Goal: Task Accomplishment & Management: Manage account settings

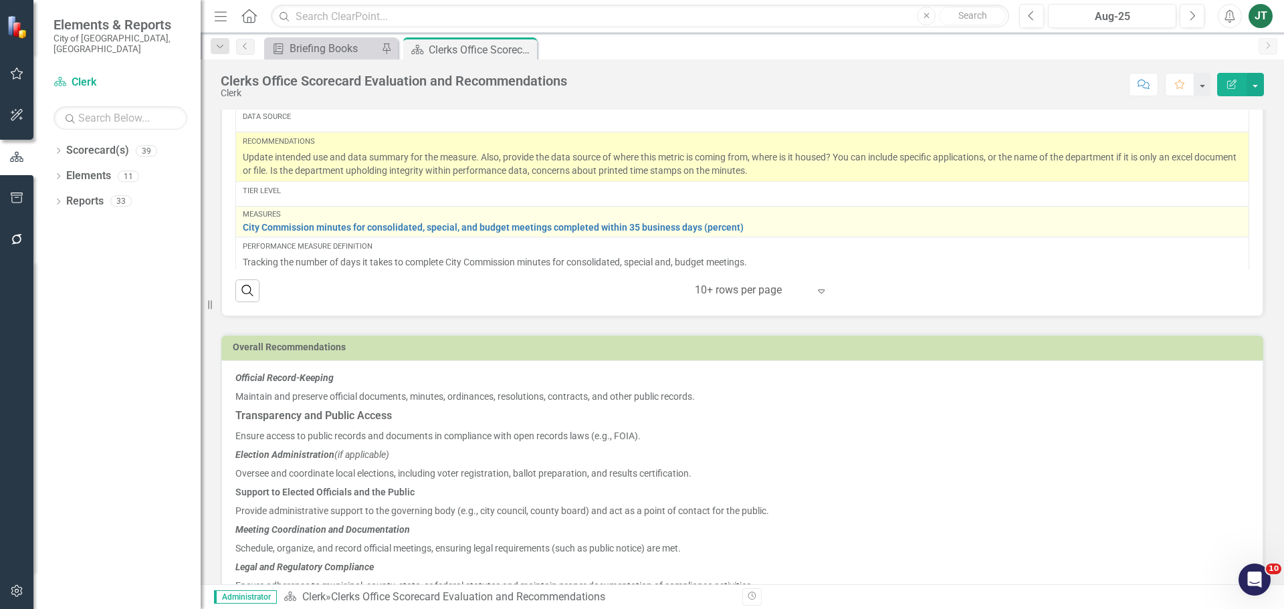
scroll to position [969, 0]
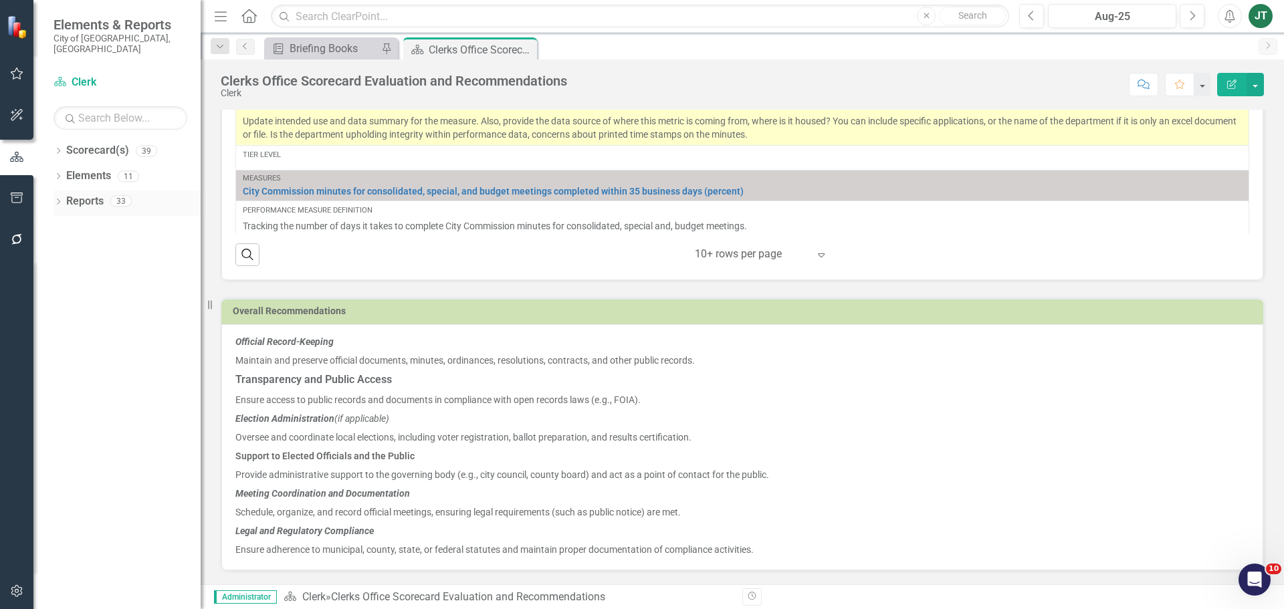
click at [57, 199] on icon "Dropdown" at bounding box center [58, 202] width 9 height 7
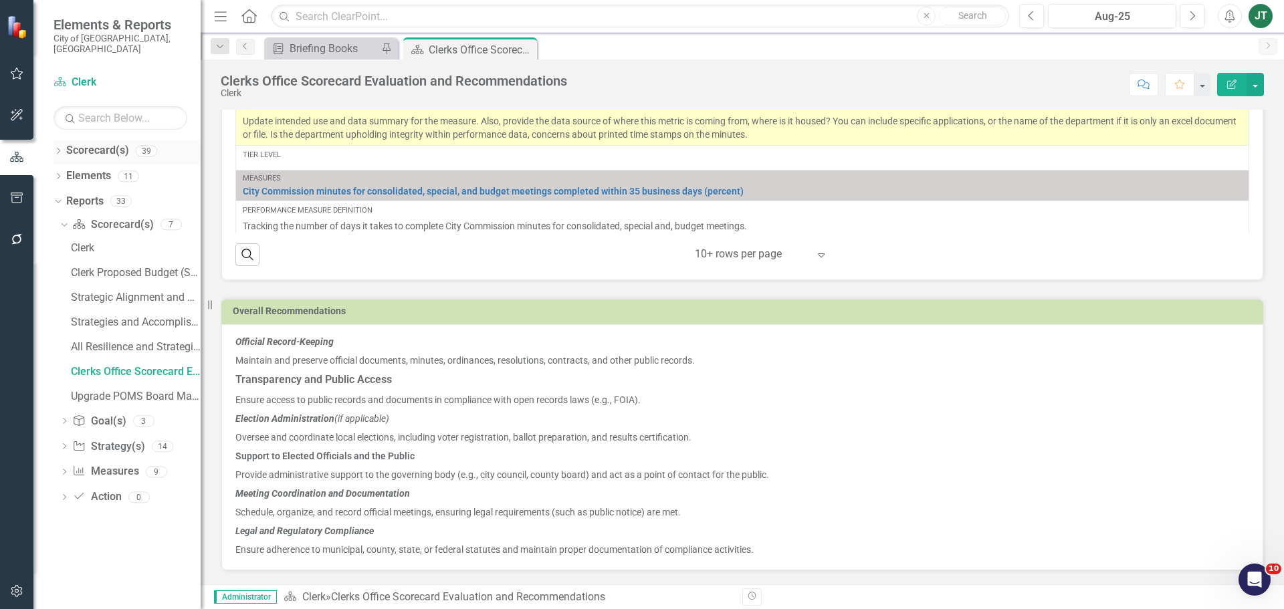
click at [58, 140] on div "Dropdown Scorecard(s) 39" at bounding box center [127, 152] width 147 height 25
click at [58, 149] on icon "Dropdown" at bounding box center [58, 152] width 9 height 7
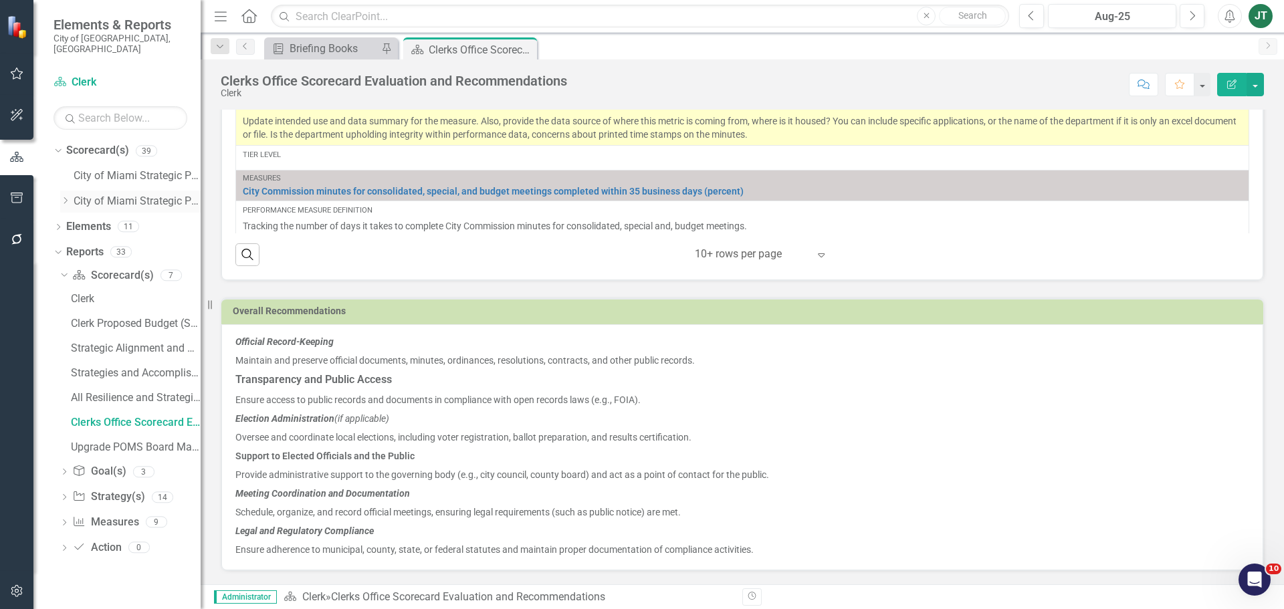
click at [67, 197] on icon "Dropdown" at bounding box center [65, 201] width 10 height 8
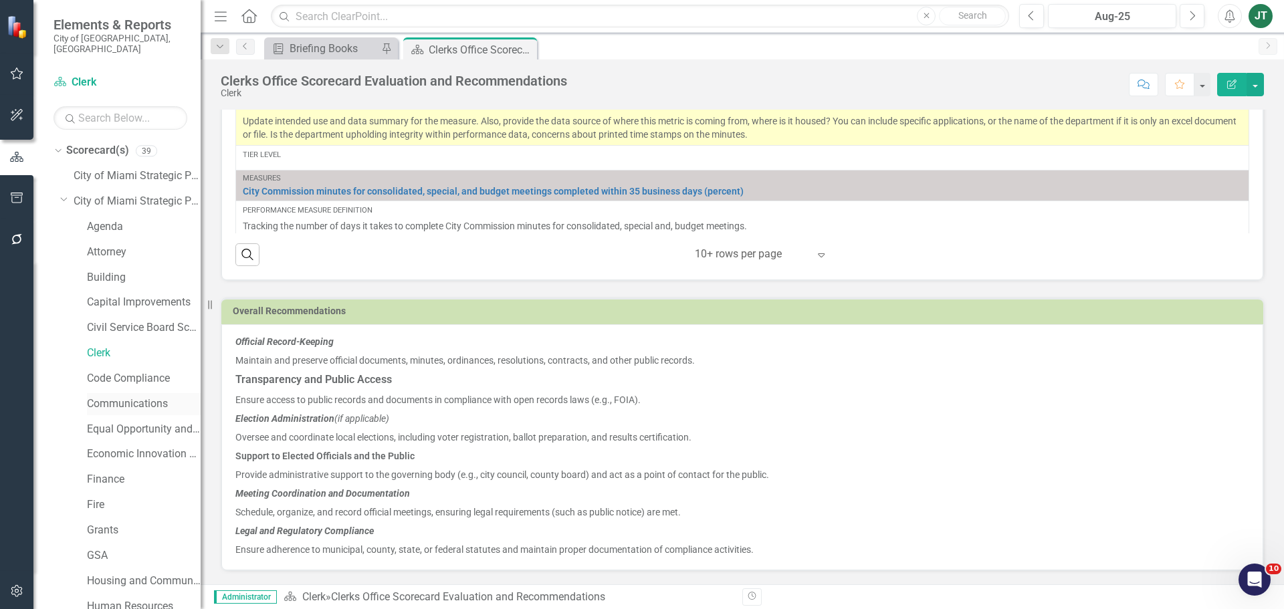
click at [115, 397] on link "Communications" at bounding box center [144, 404] width 114 height 15
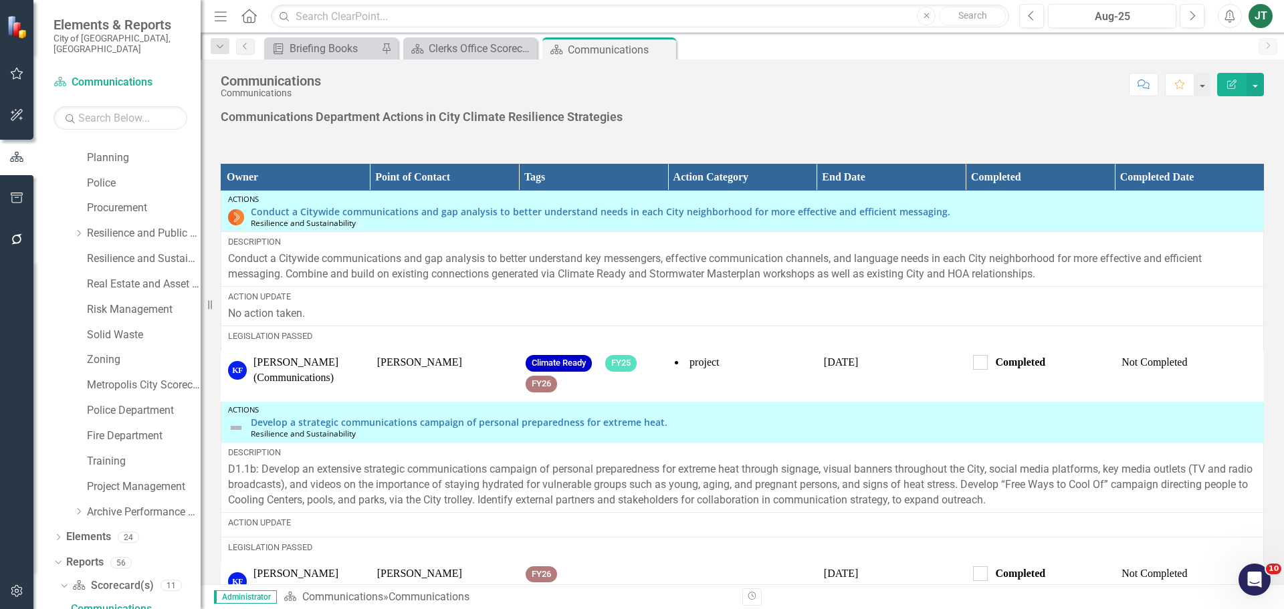
scroll to position [1640, 0]
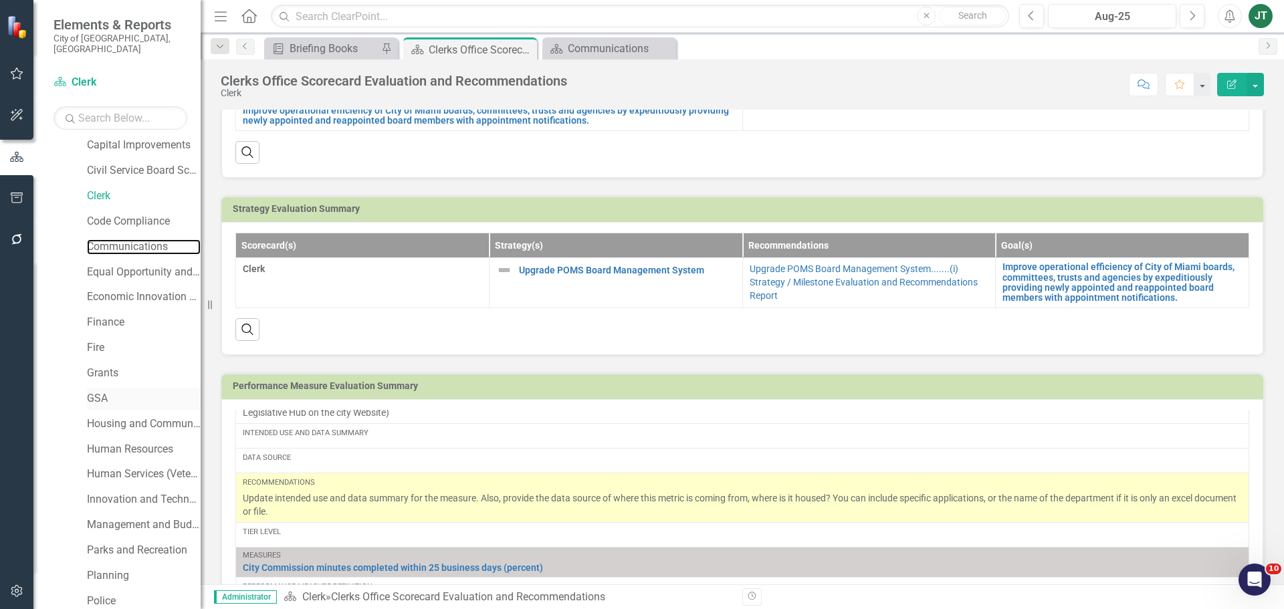
scroll to position [30, 0]
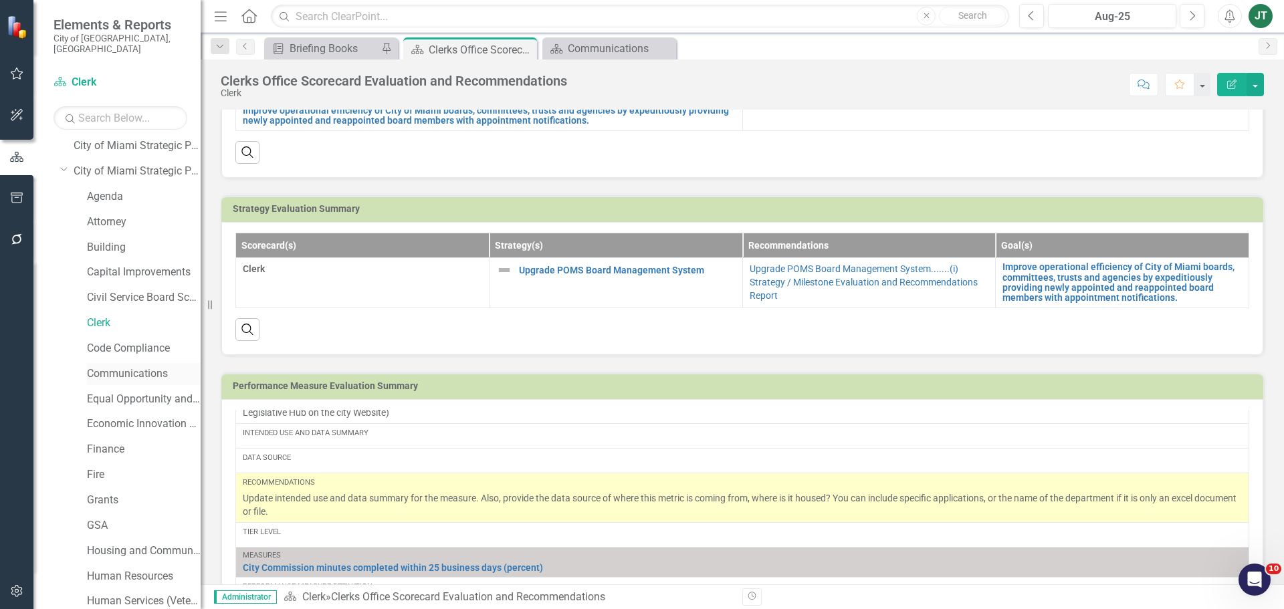
click at [110, 367] on link "Communications" at bounding box center [144, 374] width 114 height 15
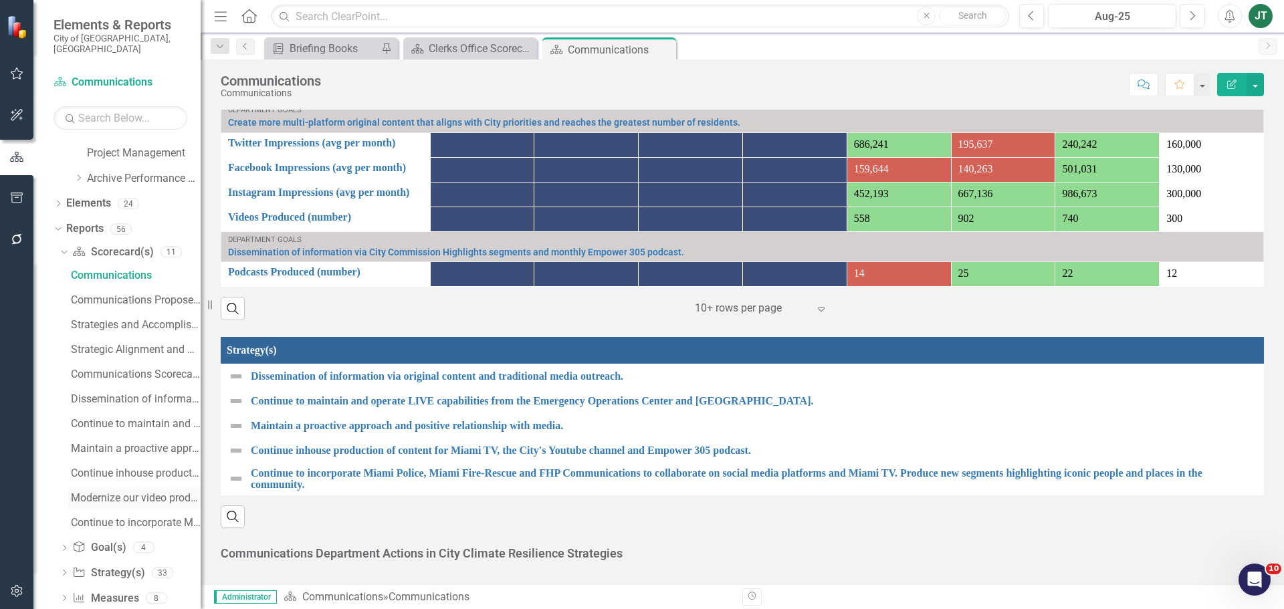
scroll to position [910, 0]
click at [115, 368] on div "Communications Scorecard Evaluation and Recommendations" at bounding box center [136, 374] width 130 height 12
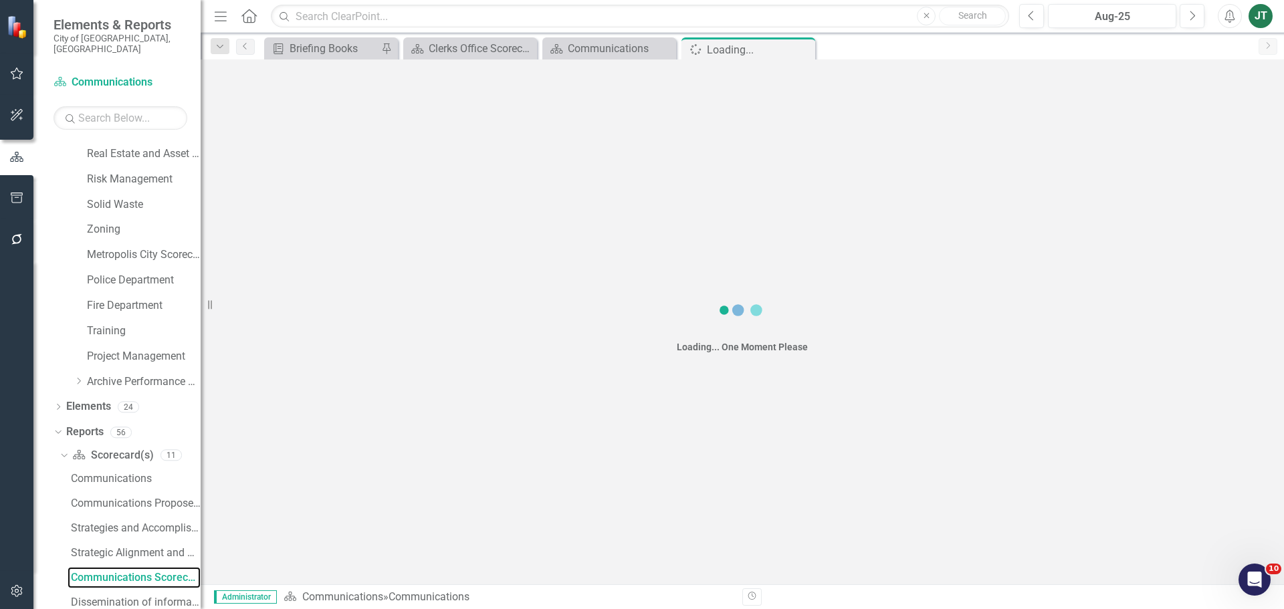
scroll to position [674, 0]
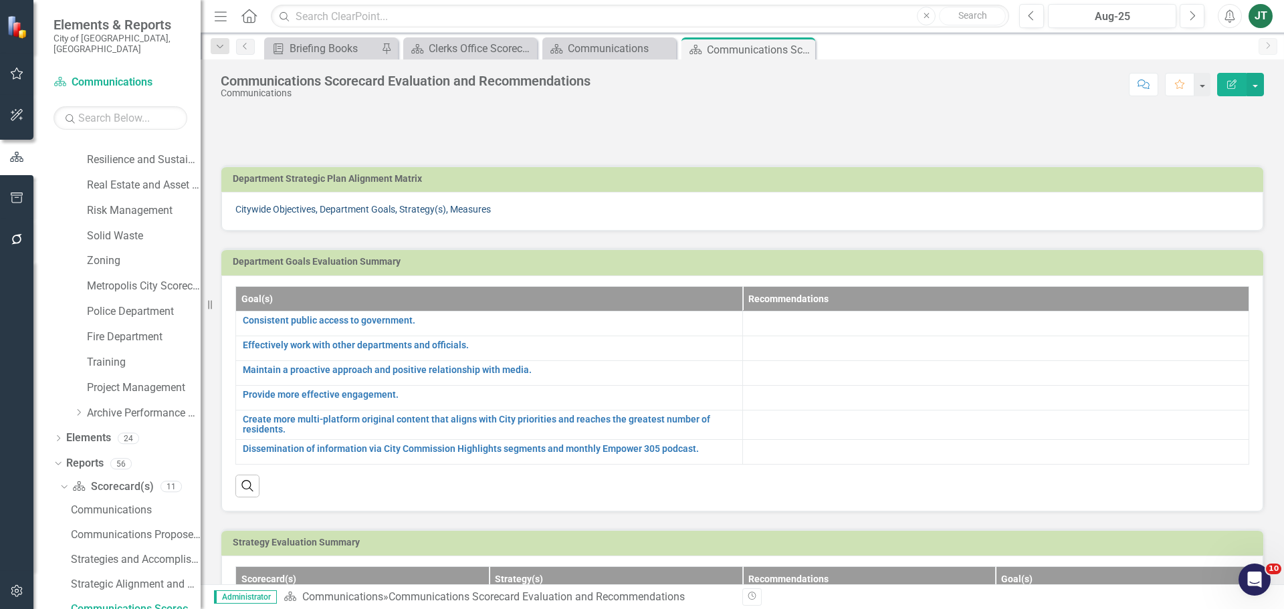
click at [431, 205] on link "Citywide Objectives, Department Goals, Strategy(s), Measures" at bounding box center [363, 209] width 256 height 11
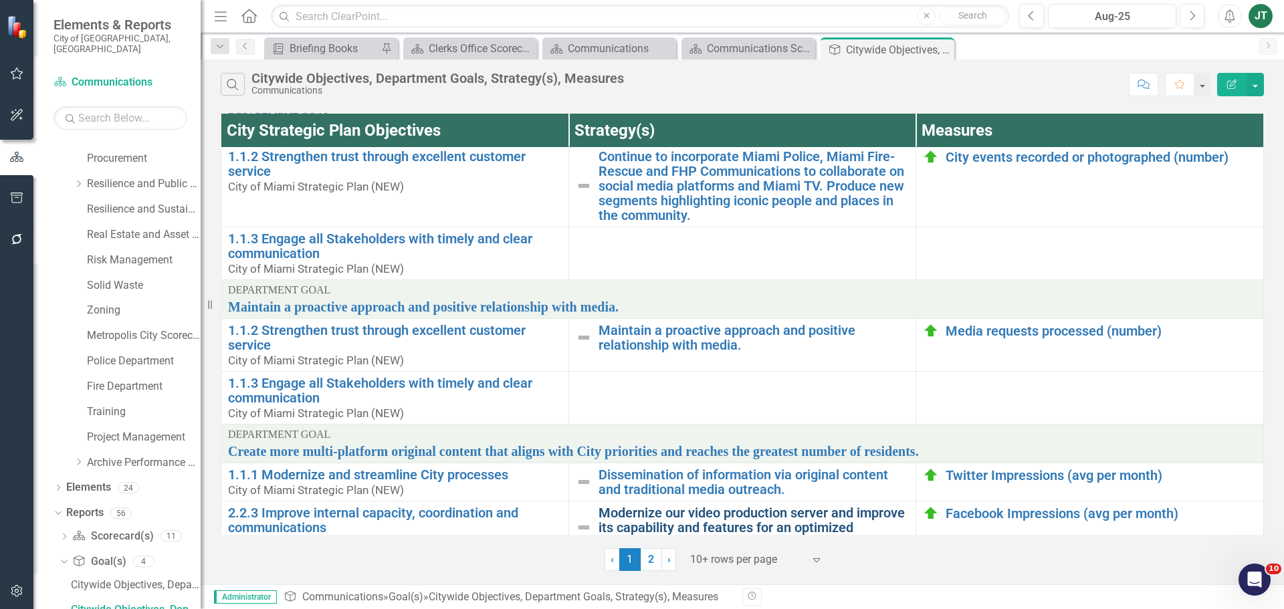
scroll to position [201, 0]
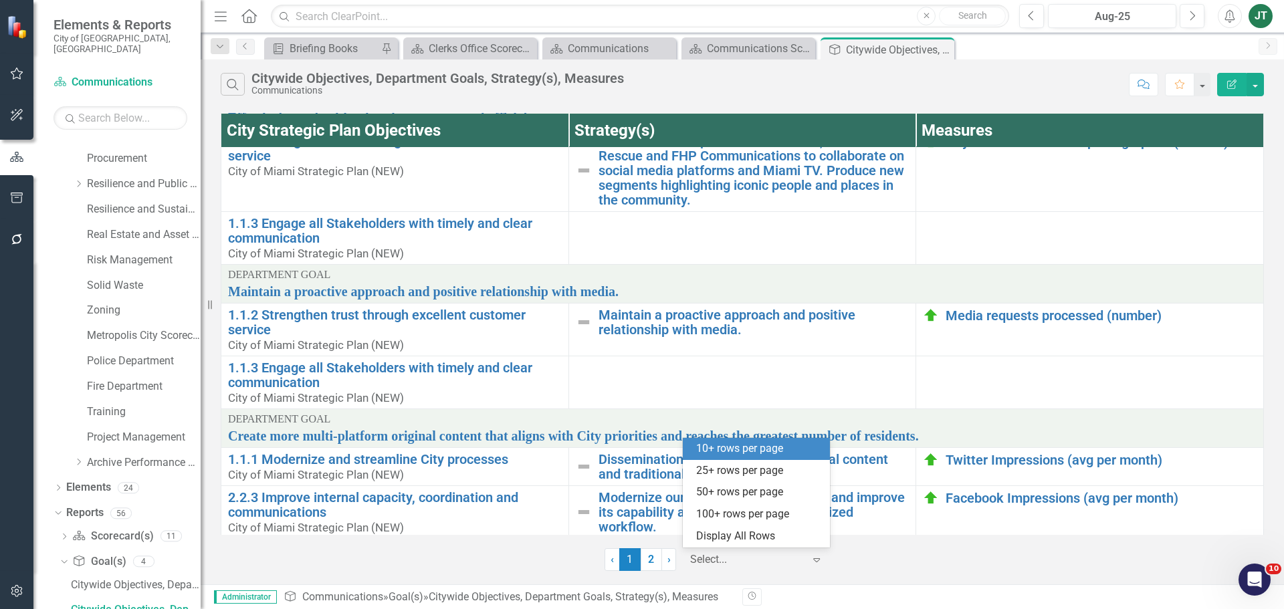
drag, startPoint x: 769, startPoint y: 558, endPoint x: 799, endPoint y: 557, distance: 30.1
click at [769, 558] on div at bounding box center [747, 560] width 114 height 18
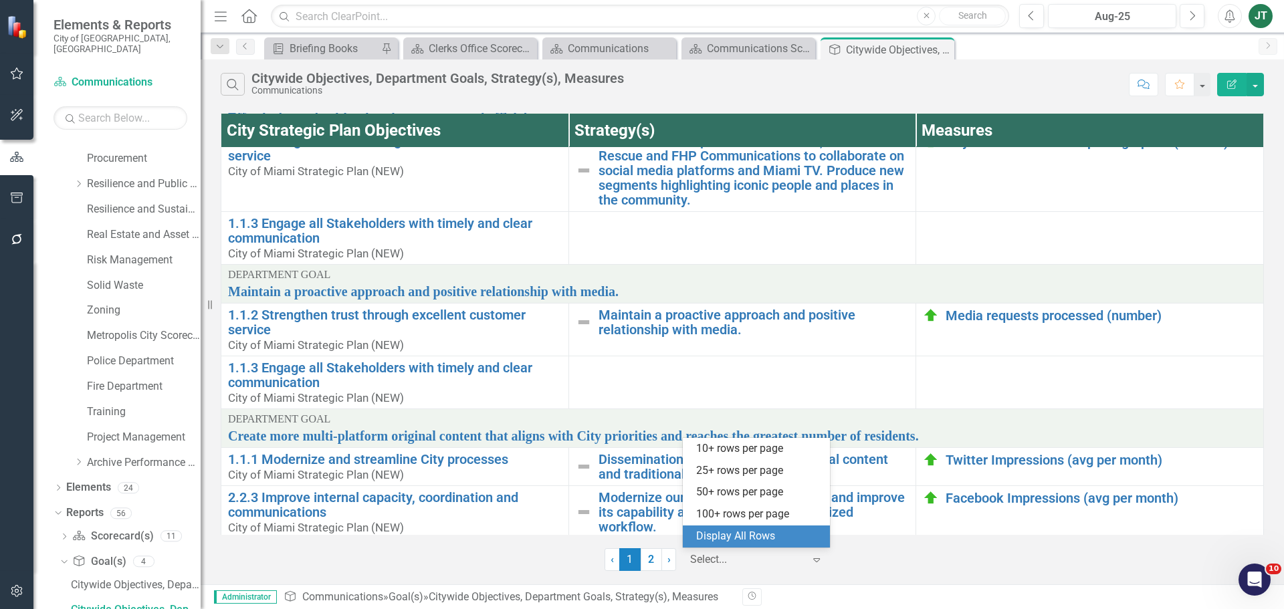
click at [787, 530] on div "Display All Rows" at bounding box center [759, 536] width 126 height 15
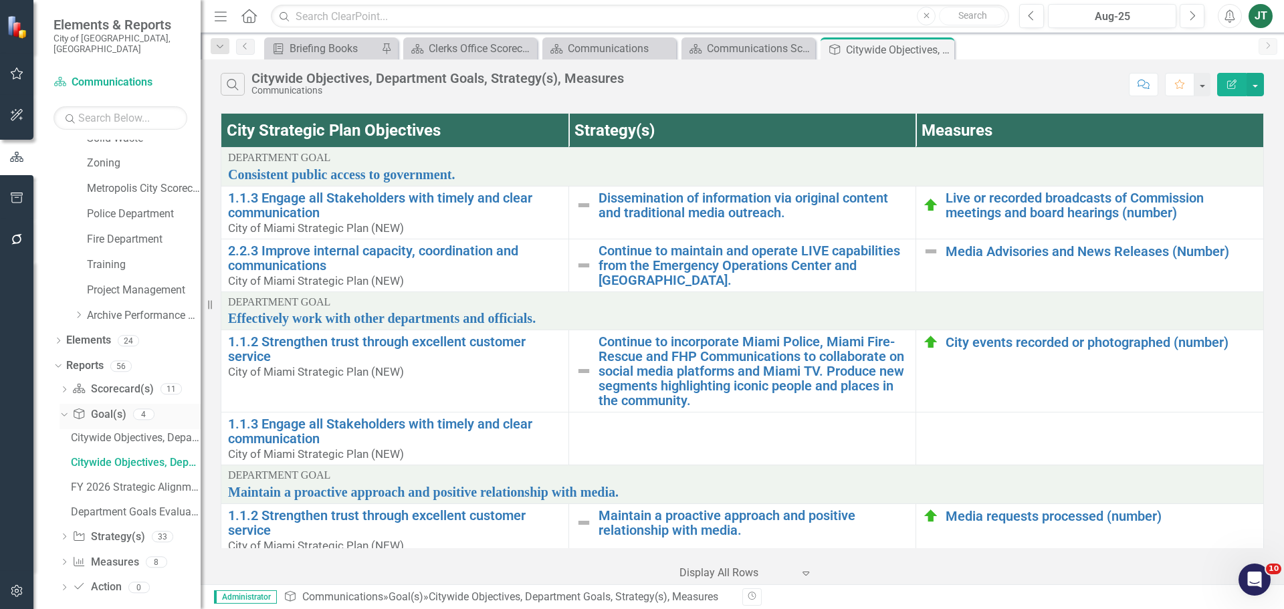
scroll to position [774, 0]
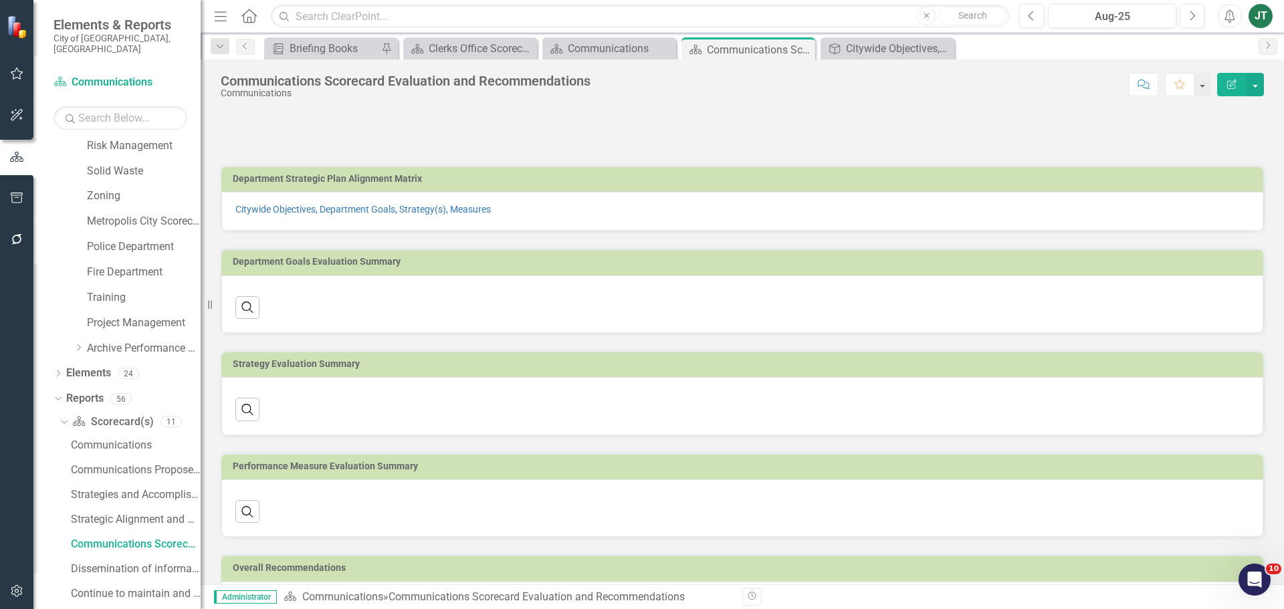
scroll to position [674, 0]
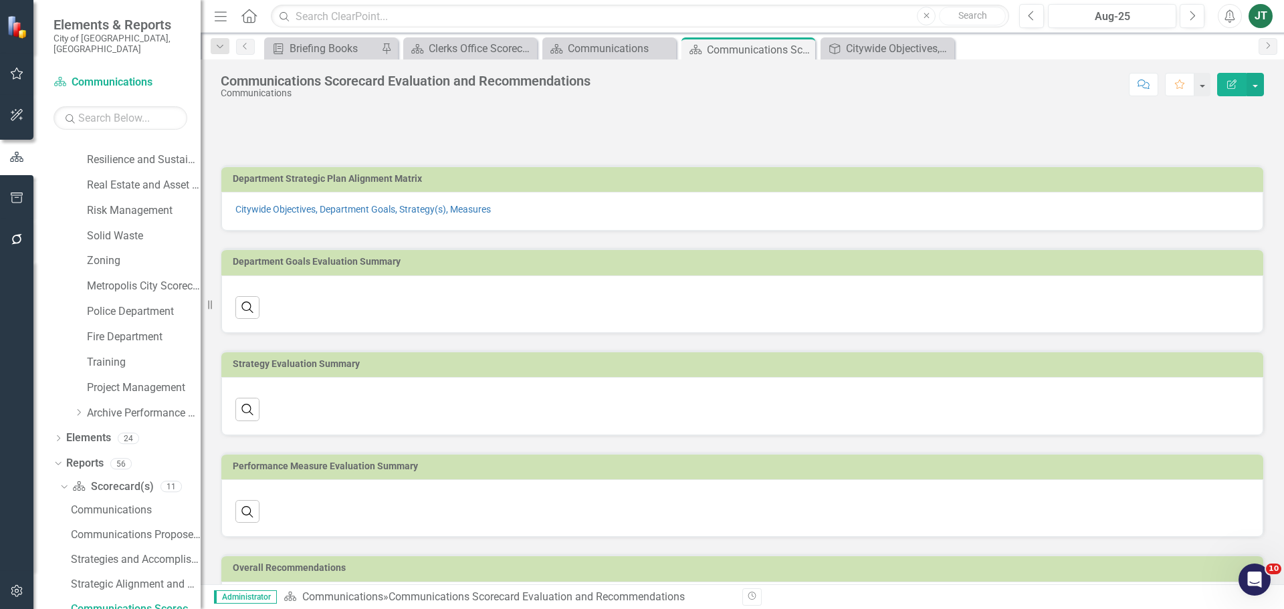
click at [348, 307] on div "Search ‹ Previous › Next" at bounding box center [742, 302] width 1014 height 33
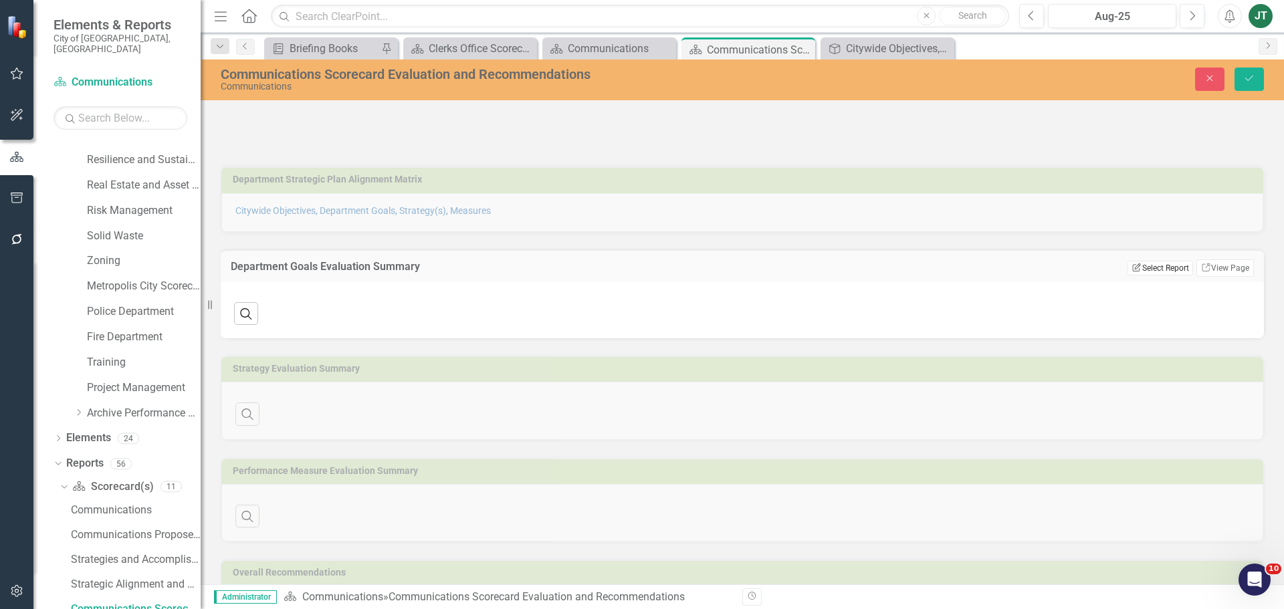
click at [1148, 269] on button "Edit Report Select Report" at bounding box center [1160, 268] width 65 height 15
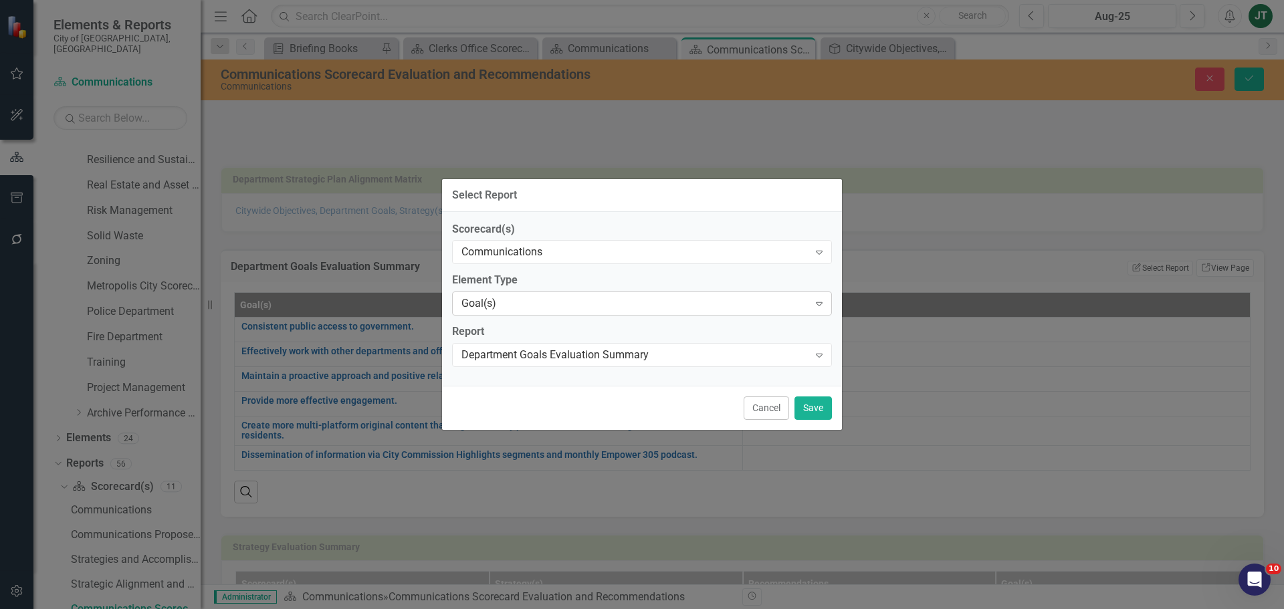
click at [512, 302] on div "Goal(s)" at bounding box center [635, 303] width 347 height 15
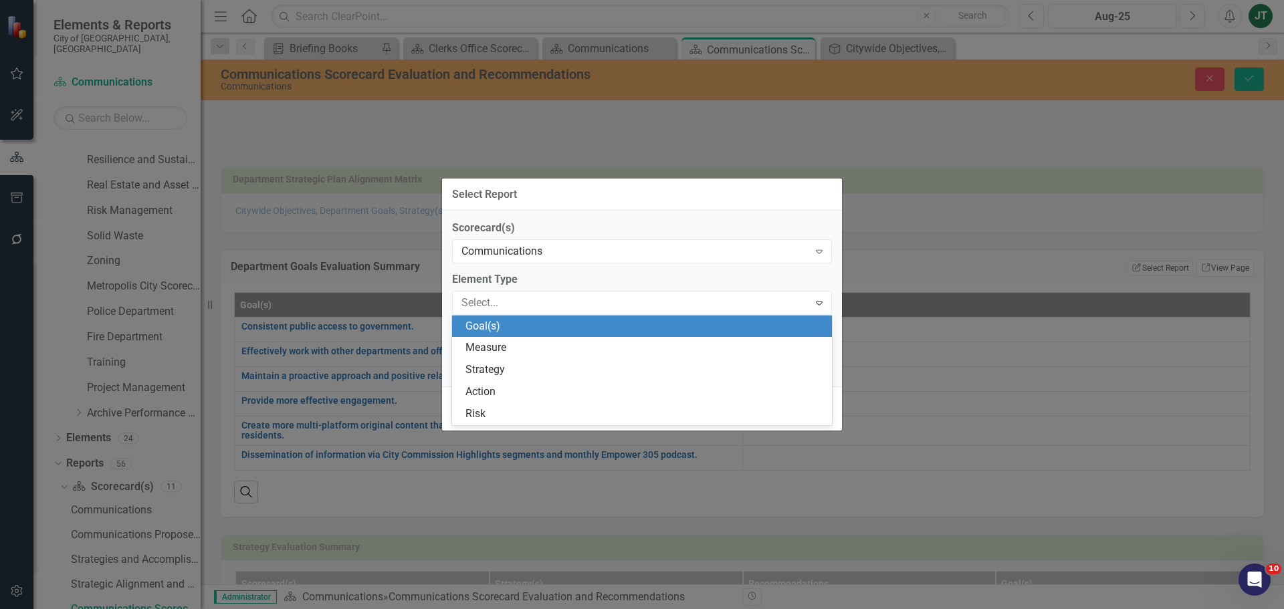
click at [511, 328] on div "Goal(s)" at bounding box center [645, 326] width 359 height 15
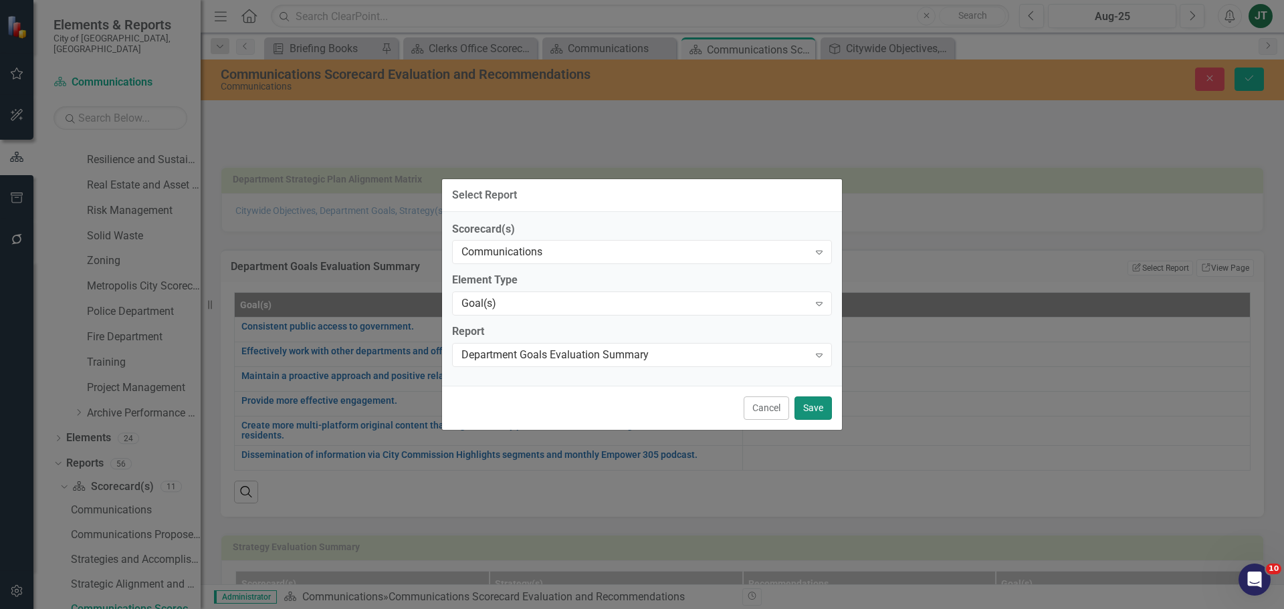
click at [811, 411] on button "Save" at bounding box center [813, 408] width 37 height 23
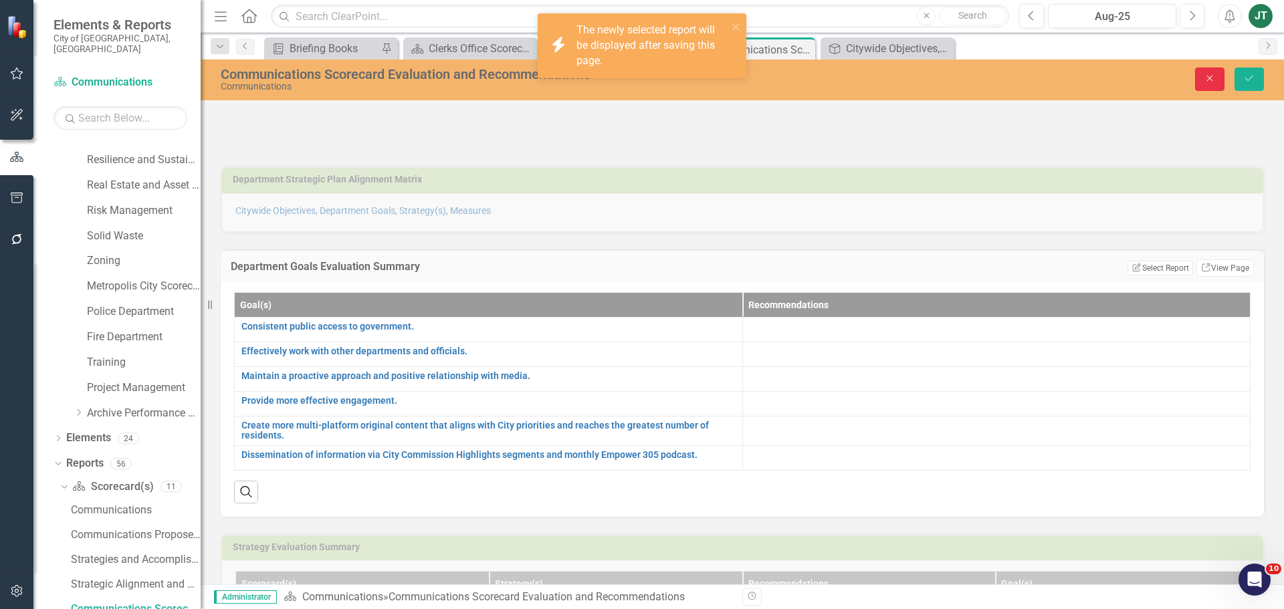
click at [1213, 78] on icon "Close" at bounding box center [1210, 78] width 12 height 9
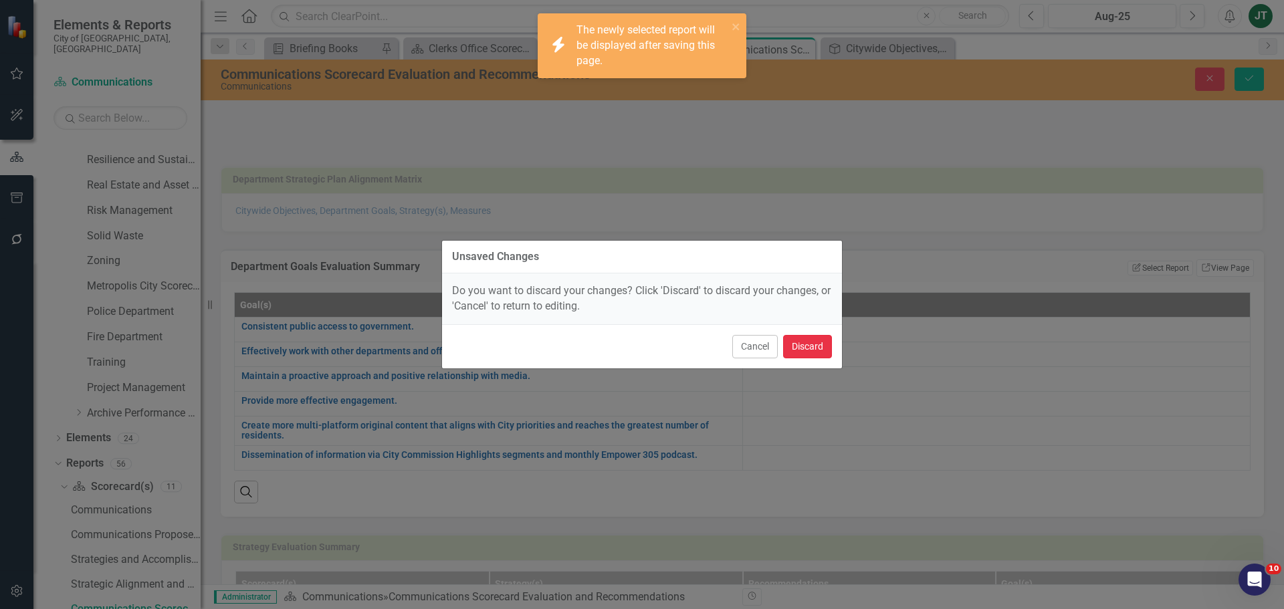
click at [792, 346] on button "Discard" at bounding box center [807, 346] width 49 height 23
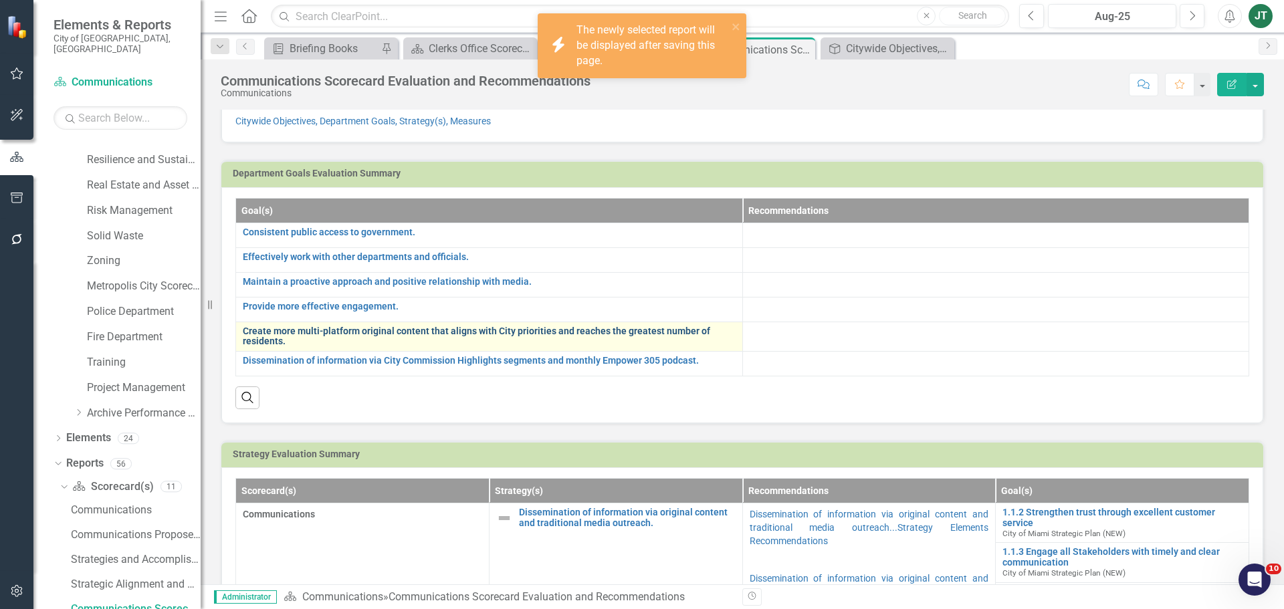
scroll to position [67, 0]
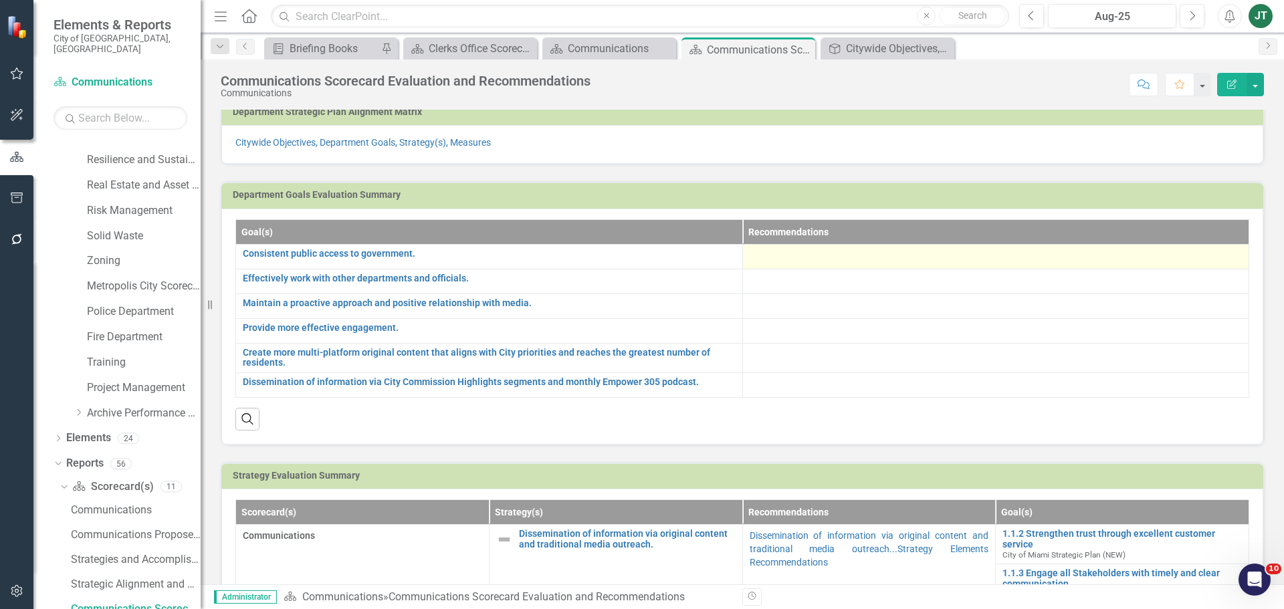
click at [817, 252] on div at bounding box center [996, 257] width 493 height 16
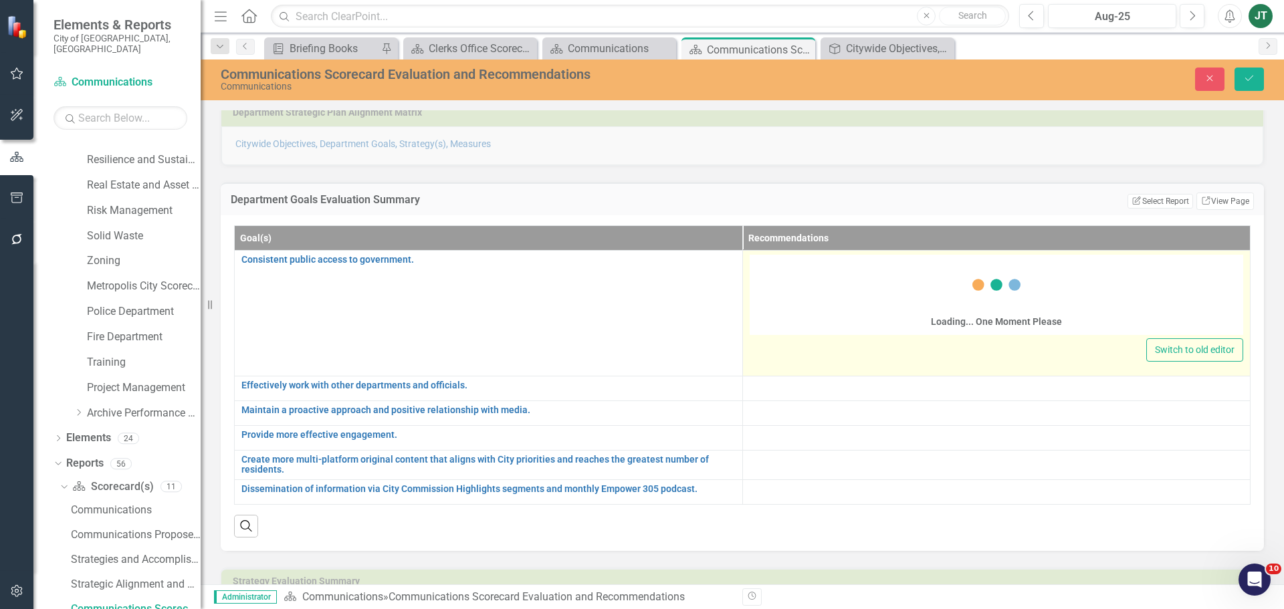
click at [809, 274] on div "Loading... One Moment Please" at bounding box center [997, 296] width 494 height 77
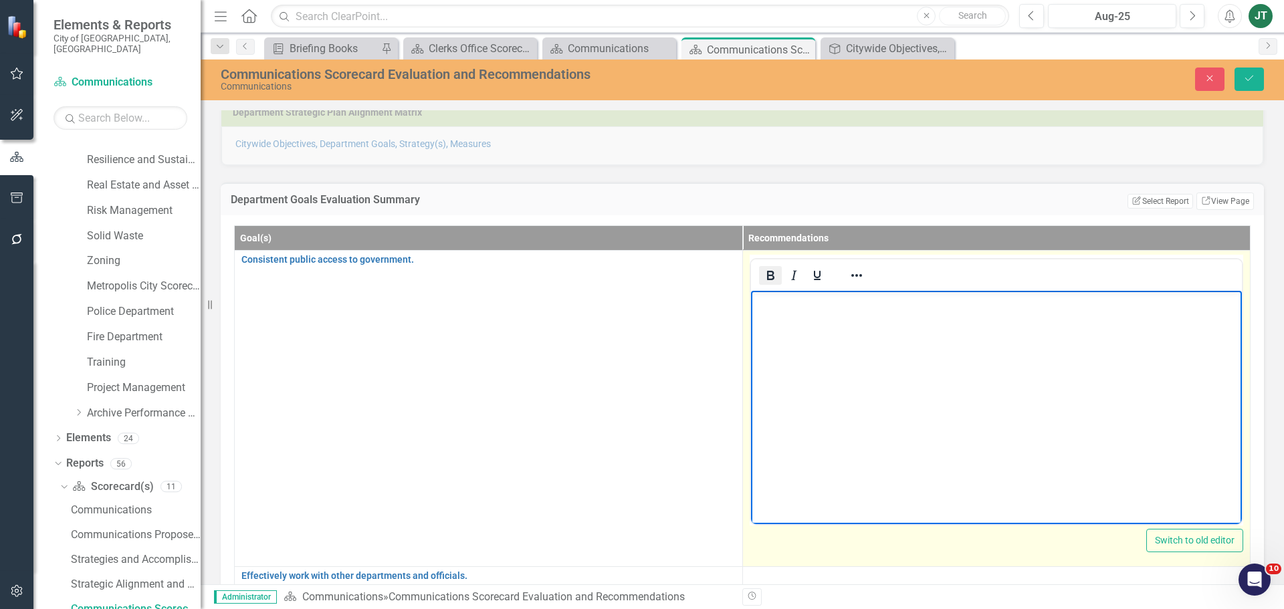
scroll to position [0, 0]
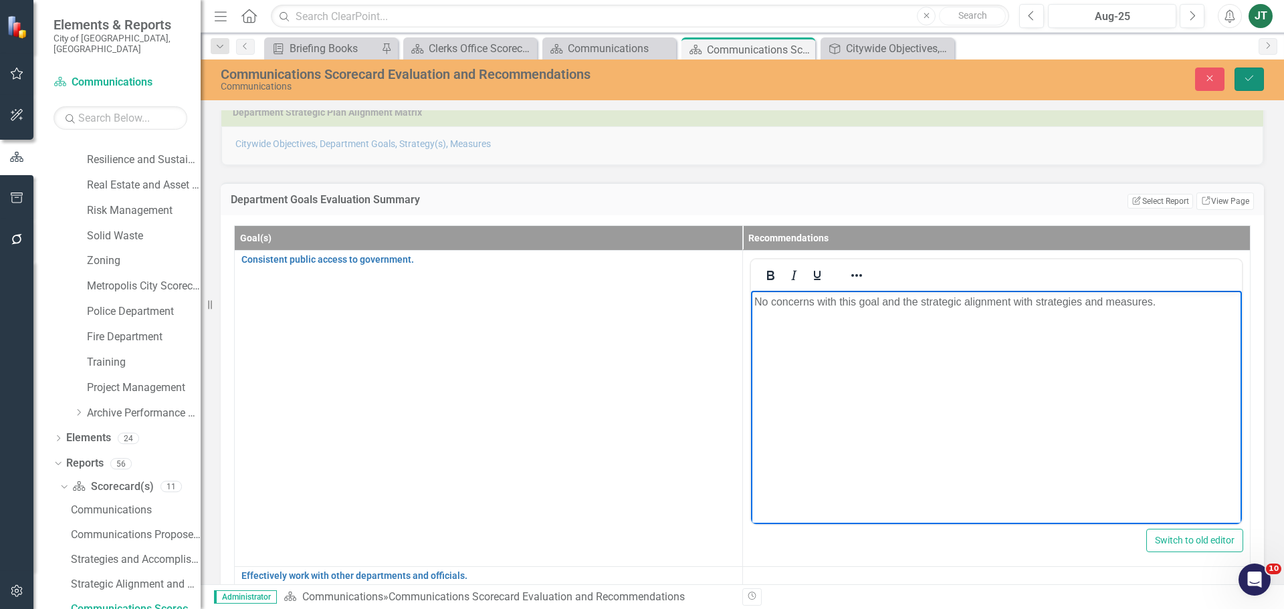
click at [1236, 80] on button "Save" at bounding box center [1249, 79] width 29 height 23
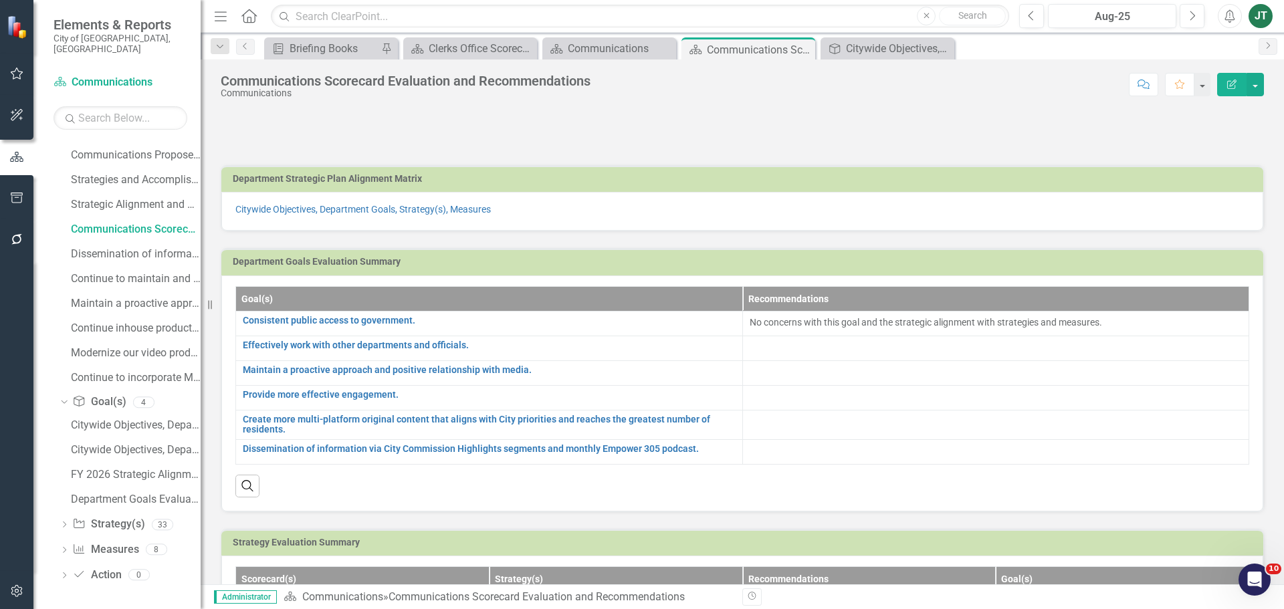
scroll to position [92, 0]
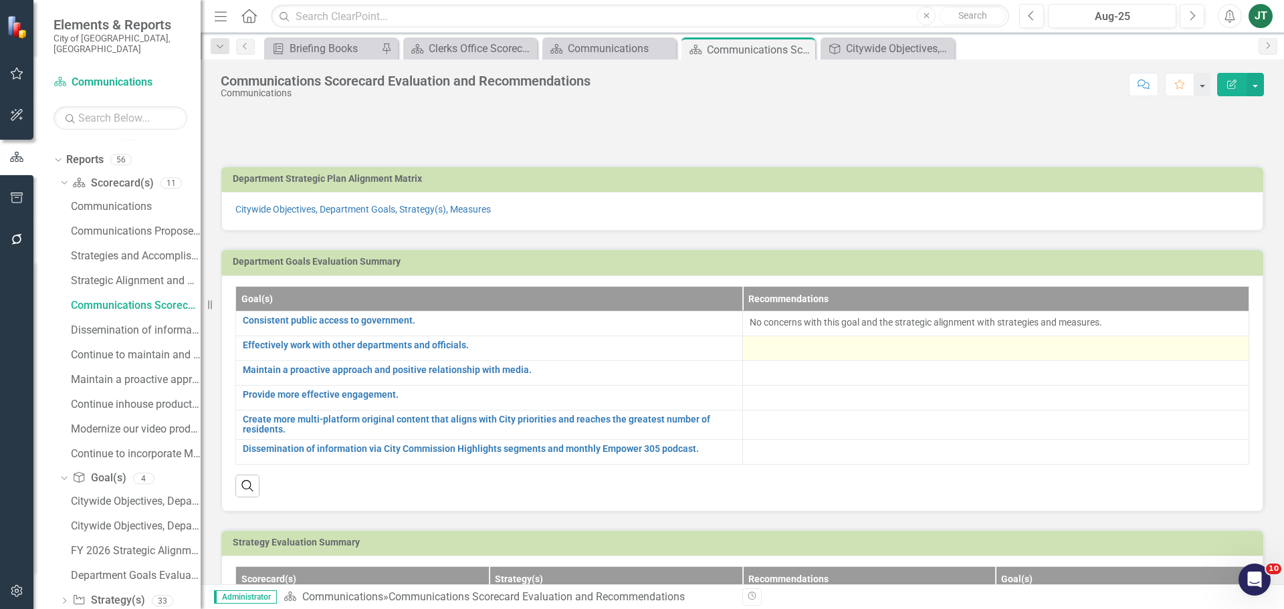
click at [785, 354] on div at bounding box center [996, 349] width 493 height 16
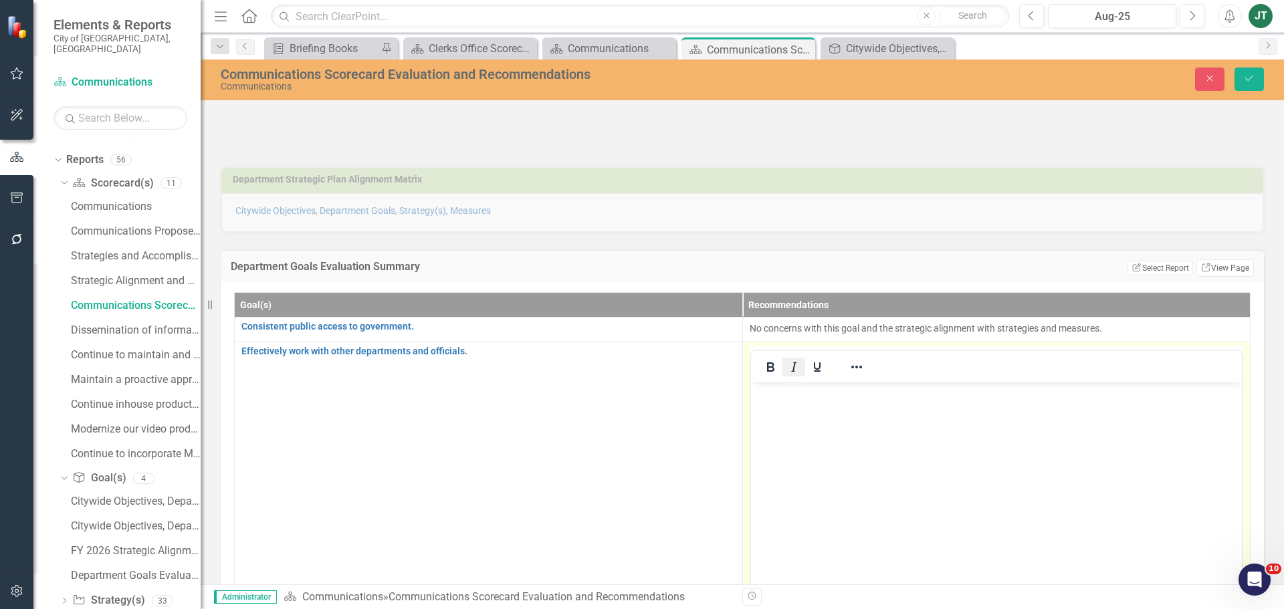
scroll to position [0, 0]
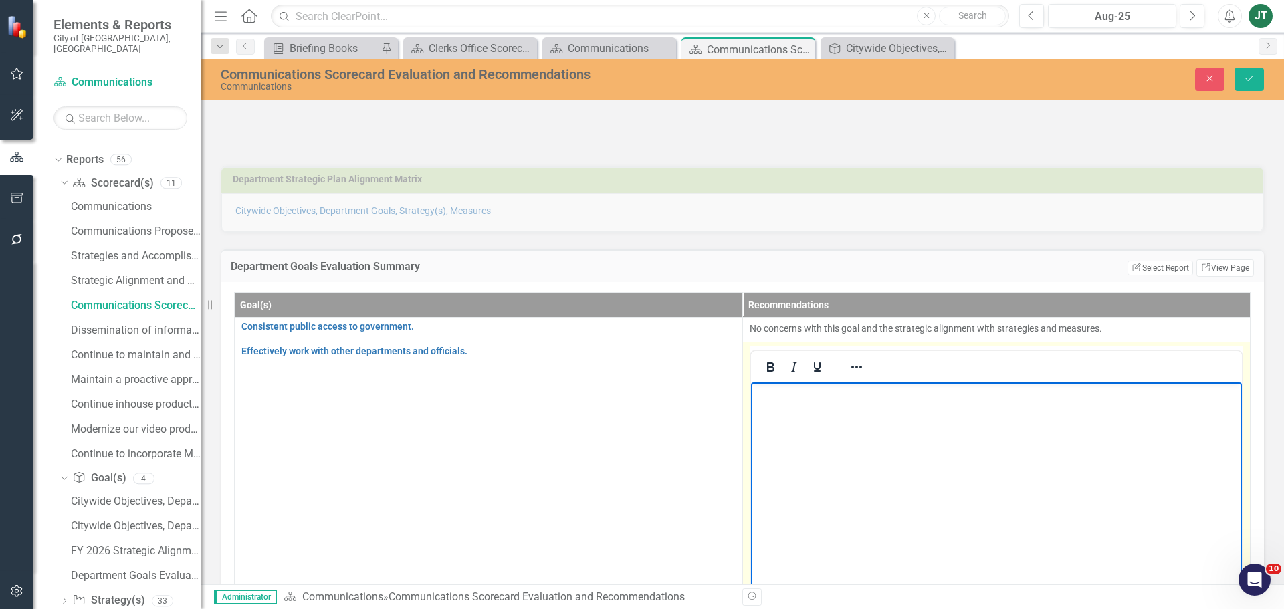
click at [791, 410] on body "Rich Text Area. Press ALT-0 for help." at bounding box center [997, 482] width 492 height 201
drag, startPoint x: 873, startPoint y: 394, endPoint x: 839, endPoint y: 390, distance: 34.4
click at [839, 390] on p "The only concern is if the measure linked to the following goal and or strategy" at bounding box center [996, 393] width 485 height 16
click at [1020, 403] on body "The only concern with this goal is if the measure linked to the following goal …" at bounding box center [997, 482] width 492 height 201
drag, startPoint x: 1210, startPoint y: 392, endPoint x: 985, endPoint y: 395, distance: 224.8
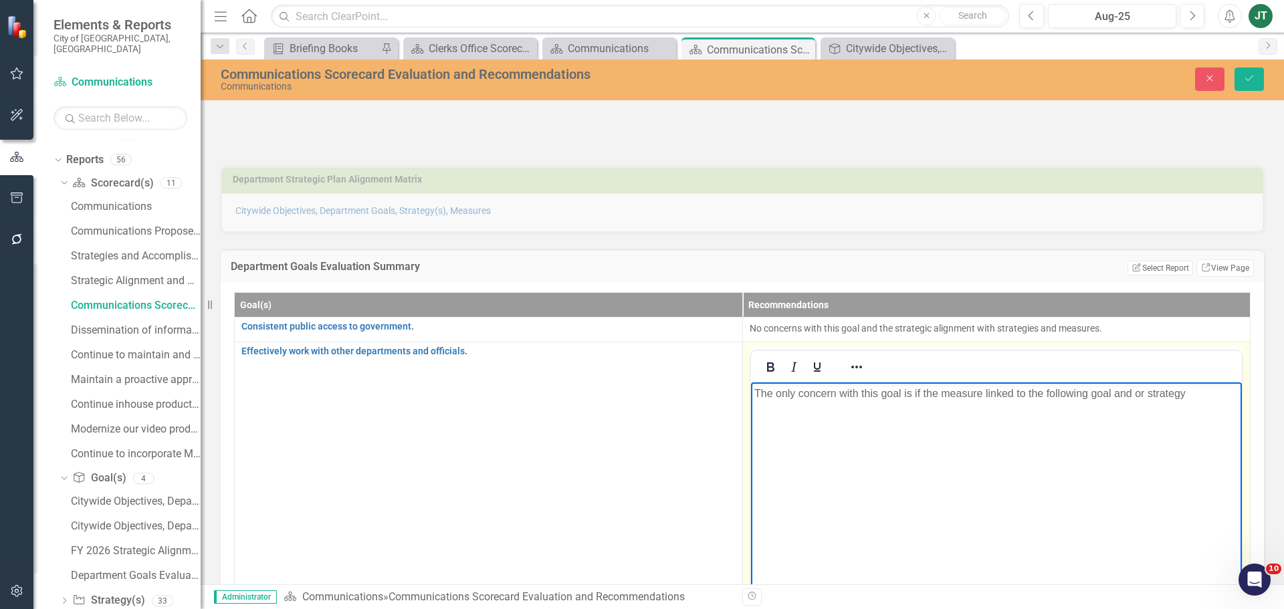
click at [985, 395] on p "The only concern with this goal is if the measure linked to the following goal …" at bounding box center [996, 393] width 485 height 16
drag, startPoint x: 939, startPoint y: 393, endPoint x: 914, endPoint y: 393, distance: 24.1
click at [914, 393] on p "The only concern with this goal is if the measure aligned not correlate or" at bounding box center [996, 393] width 485 height 16
click at [1091, 411] on body "The only concern with this goal is the measure aligned not correlate or" at bounding box center [997, 482] width 492 height 201
drag, startPoint x: 1106, startPoint y: 395, endPoint x: 979, endPoint y: 396, distance: 127.1
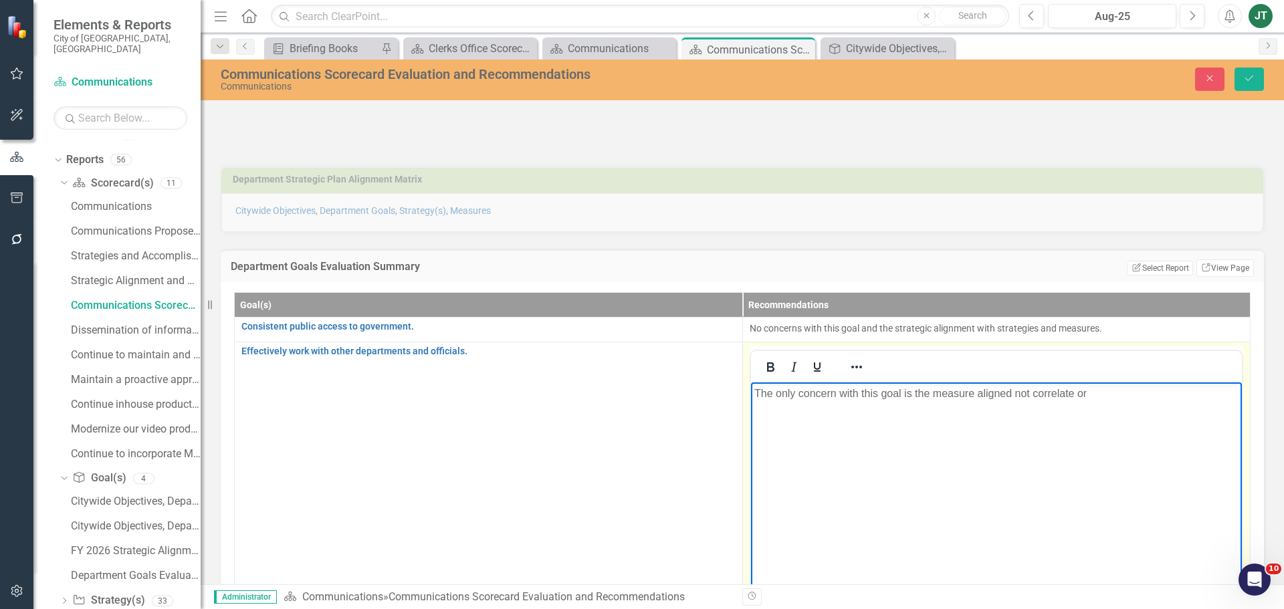
click at [979, 396] on p "The only concern with this goal is the measure aligned not correlate or" at bounding box center [996, 393] width 485 height 16
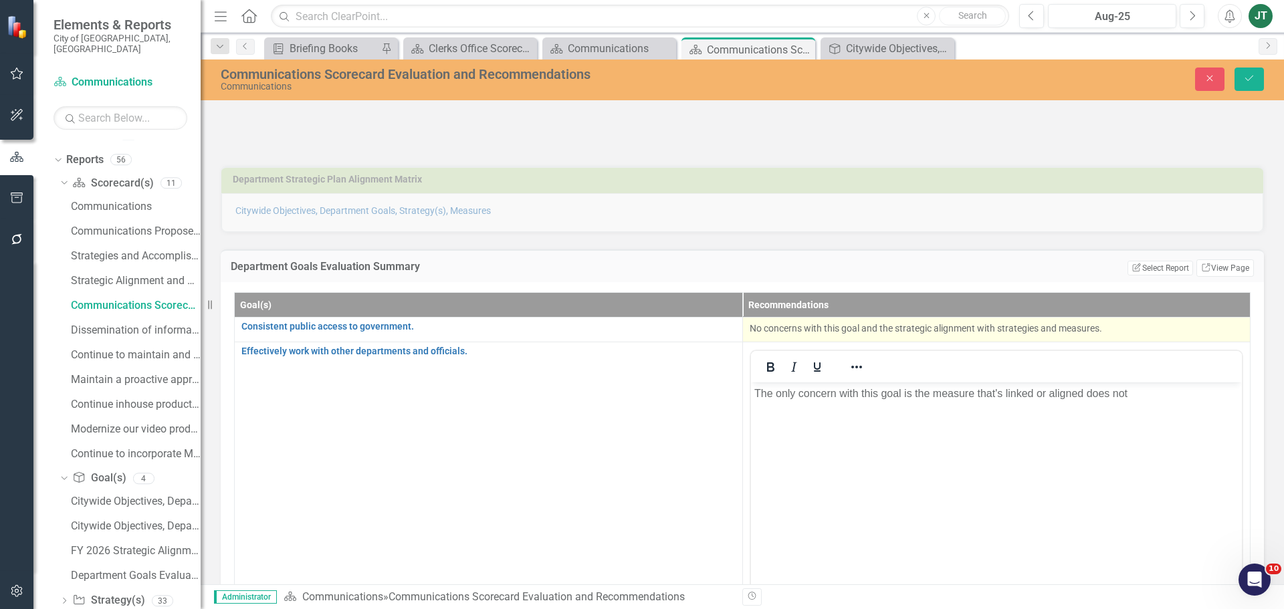
click at [1125, 318] on td "No concerns with this goal and the strategic alignment with strategies and meas…" at bounding box center [997, 329] width 508 height 25
click at [1121, 326] on p "No concerns with this goal and the strategic alignment with strategies and meas…" at bounding box center [997, 328] width 494 height 13
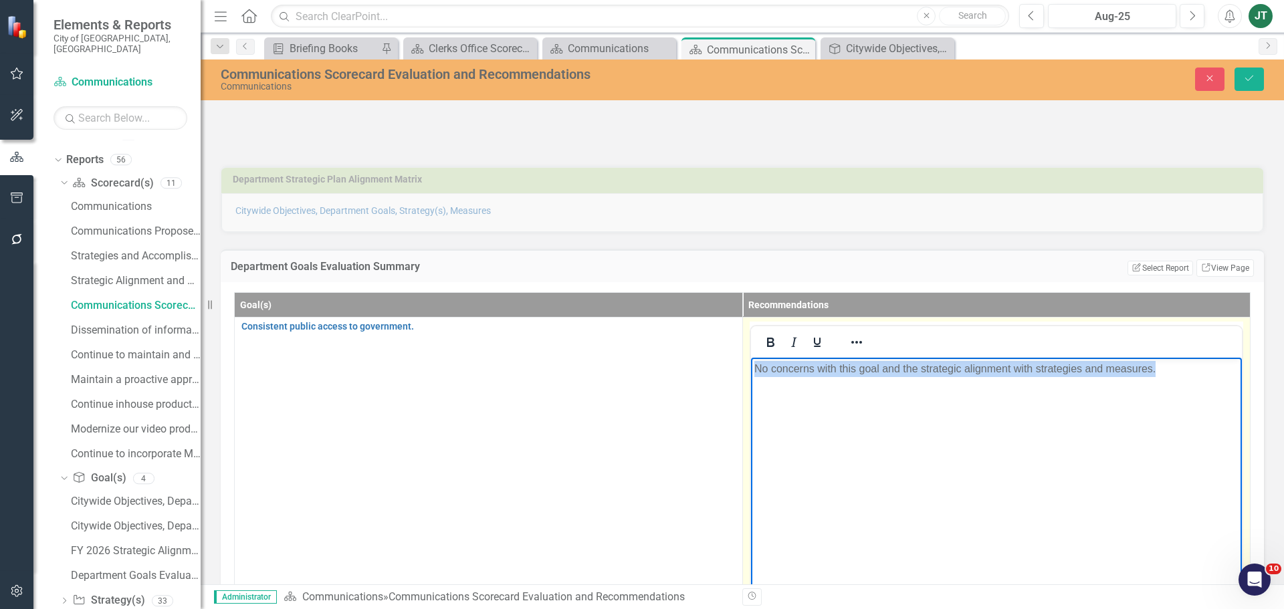
drag, startPoint x: 1195, startPoint y: 381, endPoint x: 1406, endPoint y: 734, distance: 410.7
click at [751, 381] on html "No concerns with this goal and the strategic alignment with strategies and meas…" at bounding box center [997, 457] width 492 height 201
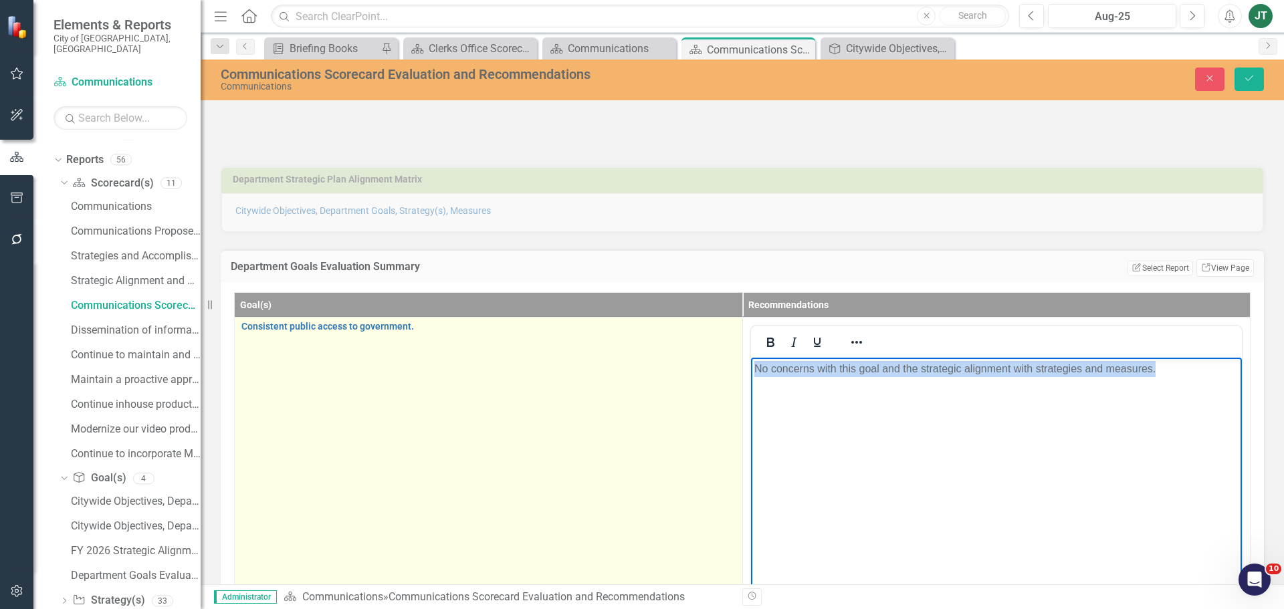
copy p "No concerns with this goal and the strategic alignment with strategies and meas…"
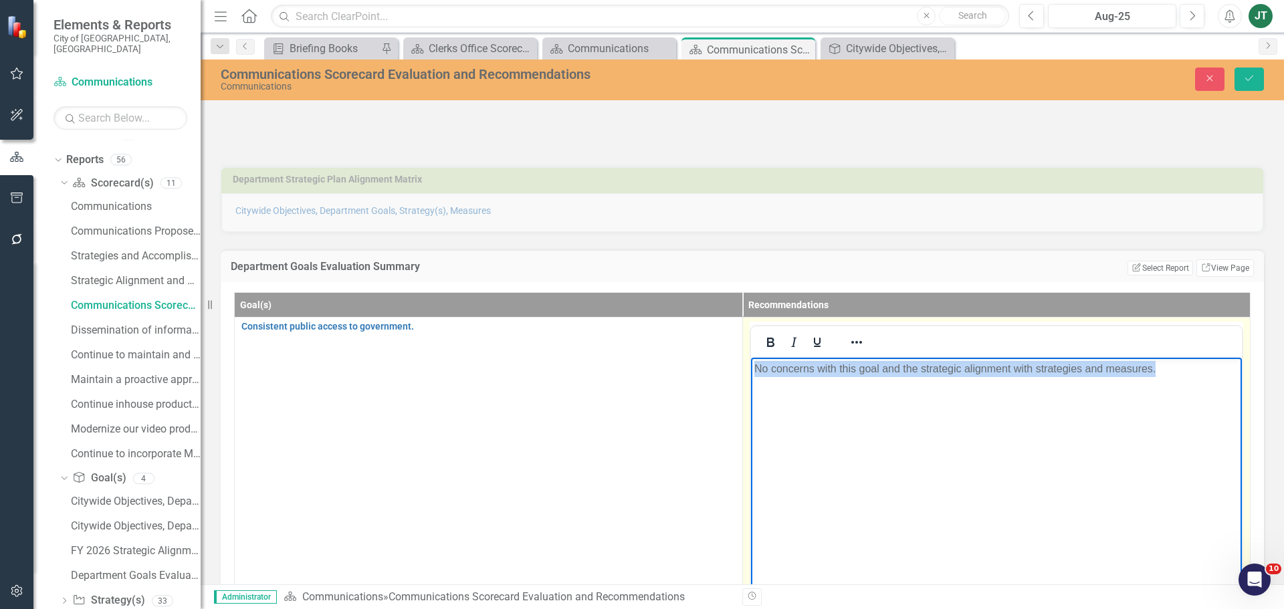
click at [858, 413] on body "No concerns with this goal and the strategic alignment with strategies and meas…" at bounding box center [997, 457] width 492 height 201
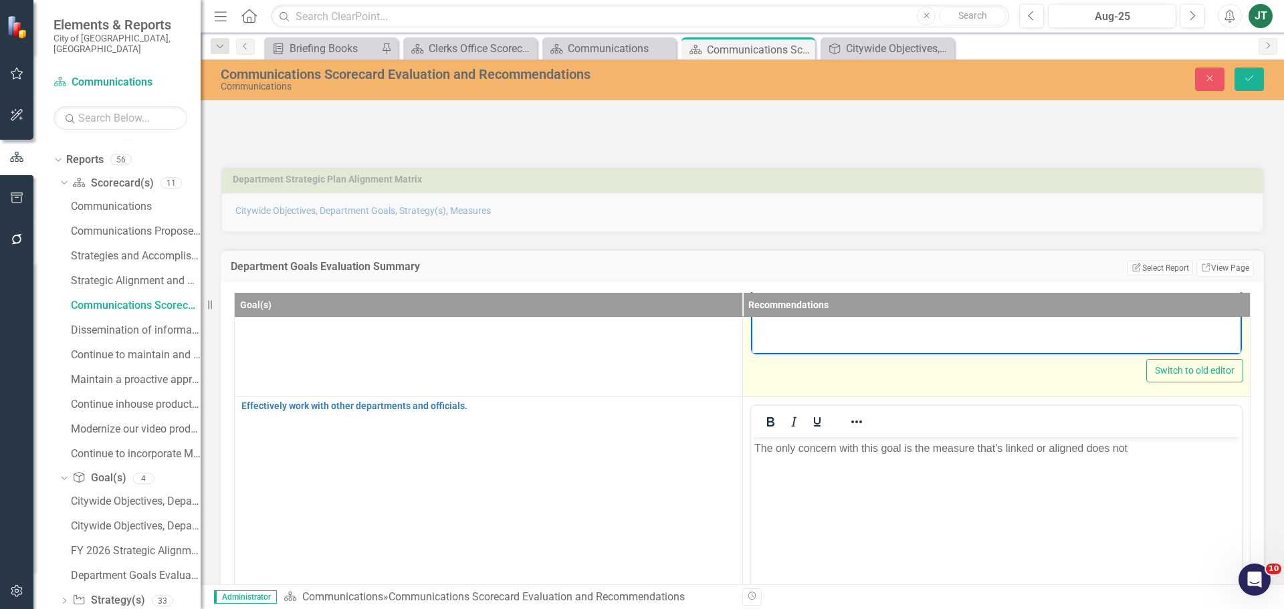
scroll to position [268, 0]
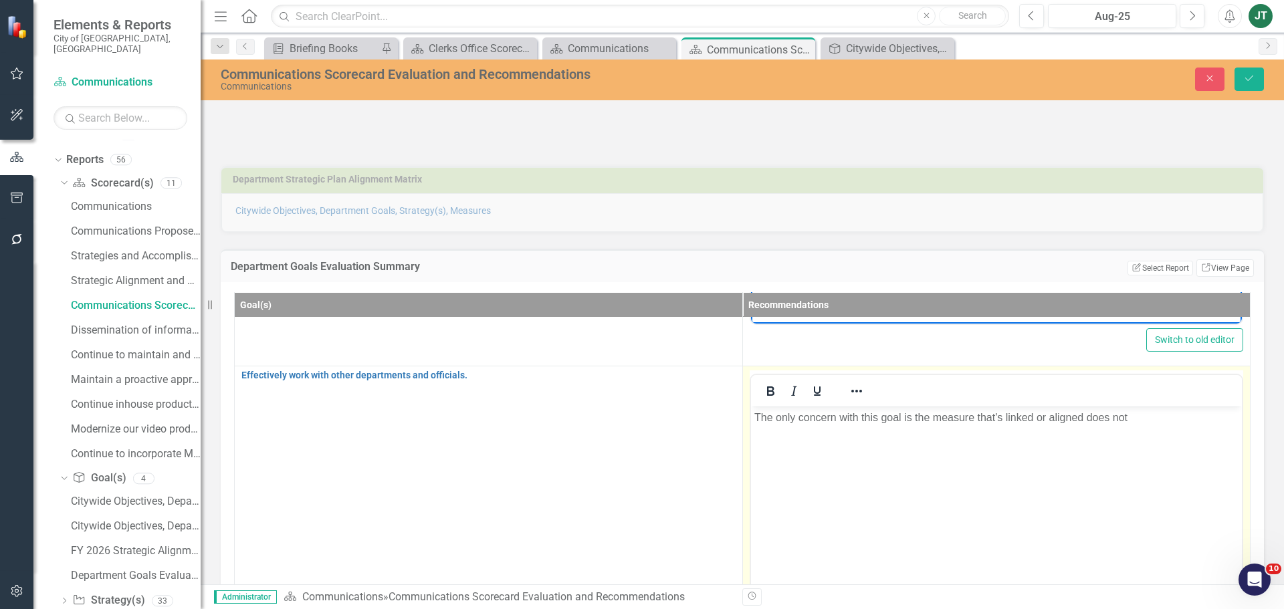
click at [1030, 422] on p "The only concern with this goal is the measure that's linked or aligned does not" at bounding box center [996, 417] width 485 height 16
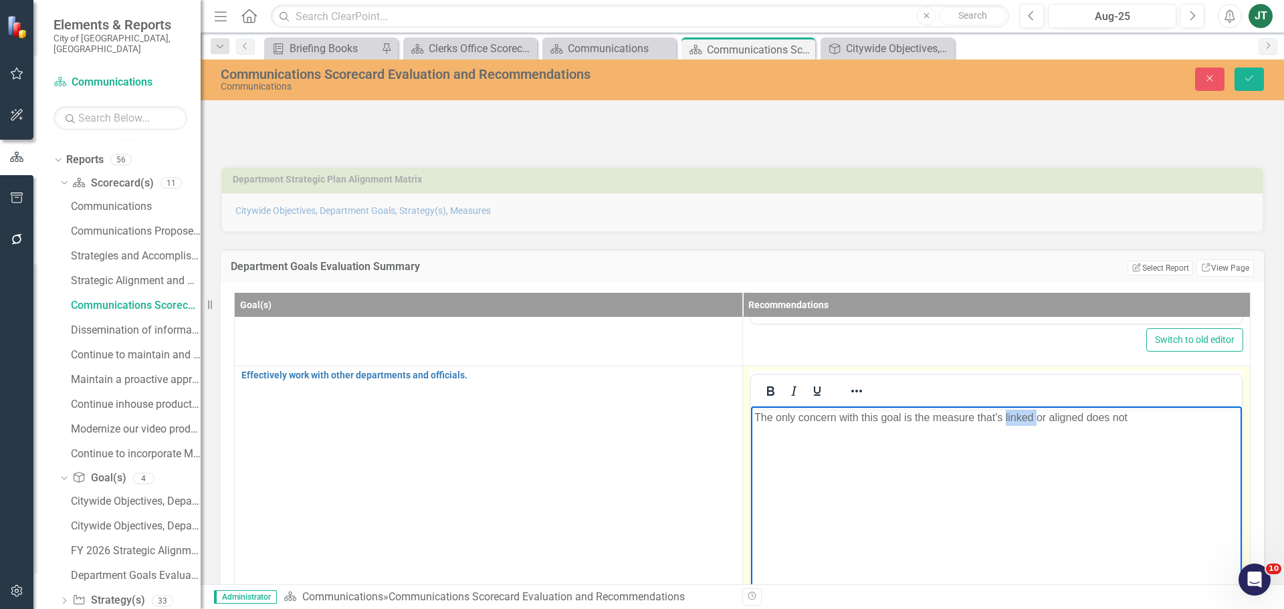
click at [1030, 422] on p "The only concern with this goal is the measure that's linked or aligned does not" at bounding box center [996, 417] width 485 height 16
drag, startPoint x: 1038, startPoint y: 438, endPoint x: 1875, endPoint y: 775, distance: 902.9
click at [1038, 438] on body "No concerns with this goal and the strategic alignment with strategies and meas…" at bounding box center [997, 506] width 492 height 201
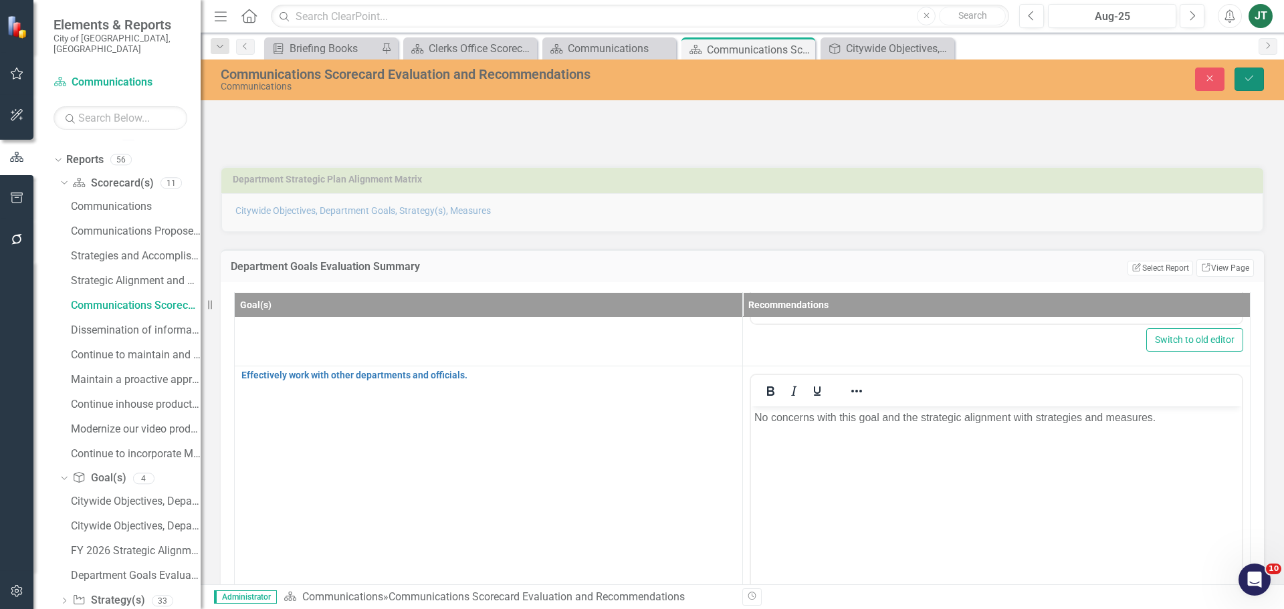
click at [1253, 82] on icon "Save" at bounding box center [1250, 78] width 12 height 9
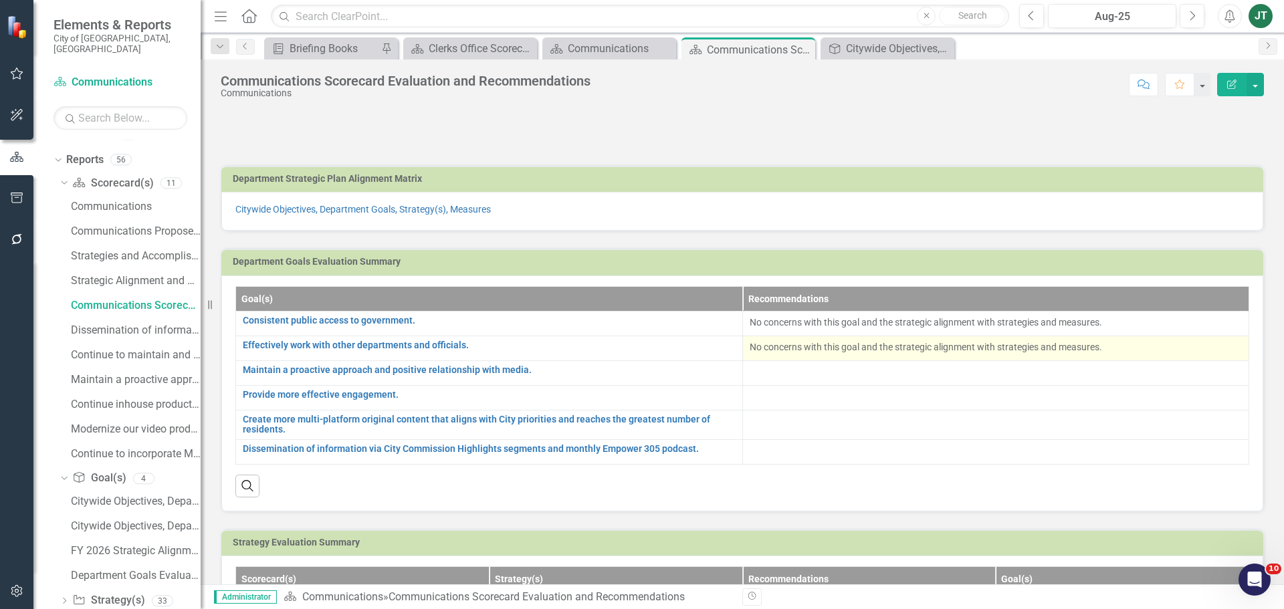
click at [886, 347] on p "No concerns with this goal and the strategic alignment with strategies and meas…" at bounding box center [996, 347] width 493 height 13
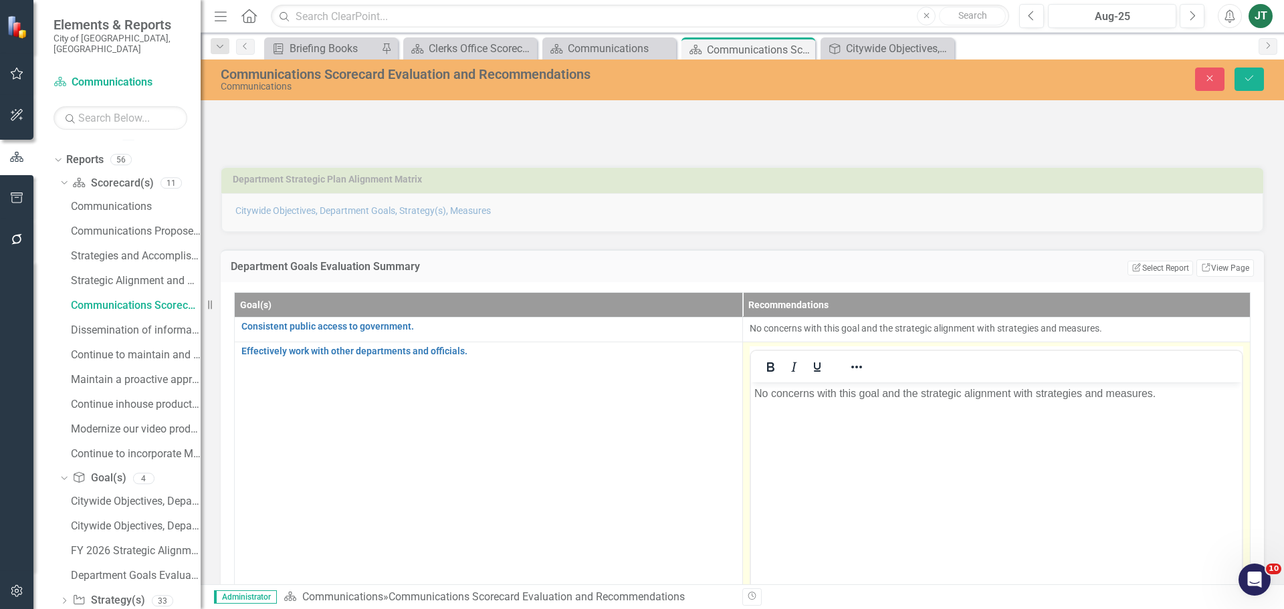
scroll to position [0, 0]
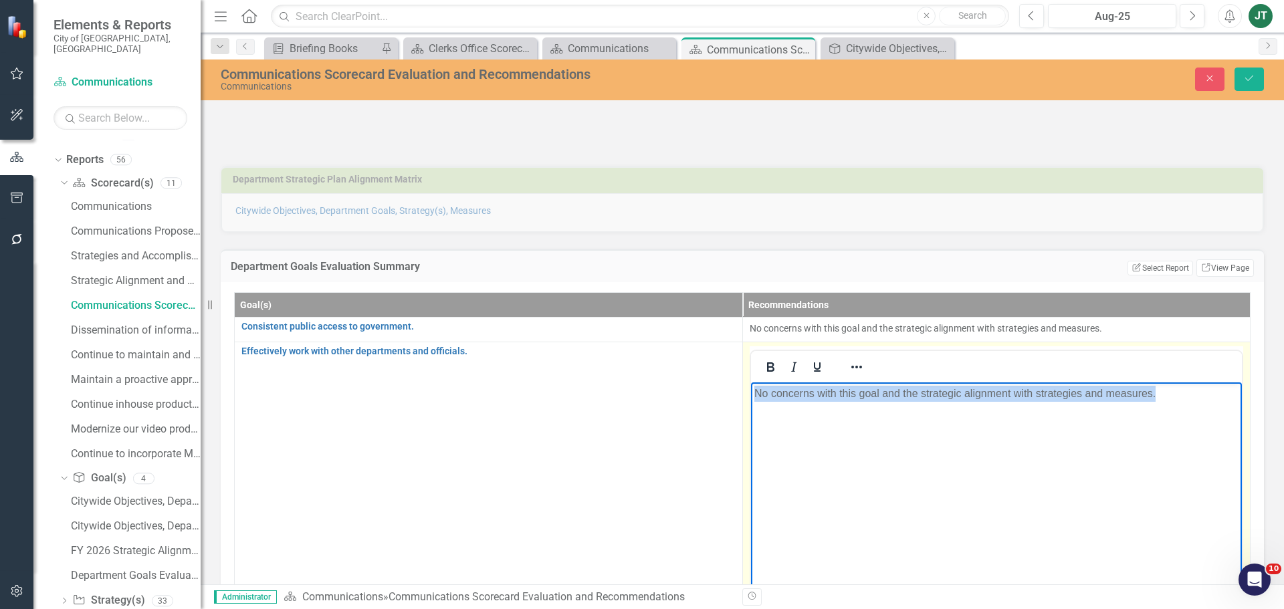
drag, startPoint x: 1210, startPoint y: 393, endPoint x: 657, endPoint y: 383, distance: 553.3
click at [751, 383] on html "No concerns with this goal and the strategic alignment with strategies and meas…" at bounding box center [997, 482] width 492 height 201
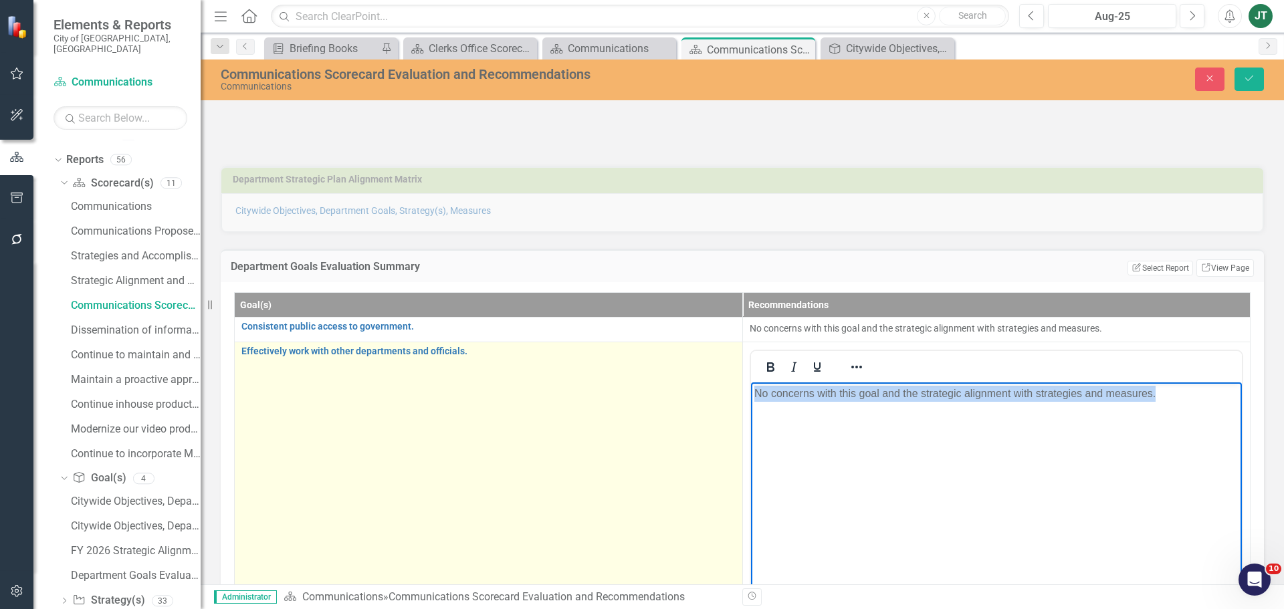
copy p "No concerns with this goal and the strategic alignment with strategies and meas…"
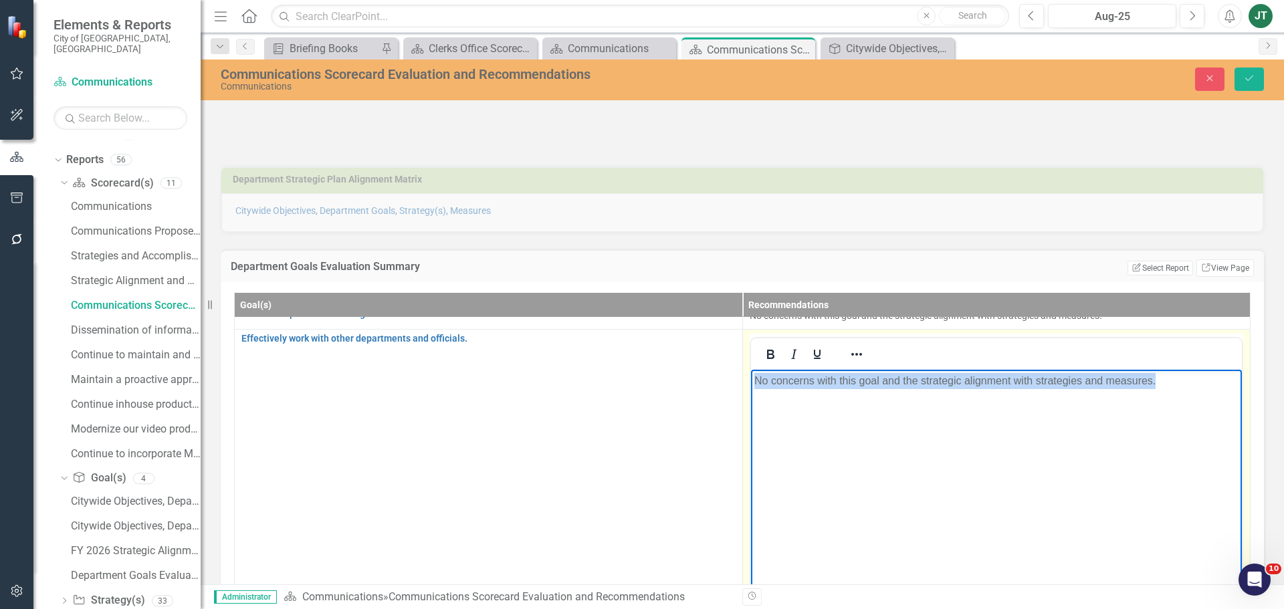
scroll to position [23, 0]
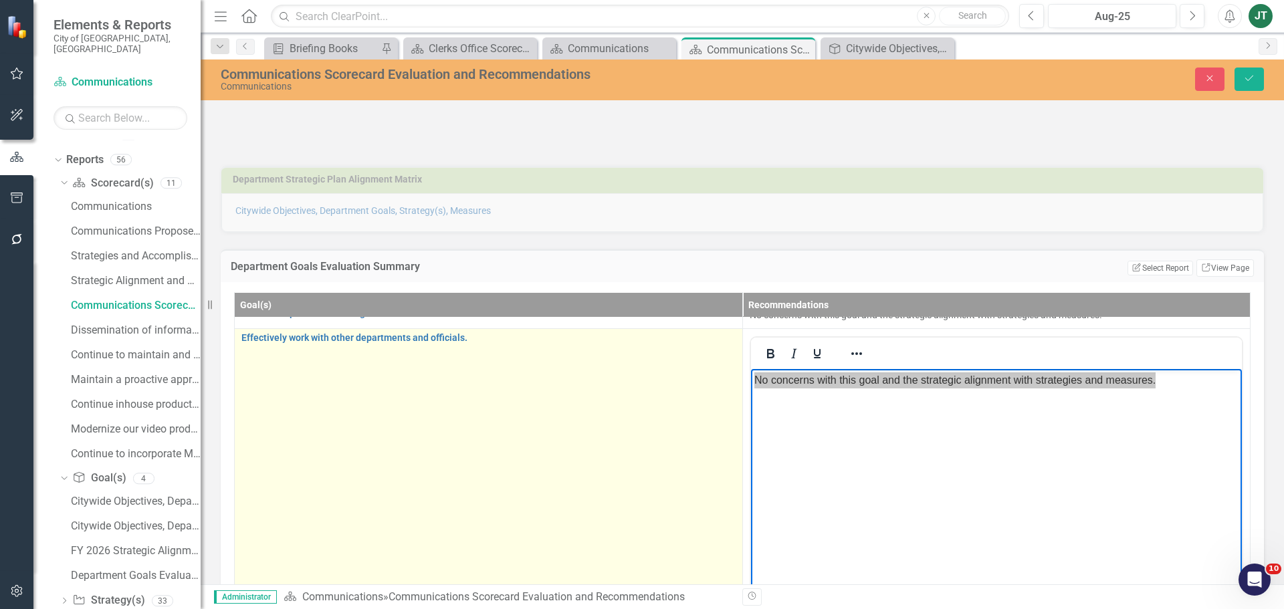
click at [646, 477] on td "Effectively work with other departments and officials. Link Map View Link Map E…" at bounding box center [489, 486] width 508 height 316
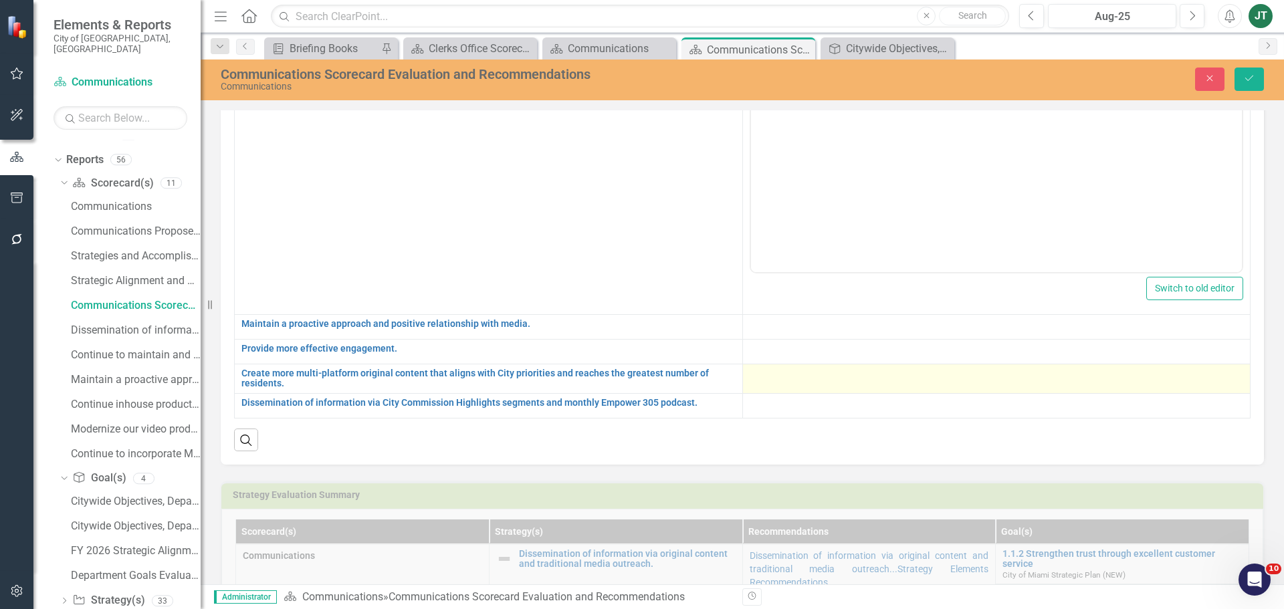
scroll to position [334, 0]
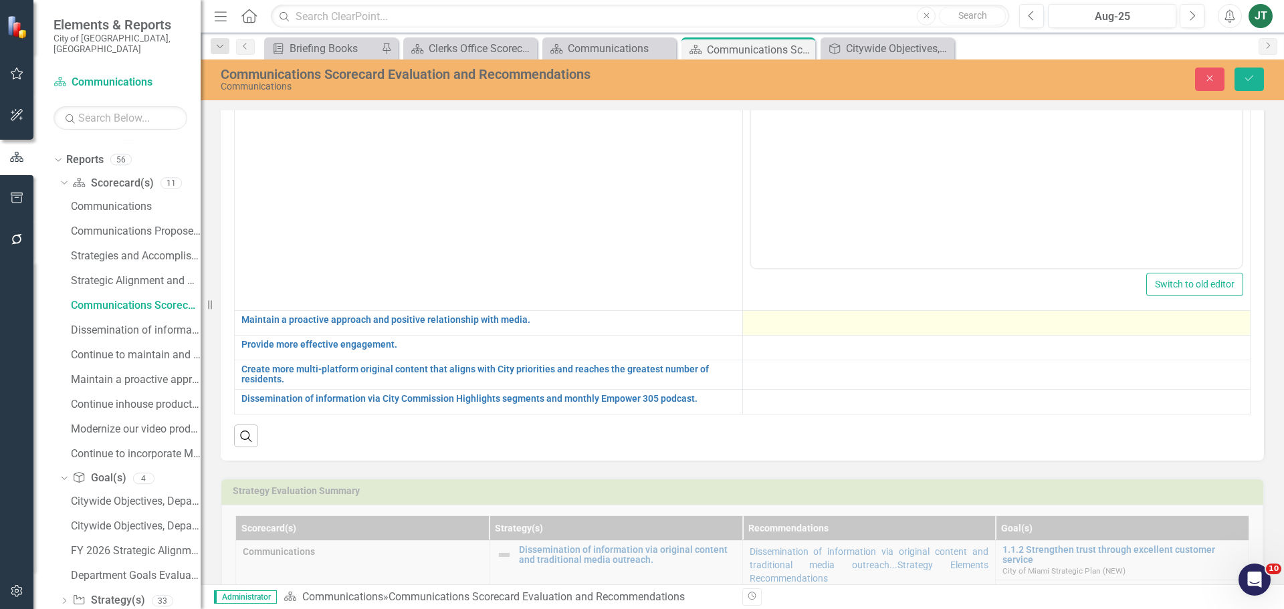
click at [787, 316] on div at bounding box center [997, 323] width 494 height 16
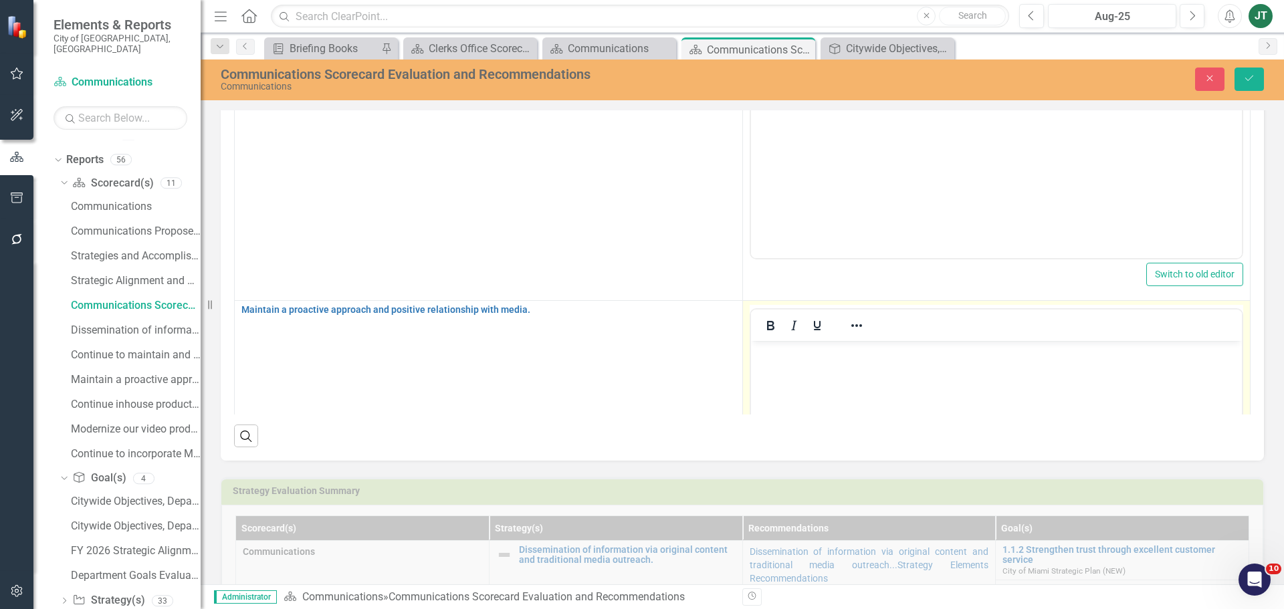
scroll to position [0, 0]
click at [794, 363] on body "Rich Text Area. Press ALT-0 for help." at bounding box center [997, 441] width 492 height 201
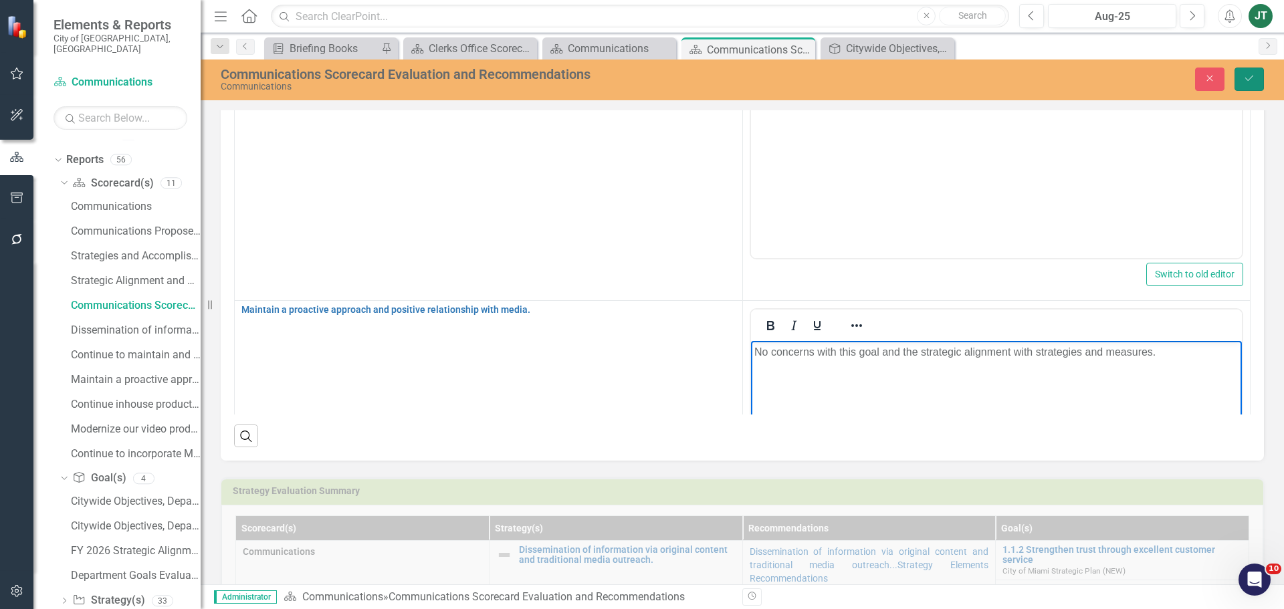
click at [1253, 71] on button "Save" at bounding box center [1249, 79] width 29 height 23
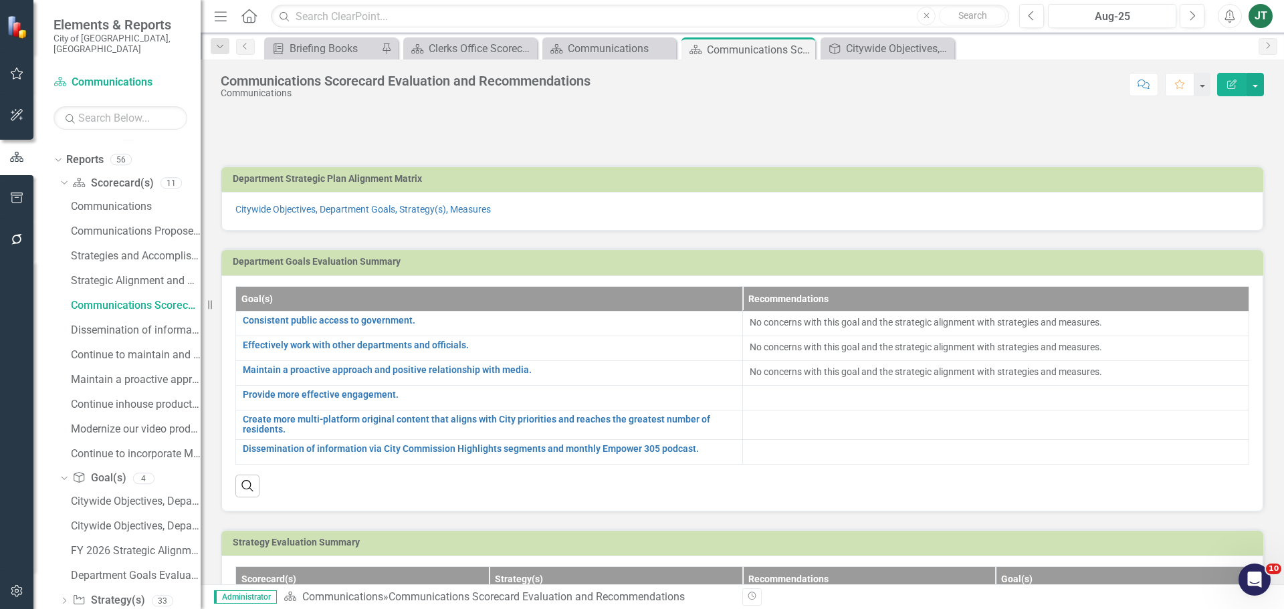
scroll to position [67, 0]
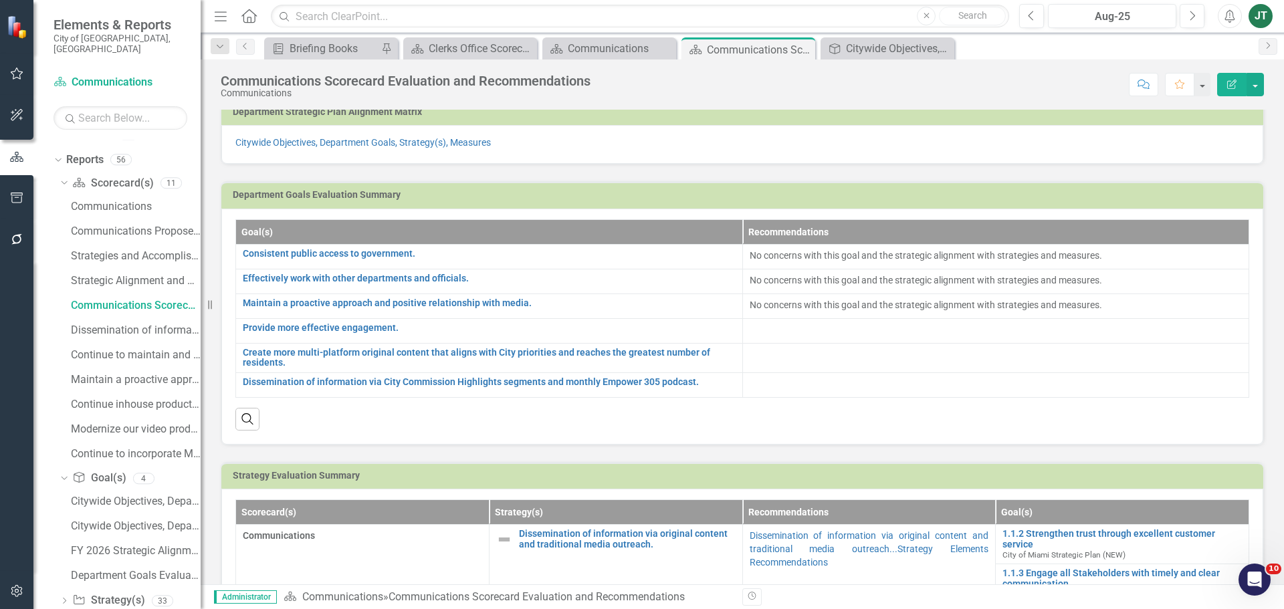
click at [630, 197] on h3 "Department Goals Evaluation Summary" at bounding box center [745, 195] width 1024 height 10
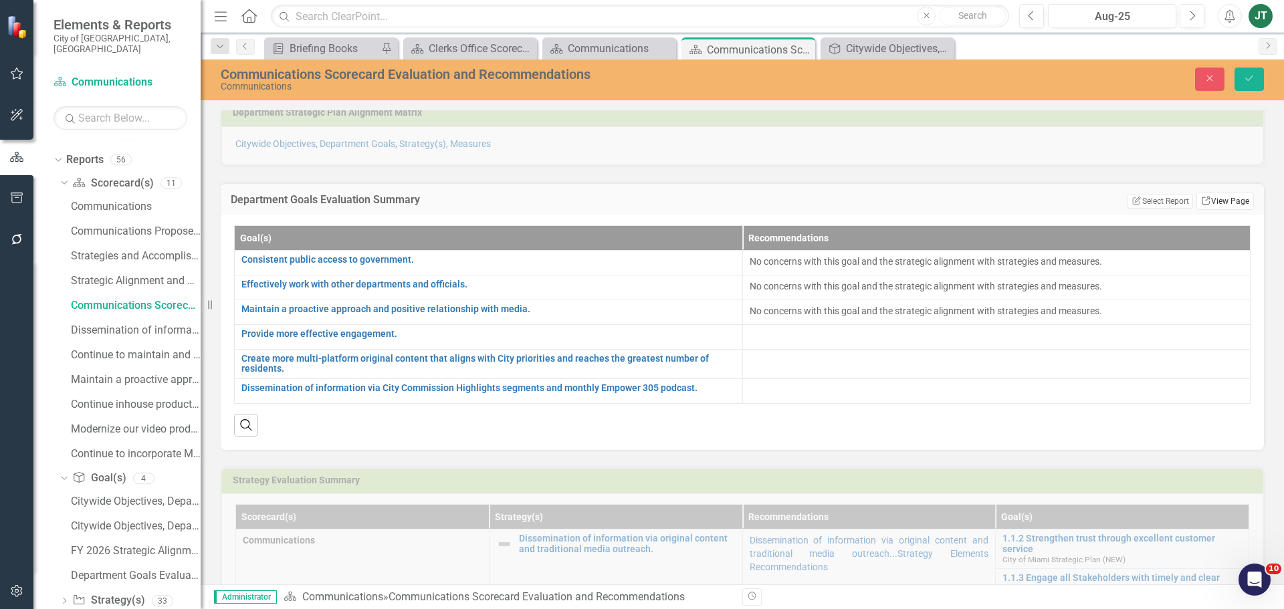
click at [1232, 194] on link "Link View Page" at bounding box center [1226, 201] width 58 height 17
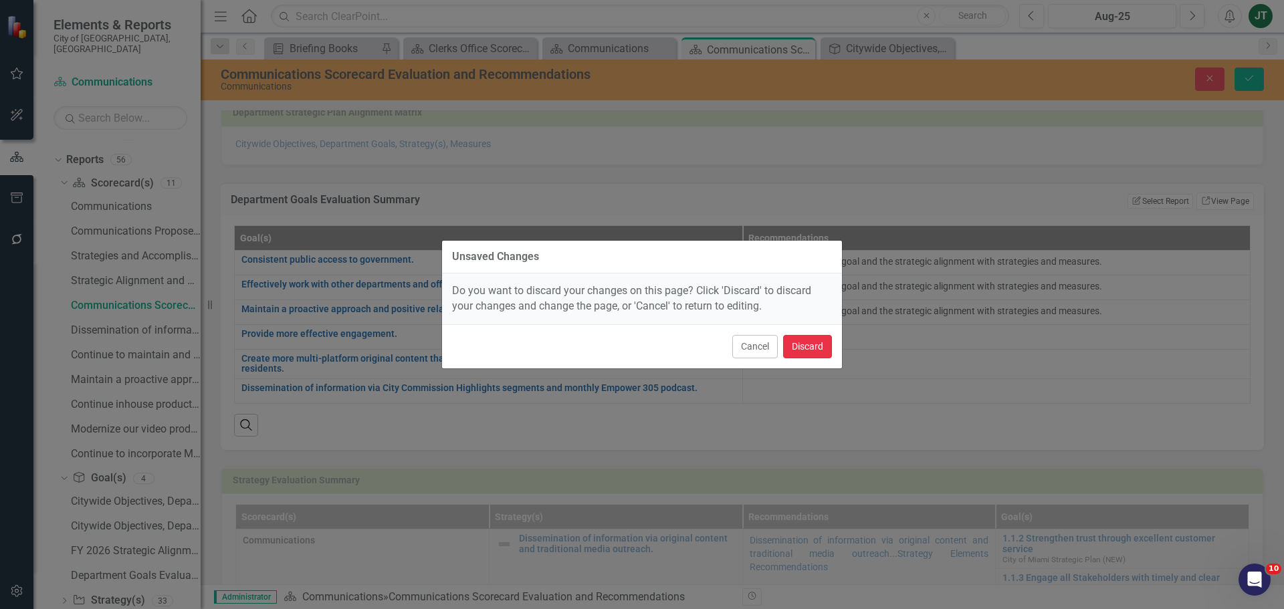
click at [825, 349] on button "Discard" at bounding box center [807, 346] width 49 height 23
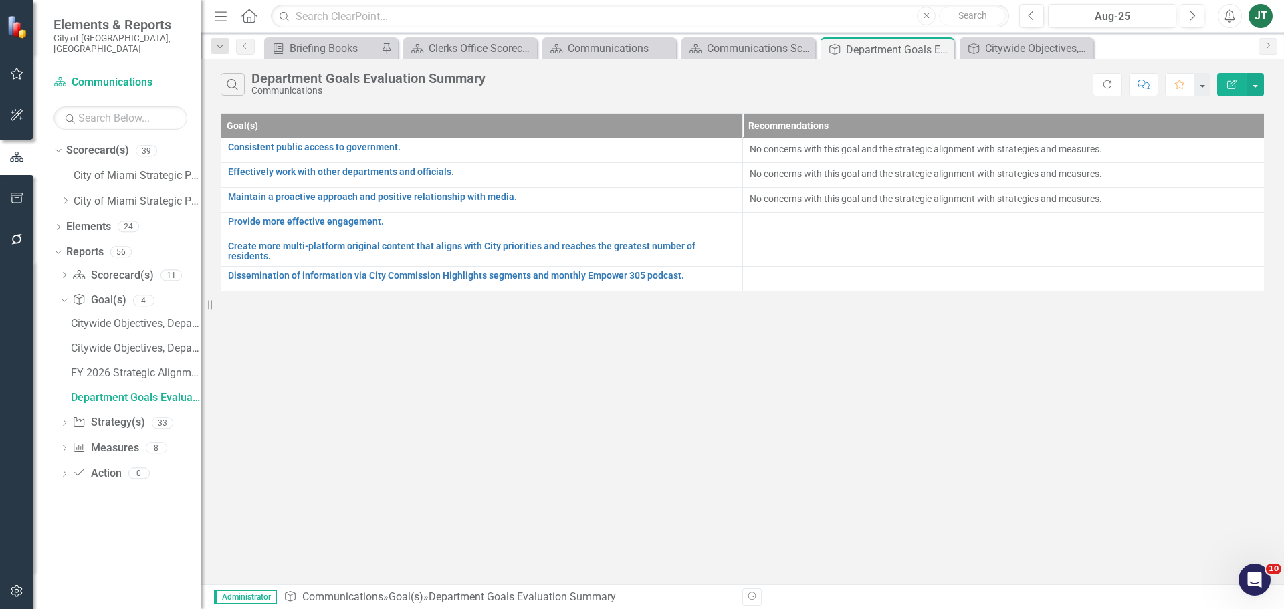
click at [1237, 83] on icon "Edit Report" at bounding box center [1232, 84] width 12 height 9
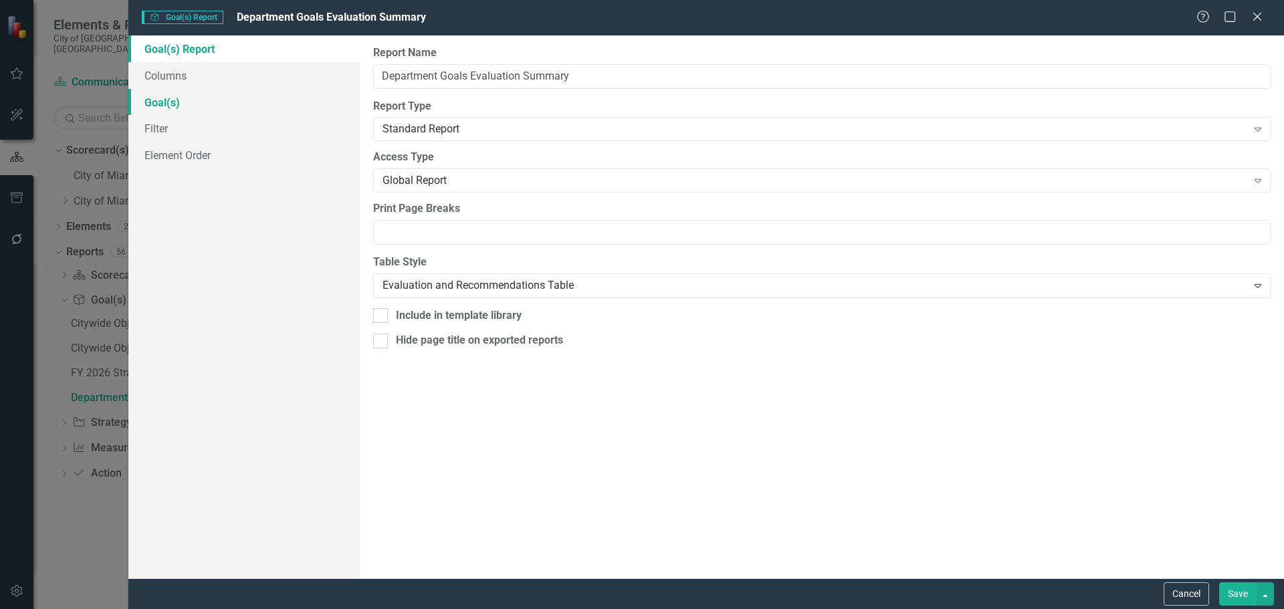
click at [159, 103] on link "Goal(s)" at bounding box center [243, 102] width 231 height 27
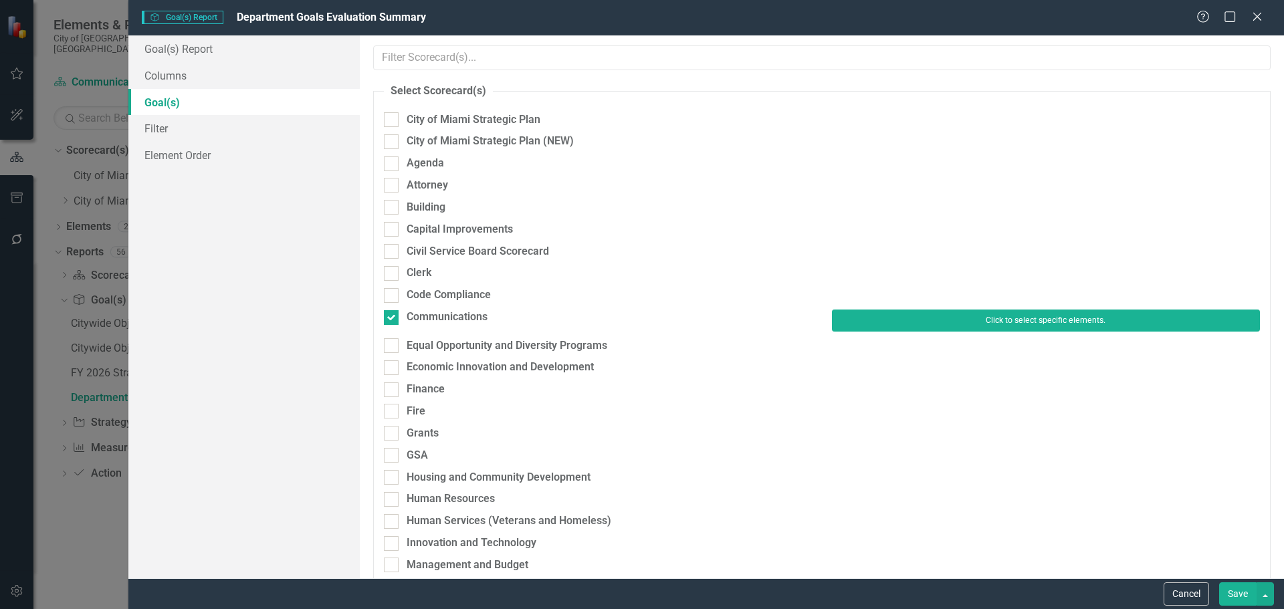
click at [848, 318] on button "Click to select specific elements." at bounding box center [1046, 320] width 428 height 21
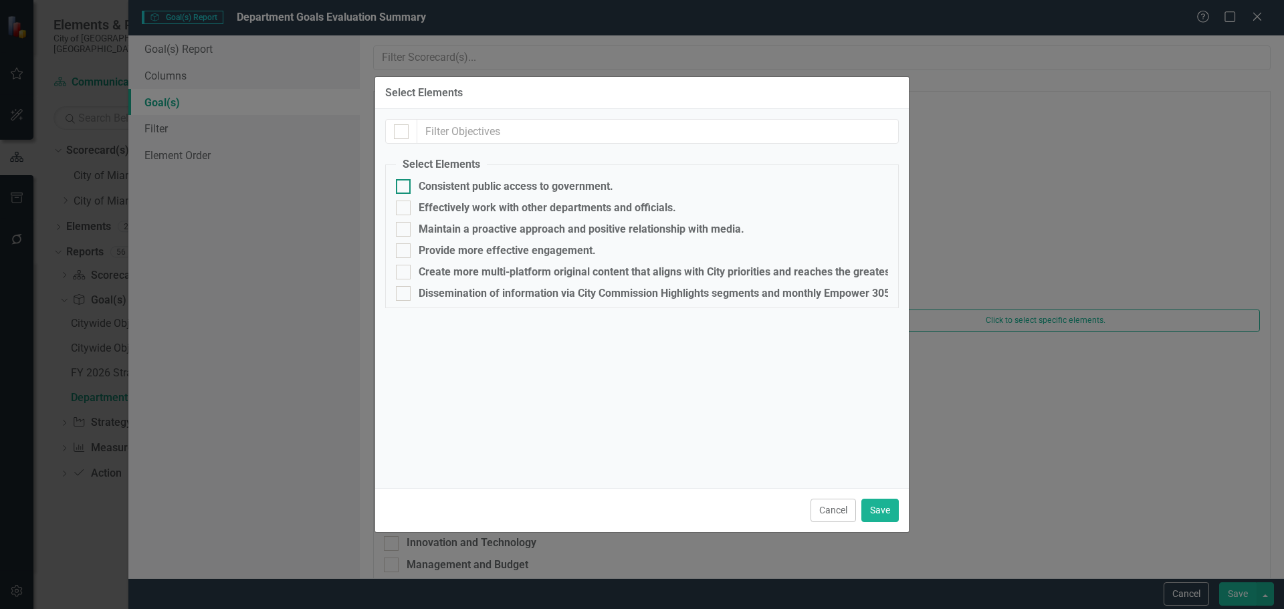
click at [414, 185] on div "Consistent public access to government." at bounding box center [642, 186] width 492 height 15
click at [405, 185] on input "Consistent public access to government." at bounding box center [400, 183] width 9 height 9
checkbox input "true"
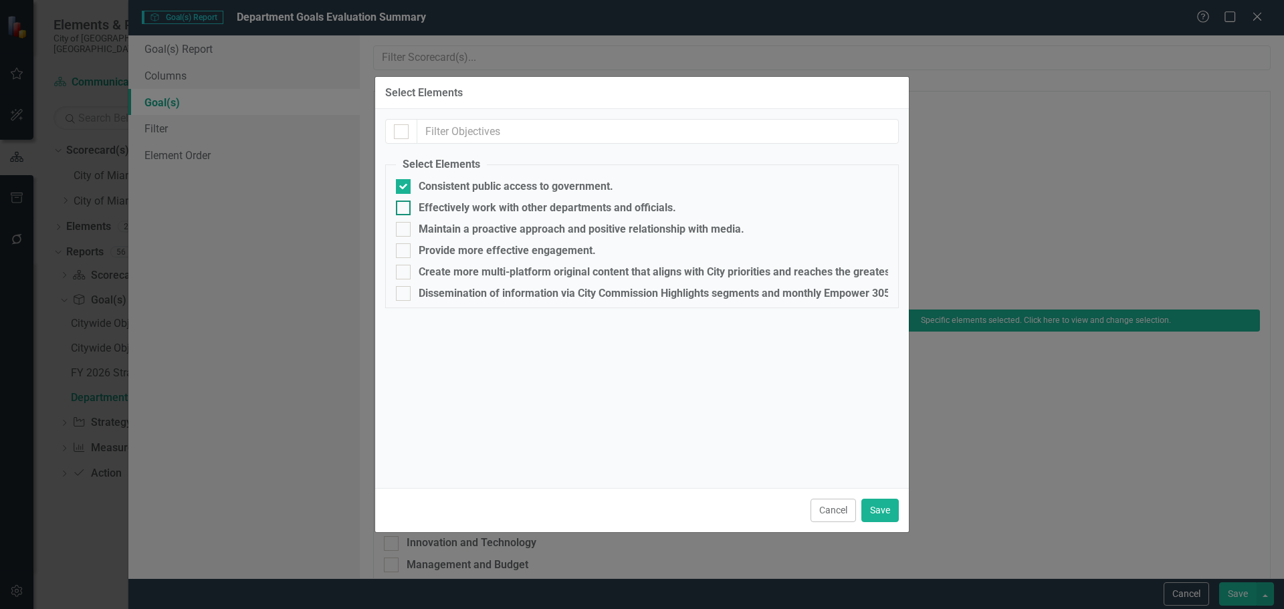
click at [423, 205] on div "Effectively work with other departments and officials." at bounding box center [548, 208] width 258 height 12
click at [405, 205] on input "Effectively work with other departments and officials." at bounding box center [400, 205] width 9 height 9
checkbox input "true"
click at [429, 228] on div "Maintain a proactive approach and positive relationship with media." at bounding box center [582, 229] width 326 height 12
click at [405, 228] on input "Maintain a proactive approach and positive relationship with media." at bounding box center [400, 226] width 9 height 9
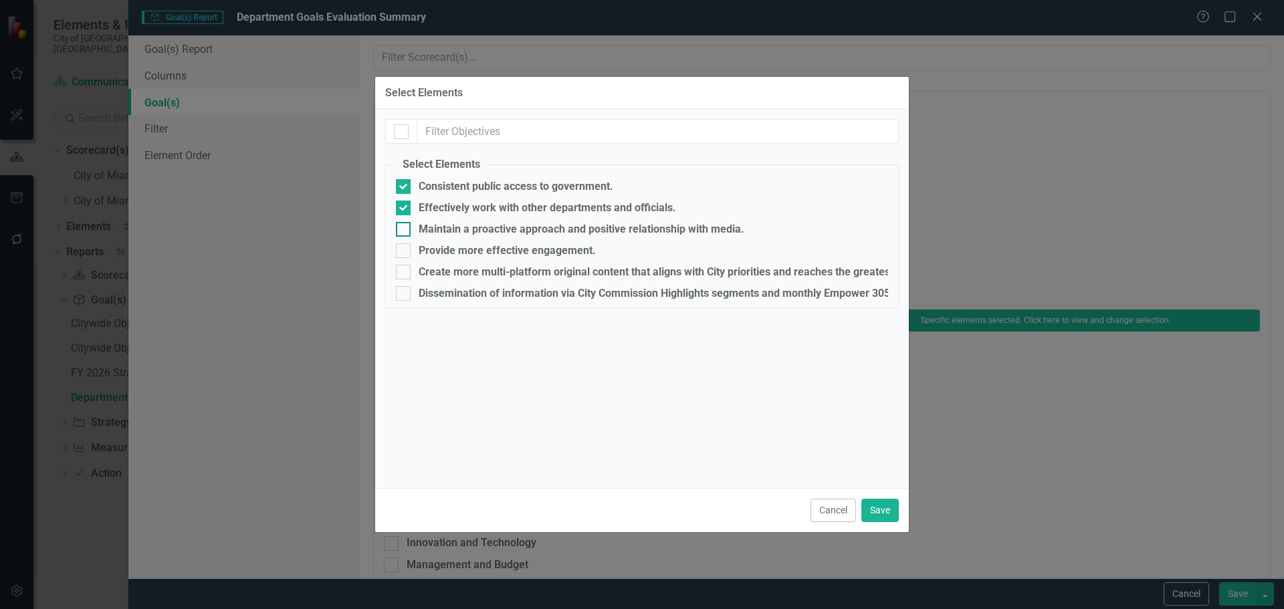
checkbox input "true"
click at [442, 272] on div "Create more multi-platform original content that aligns with City priorities an…" at bounding box center [708, 272] width 579 height 12
click at [405, 272] on input "Create more multi-platform original content that aligns with City priorities an…" at bounding box center [400, 269] width 9 height 9
checkbox input "true"
click at [448, 295] on div "Dissemination of information via City Commission Highlights segments and monthl…" at bounding box center [677, 294] width 516 height 12
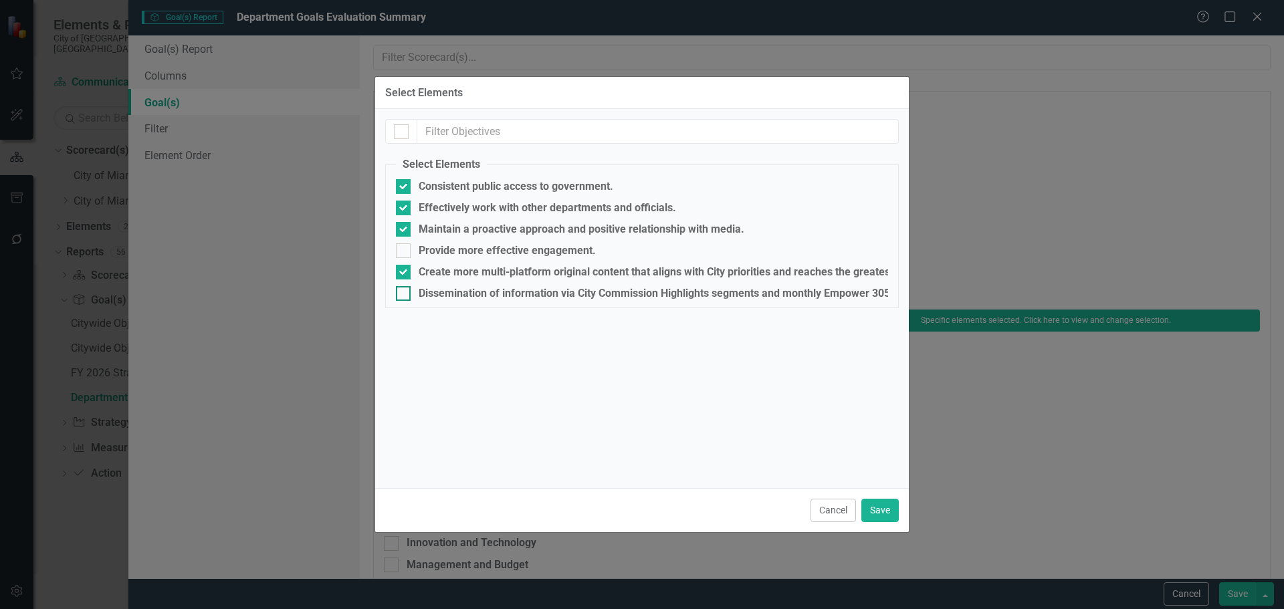
click at [405, 295] on input "Dissemination of information via City Commission Highlights segments and monthl…" at bounding box center [400, 290] width 9 height 9
checkbox input "true"
click at [878, 510] on button "Save" at bounding box center [880, 510] width 37 height 23
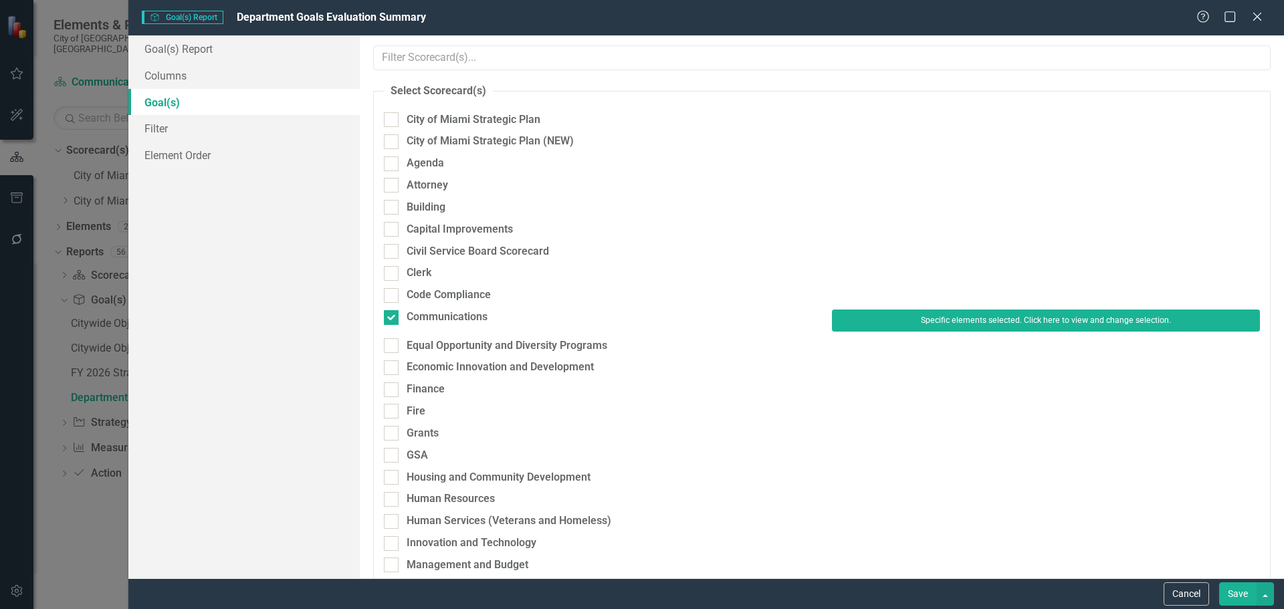
click at [1246, 595] on button "Save" at bounding box center [1238, 594] width 37 height 23
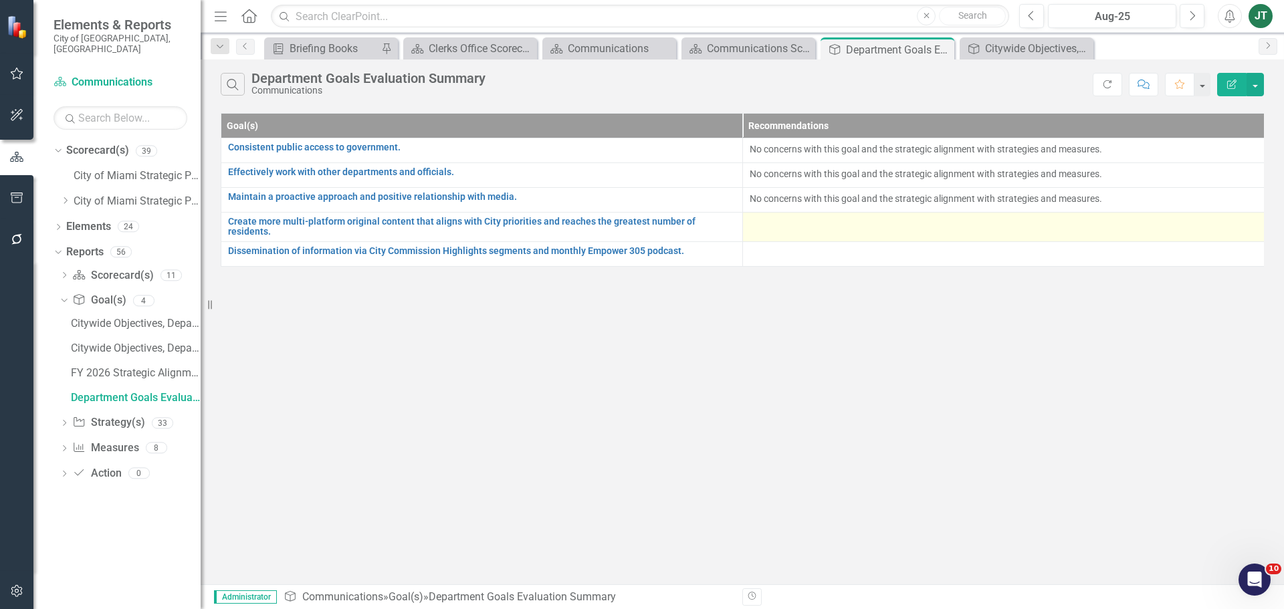
click at [787, 229] on div at bounding box center [1004, 225] width 508 height 16
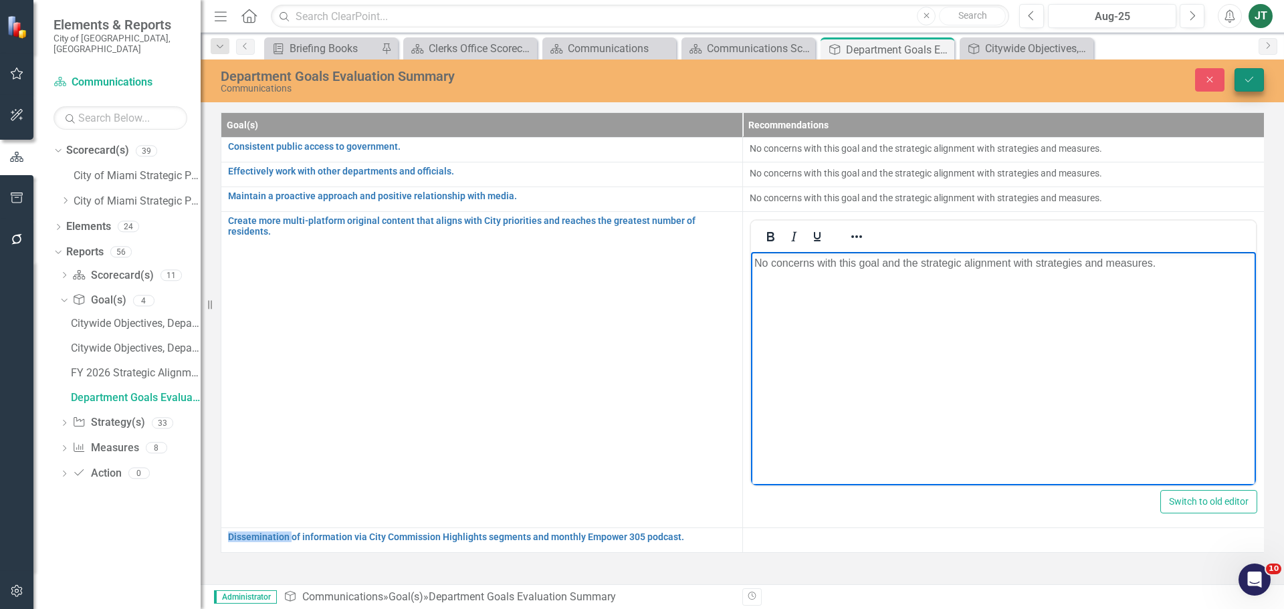
click at [1250, 76] on icon "Save" at bounding box center [1250, 79] width 12 height 9
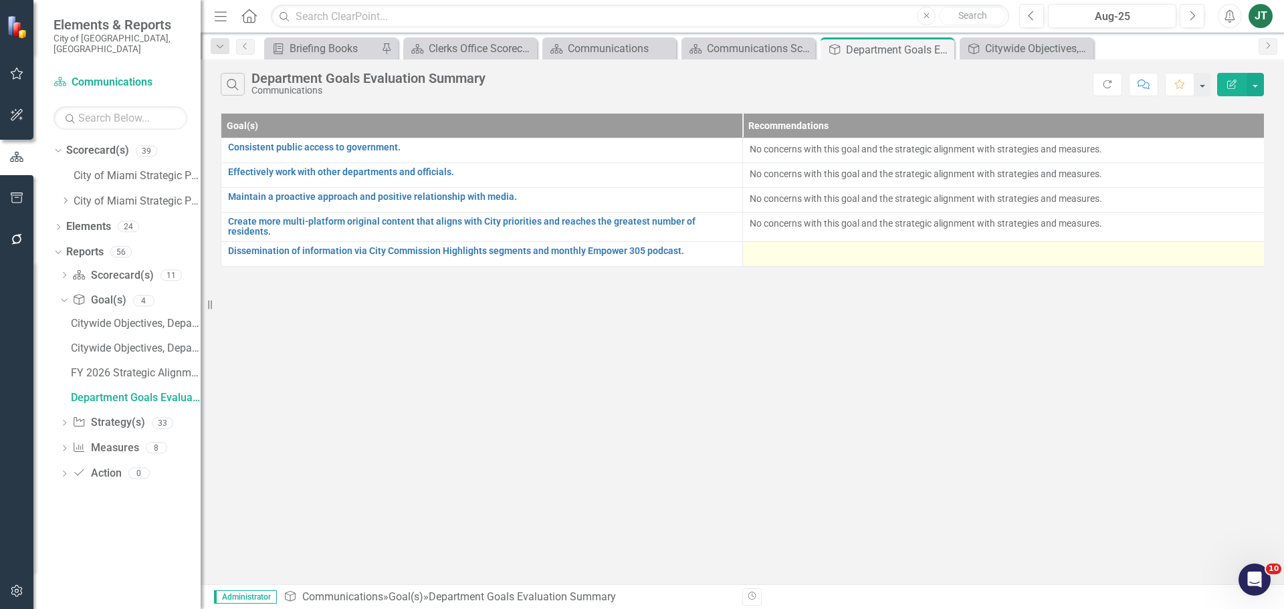
click at [763, 246] on div at bounding box center [1004, 254] width 508 height 16
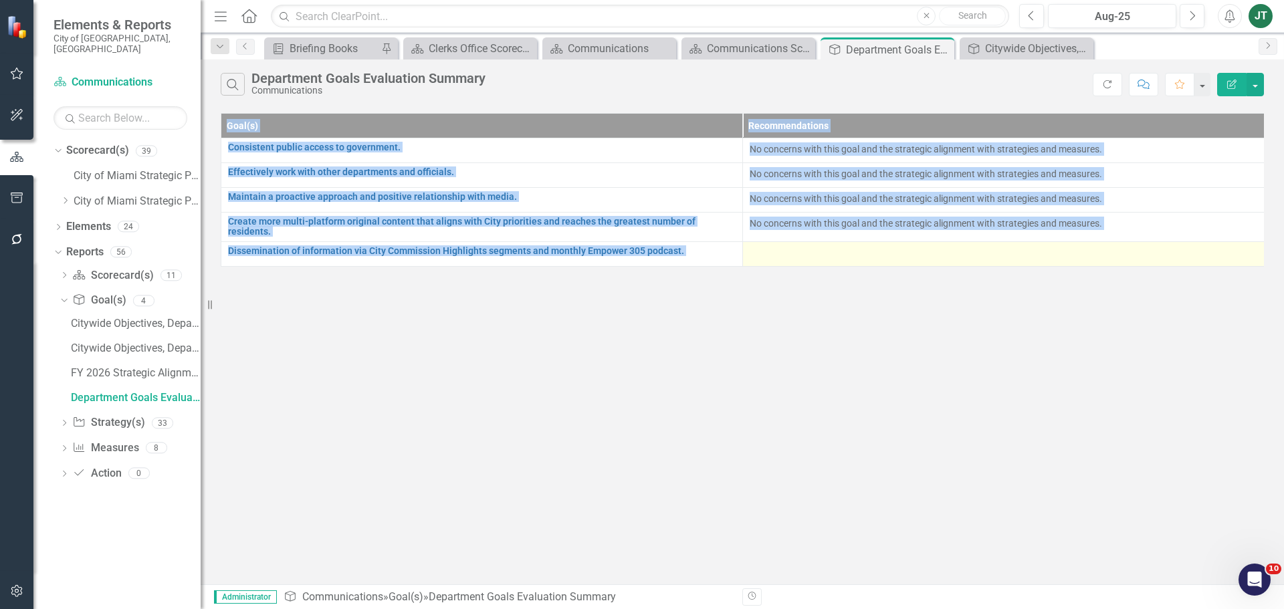
click at [763, 246] on div at bounding box center [1004, 254] width 508 height 16
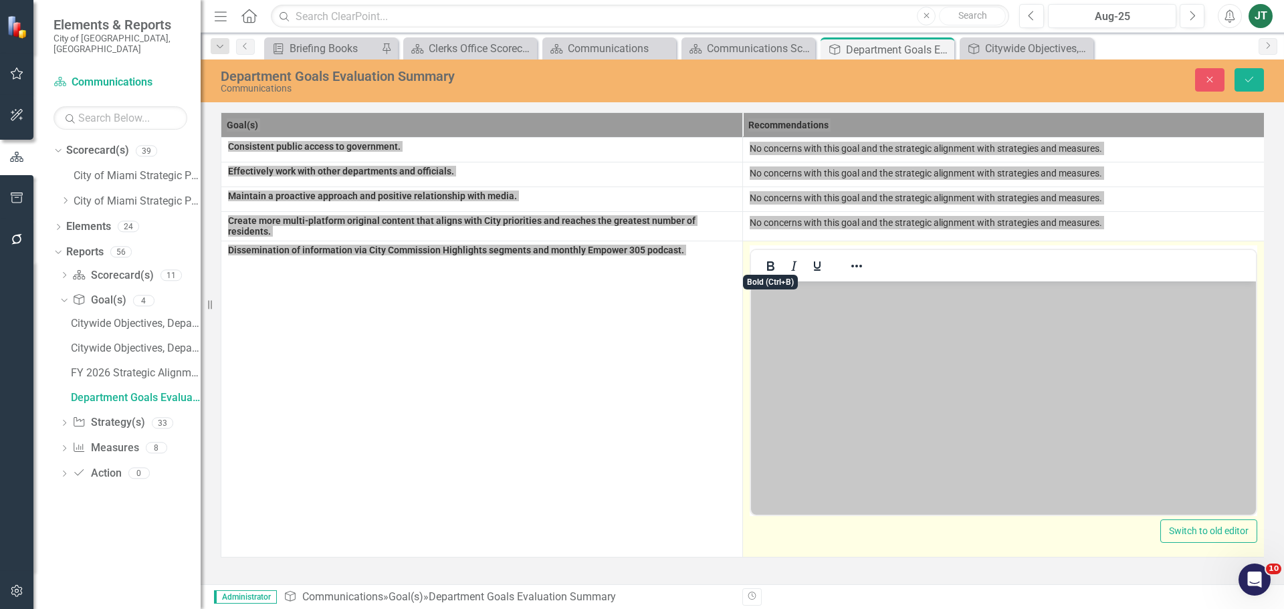
click at [785, 304] on body "Rich Text Area. Press ALT-0 for help." at bounding box center [1003, 382] width 505 height 201
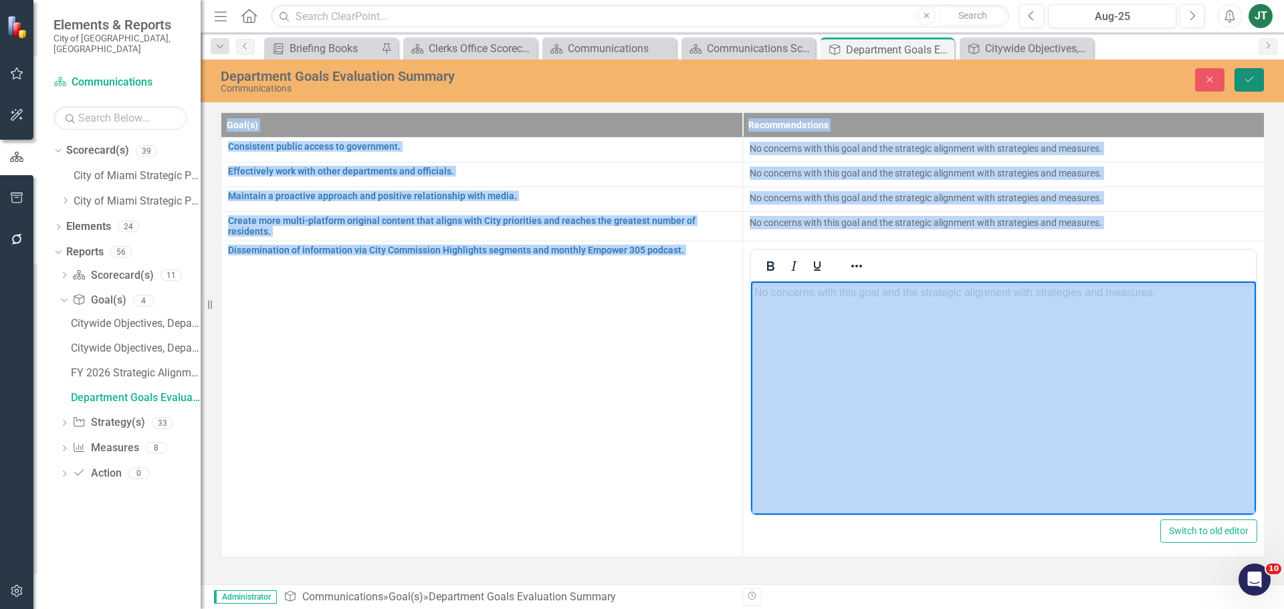
click at [1247, 80] on icon "Save" at bounding box center [1250, 79] width 12 height 9
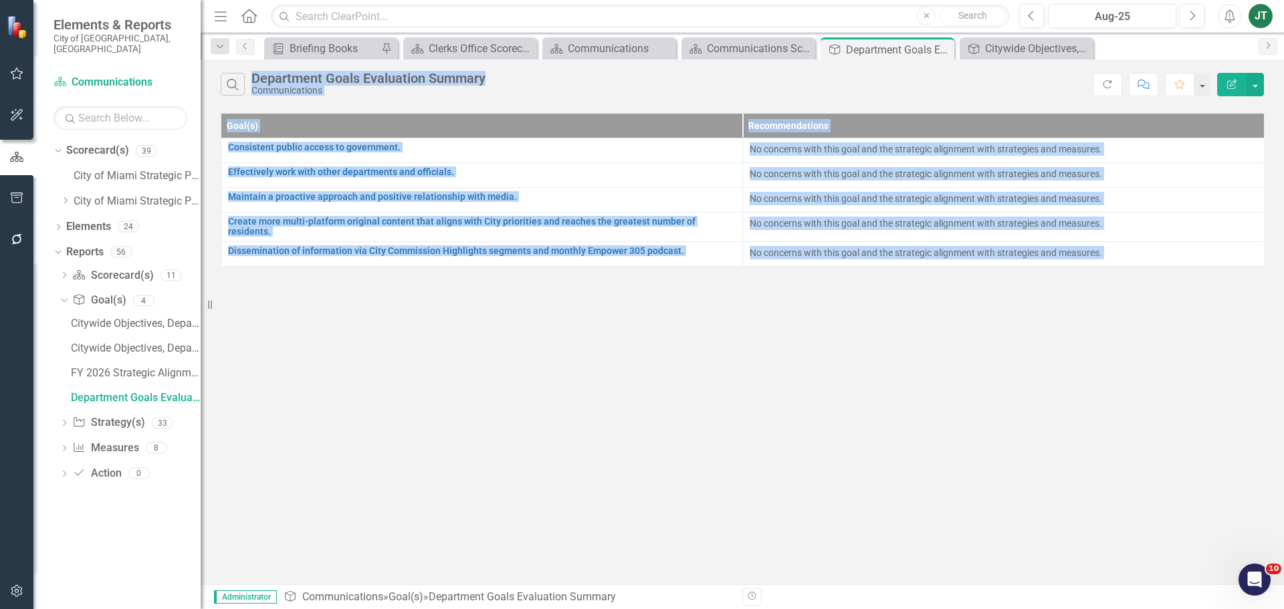
click at [577, 417] on div "Search Department Goals Evaluation Summary Communications Refresh Comment Favor…" at bounding box center [743, 322] width 1084 height 525
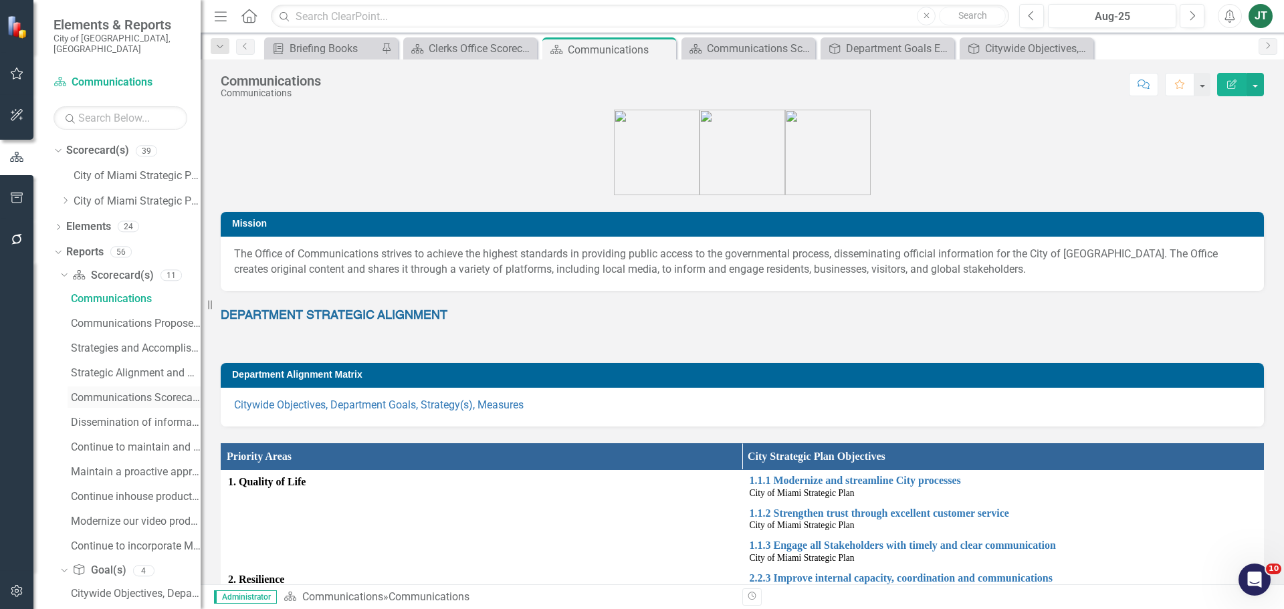
click at [132, 392] on div "Communications Scorecard Evaluation and Recommendations" at bounding box center [136, 398] width 130 height 12
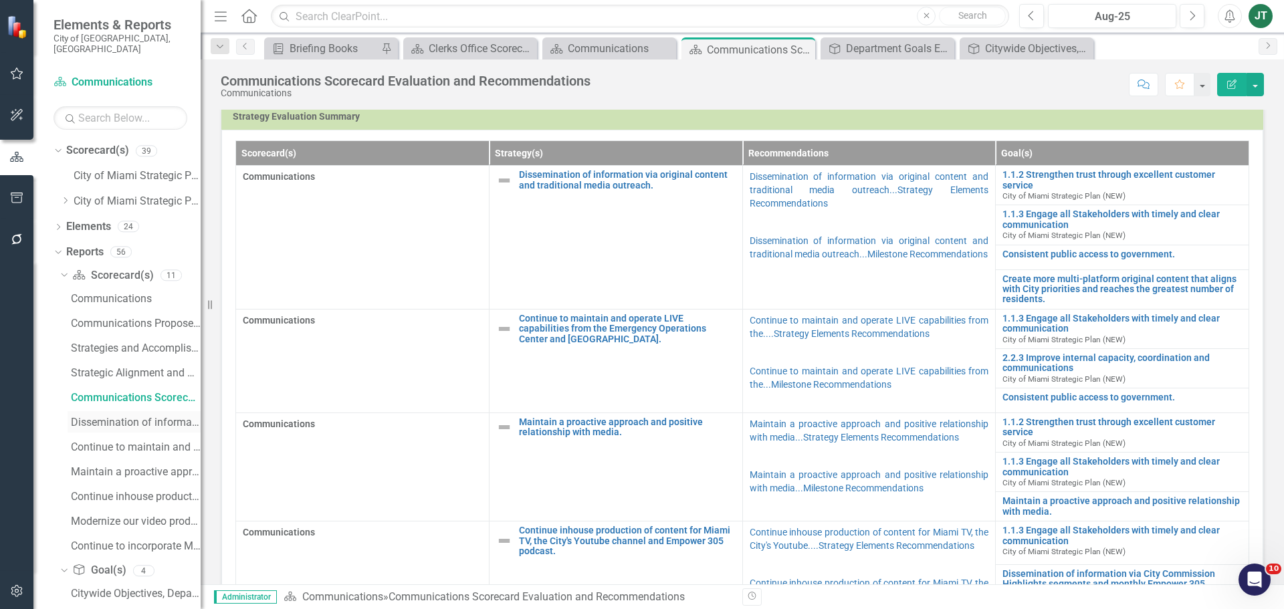
click at [106, 417] on div "Dissemination of information via original content......(i) Strategy / Milestone…" at bounding box center [136, 423] width 130 height 12
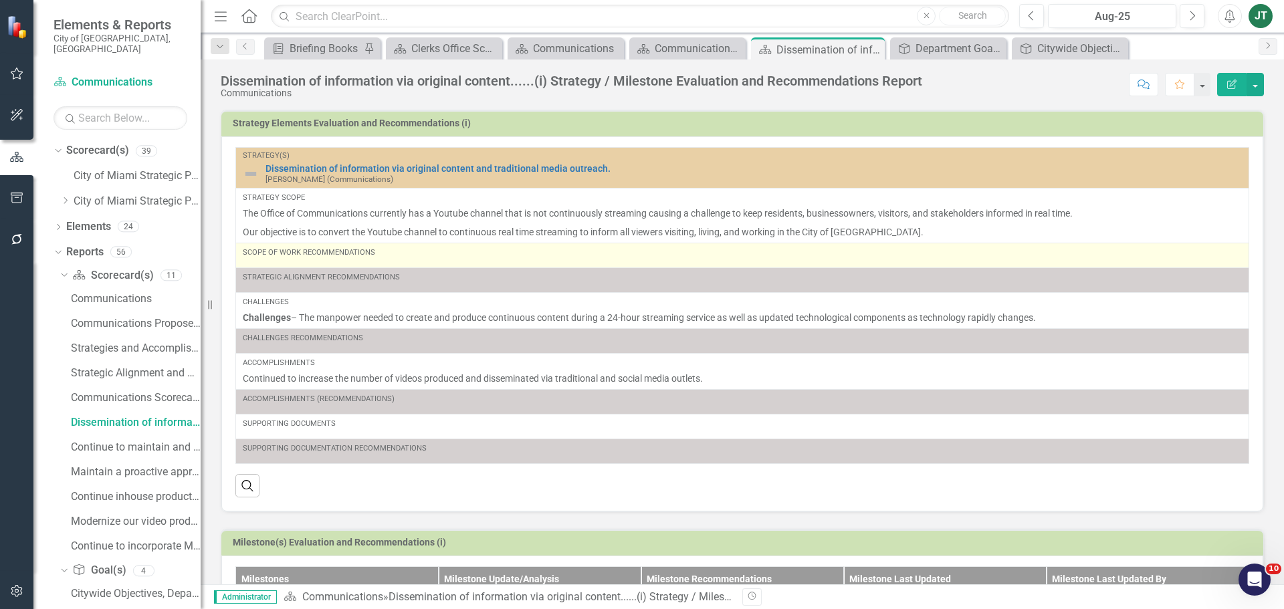
click at [393, 260] on div "Scope of Work Recommendations" at bounding box center [742, 256] width 999 height 16
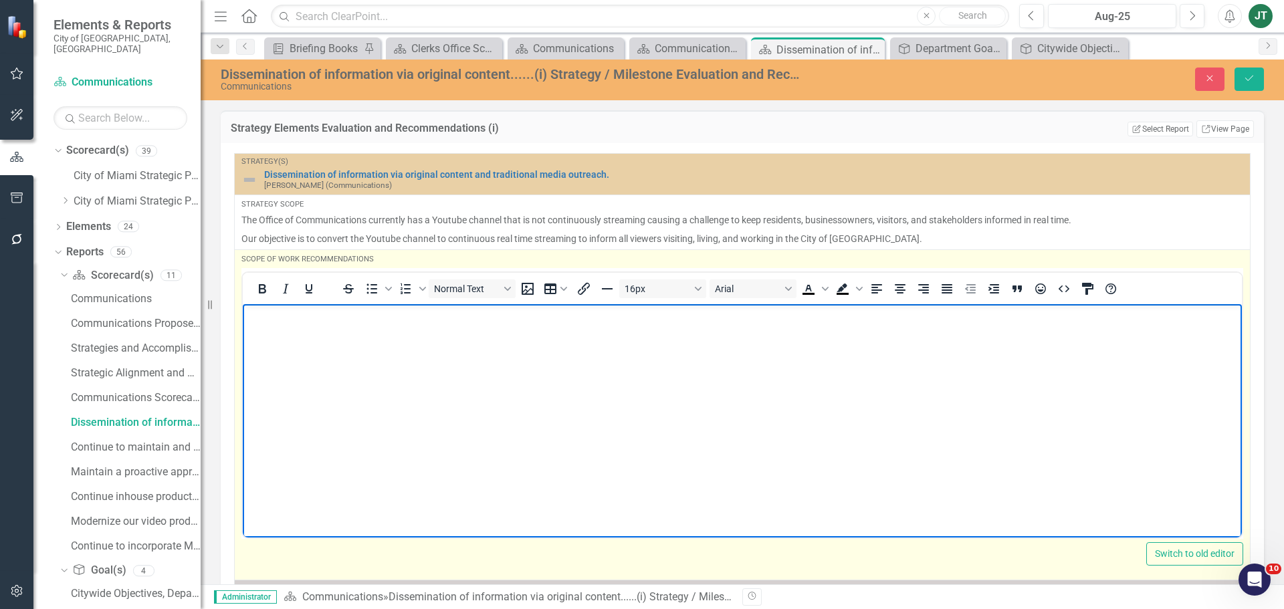
click at [324, 321] on p "Rich Text Area. Press ALT-0 for help." at bounding box center [742, 315] width 993 height 16
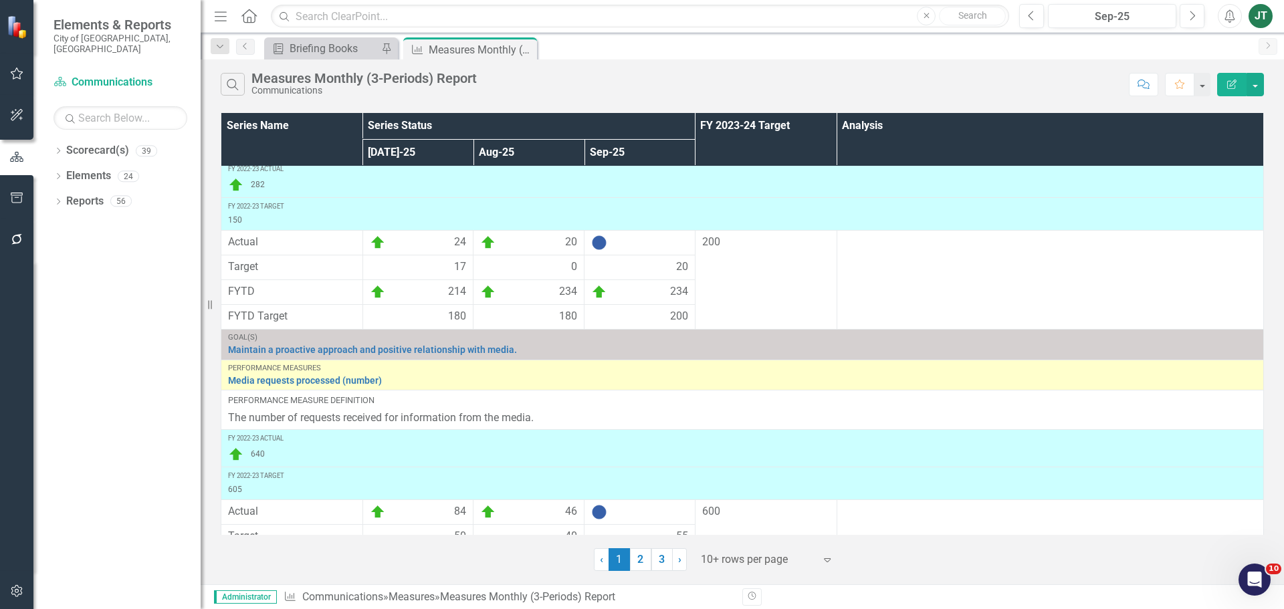
scroll to position [306, 0]
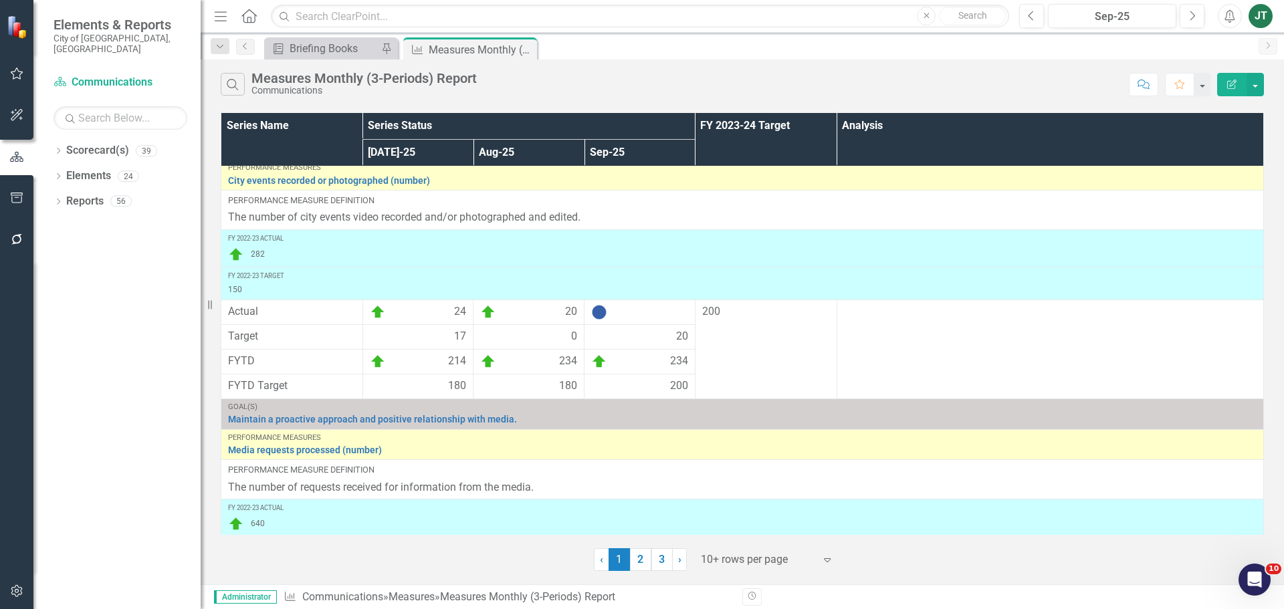
click at [741, 553] on div at bounding box center [758, 560] width 114 height 18
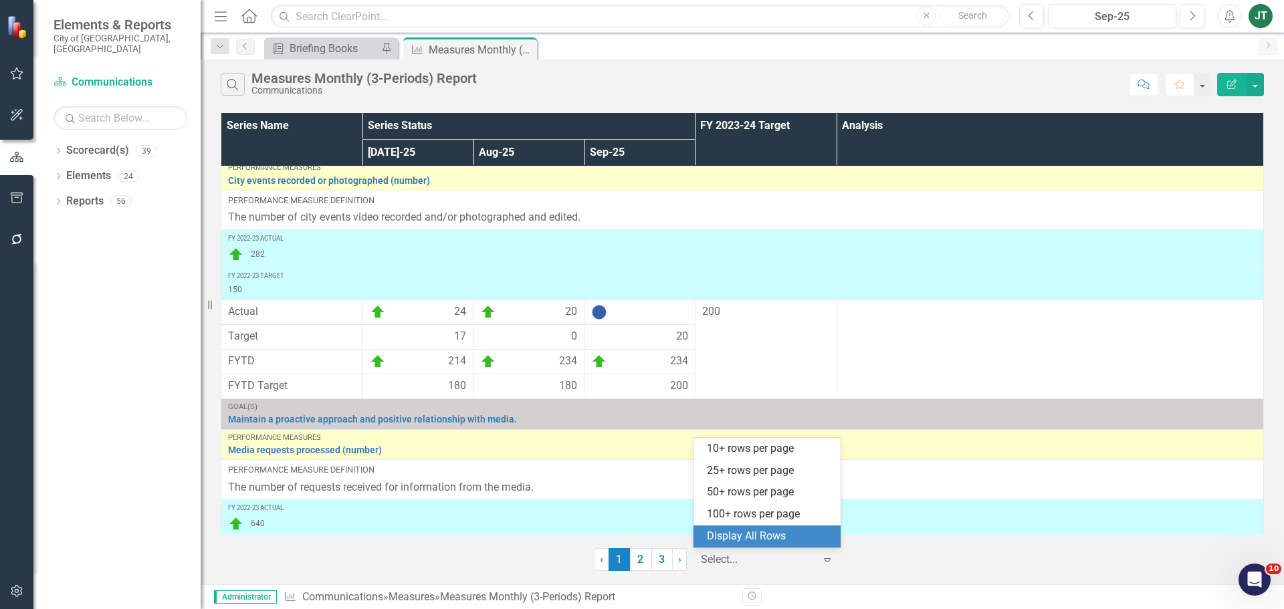
click at [739, 537] on div "Display All Rows" at bounding box center [770, 536] width 126 height 15
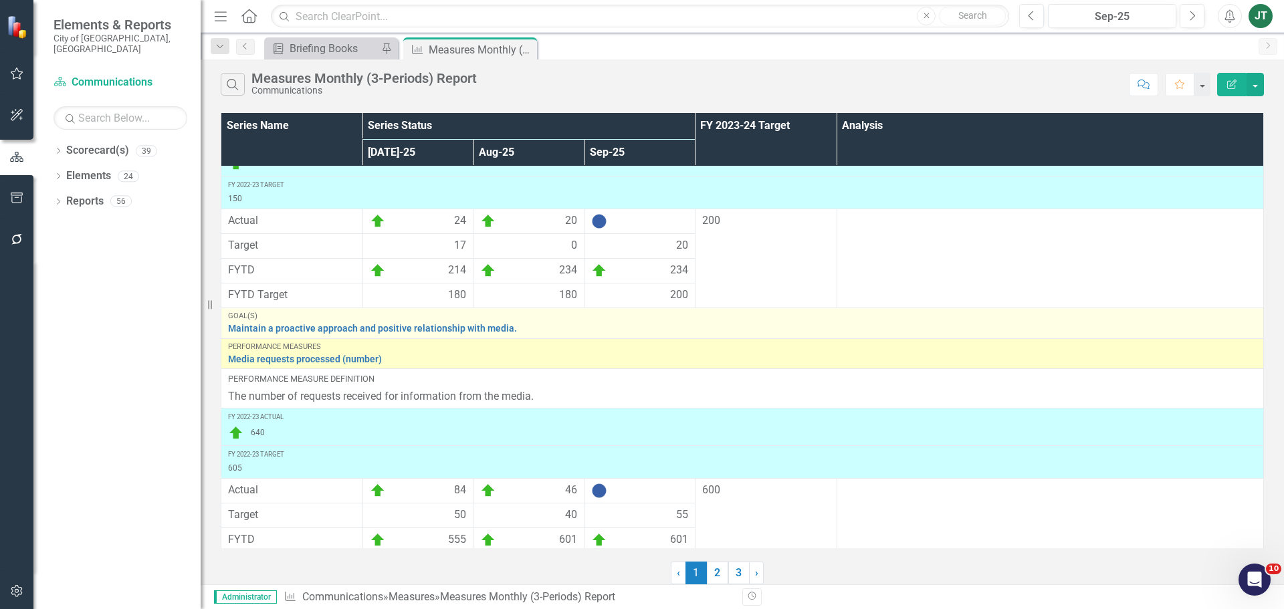
scroll to position [427, 0]
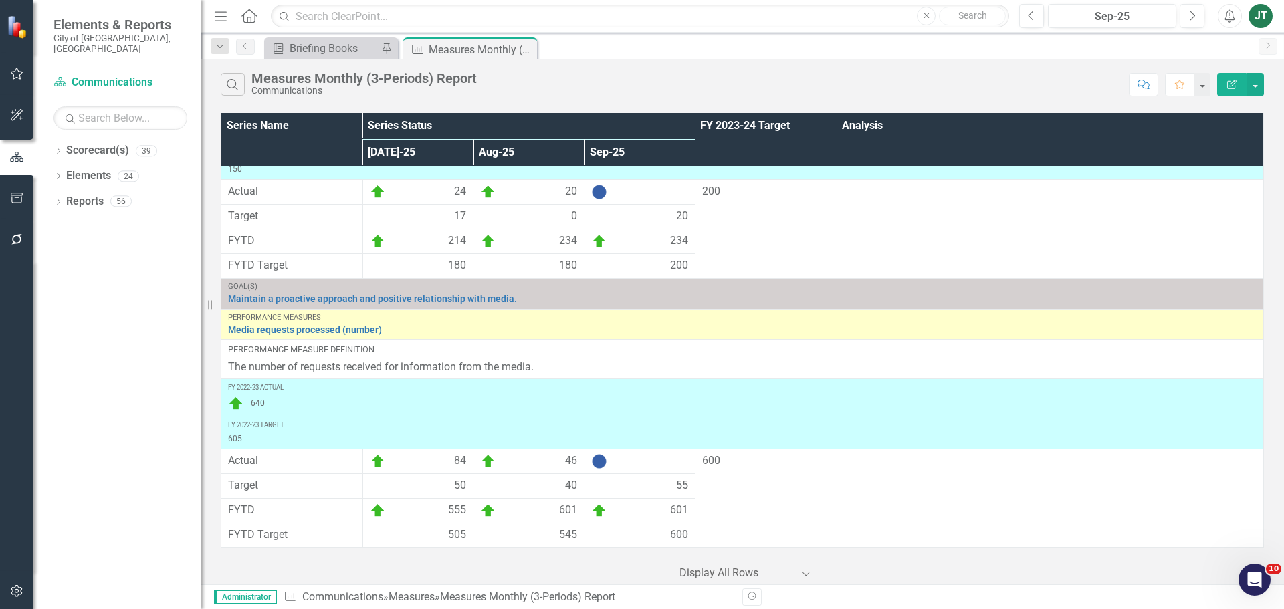
click at [249, 20] on icon "Home" at bounding box center [248, 16] width 17 height 14
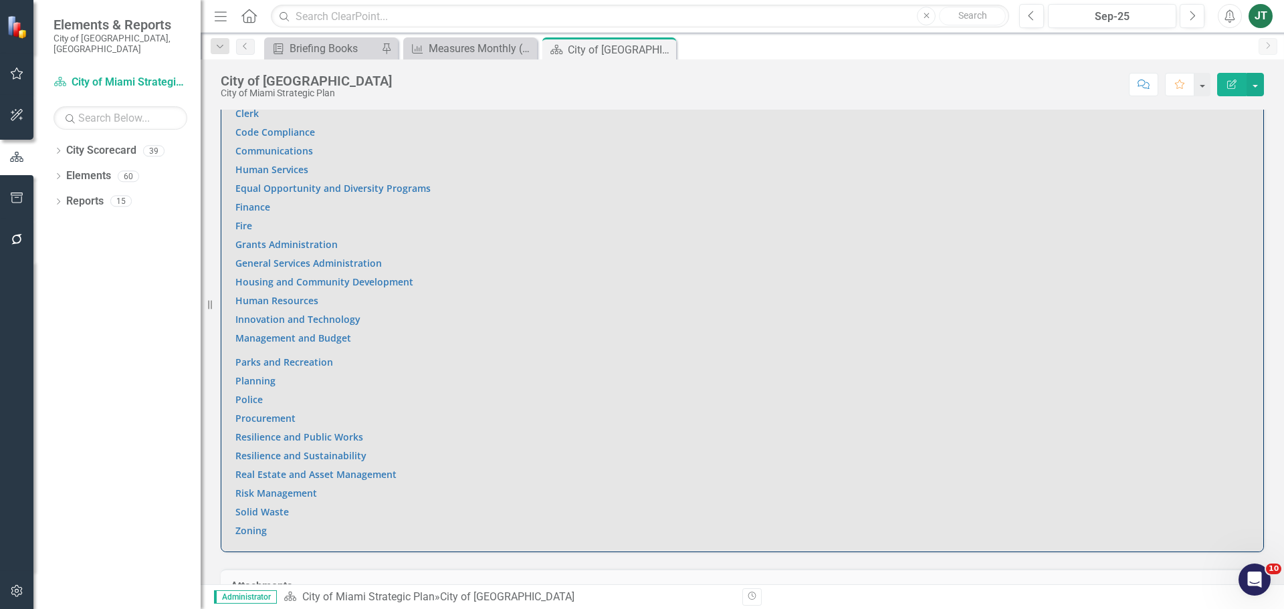
scroll to position [1036, 0]
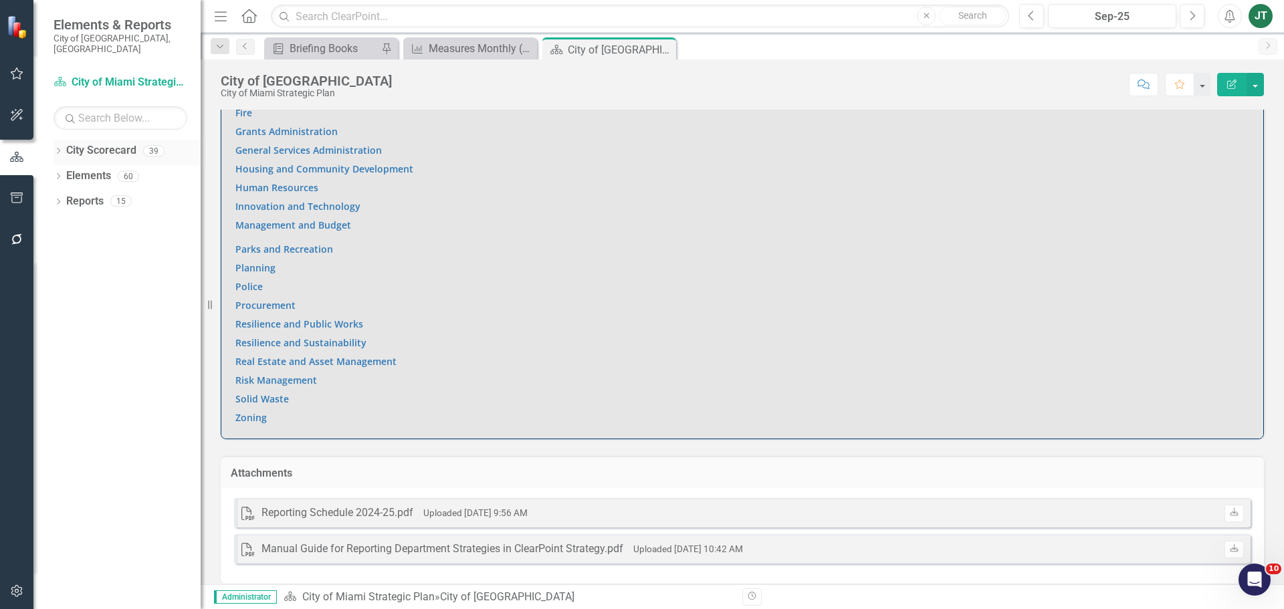
click at [59, 149] on icon "Dropdown" at bounding box center [58, 152] width 9 height 7
click at [68, 197] on icon "Dropdown" at bounding box center [65, 201] width 10 height 8
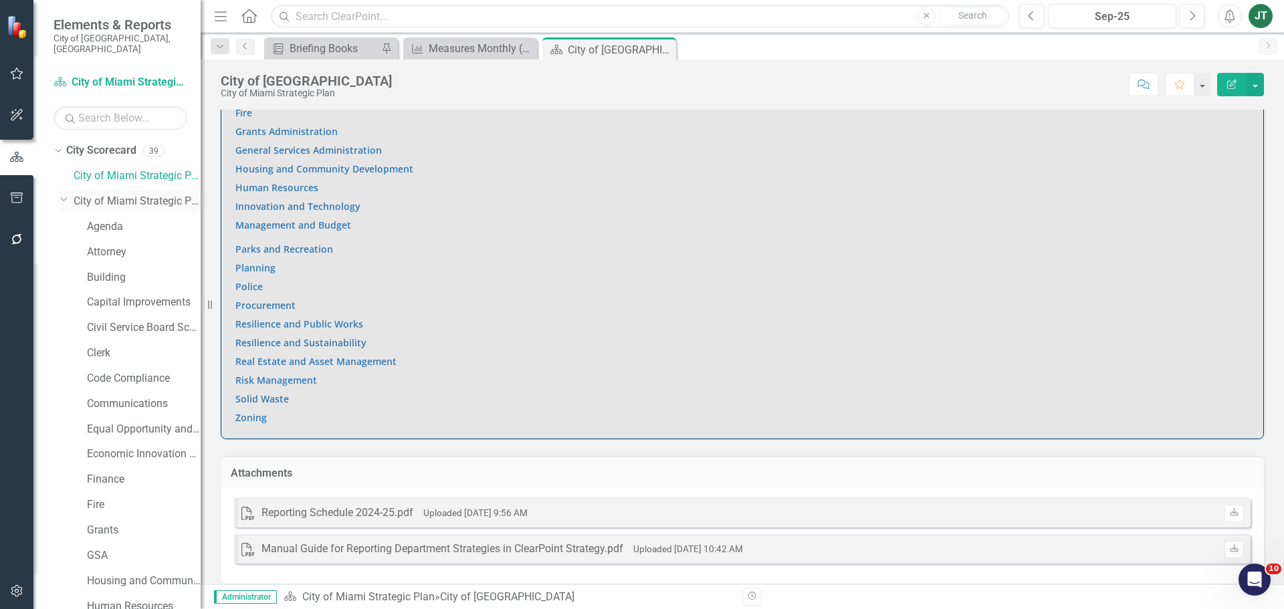
click at [147, 194] on link "City of Miami Strategic Plan (NEW)" at bounding box center [137, 201] width 127 height 15
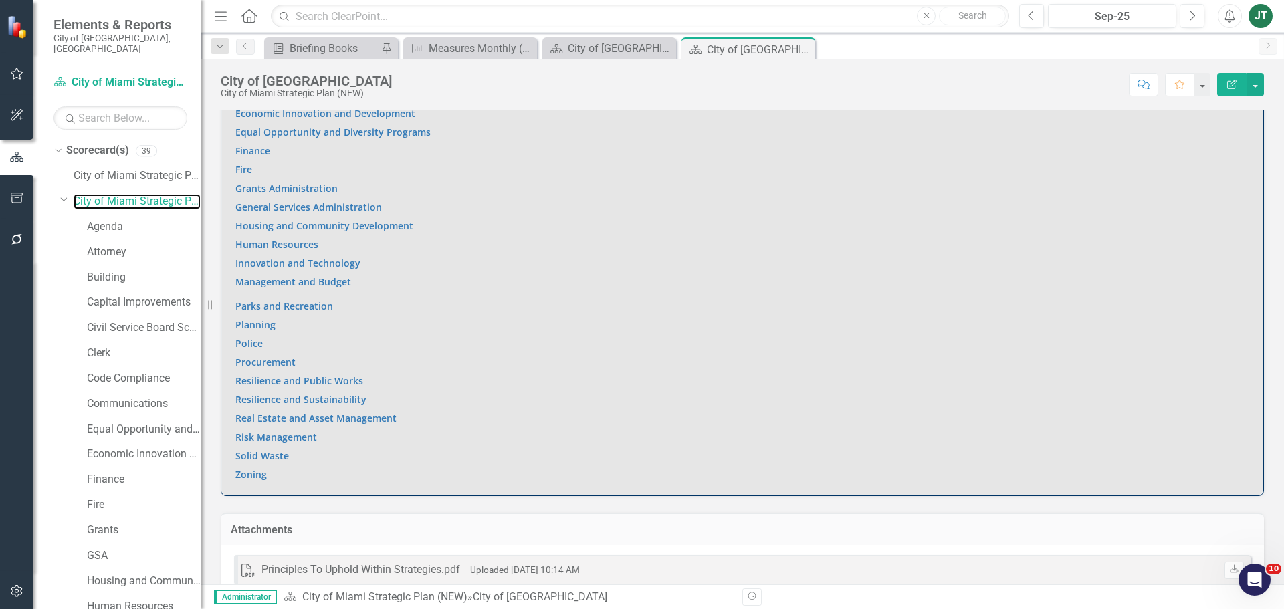
scroll to position [1090, 0]
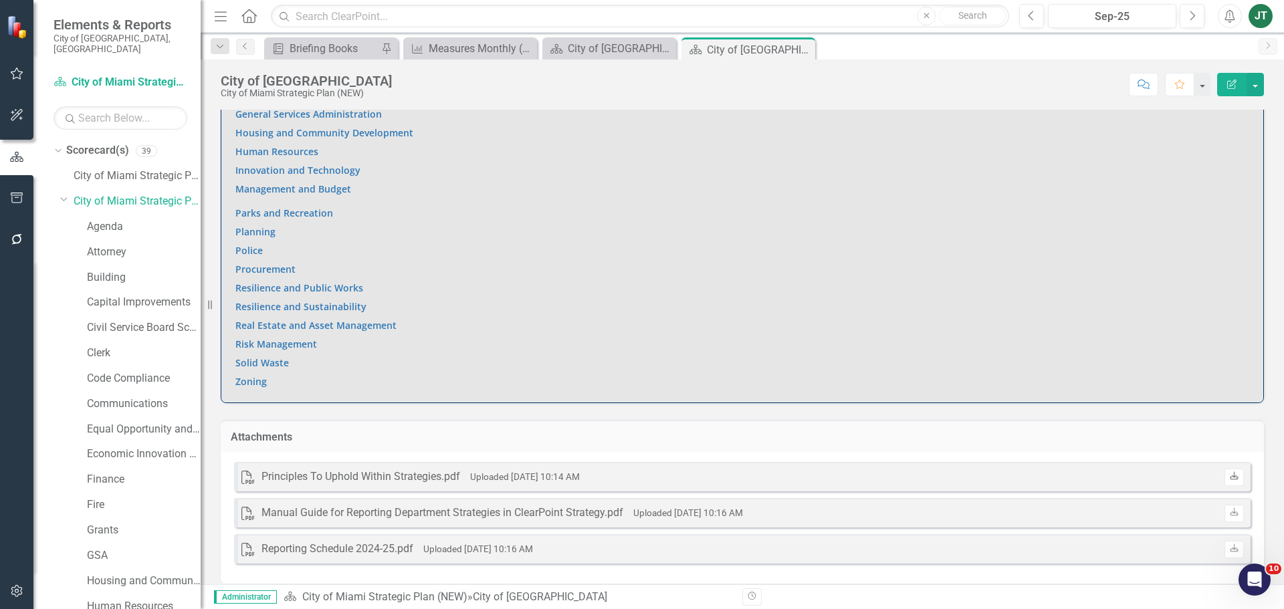
click at [1230, 473] on icon "Download" at bounding box center [1235, 477] width 10 height 8
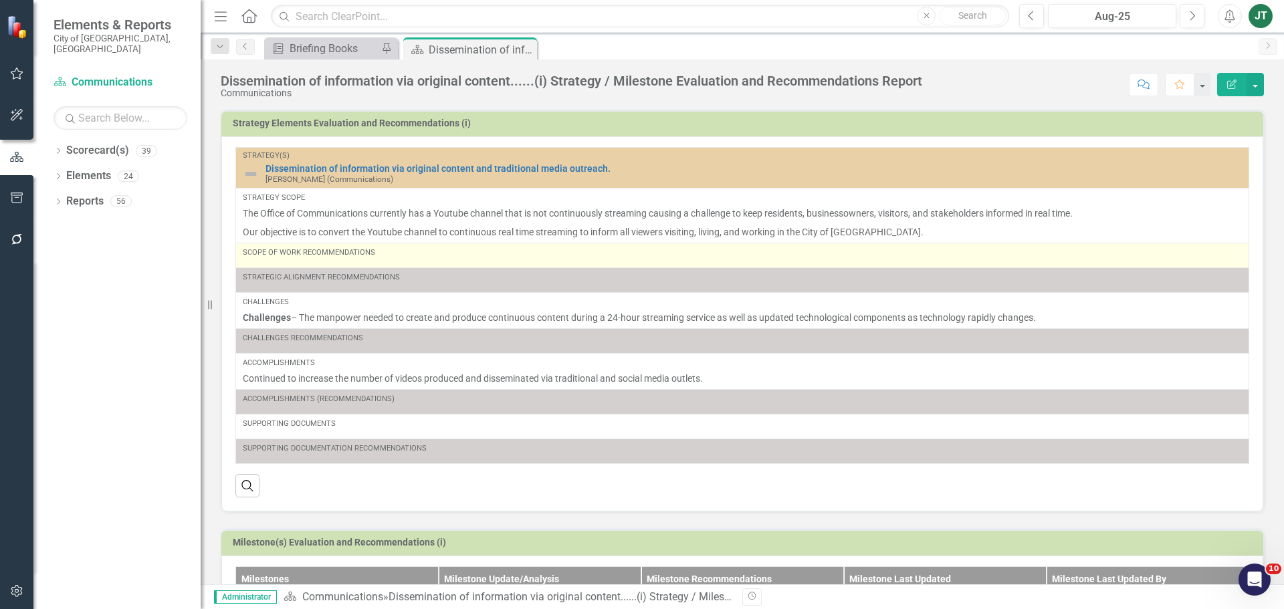
click at [359, 262] on div "Scope of Work Recommendations" at bounding box center [742, 256] width 999 height 16
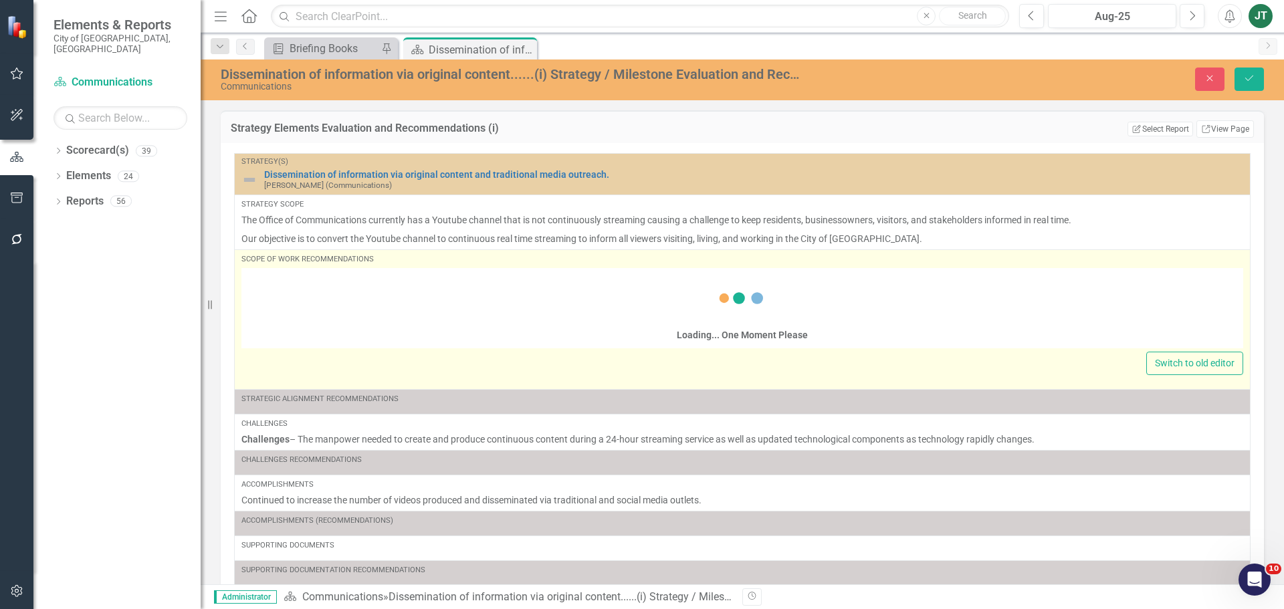
click at [345, 290] on div "Loading... One Moment Please" at bounding box center [742, 310] width 1002 height 77
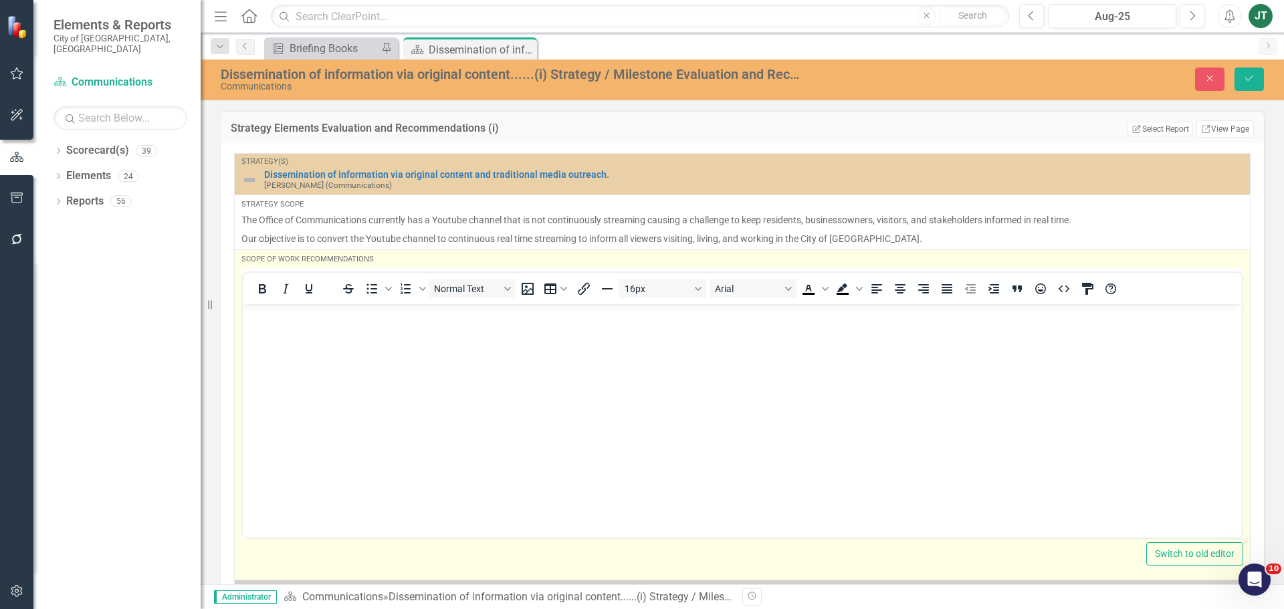
click at [280, 282] on icon "Italic" at bounding box center [286, 289] width 16 height 16
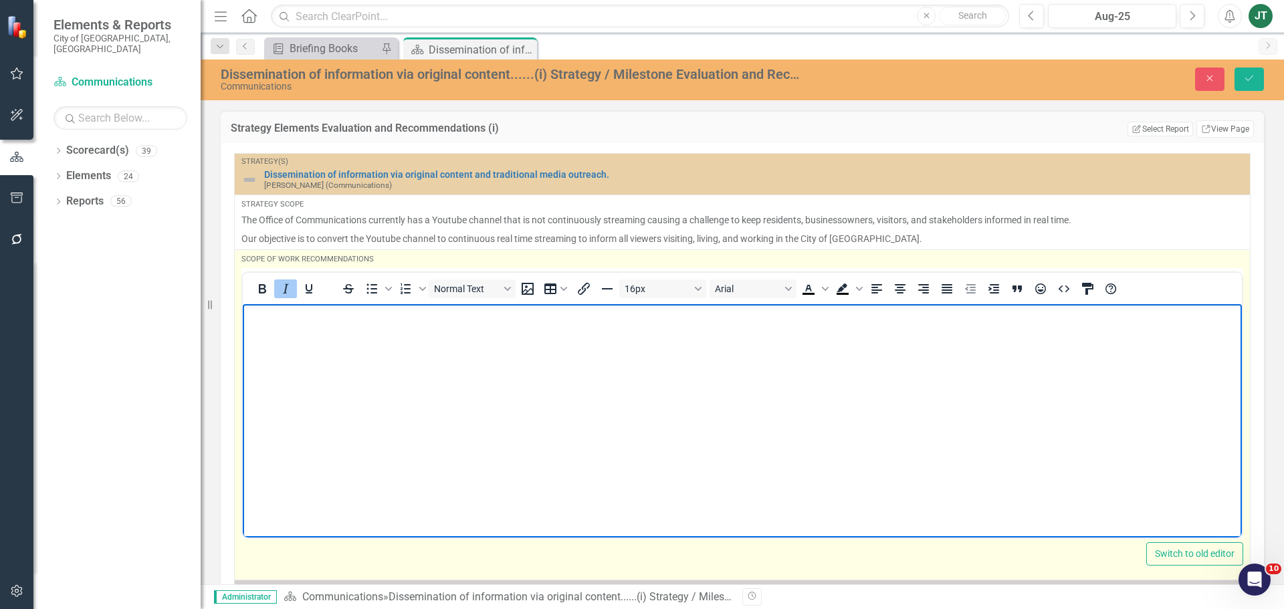
click at [280, 290] on icon "Italic" at bounding box center [286, 289] width 16 height 16
click at [283, 318] on p "﻿" at bounding box center [742, 315] width 993 height 16
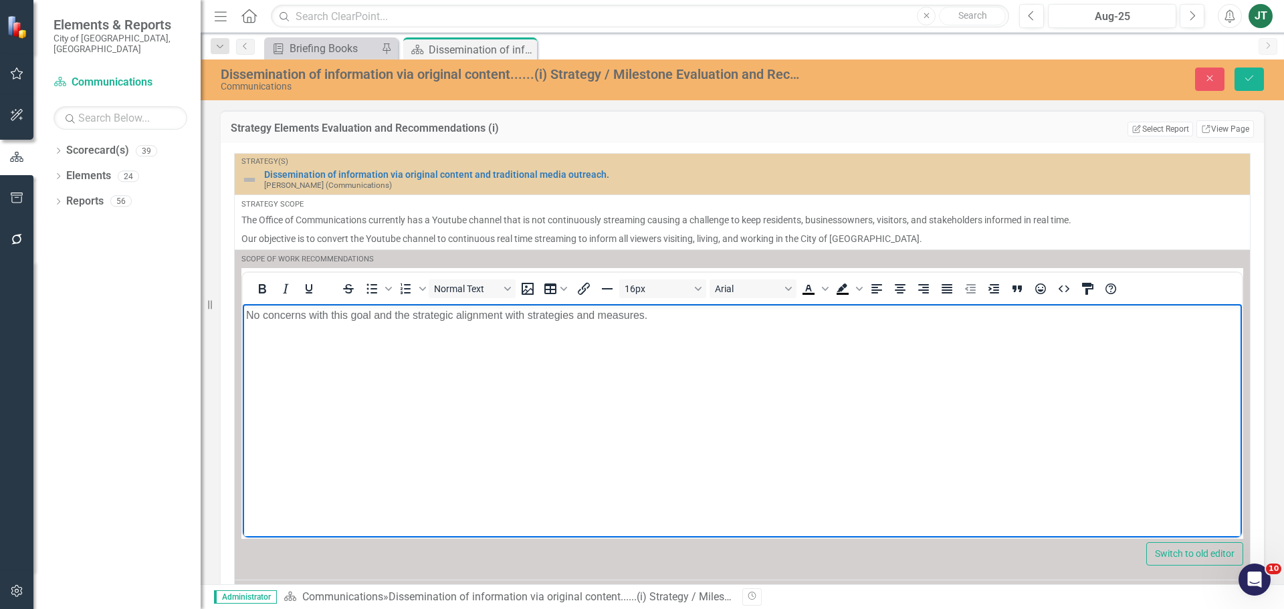
click at [591, 322] on p "No concerns with this goal and the strategic alignment with strategies and meas…" at bounding box center [742, 315] width 993 height 16
click at [591, 322] on p "Is the scope of work still applicable and or true?" at bounding box center [742, 315] width 993 height 16
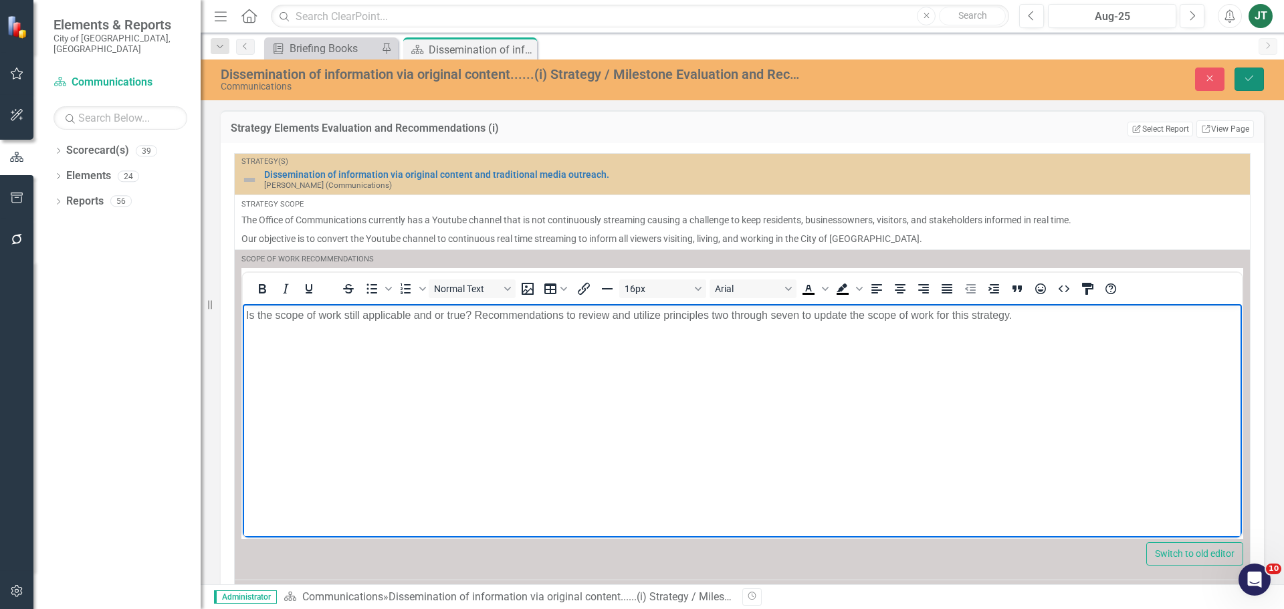
click at [1248, 69] on button "Save" at bounding box center [1249, 79] width 29 height 23
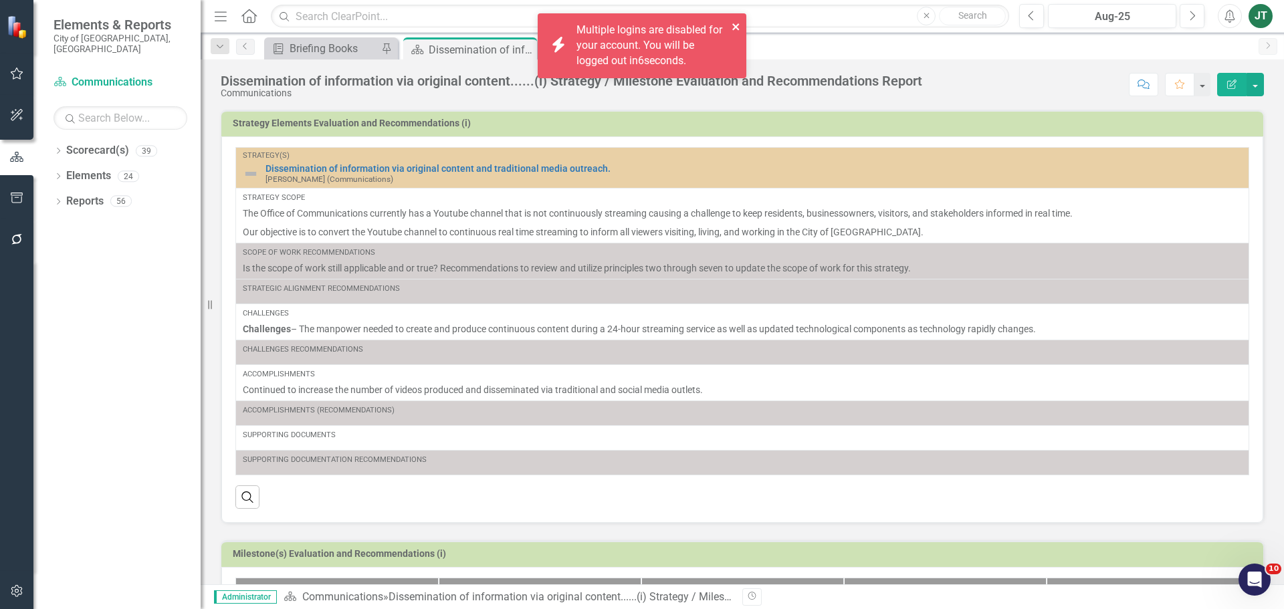
click at [736, 27] on icon "close" at bounding box center [736, 26] width 7 height 7
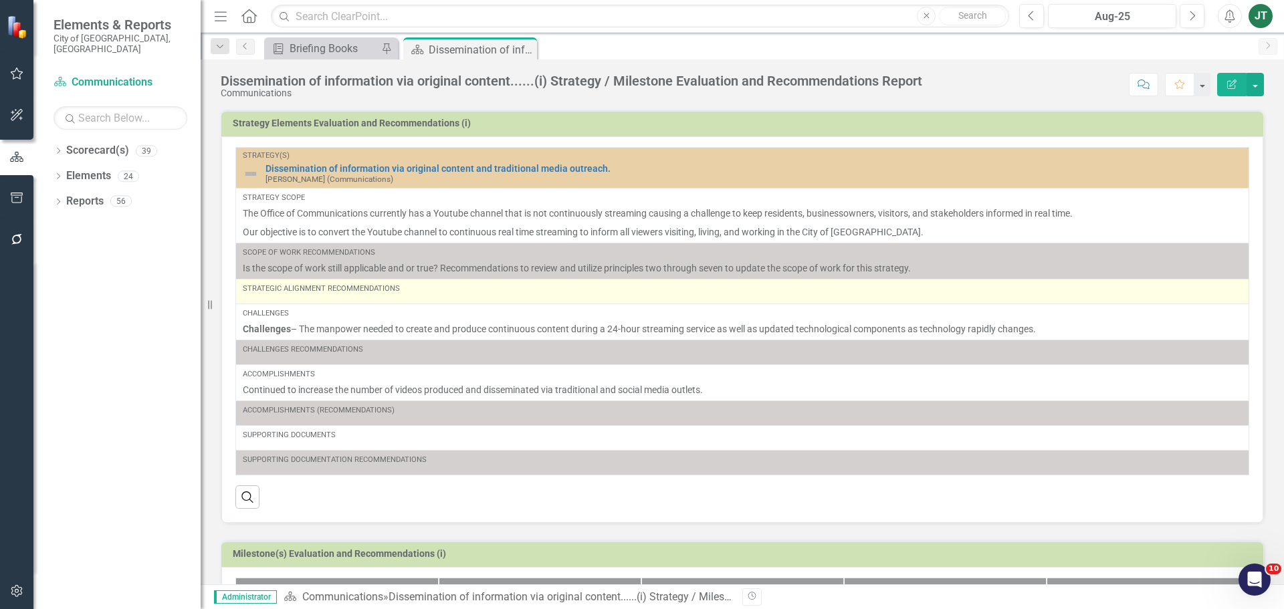
click at [411, 298] on div "Strategic Alignment Recommendations" at bounding box center [742, 292] width 999 height 16
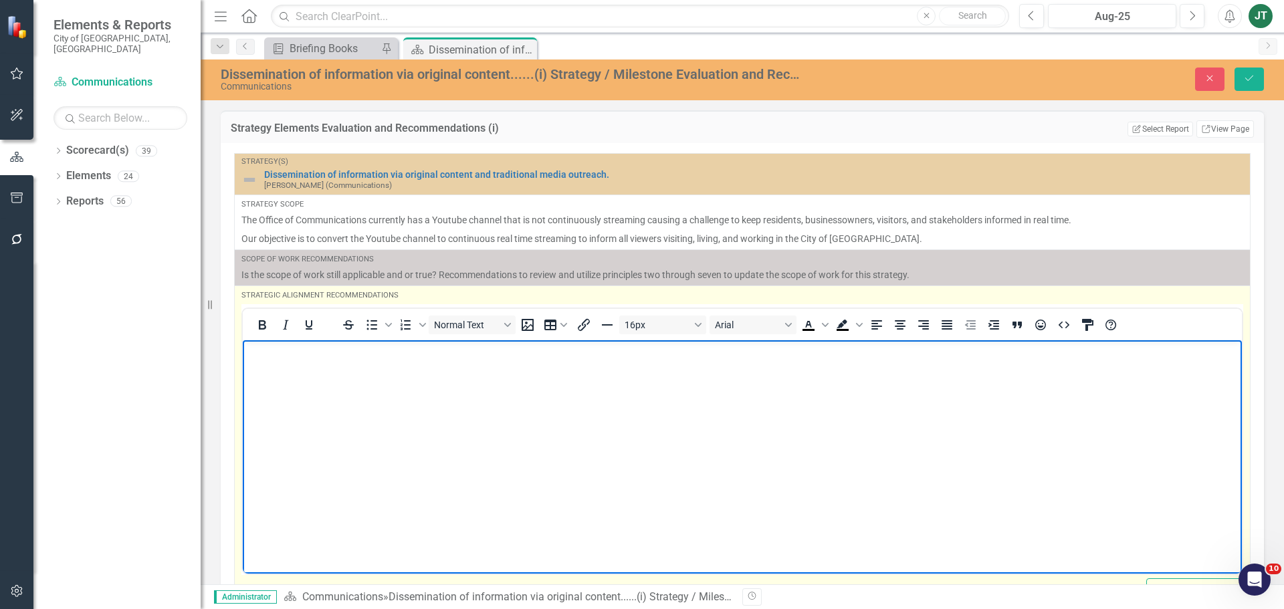
click at [288, 356] on p "Rich Text Area. Press ALT-0 for help." at bounding box center [742, 351] width 993 height 16
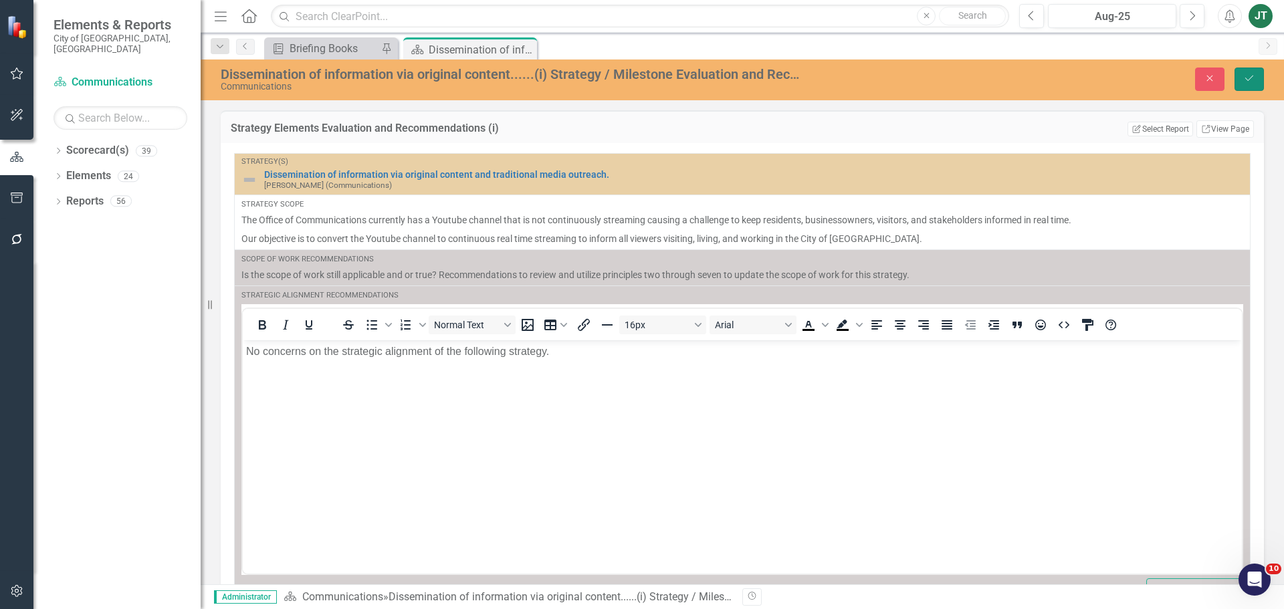
click at [1239, 78] on button "Save" at bounding box center [1249, 79] width 29 height 23
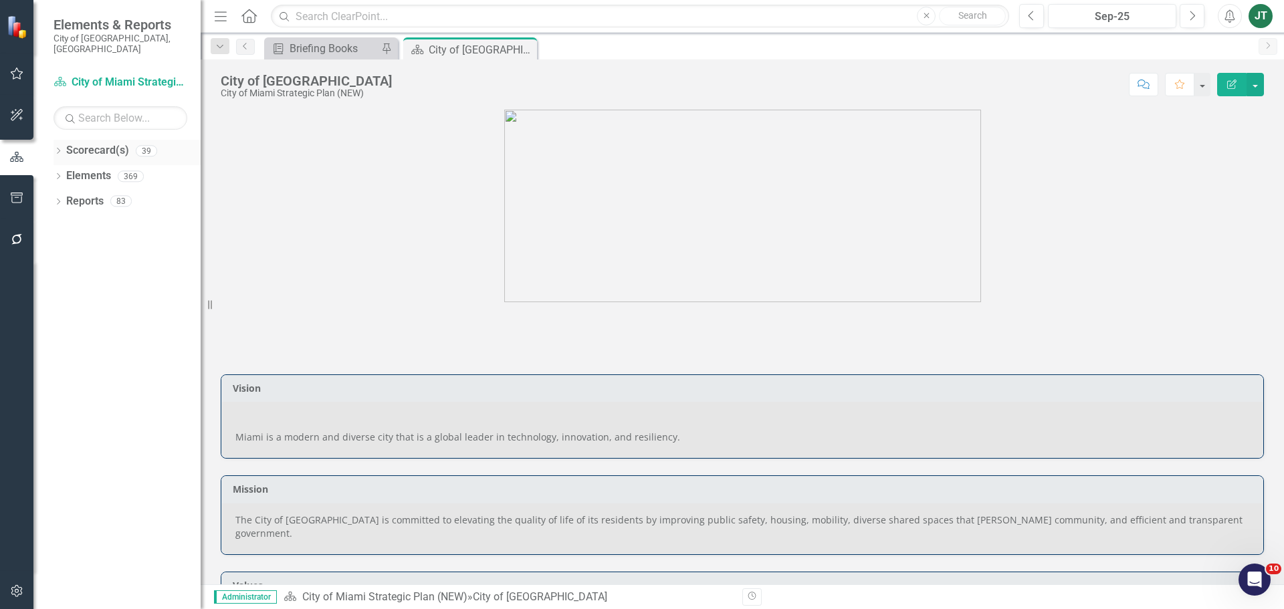
click at [58, 149] on icon "Dropdown" at bounding box center [58, 152] width 9 height 7
click at [65, 197] on icon "Dropdown" at bounding box center [65, 201] width 10 height 8
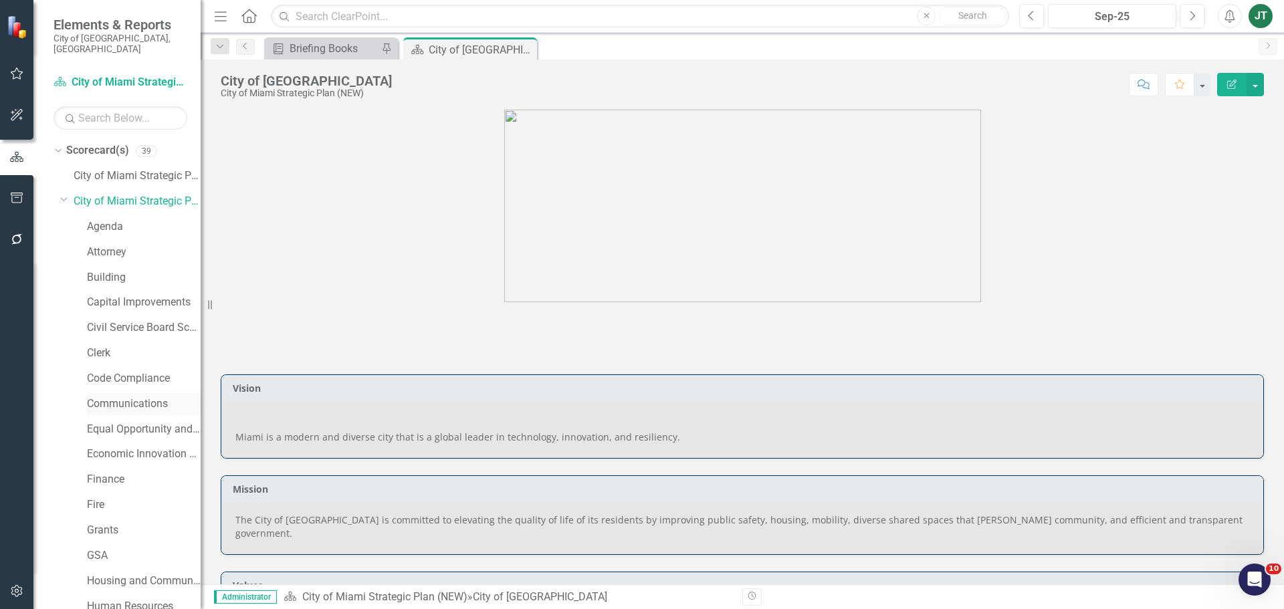
click at [134, 397] on link "Communications" at bounding box center [144, 404] width 114 height 15
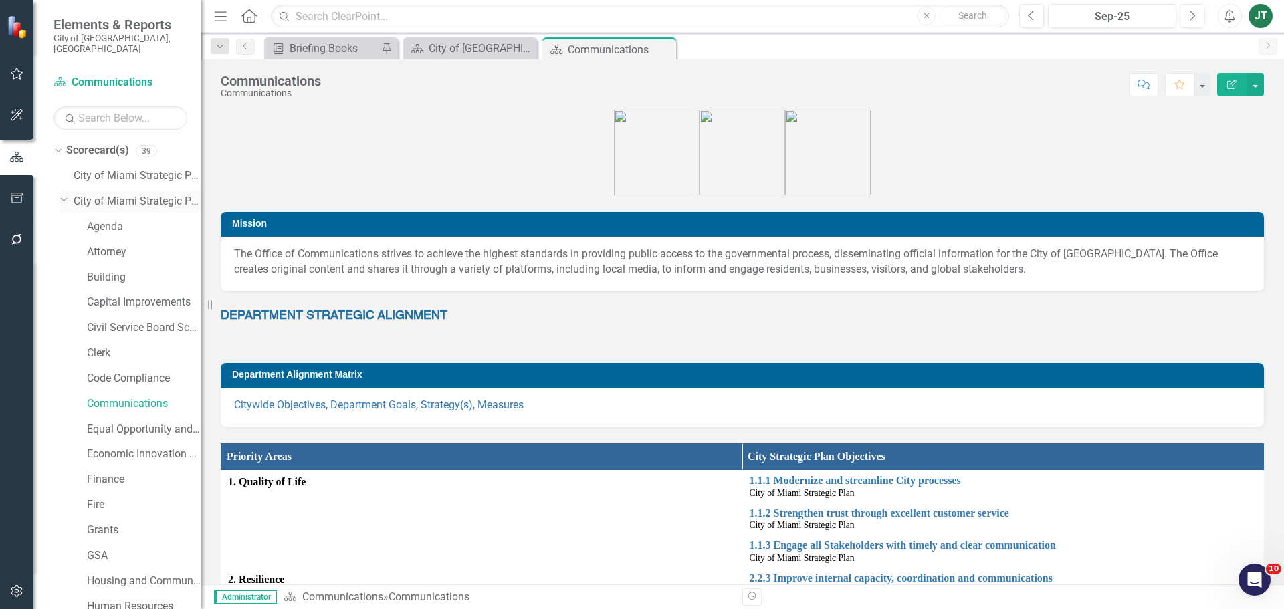
click at [61, 194] on icon "Dropdown" at bounding box center [64, 199] width 8 height 10
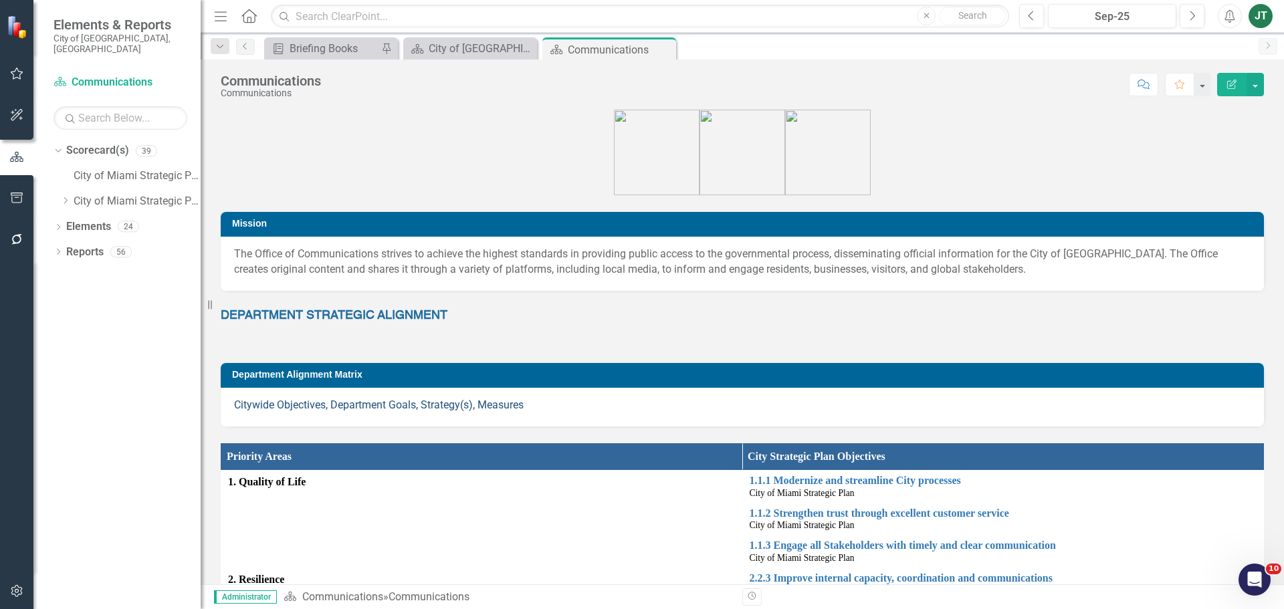
click at [311, 407] on link "Citywide Objectives, Department Goals, Strategy(s), Measures" at bounding box center [379, 405] width 290 height 13
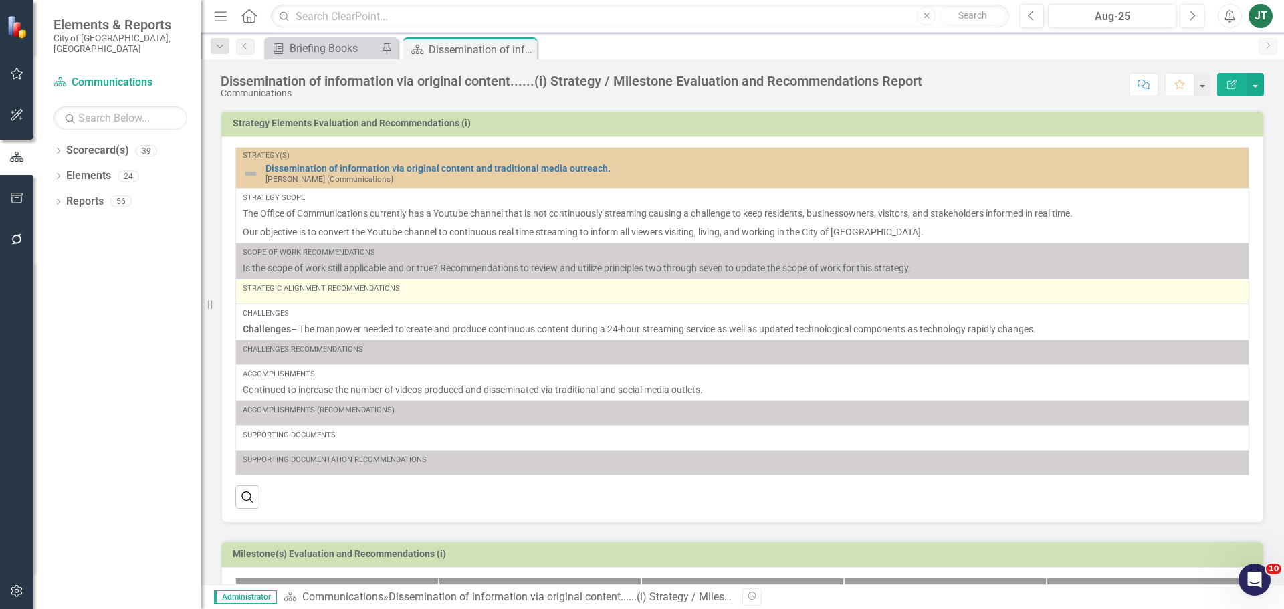
click at [434, 302] on td "Strategic Alignment Recommendations" at bounding box center [742, 292] width 1013 height 25
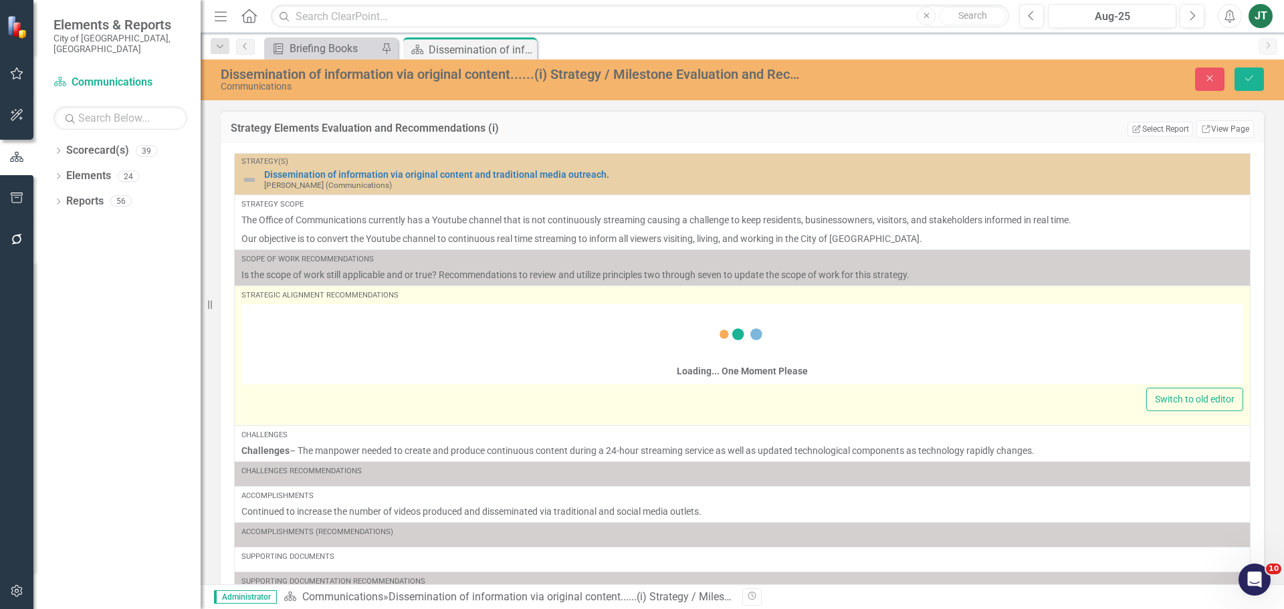
click at [376, 341] on div "Loading... One Moment Please" at bounding box center [742, 346] width 1002 height 77
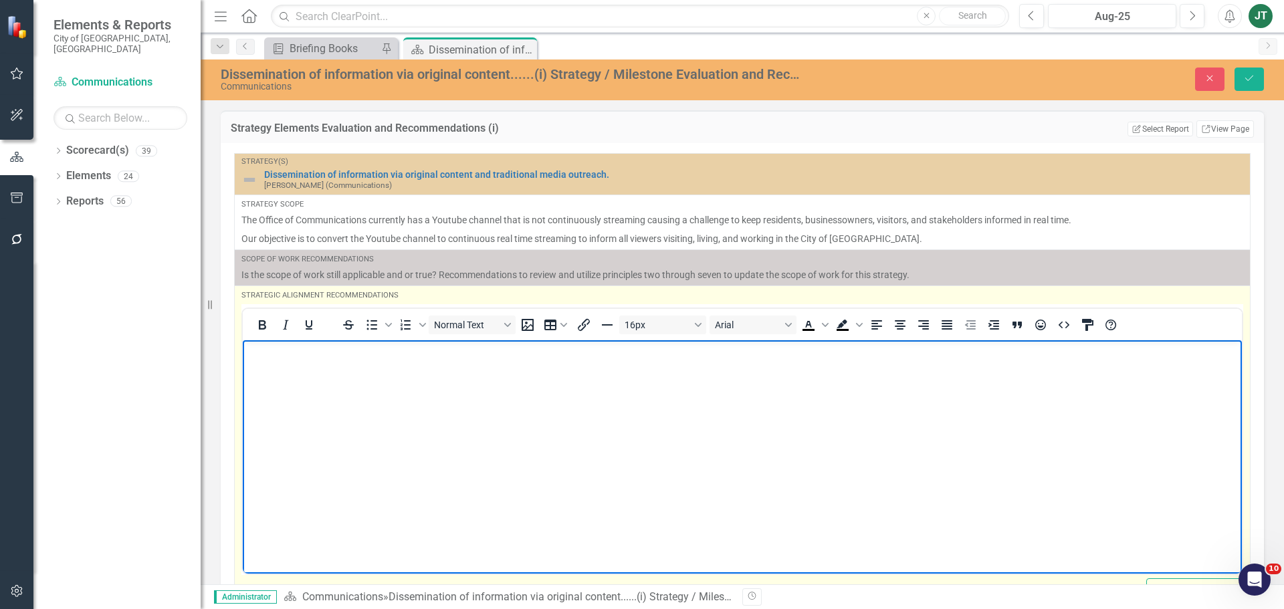
click at [318, 379] on body "Rich Text Area. Press ALT-0 for help." at bounding box center [742, 440] width 999 height 201
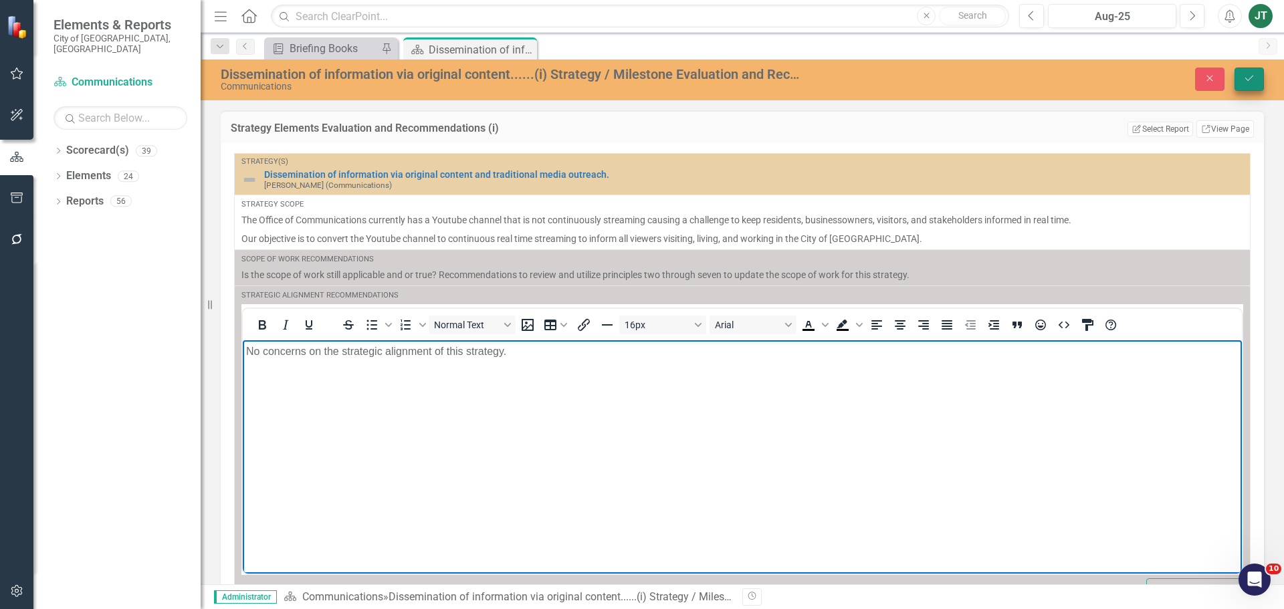
click at [1251, 78] on icon "submit" at bounding box center [1250, 78] width 8 height 5
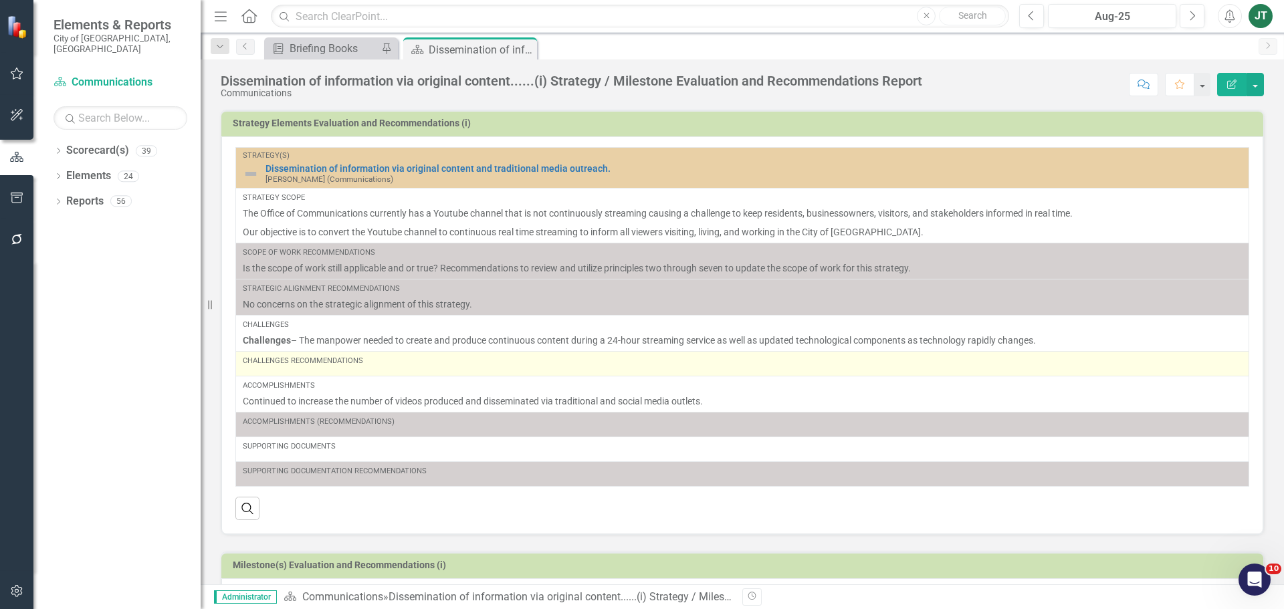
click at [378, 366] on div "Challenges Recommendations" at bounding box center [742, 361] width 999 height 11
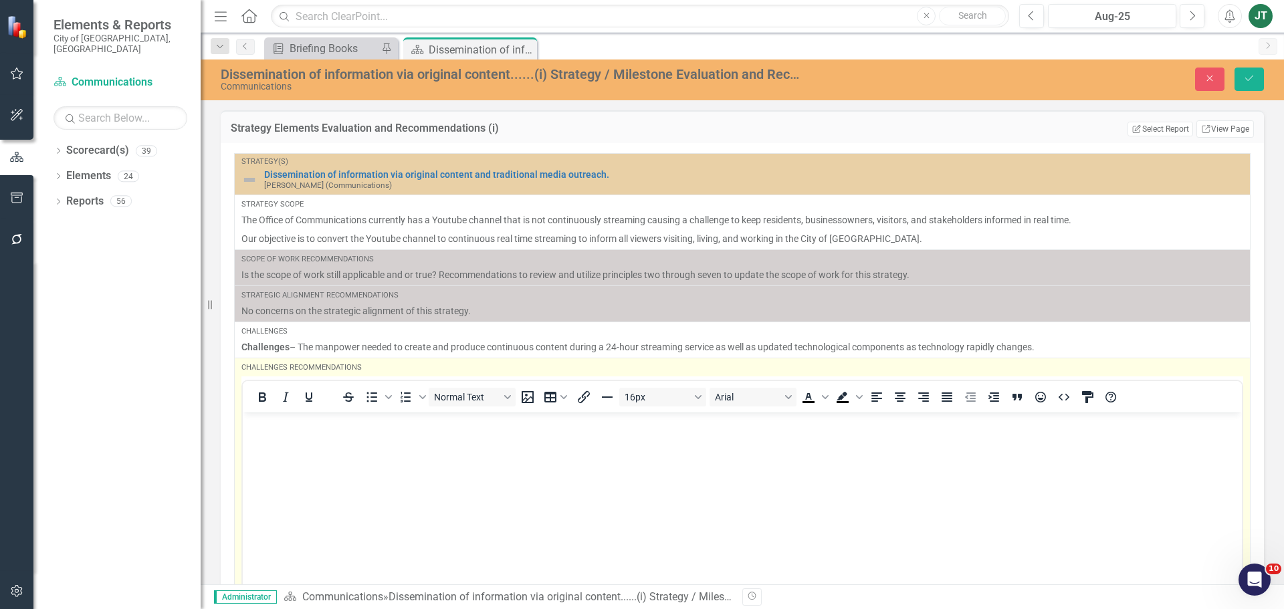
click at [268, 435] on body "Rich Text Area. Press ALT-0 for help." at bounding box center [742, 512] width 999 height 201
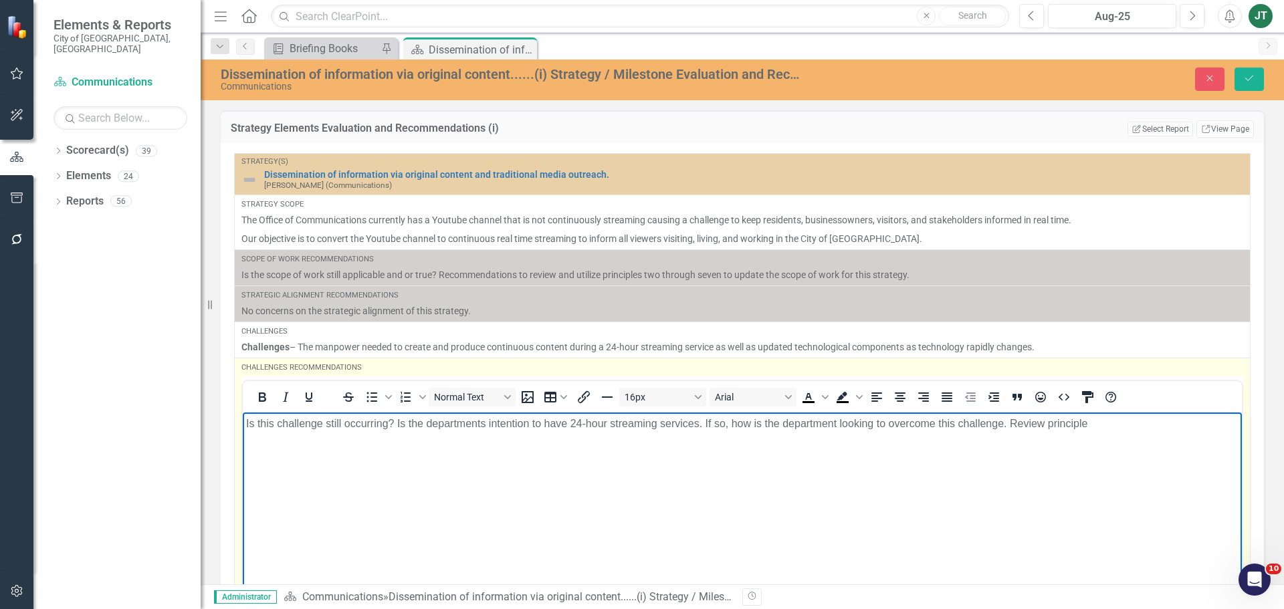
click at [1126, 429] on p "Is this challenge still occurring? Is the departments intention to have 24-hour…" at bounding box center [742, 423] width 993 height 16
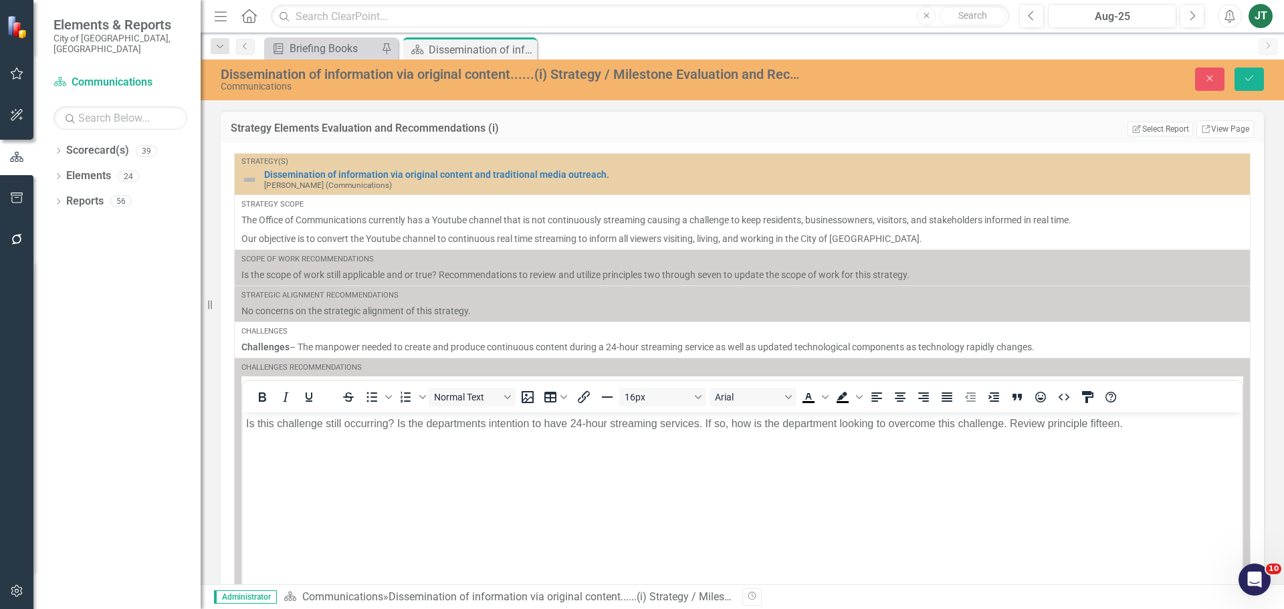
click at [1261, 91] on div "Dissemination of information via original content......(i) Strategy / Milestone…" at bounding box center [743, 78] width 1084 height 25
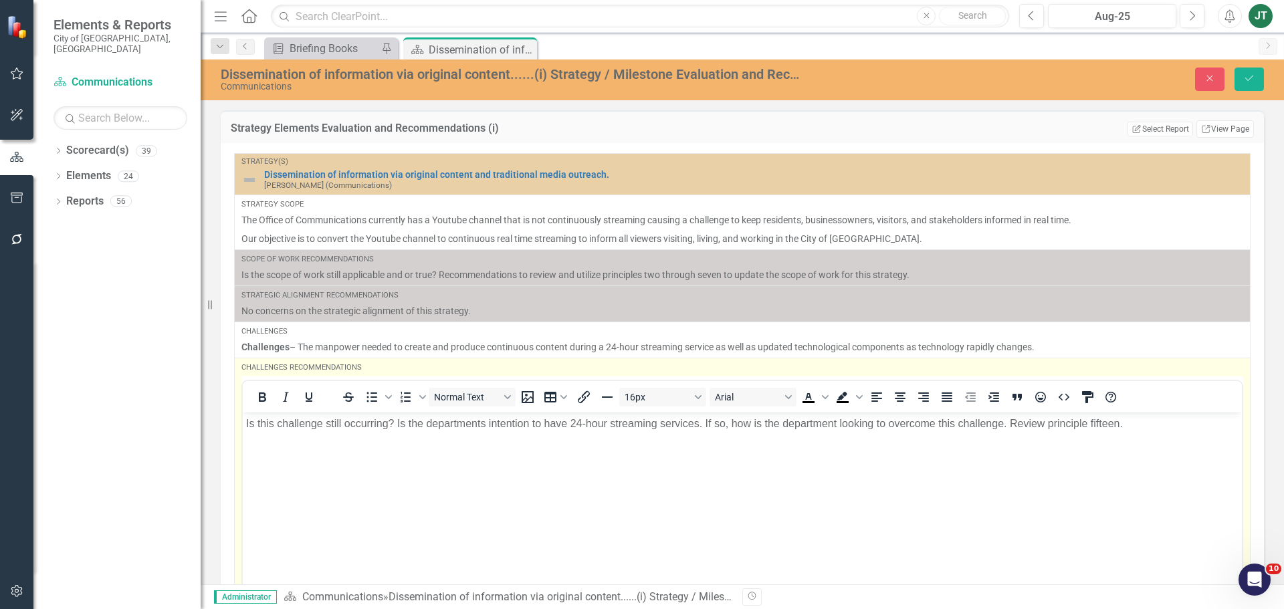
click at [1127, 435] on body "Is this challenge still occurring? Is the departments intention to have 24-hour…" at bounding box center [742, 512] width 999 height 201
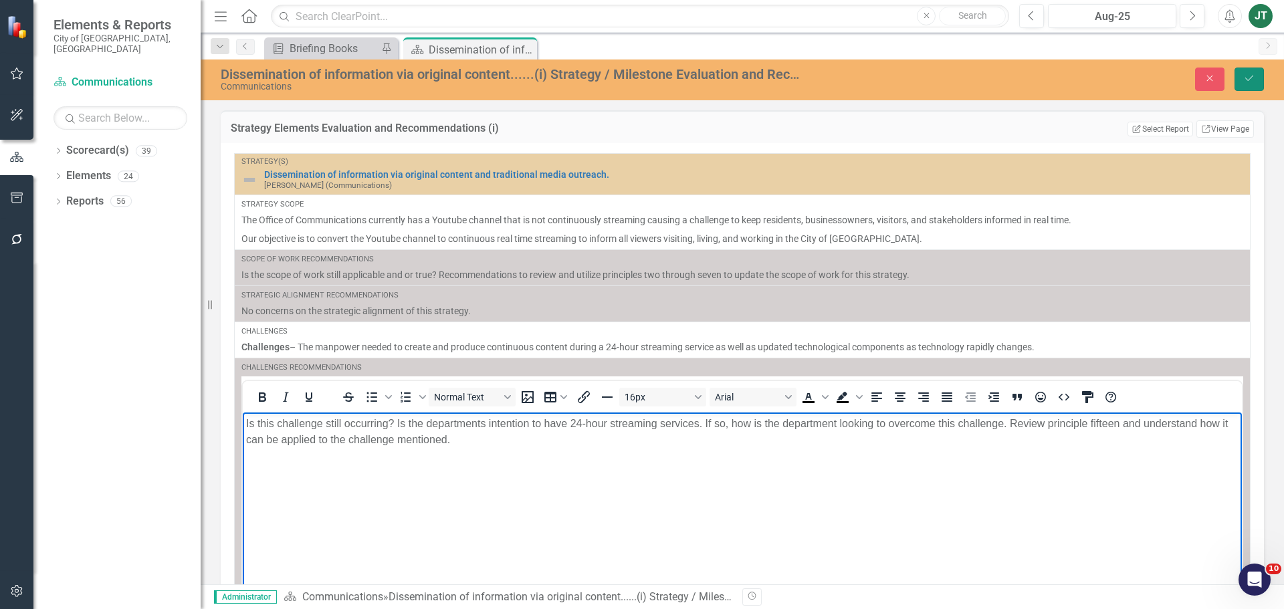
click at [1242, 81] on button "Save" at bounding box center [1249, 79] width 29 height 23
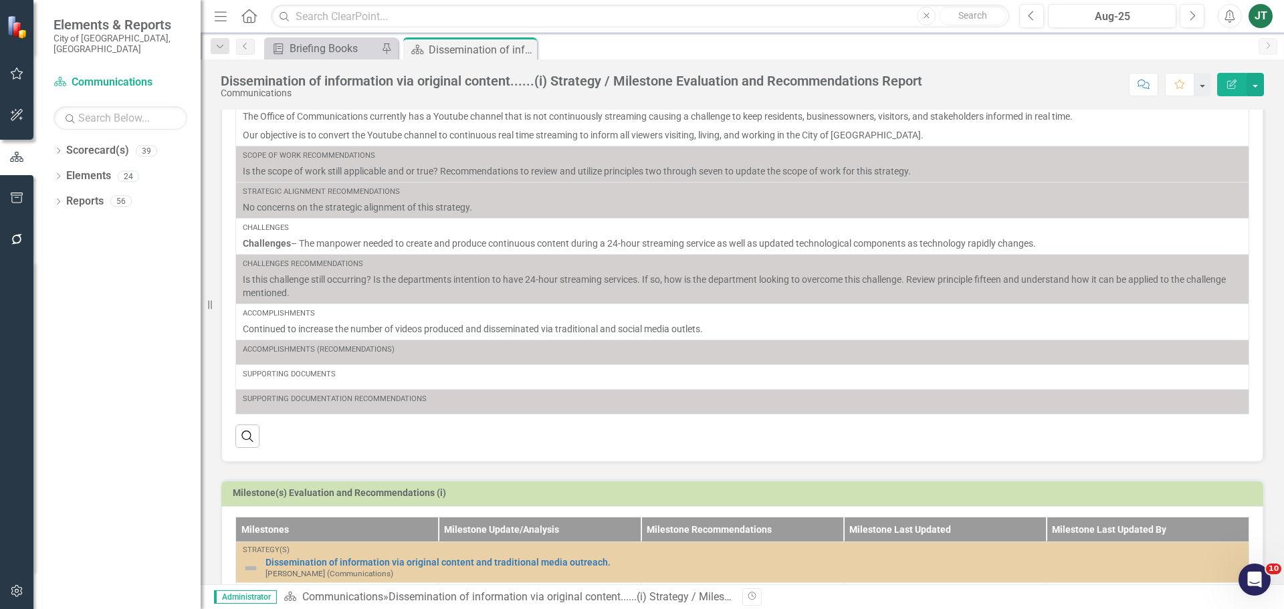
scroll to position [280, 0]
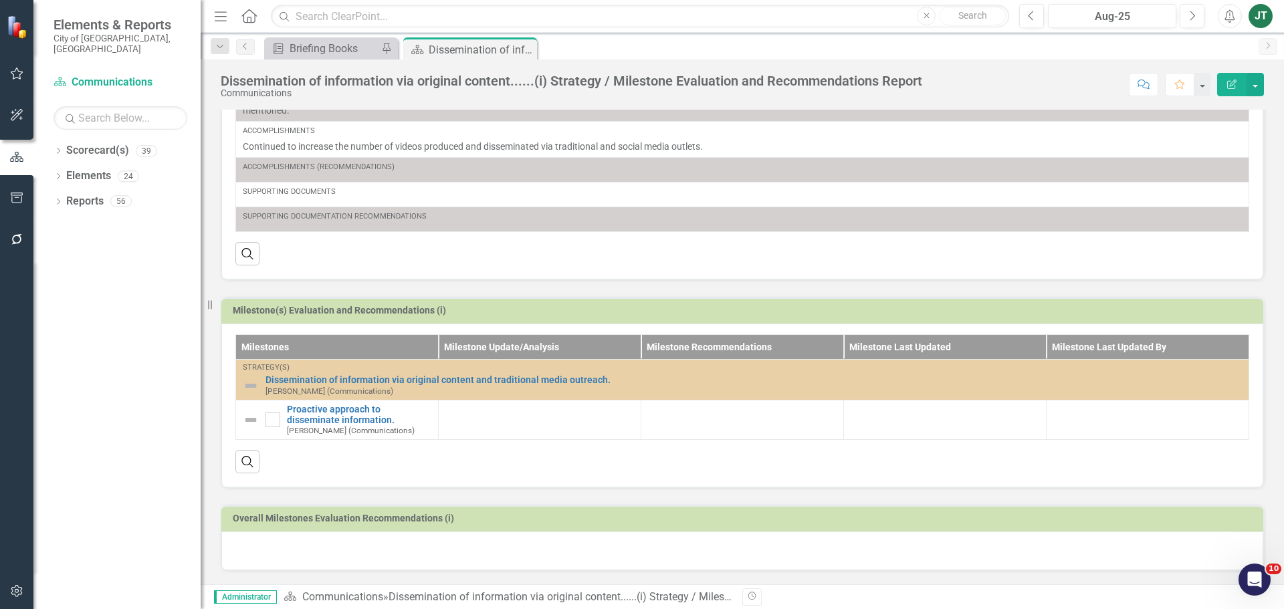
click at [1161, 312] on h3 "Milestone(s) Evaluation and Recommendations (i)" at bounding box center [745, 311] width 1024 height 10
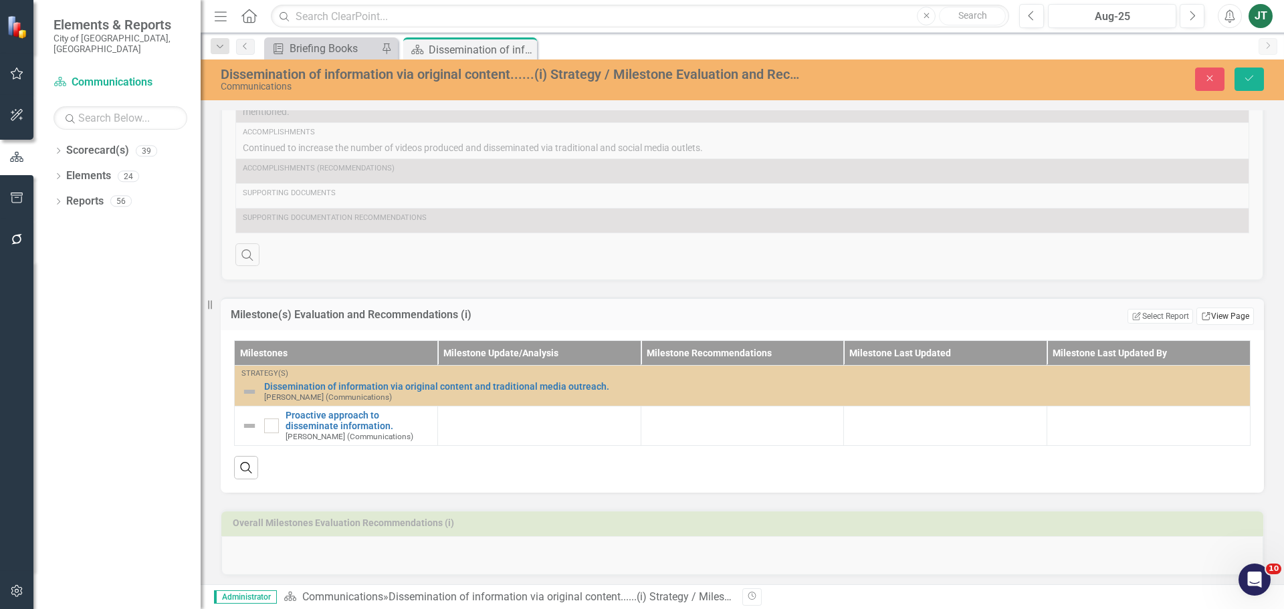
click at [1218, 317] on link "Link View Page" at bounding box center [1226, 316] width 58 height 17
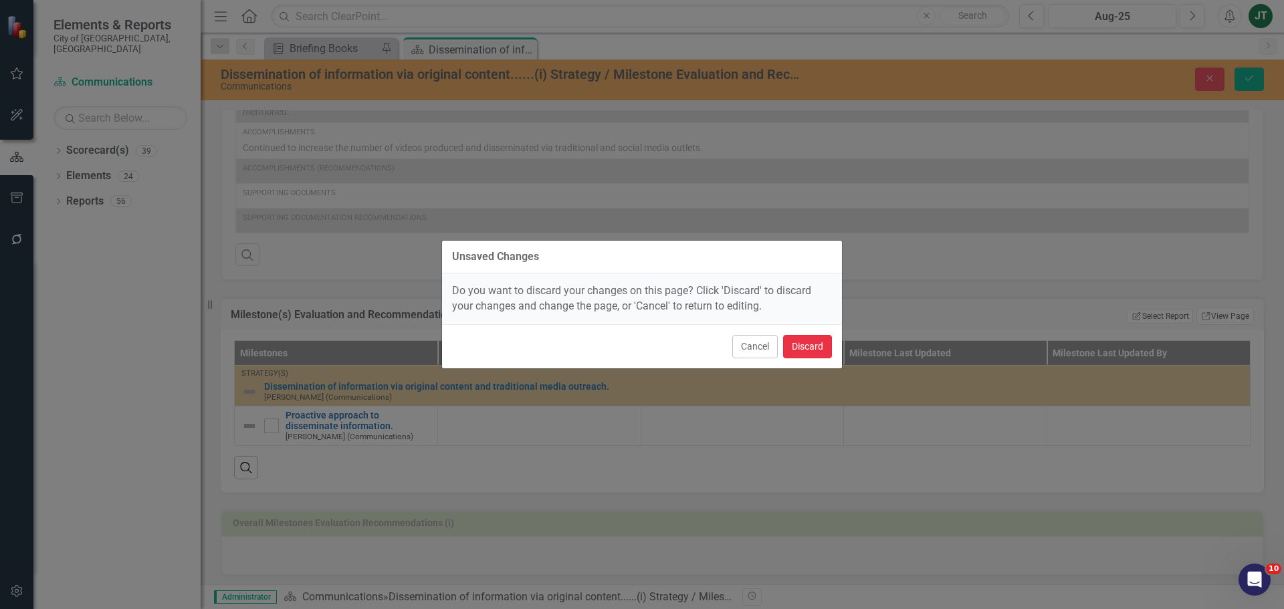
click at [810, 347] on button "Discard" at bounding box center [807, 346] width 49 height 23
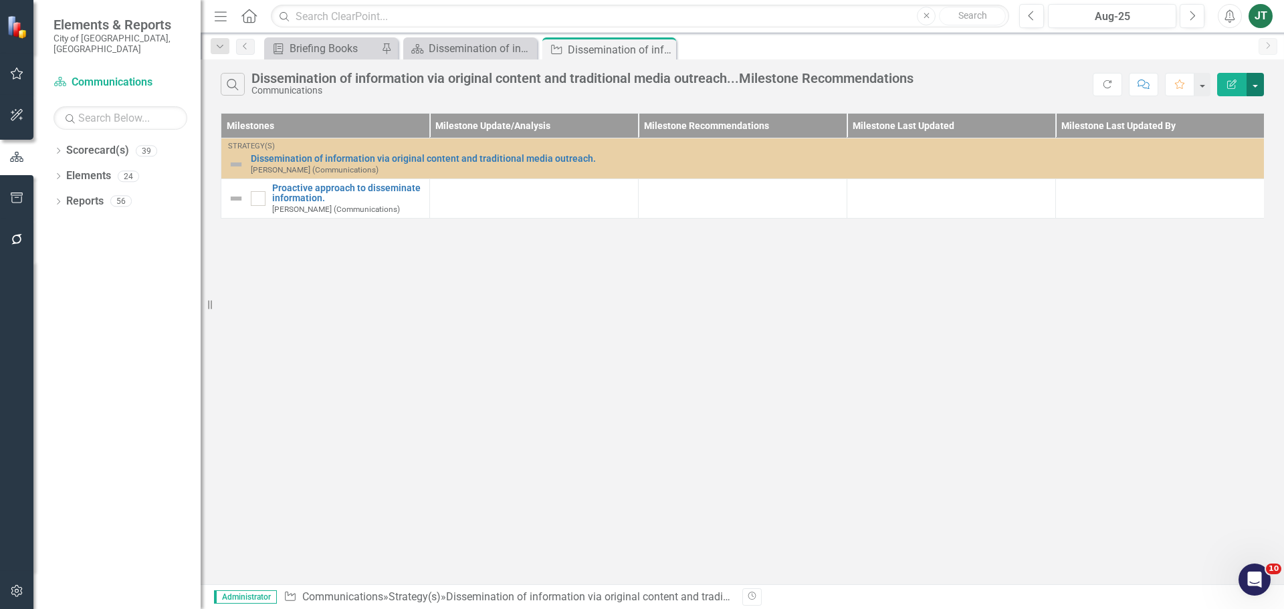
click at [1262, 84] on button "button" at bounding box center [1255, 84] width 17 height 23
click at [1206, 110] on link "Edit Report Edit Report" at bounding box center [1211, 109] width 106 height 25
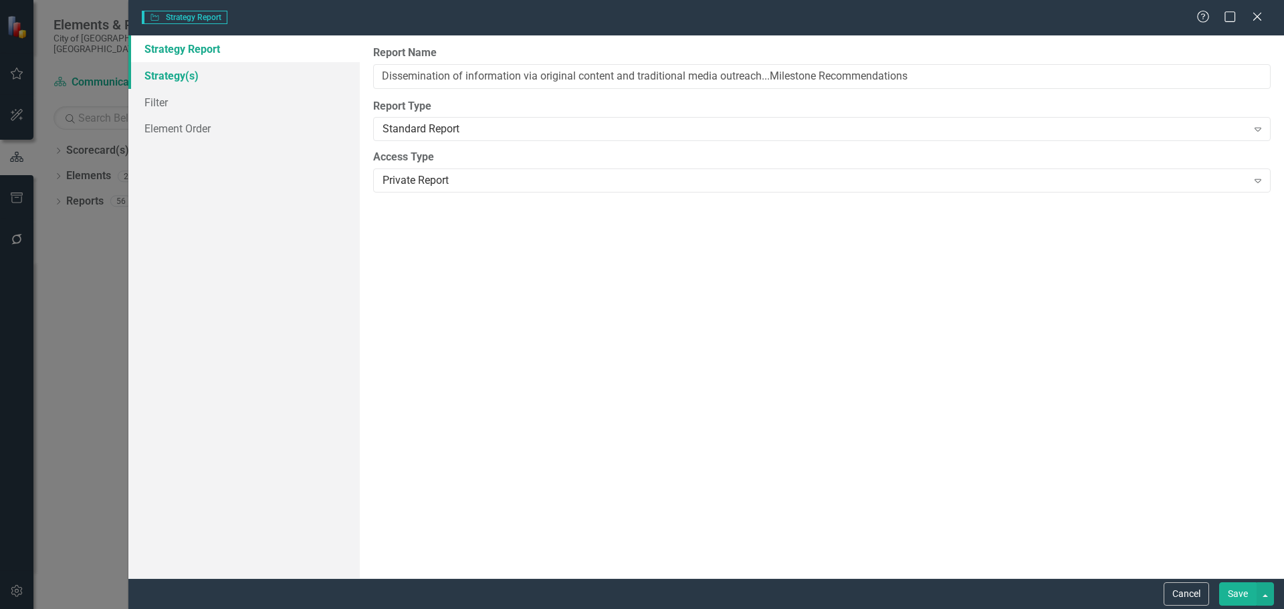
click at [189, 76] on div "Strategy Report Strategy(s) Filter Element Order" at bounding box center [243, 306] width 231 height 543
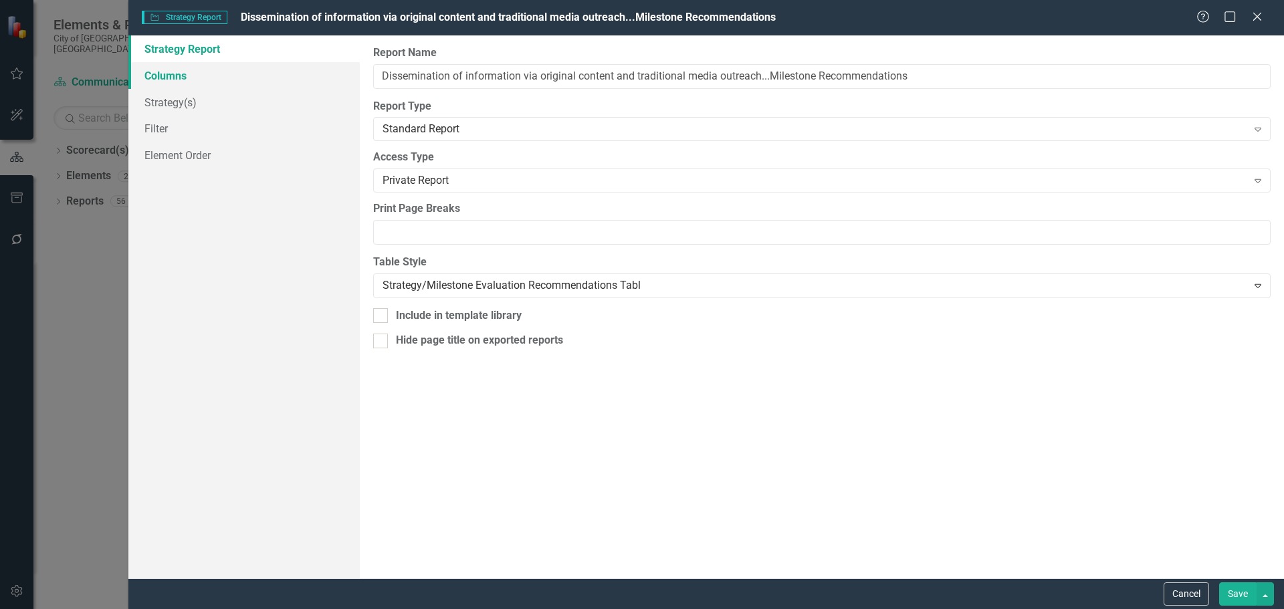
click at [200, 80] on link "Columns" at bounding box center [243, 75] width 231 height 27
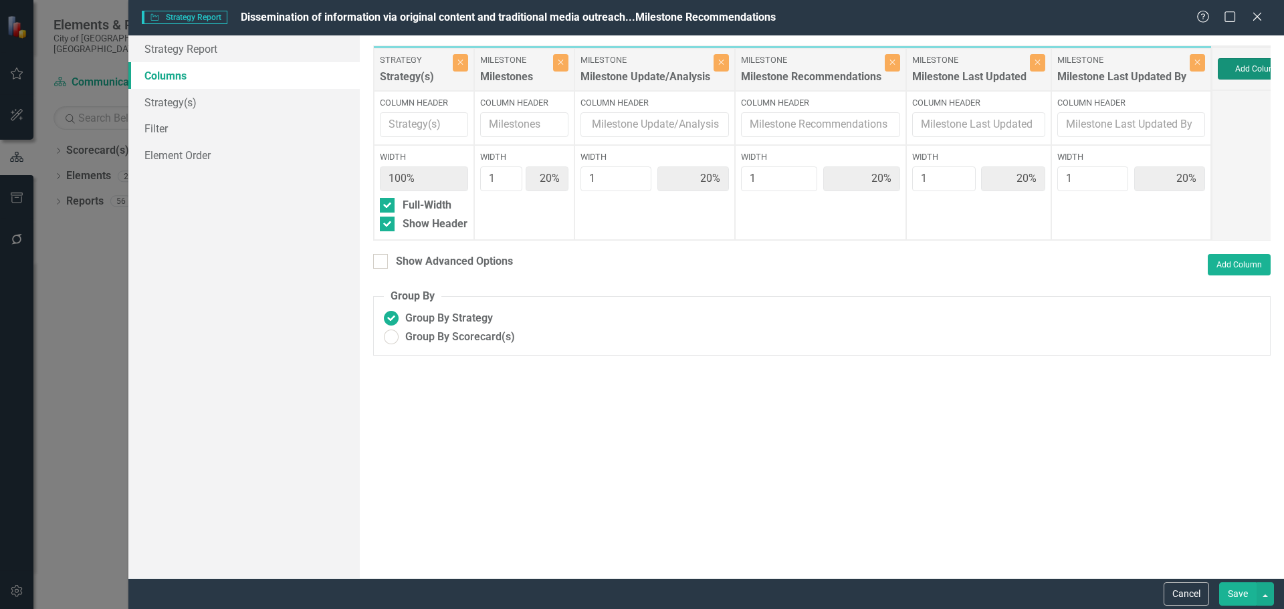
click at [1264, 74] on button "Add Column" at bounding box center [1258, 68] width 80 height 21
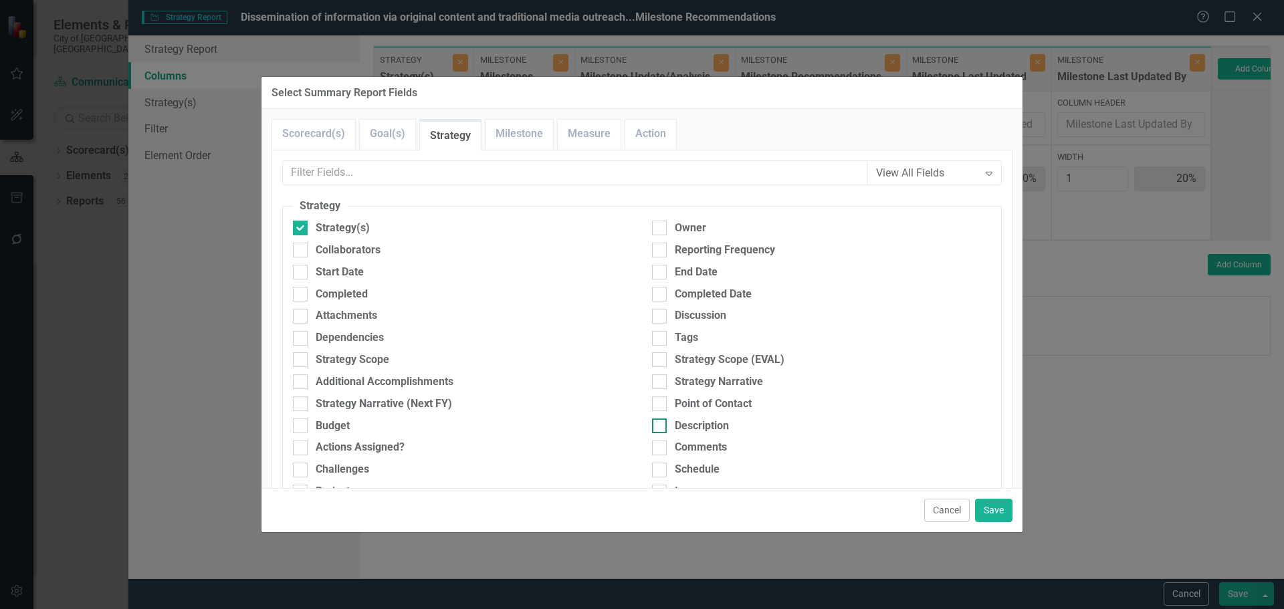
click at [690, 425] on div "Description" at bounding box center [702, 426] width 54 height 15
click at [661, 425] on input "Description" at bounding box center [656, 423] width 9 height 9
checkbox input "true"
click at [989, 511] on button "Save" at bounding box center [993, 510] width 37 height 23
type input "17%"
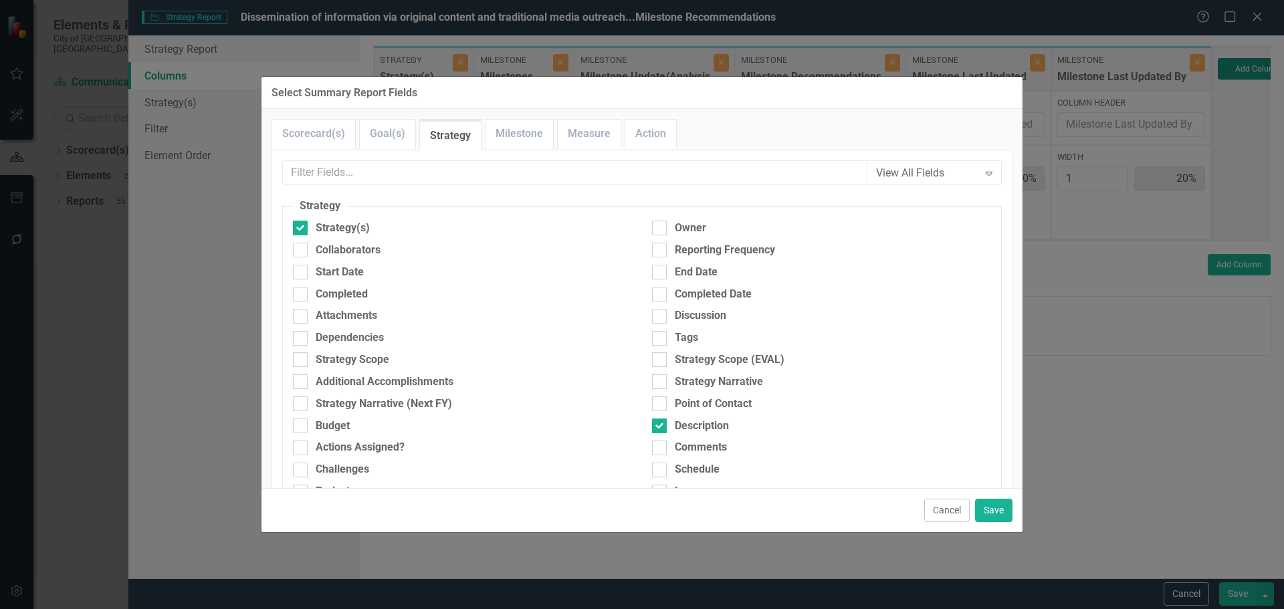
type input "17%"
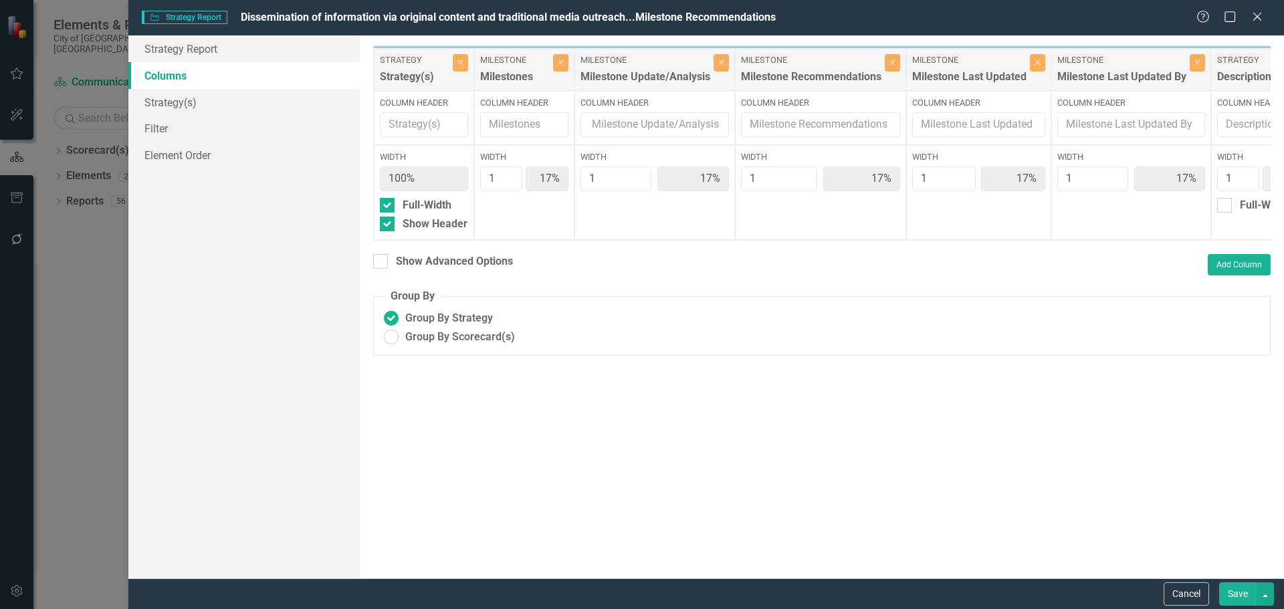
scroll to position [0, 10]
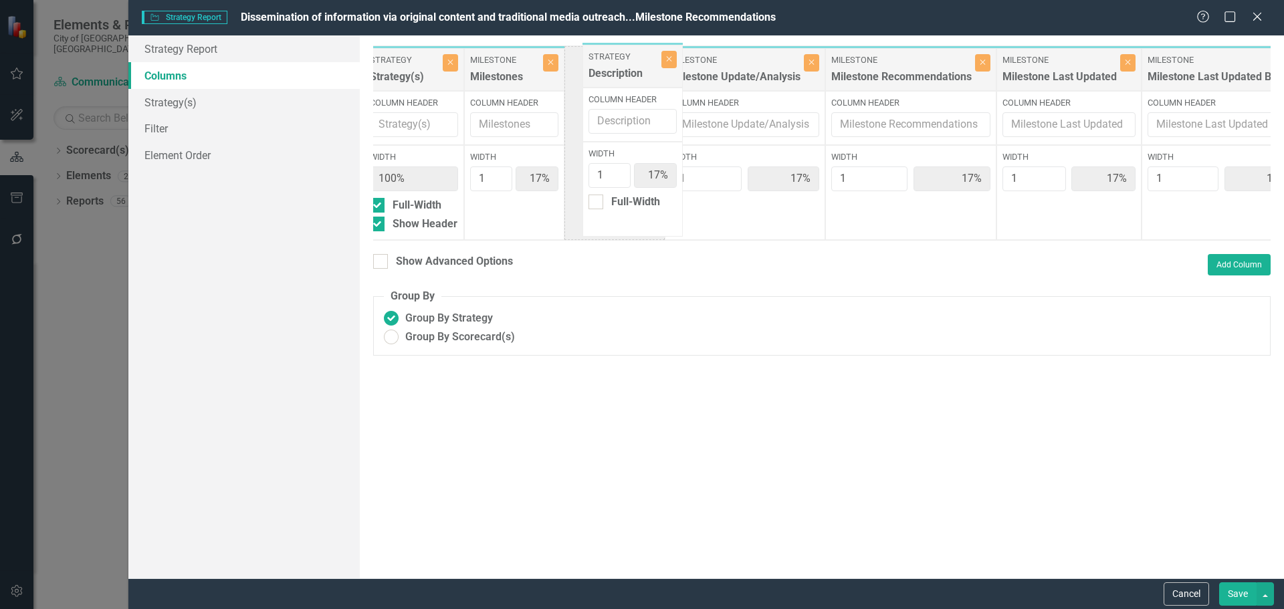
drag, startPoint x: 1244, startPoint y: 73, endPoint x: 605, endPoint y: 70, distance: 638.2
click at [605, 70] on div "Strategy Strategy(s) Close Column Header Width 100% Full-Width Show Header Mile…" at bounding box center [832, 142] width 939 height 195
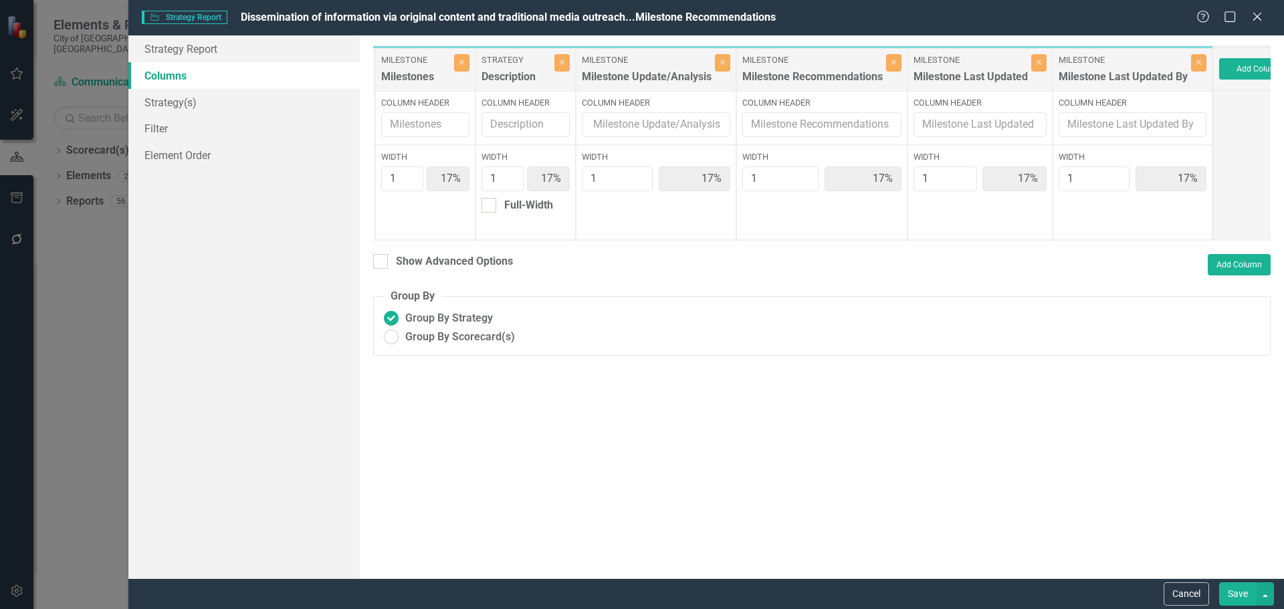
scroll to position [0, 132]
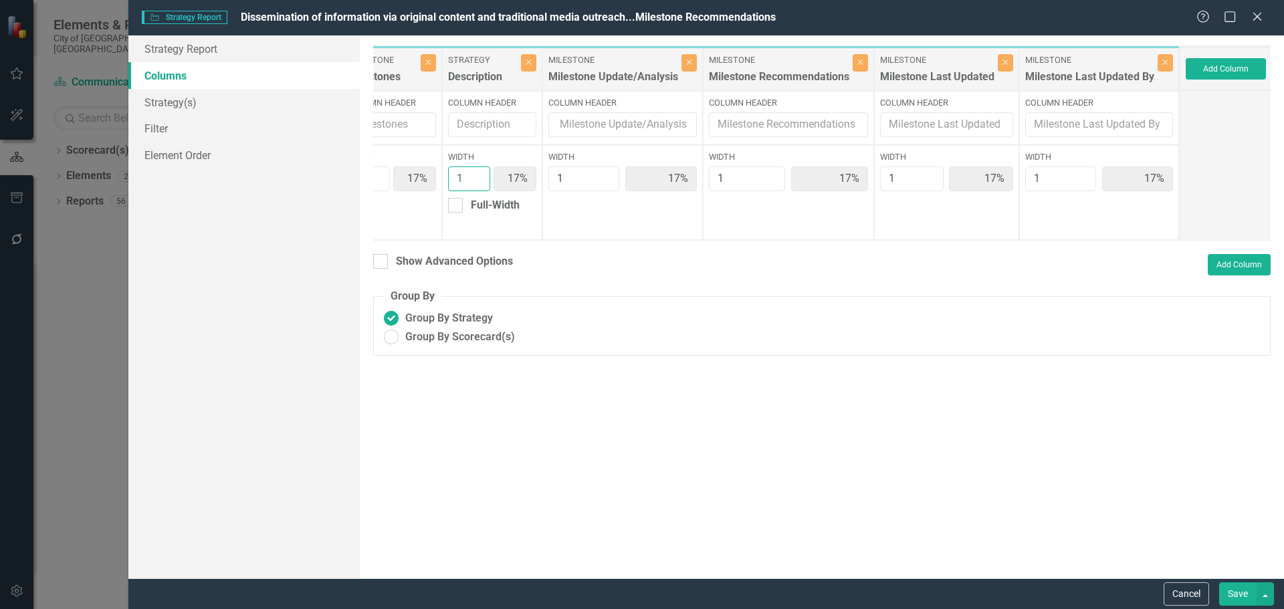
type input "2"
type input "14%"
type input "29%"
type input "14%"
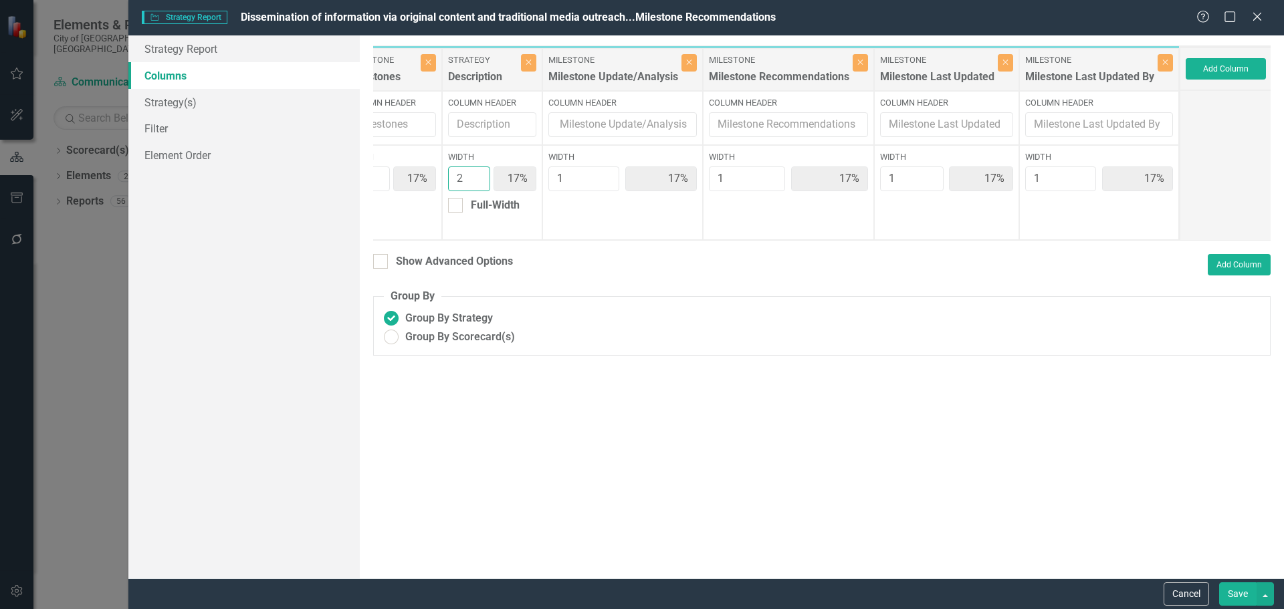
type input "14%"
type input "2"
click at [480, 171] on input "2" at bounding box center [469, 179] width 42 height 25
type input "2"
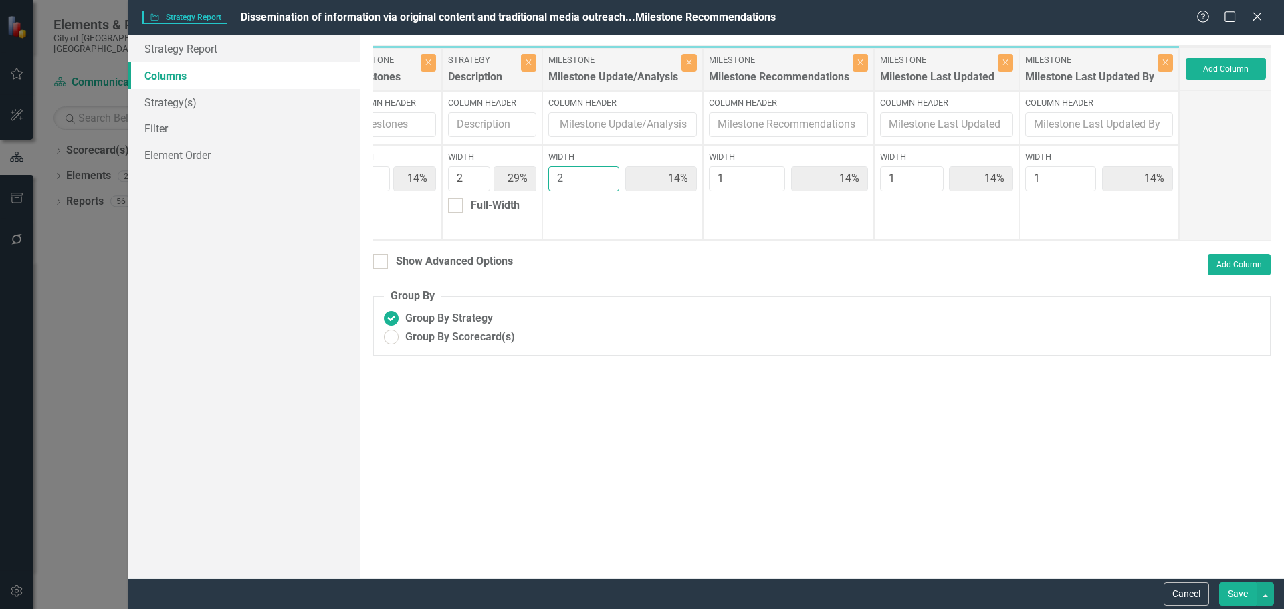
type input "13%"
type input "25%"
type input "13%"
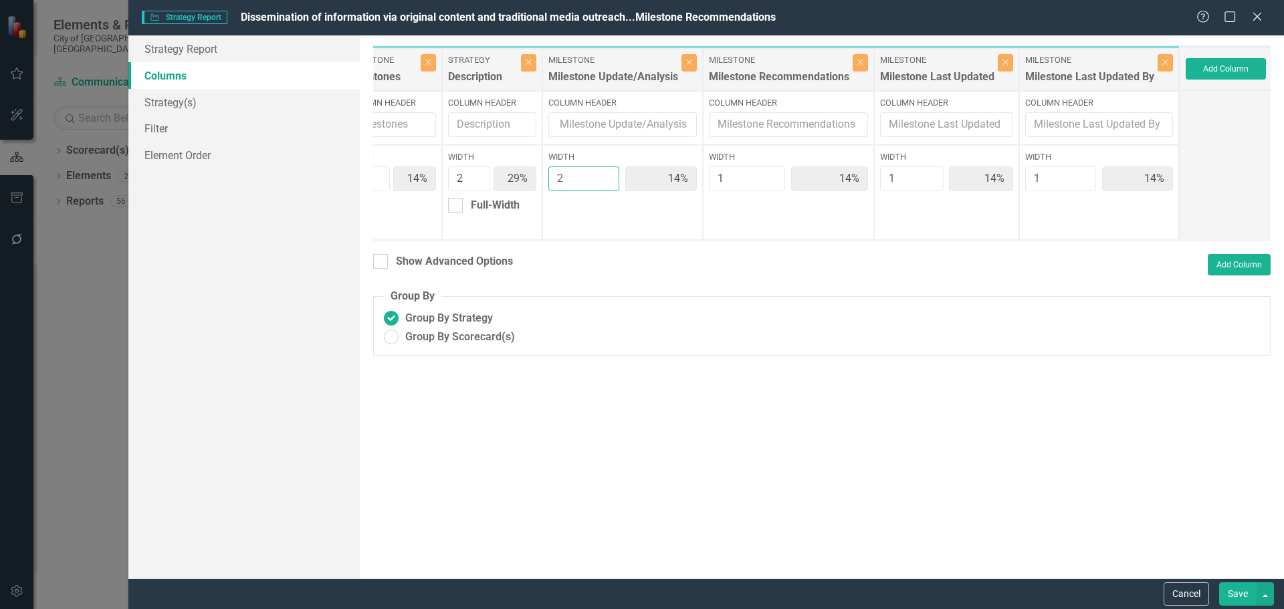
type input "13%"
type input "2"
click at [608, 173] on input "2" at bounding box center [585, 179] width 72 height 25
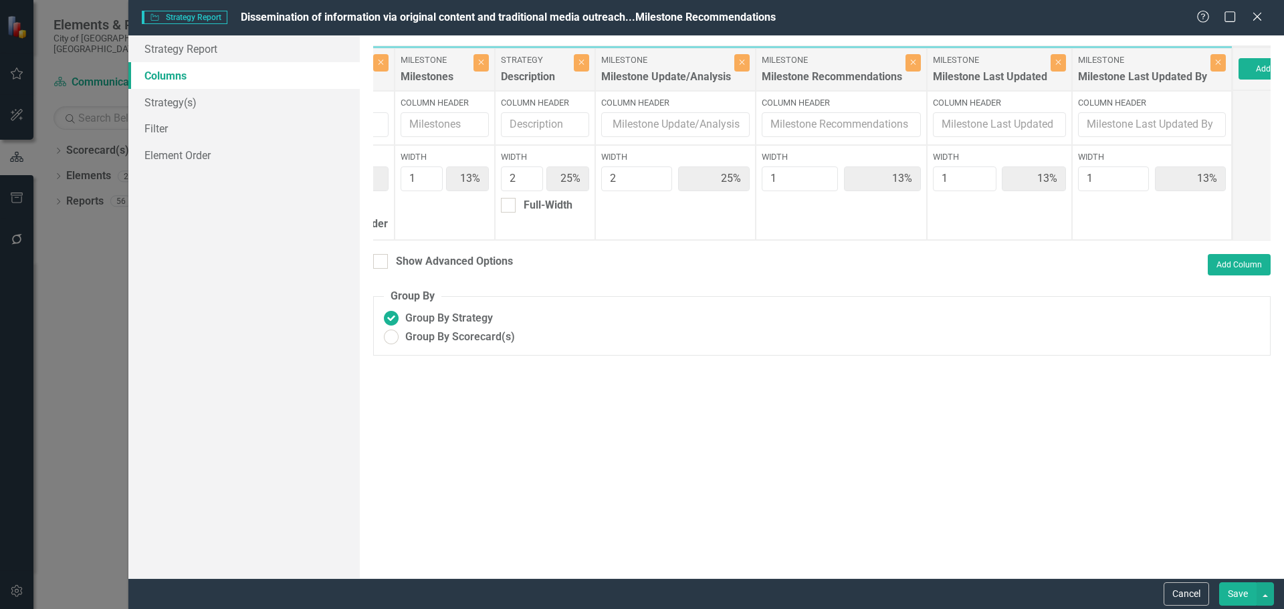
scroll to position [0, 41]
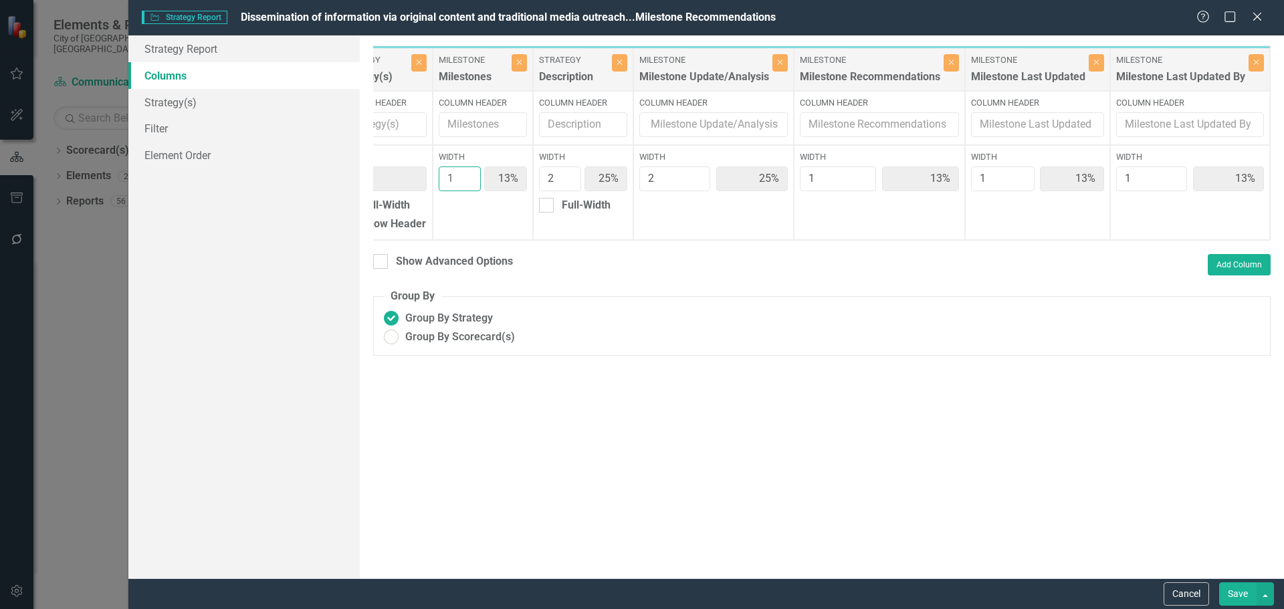
type input "2"
type input "22%"
type input "11%"
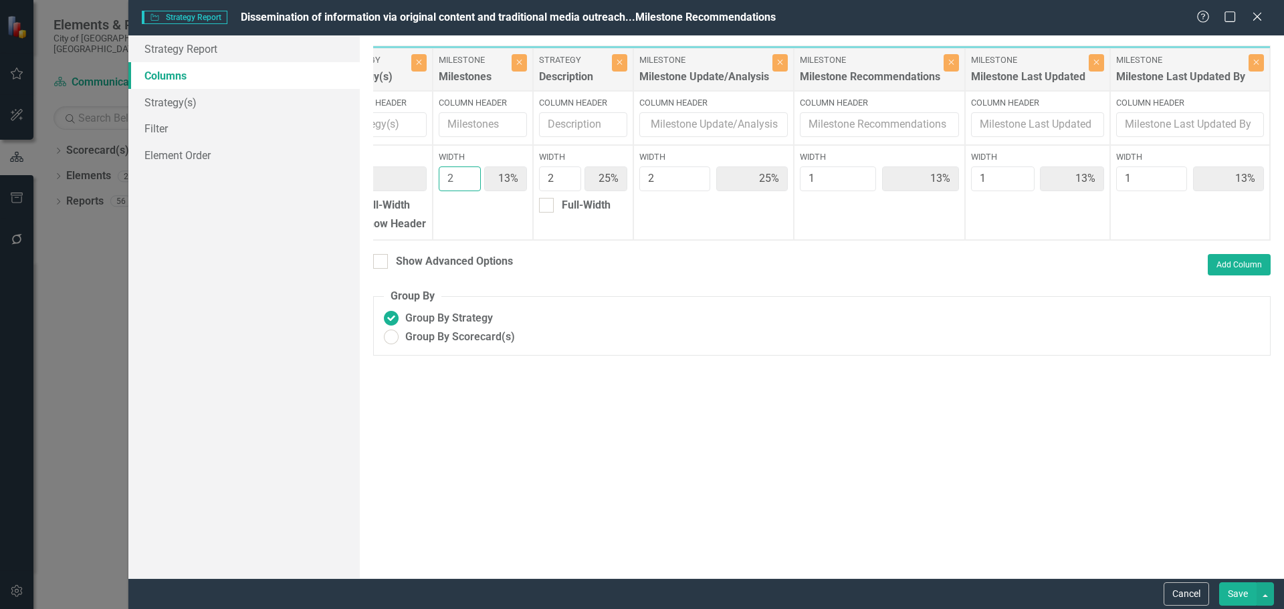
type input "11%"
type input "2"
click at [470, 174] on input "2" at bounding box center [460, 179] width 42 height 25
type input "2"
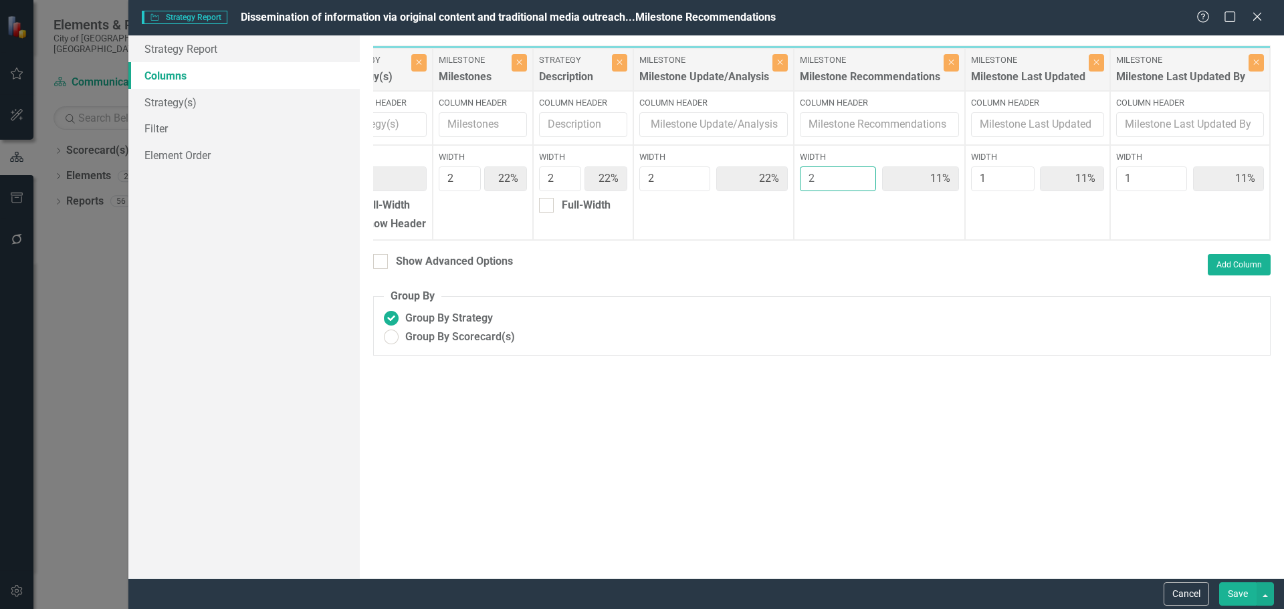
type input "20%"
type input "10%"
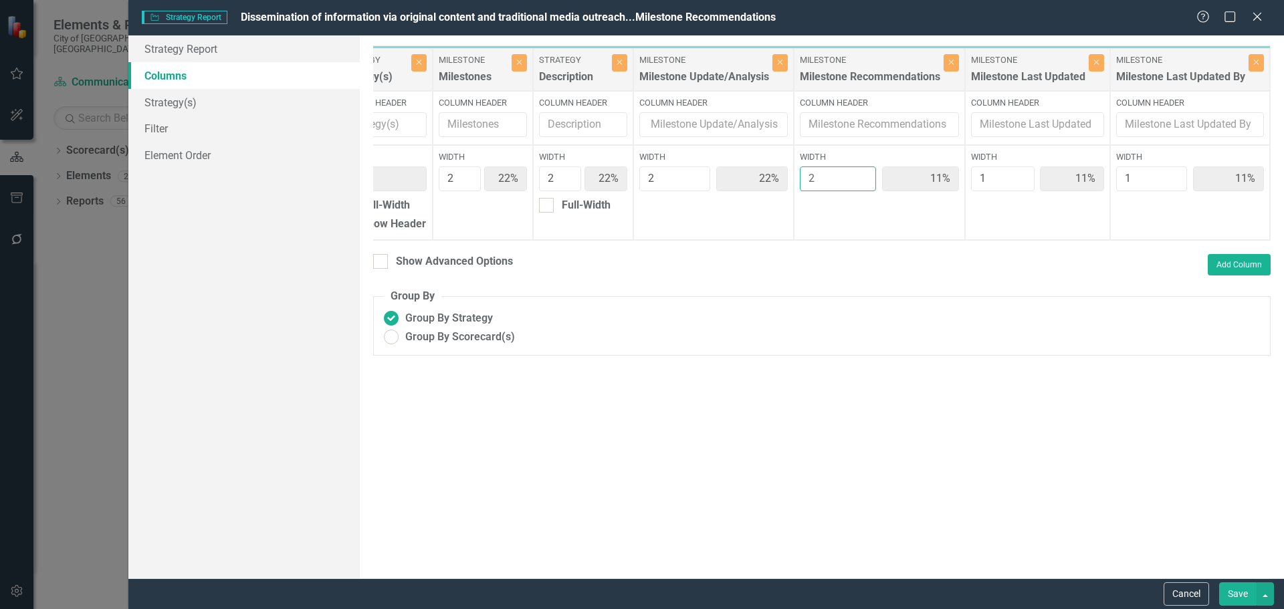
type input "10%"
type input "2"
click at [860, 173] on input "2" at bounding box center [838, 179] width 76 height 25
click at [1241, 593] on button "Save" at bounding box center [1238, 594] width 37 height 23
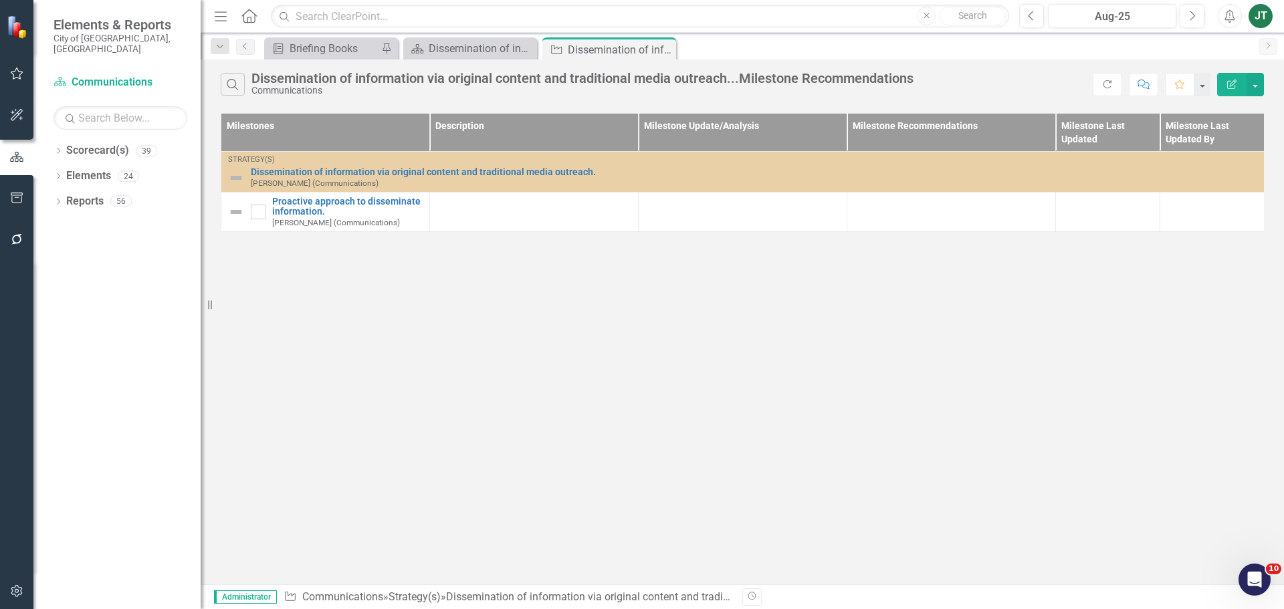
click at [878, 207] on div at bounding box center [951, 205] width 195 height 16
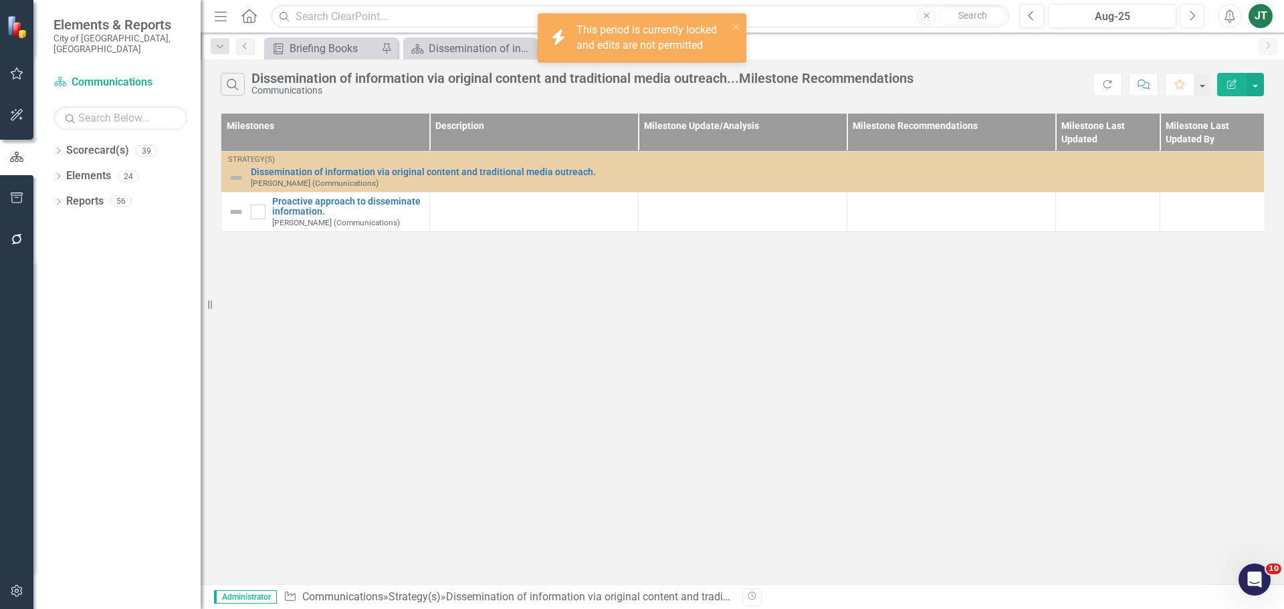
click at [1195, 23] on button "Next" at bounding box center [1192, 16] width 25 height 24
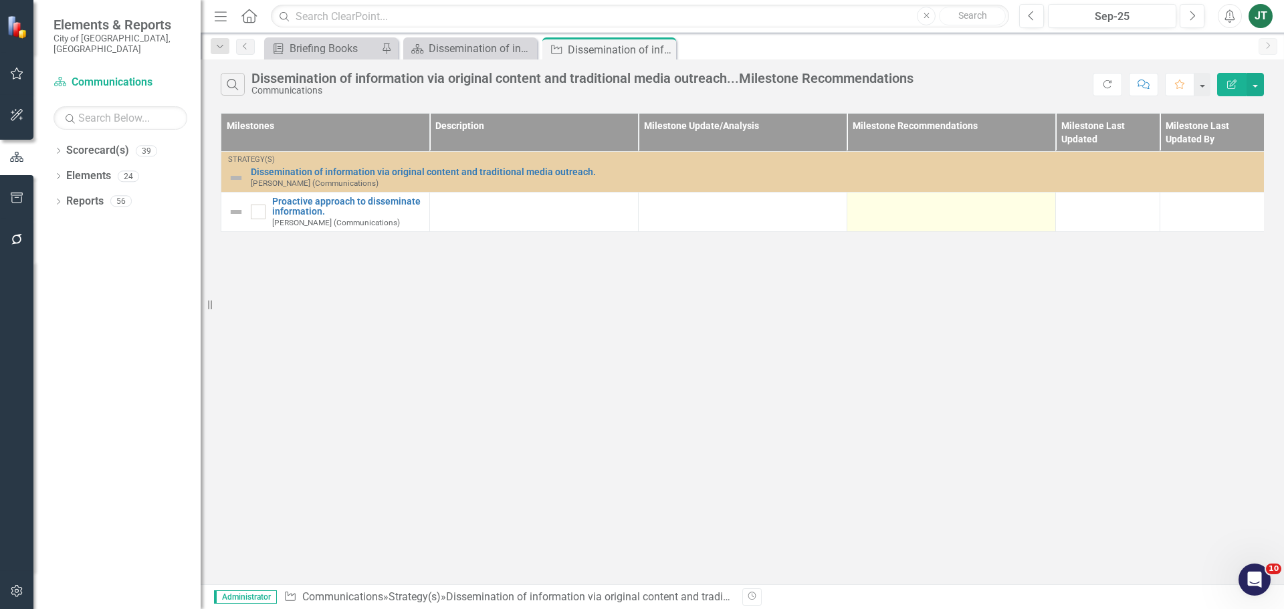
click at [909, 213] on div at bounding box center [951, 205] width 195 height 16
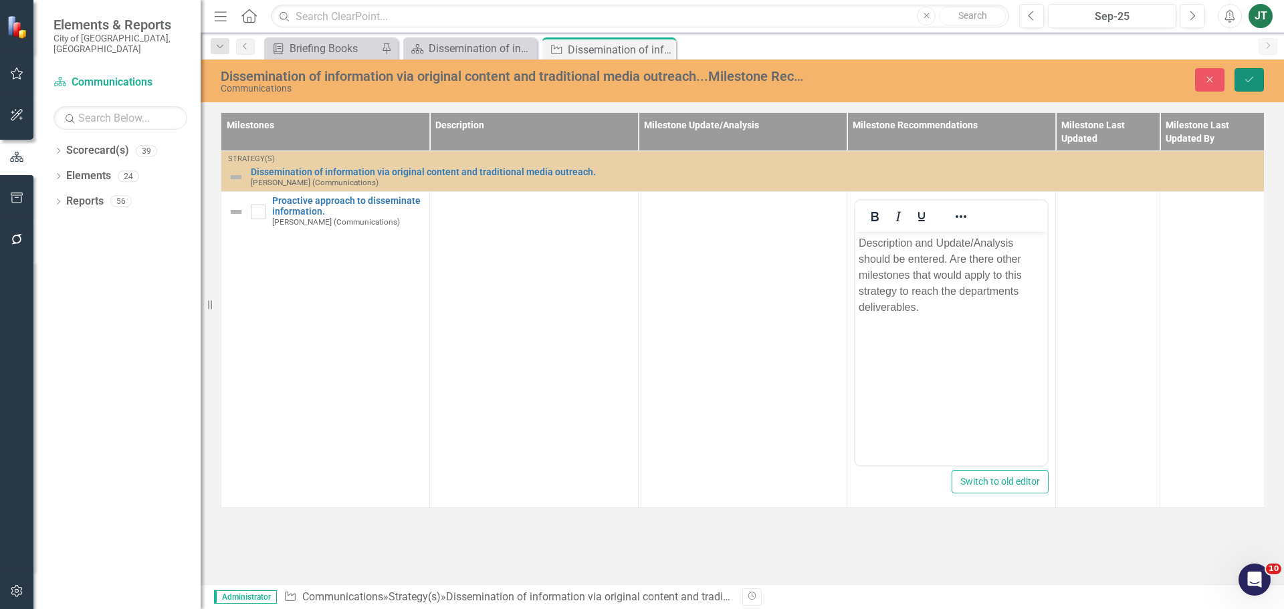
click at [1243, 80] on button "Save" at bounding box center [1249, 79] width 29 height 23
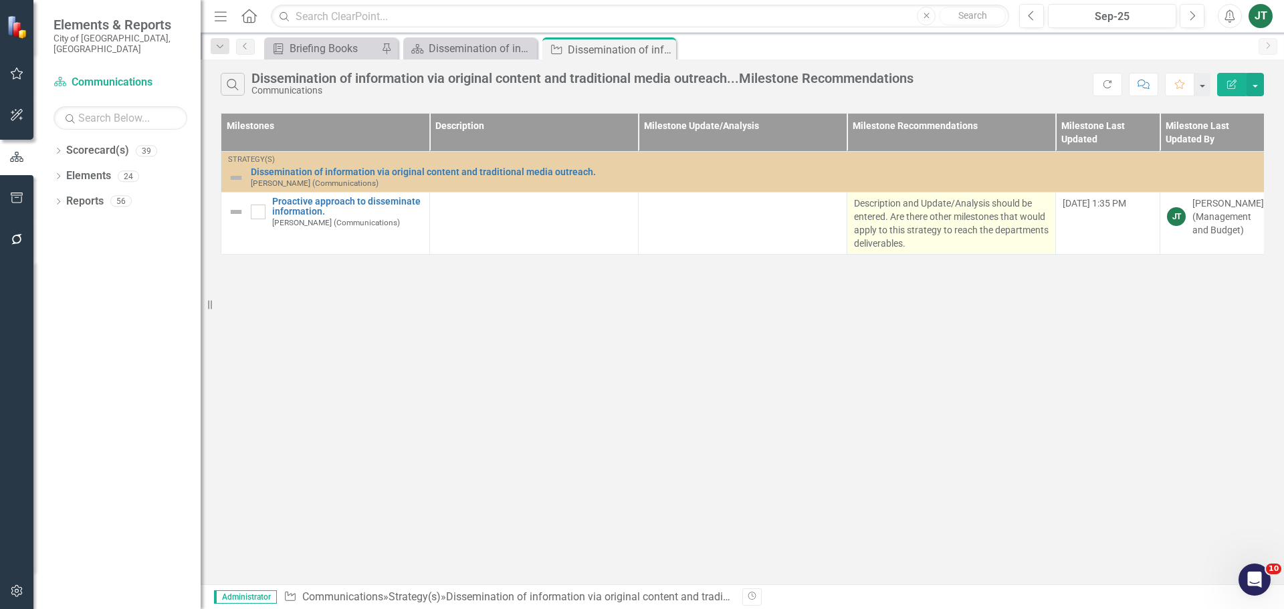
click at [933, 241] on p "Description and Update/Analysis should be entered. Are there other milestones t…" at bounding box center [951, 224] width 195 height 54
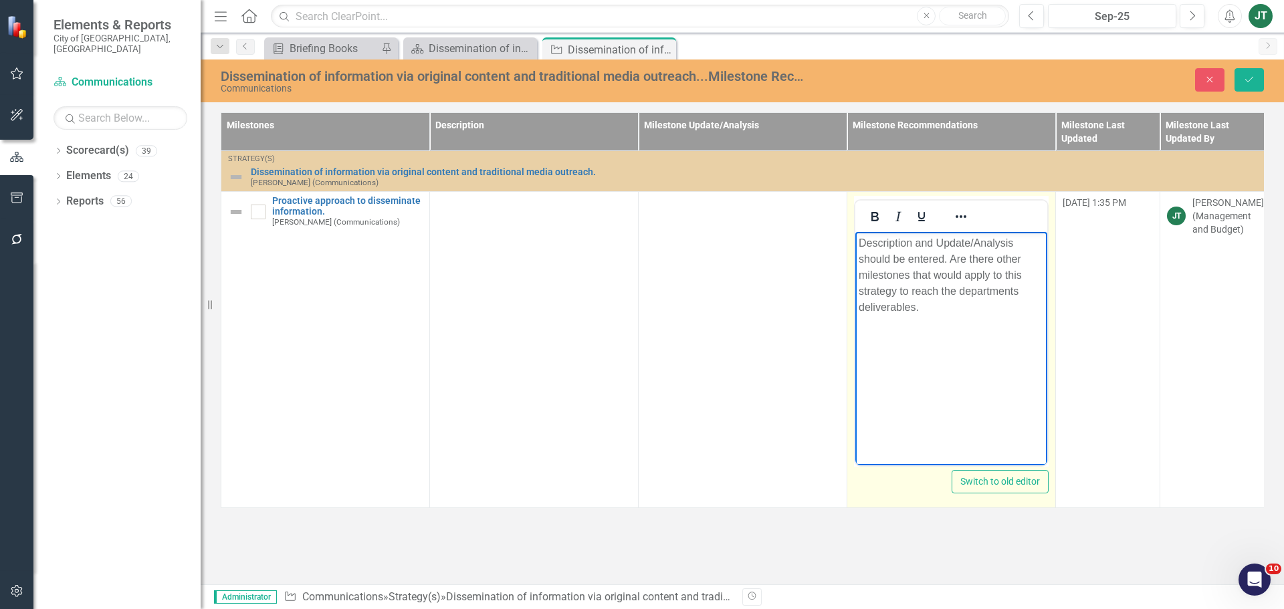
click at [925, 304] on p "Description and Update/Analysis should be entered. Are there other milestones t…" at bounding box center [951, 275] width 185 height 80
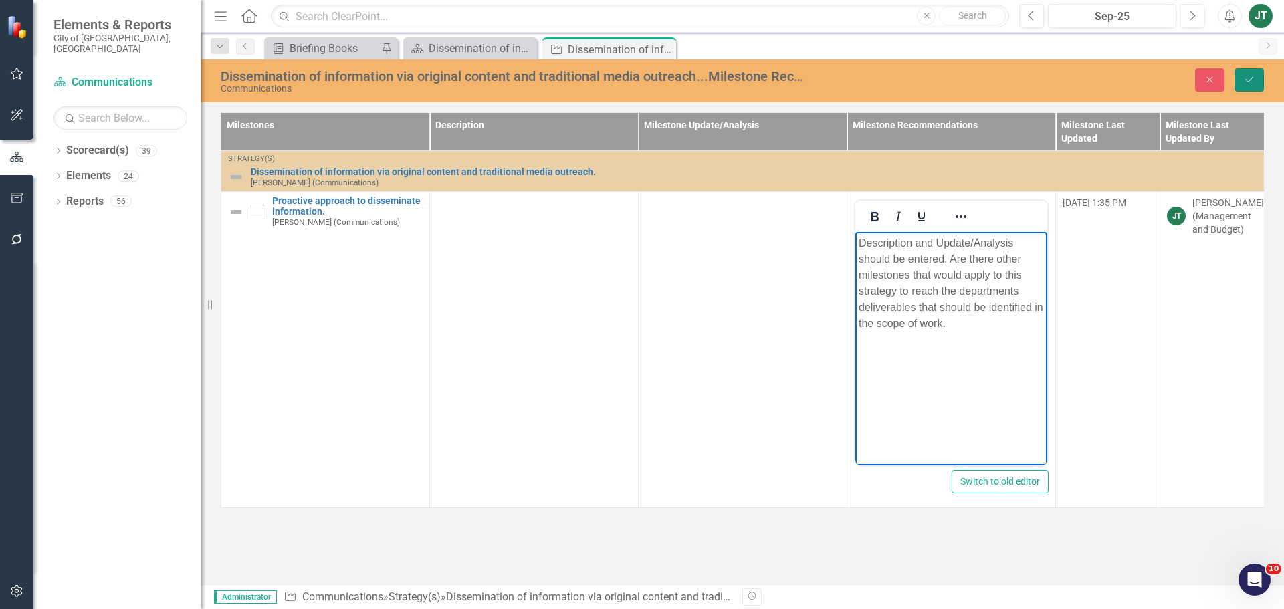
click at [1250, 88] on button "Save" at bounding box center [1249, 79] width 29 height 23
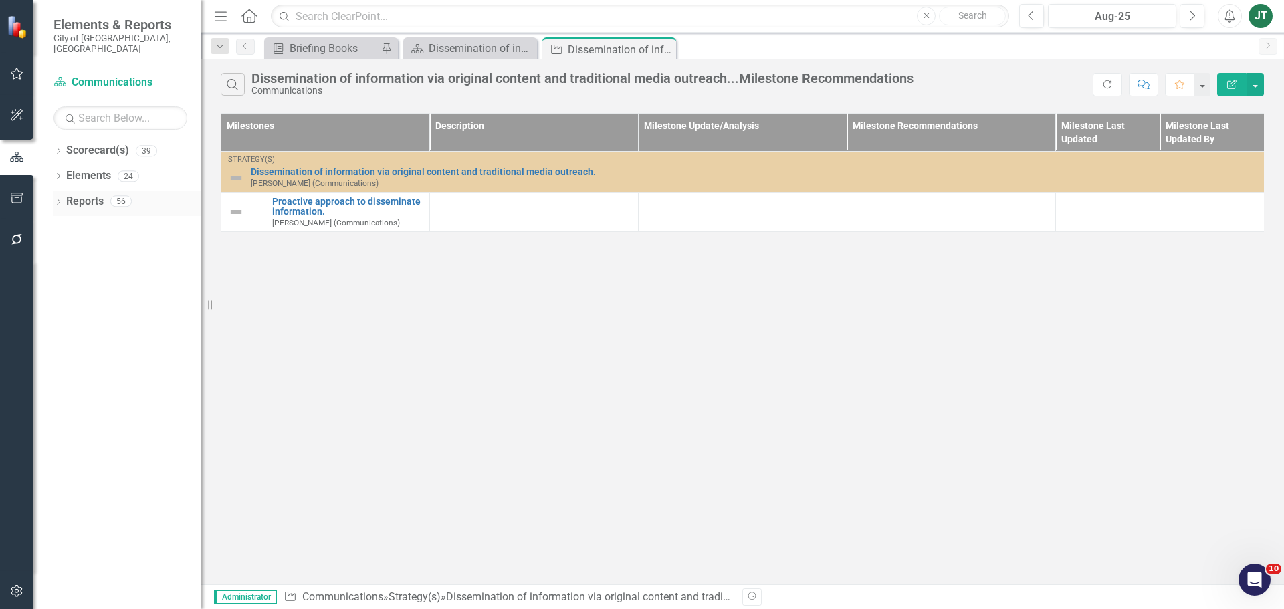
click at [76, 194] on link "Reports" at bounding box center [84, 201] width 37 height 15
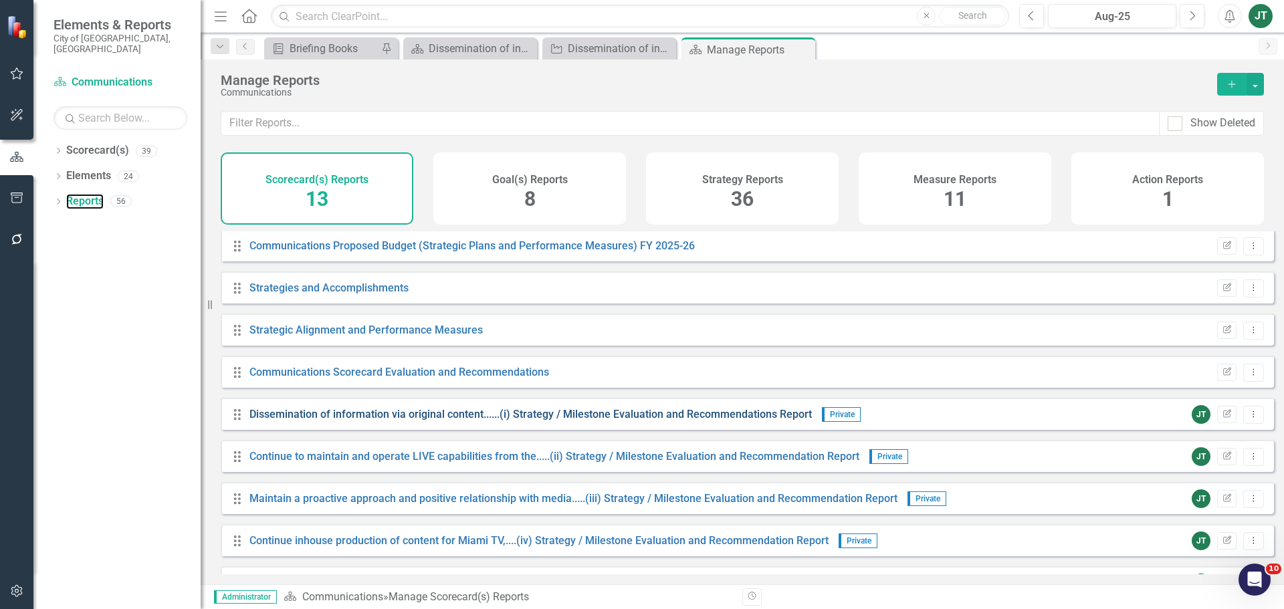
scroll to position [134, 0]
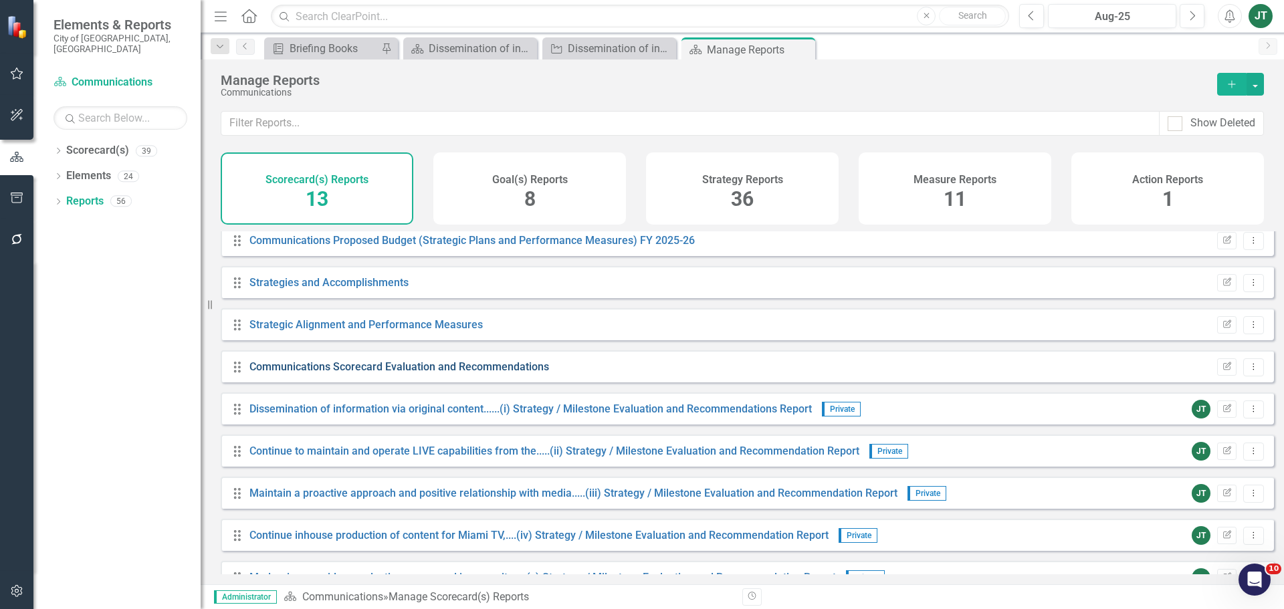
click at [414, 373] on link "Communications Scorecard Evaluation and Recommendations" at bounding box center [400, 367] width 300 height 13
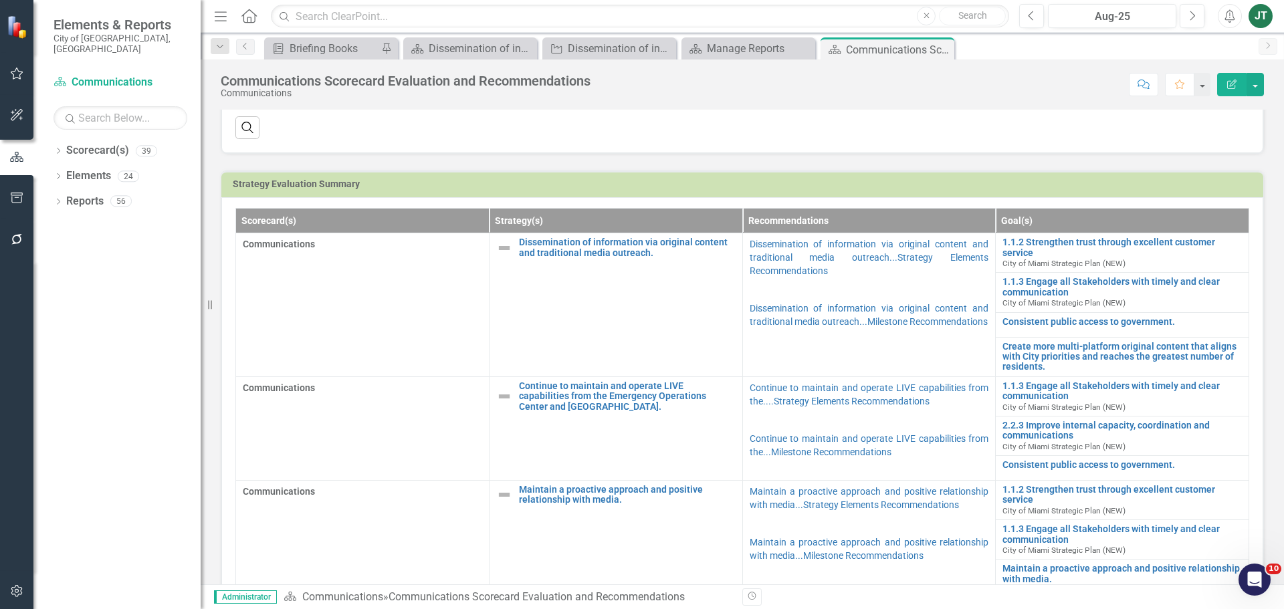
scroll to position [334, 0]
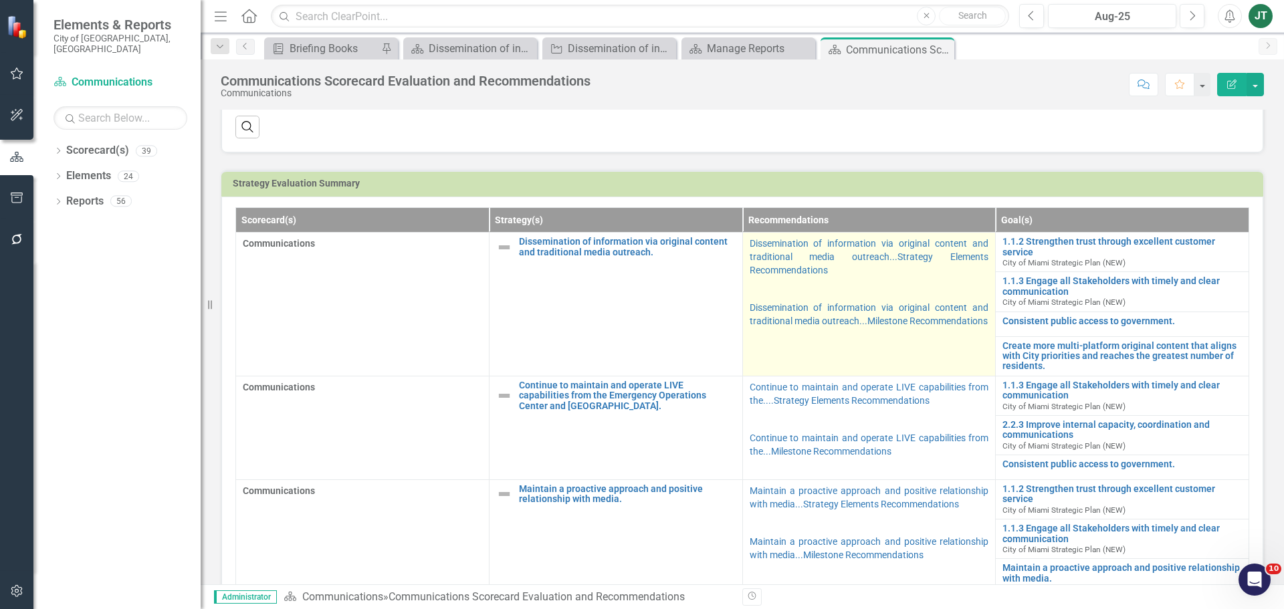
click at [910, 358] on td "Dissemination of information via original content and traditional media outreac…" at bounding box center [870, 305] width 254 height 144
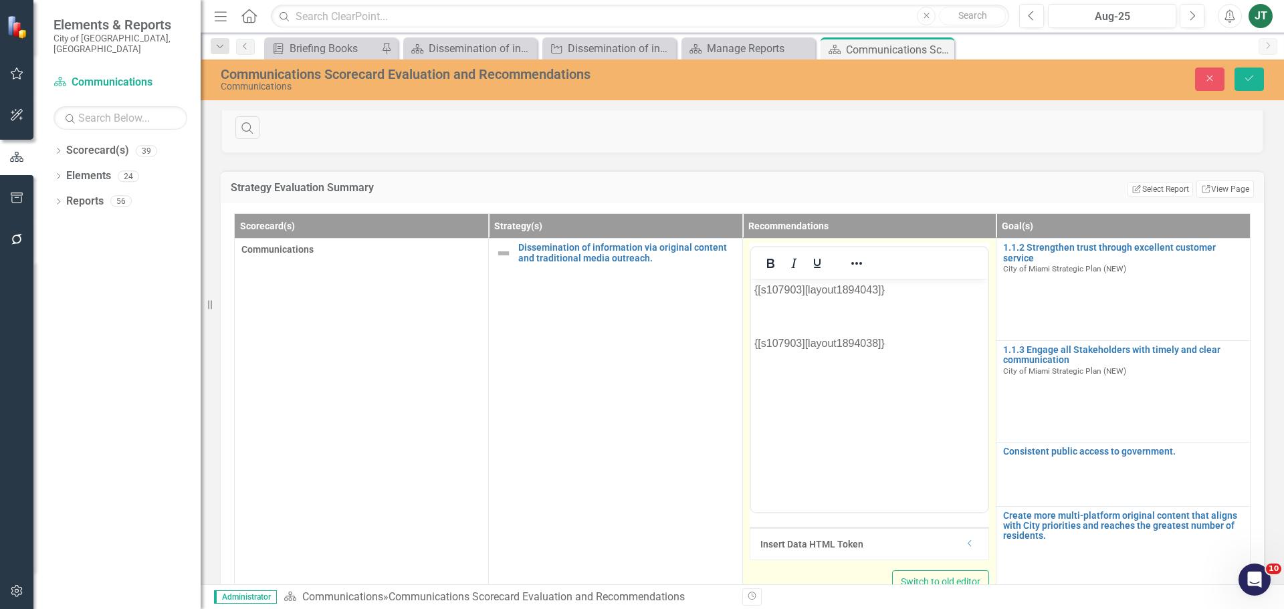
scroll to position [0, 0]
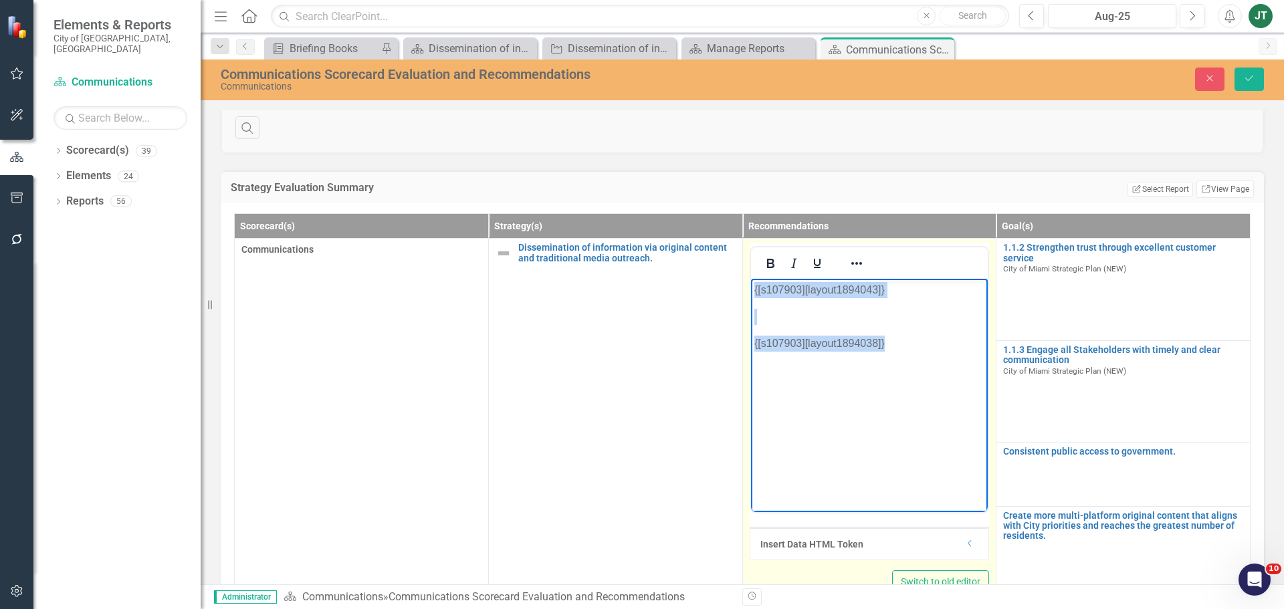
drag, startPoint x: 933, startPoint y: 371, endPoint x: 687, endPoint y: 251, distance: 274.1
click at [751, 279] on html "{[s107903][layout1894043]} {[s107903][layout1894038]}" at bounding box center [869, 379] width 237 height 201
click at [966, 543] on icon "Dropdown" at bounding box center [970, 544] width 10 height 8
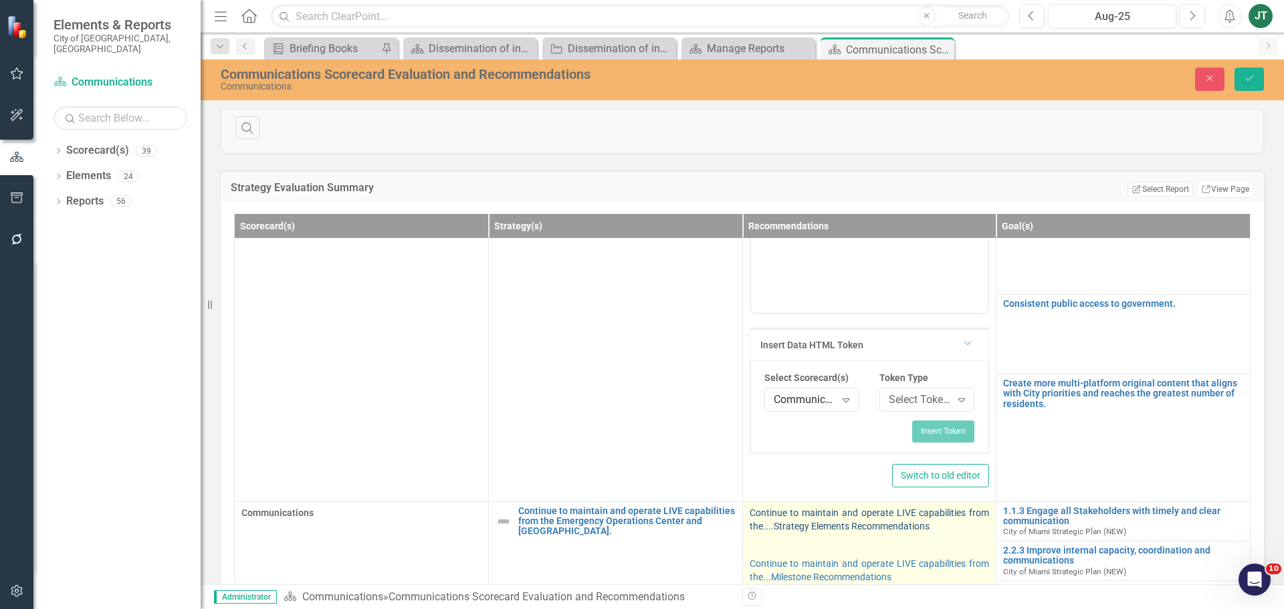
scroll to position [201, 0]
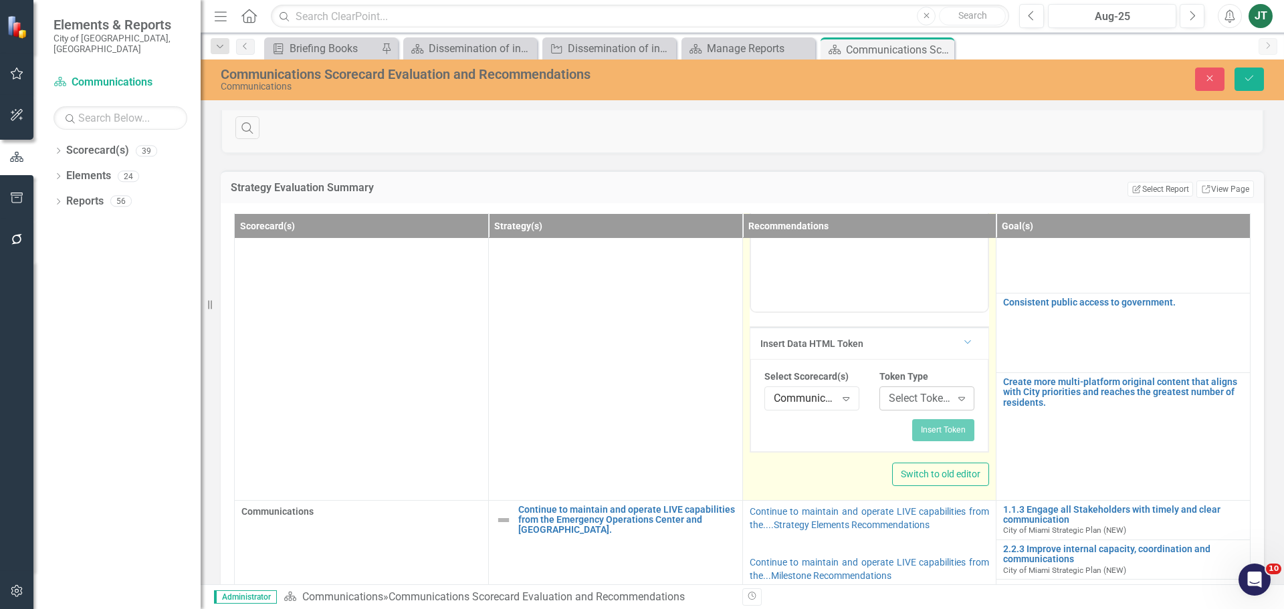
click at [905, 395] on div "Select Token Type..." at bounding box center [920, 398] width 62 height 15
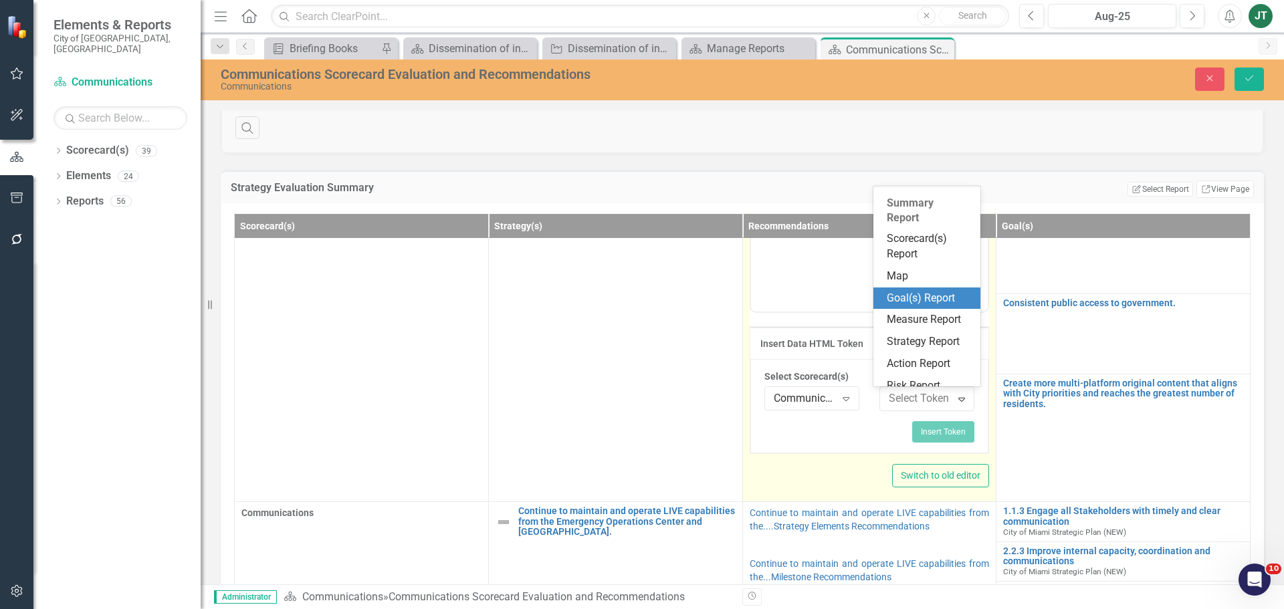
scroll to position [249, 0]
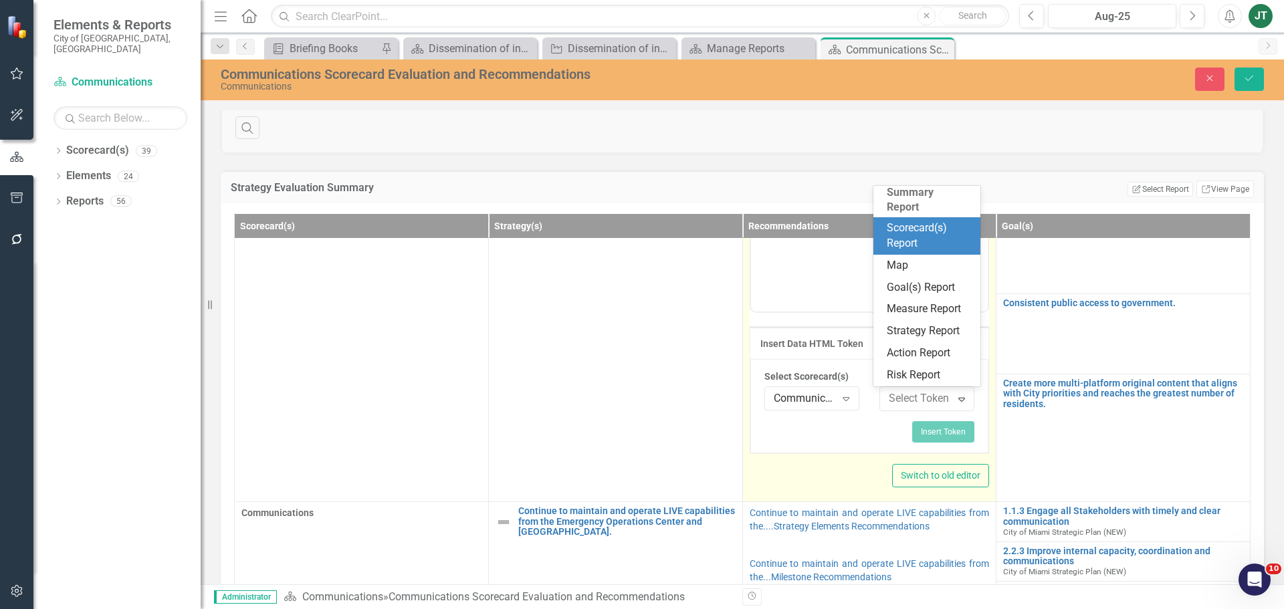
click at [912, 221] on div "Scorecard(s) Report" at bounding box center [930, 236] width 86 height 31
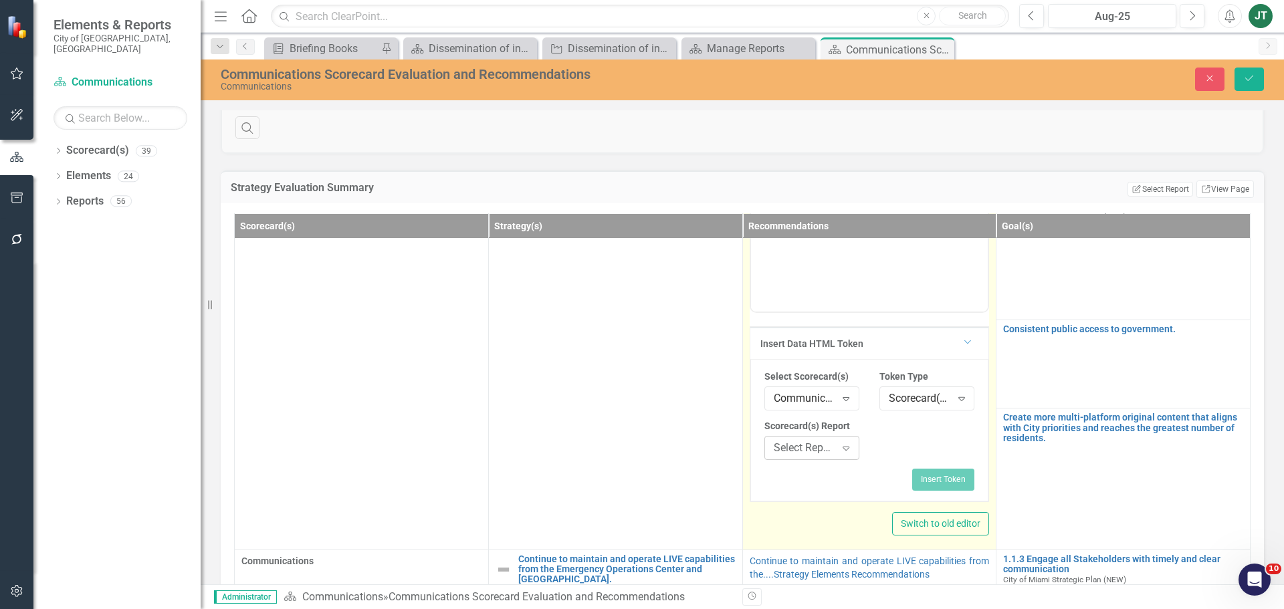
click at [793, 439] on div "Select Report... Expand" at bounding box center [812, 448] width 95 height 24
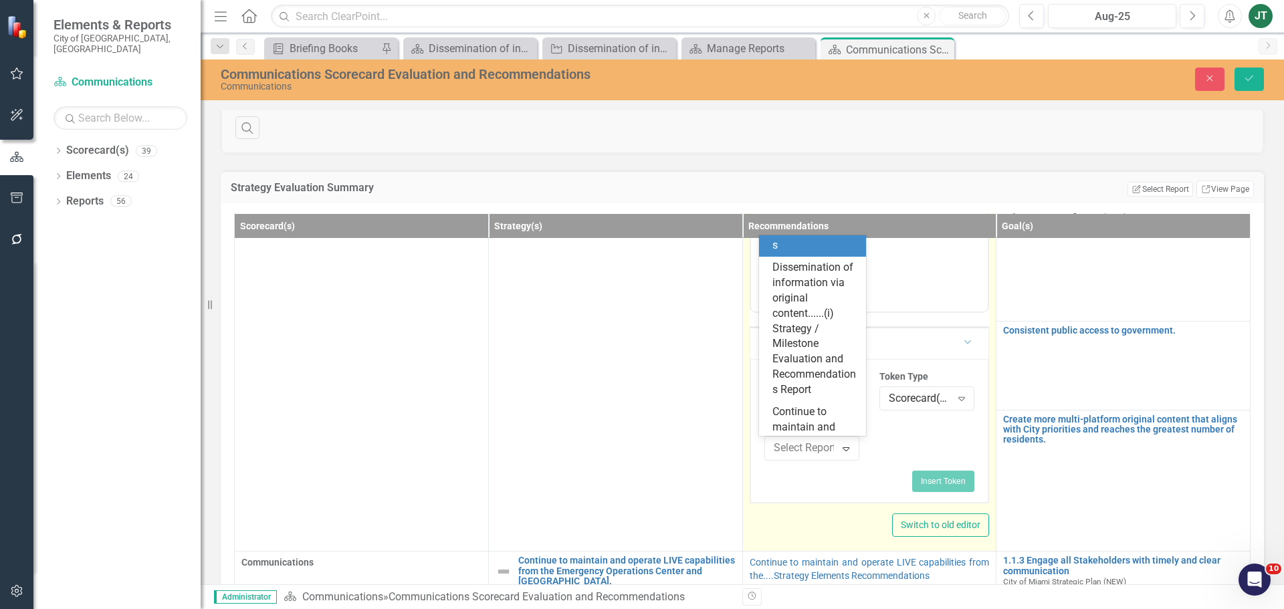
scroll to position [334, 0]
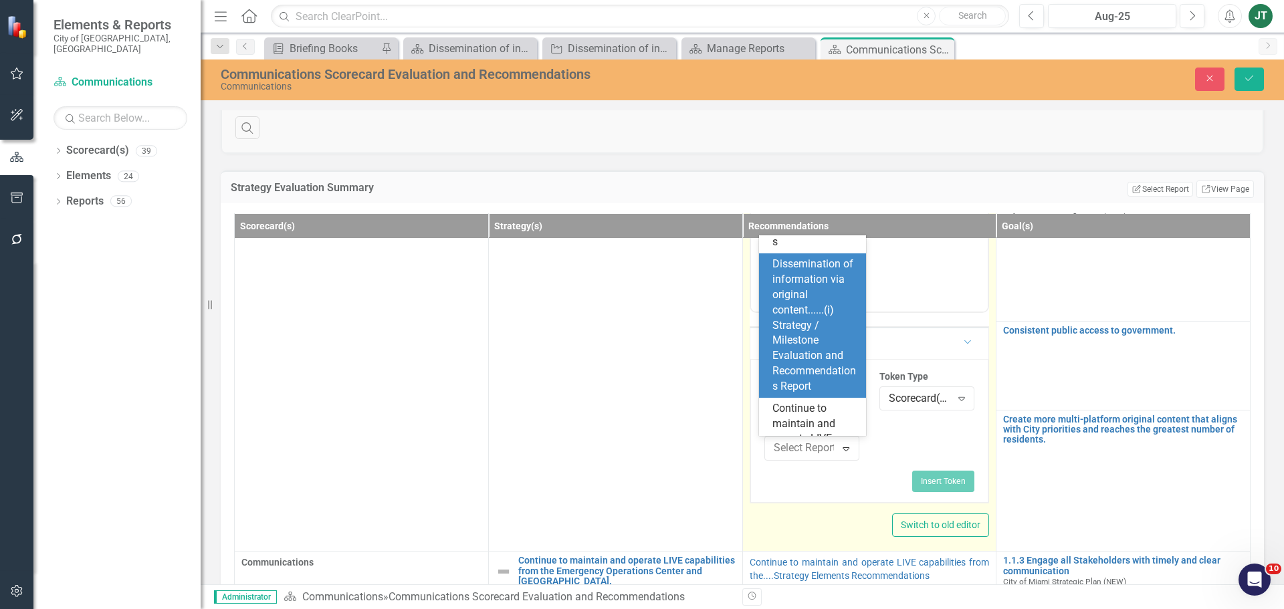
click at [795, 355] on div "Dissemination of information via original content......(i) Strategy / Milestone…" at bounding box center [816, 326] width 86 height 138
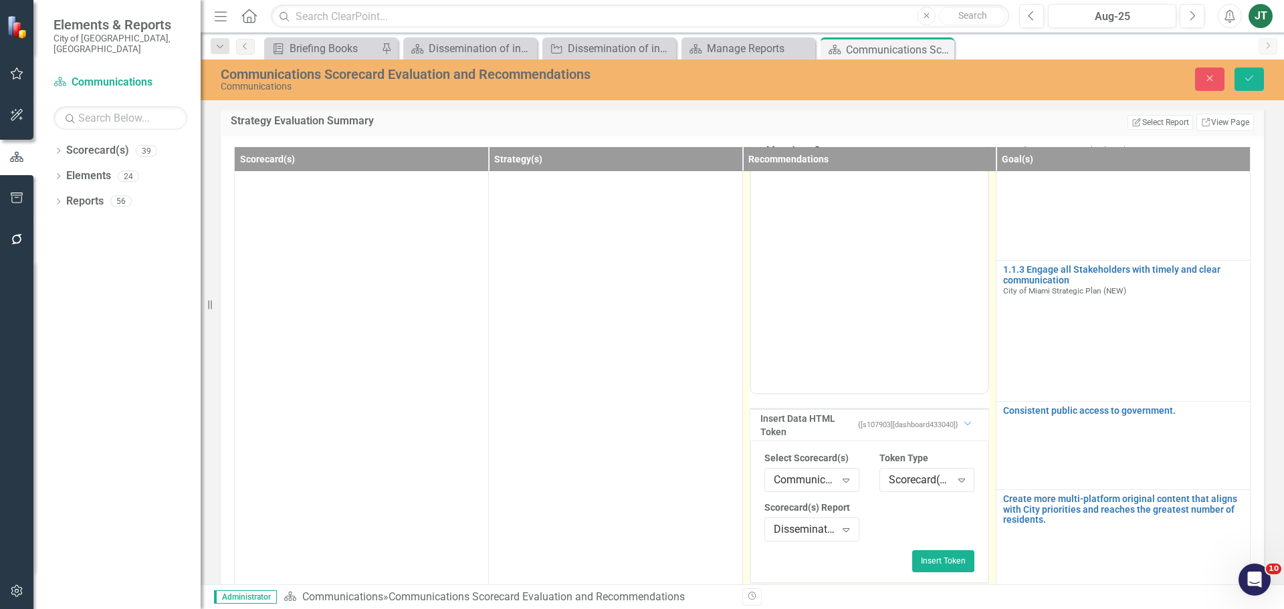
scroll to position [134, 0]
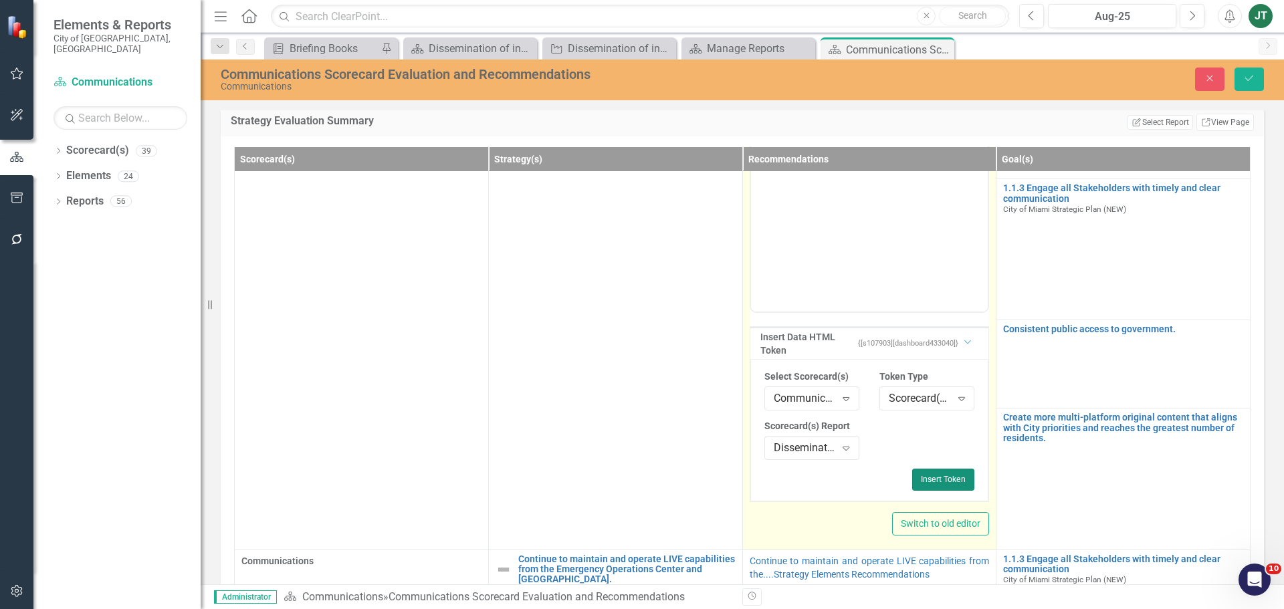
click at [936, 480] on button "Insert Token" at bounding box center [943, 479] width 62 height 21
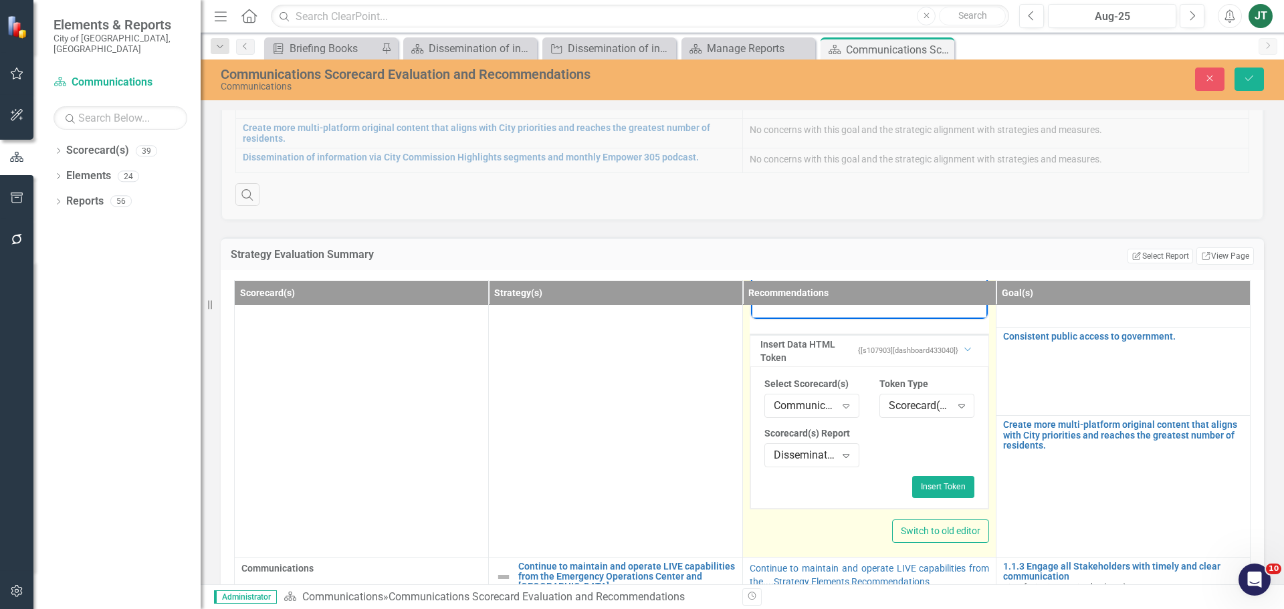
scroll to position [268, 0]
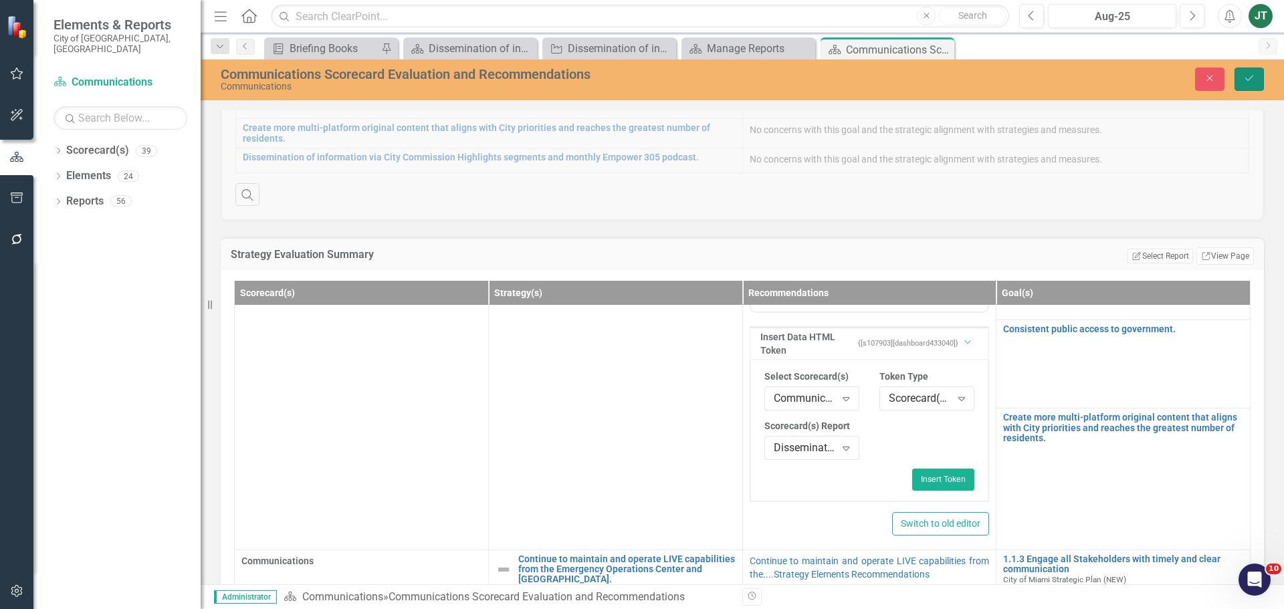
click at [1248, 79] on icon "Save" at bounding box center [1250, 78] width 12 height 9
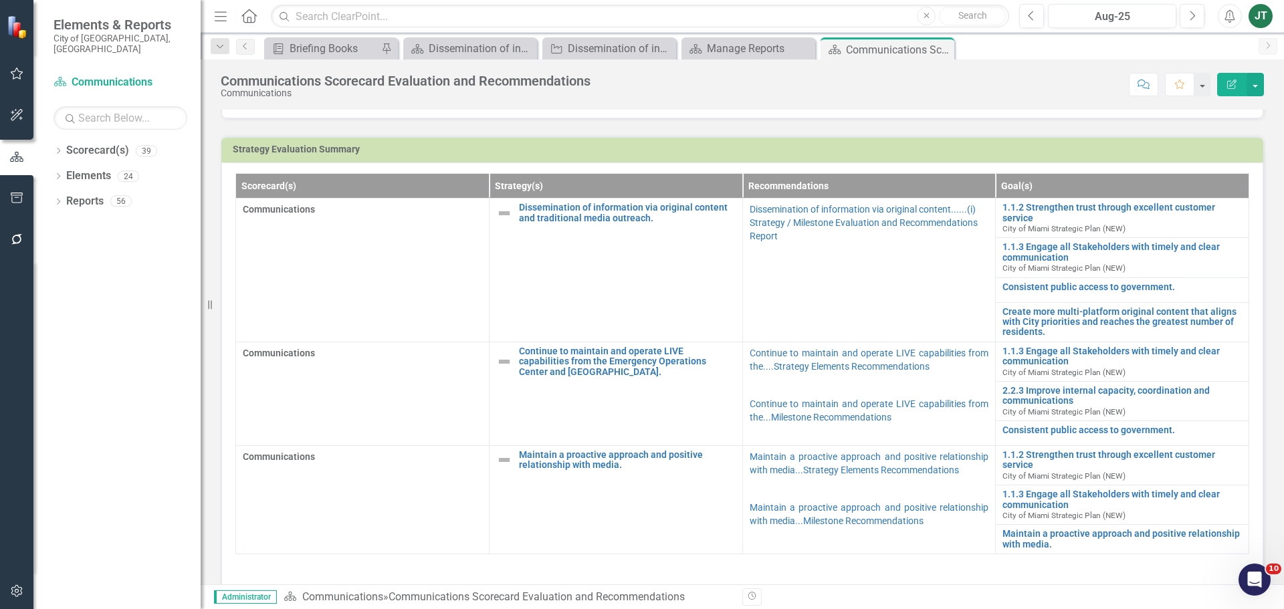
scroll to position [401, 0]
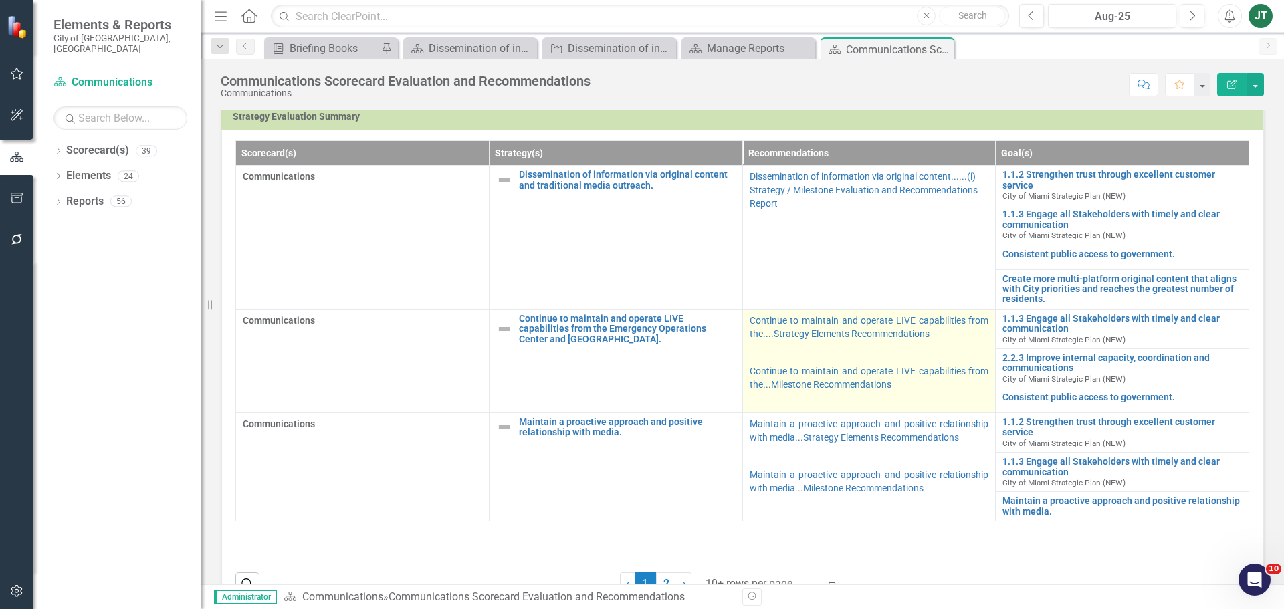
click at [917, 353] on p at bounding box center [869, 352] width 239 height 19
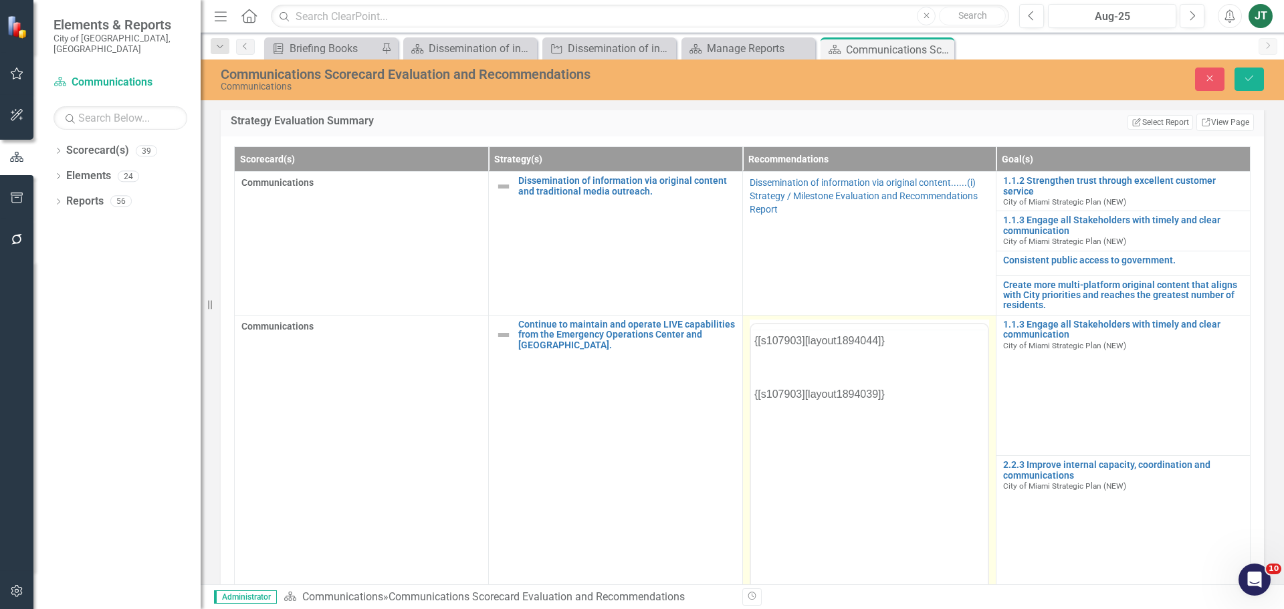
scroll to position [0, 0]
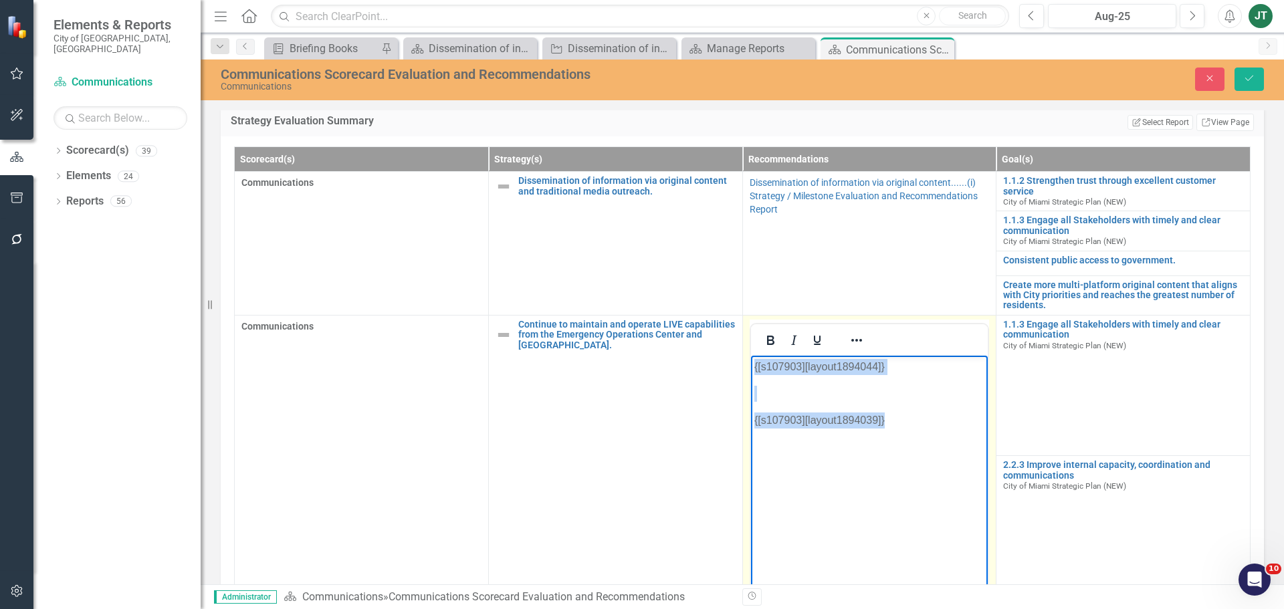
drag, startPoint x: 918, startPoint y: 439, endPoint x: 739, endPoint y: 328, distance: 210.5
click at [751, 355] on html "{[s107903][layout1894044]} {[s107903][layout1894039]}" at bounding box center [869, 455] width 237 height 201
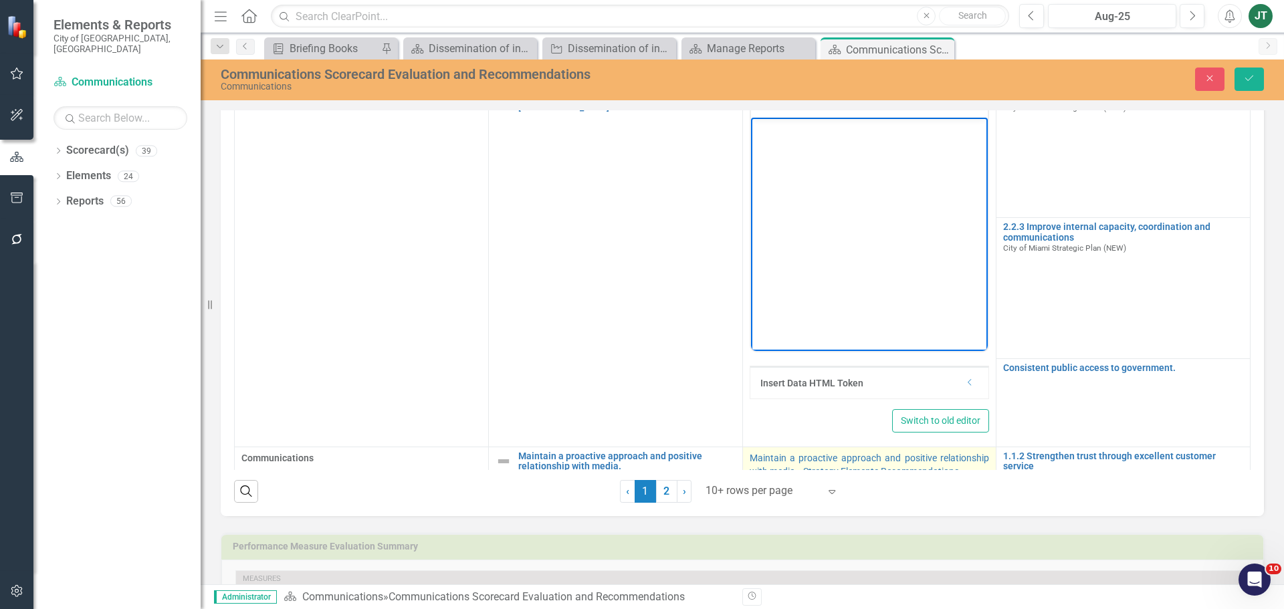
scroll to position [134, 0]
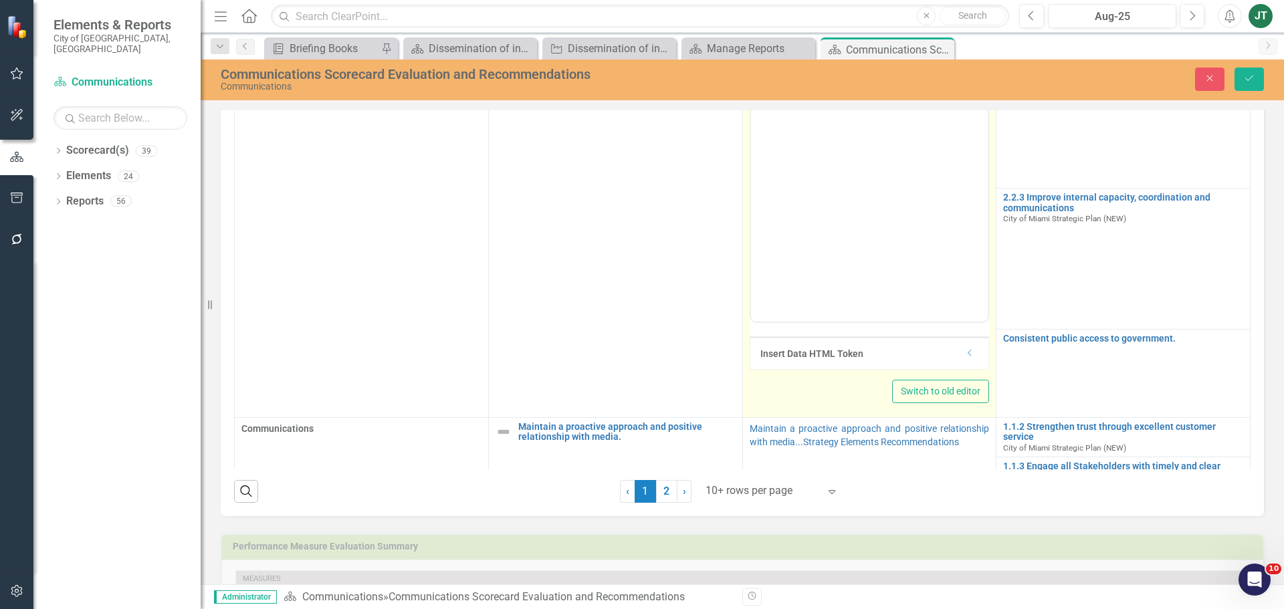
click at [969, 361] on div "Insert Data HTML Token Dropdown" at bounding box center [870, 353] width 239 height 32
click at [965, 356] on icon "Dropdown" at bounding box center [970, 353] width 10 height 8
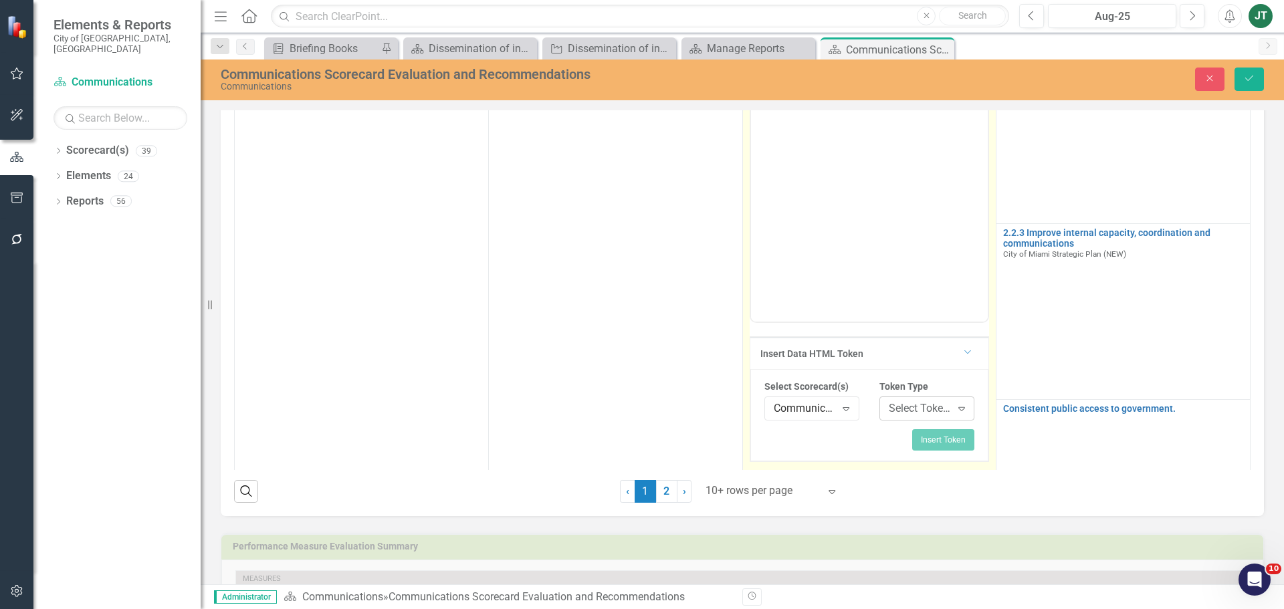
click at [893, 405] on div "Select Token Type..." at bounding box center [920, 408] width 62 height 15
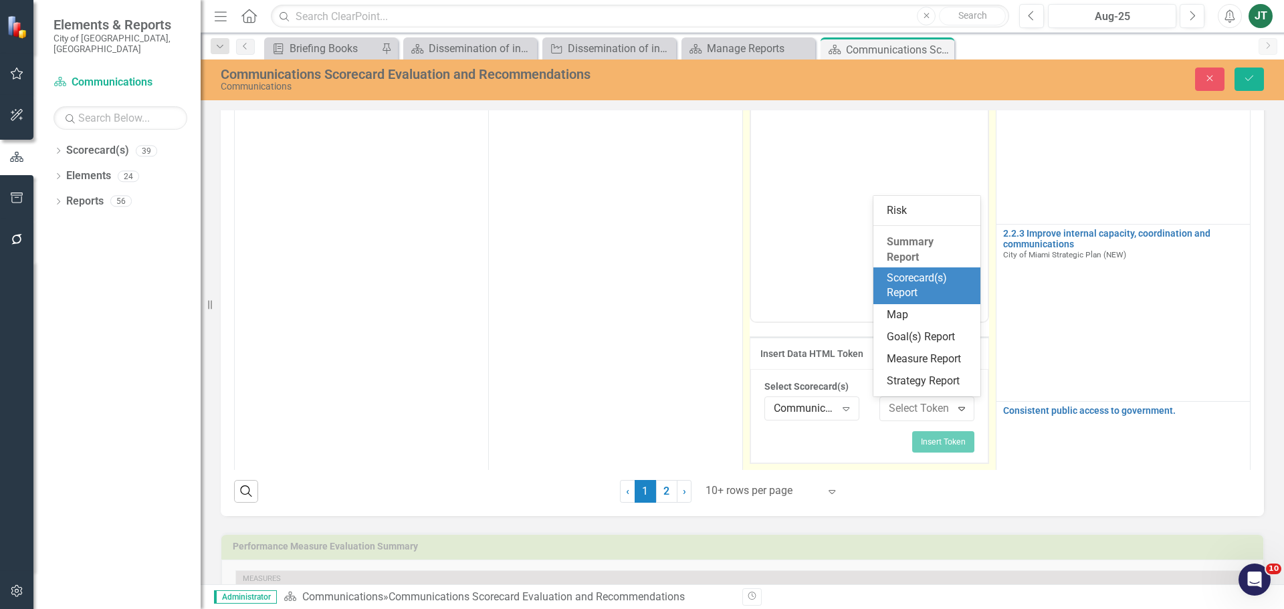
scroll to position [201, 0]
click at [916, 288] on div "Scorecard(s) Report" at bounding box center [930, 279] width 86 height 31
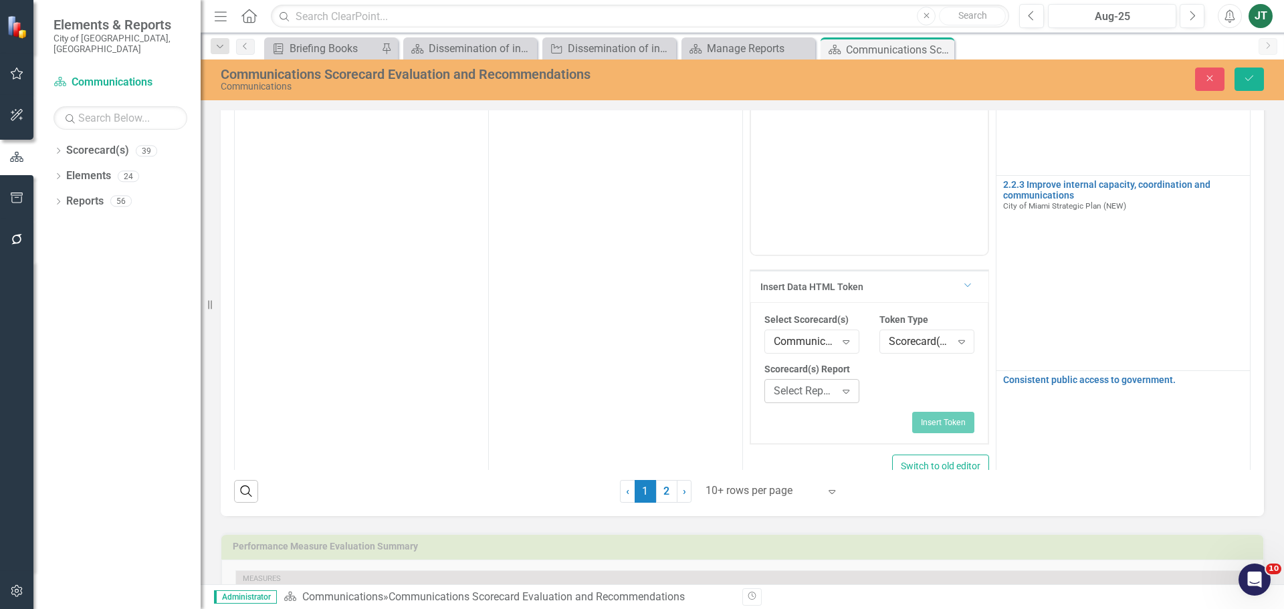
click at [793, 387] on div "Select Report..." at bounding box center [805, 390] width 62 height 15
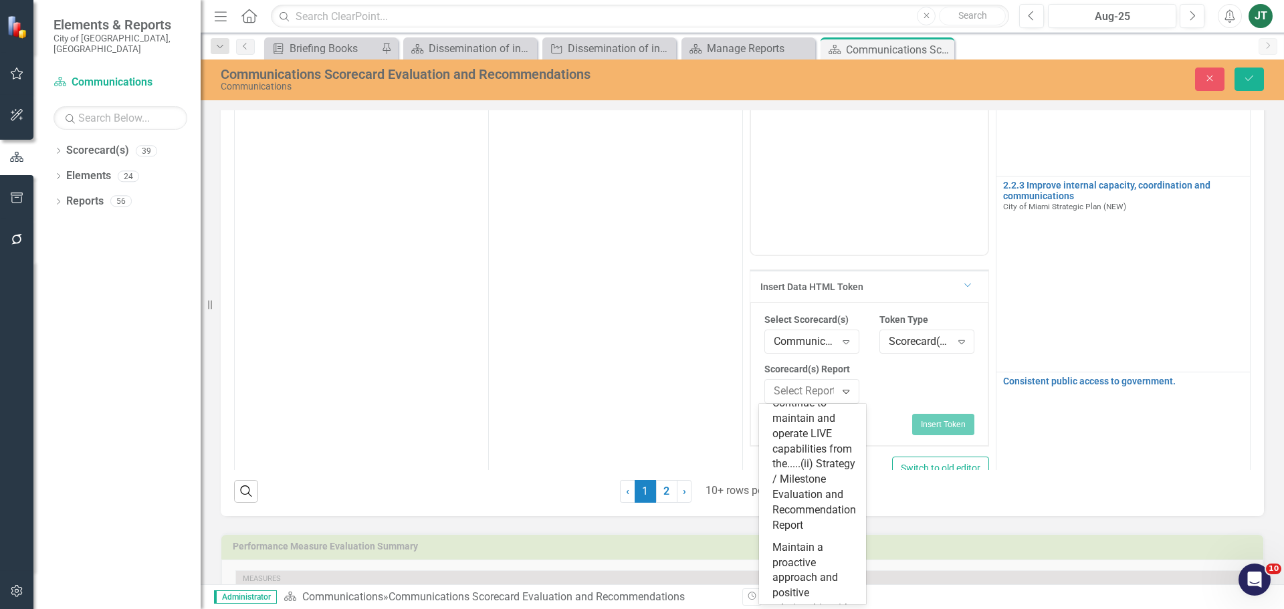
scroll to position [535, 0]
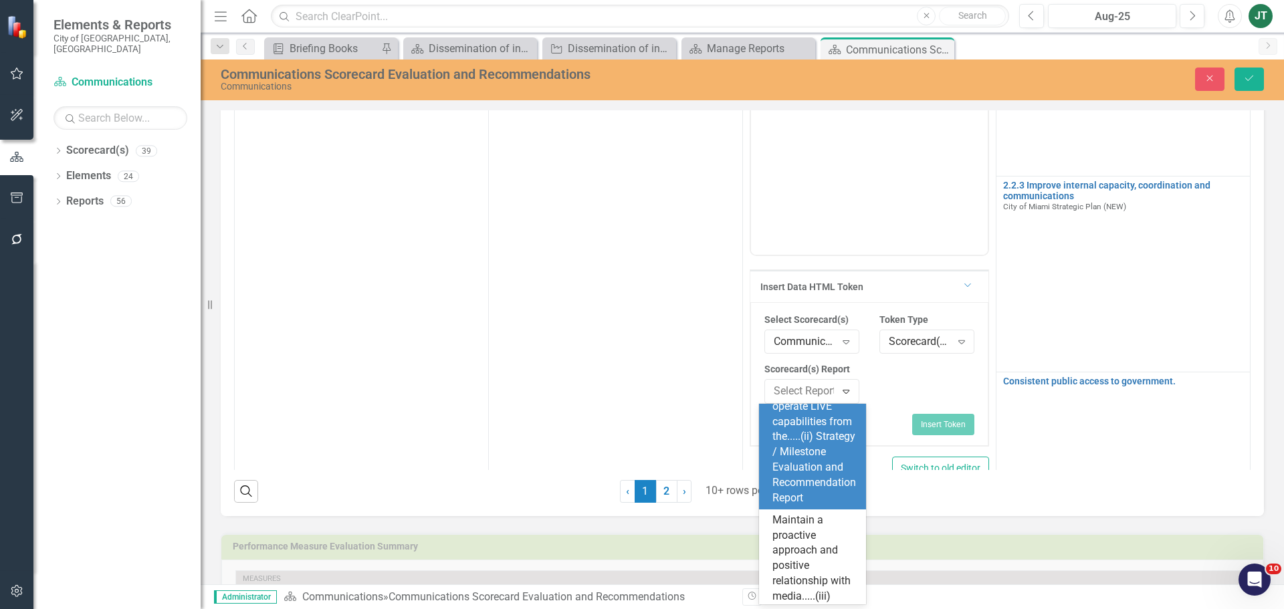
click at [783, 482] on div "Continue to maintain and operate LIVE capabilities from the.....(ii) Strategy /…" at bounding box center [816, 438] width 86 height 138
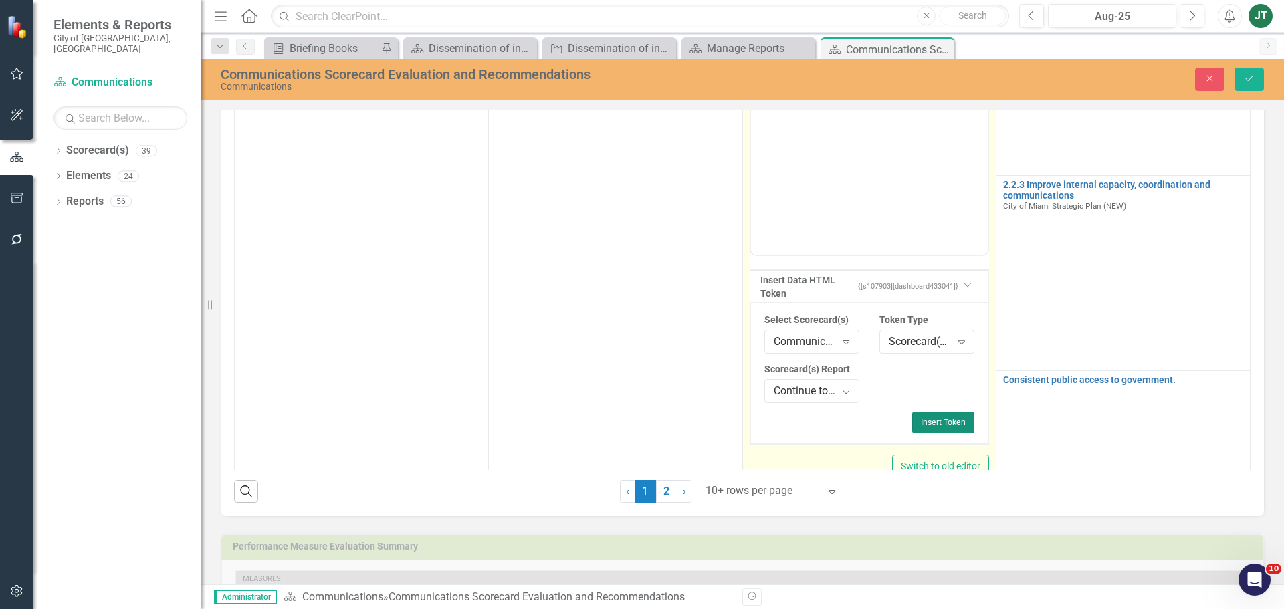
click at [925, 421] on button "Insert Token" at bounding box center [943, 422] width 62 height 21
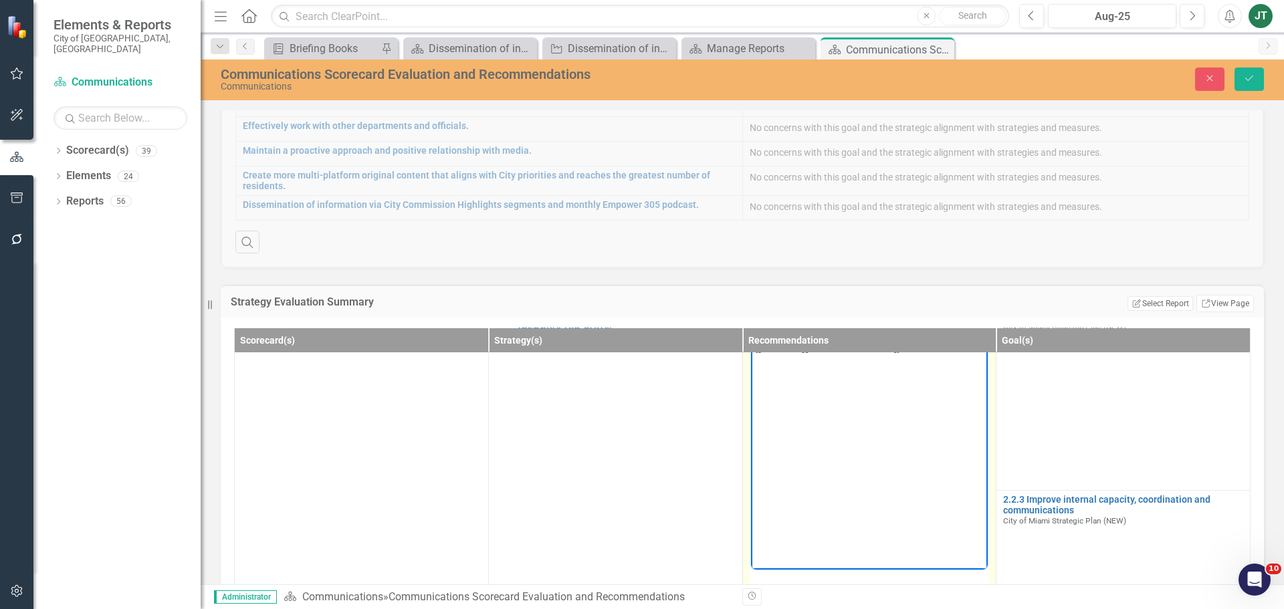
scroll to position [134, 0]
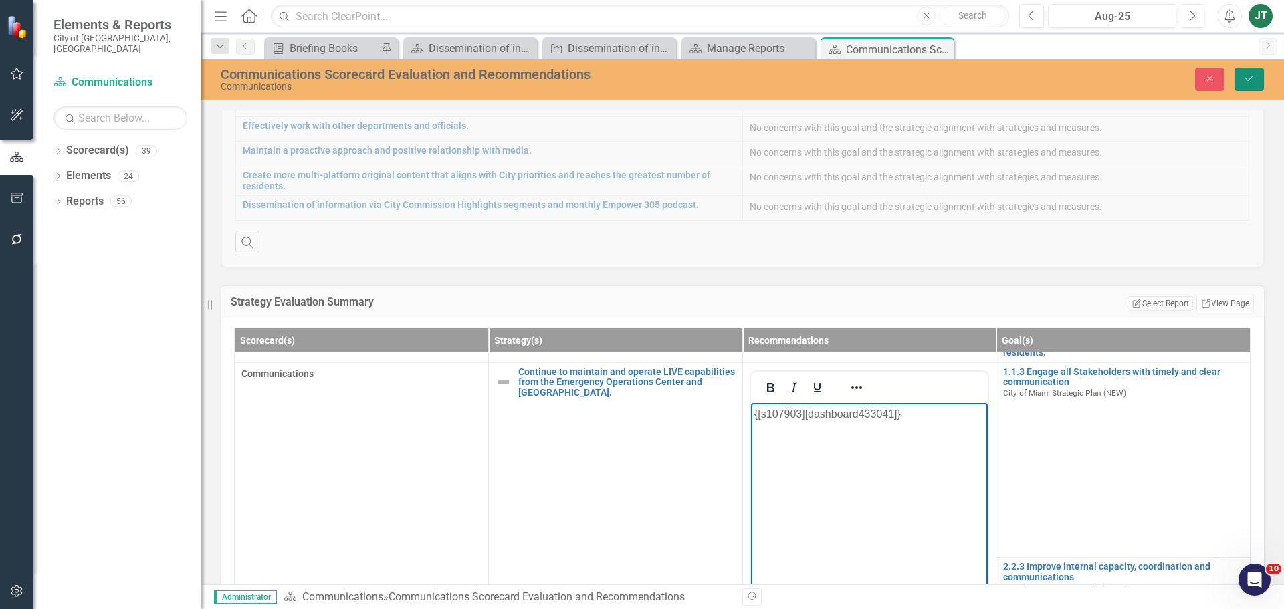
click at [1252, 79] on icon "Save" at bounding box center [1250, 78] width 12 height 9
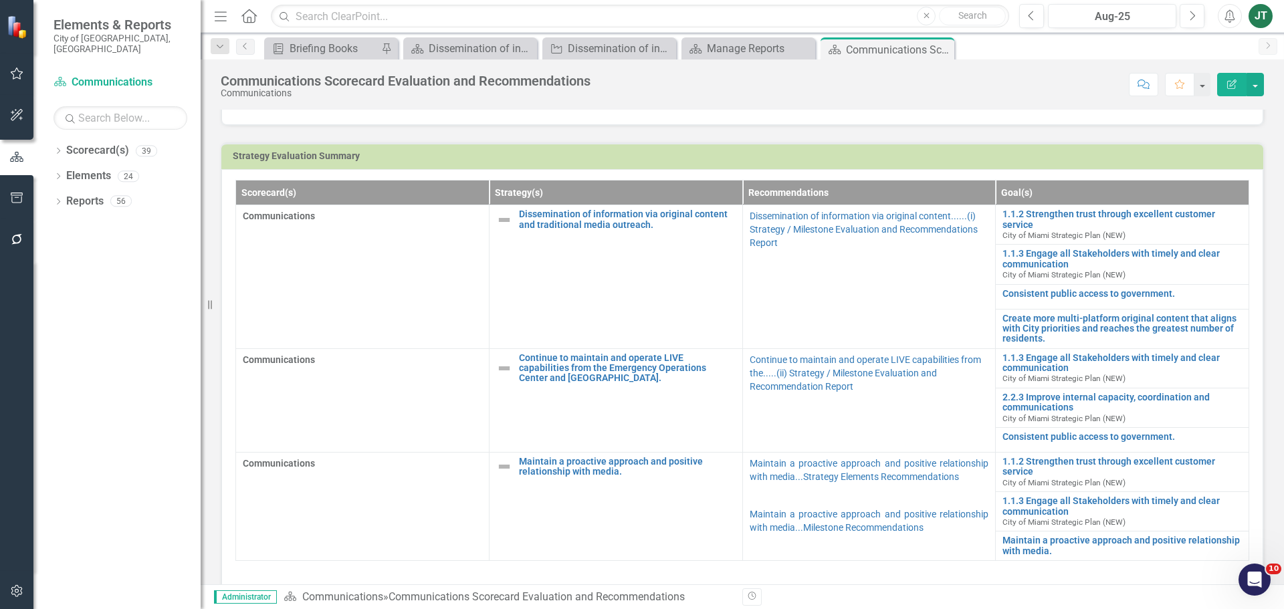
scroll to position [334, 0]
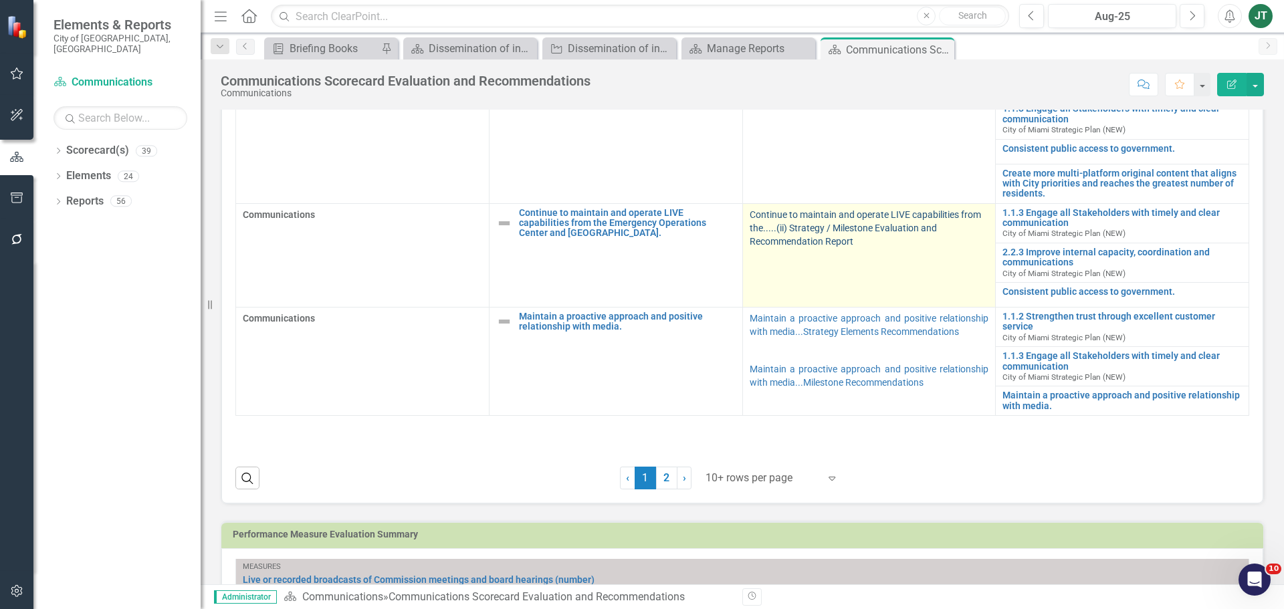
click at [799, 239] on link "Continue to maintain and operate LIVE capabilities from the.....(ii) Strategy /…" at bounding box center [865, 227] width 231 height 37
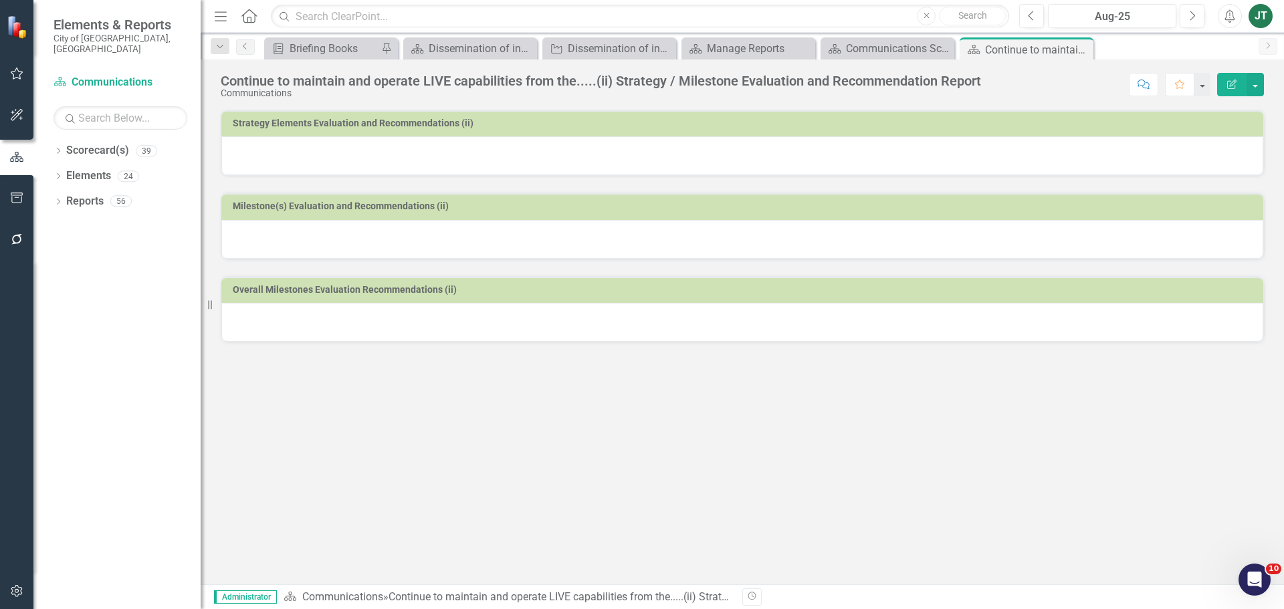
click at [908, 148] on div at bounding box center [742, 155] width 1042 height 39
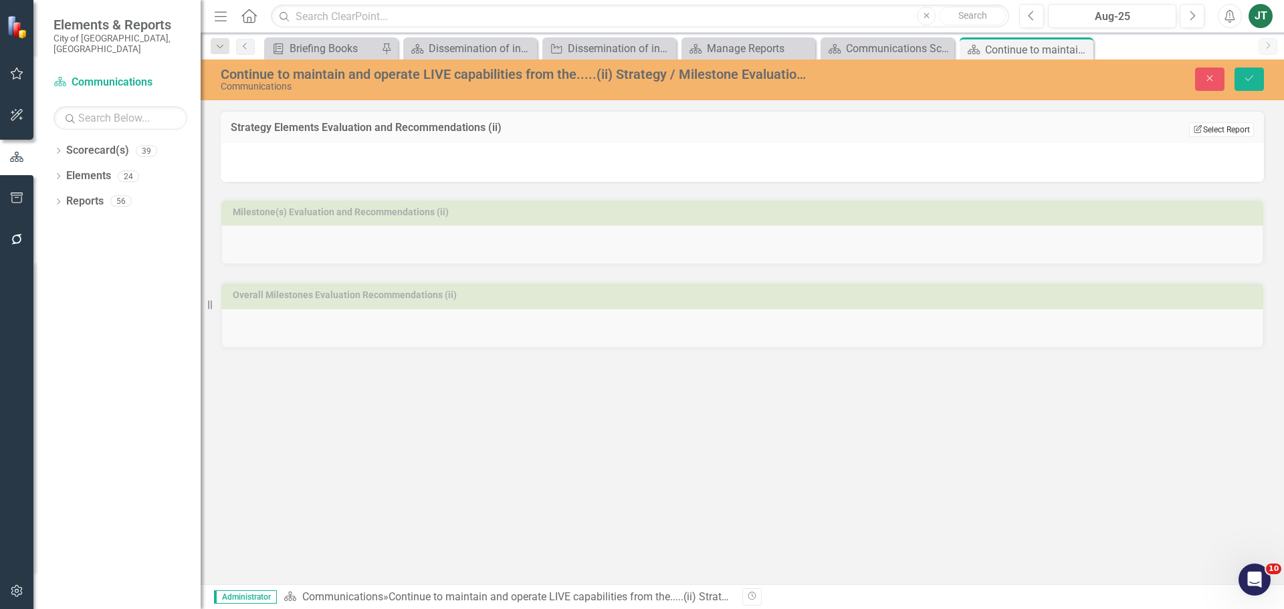
click at [1222, 131] on button "Edit Report Select Report" at bounding box center [1221, 129] width 65 height 15
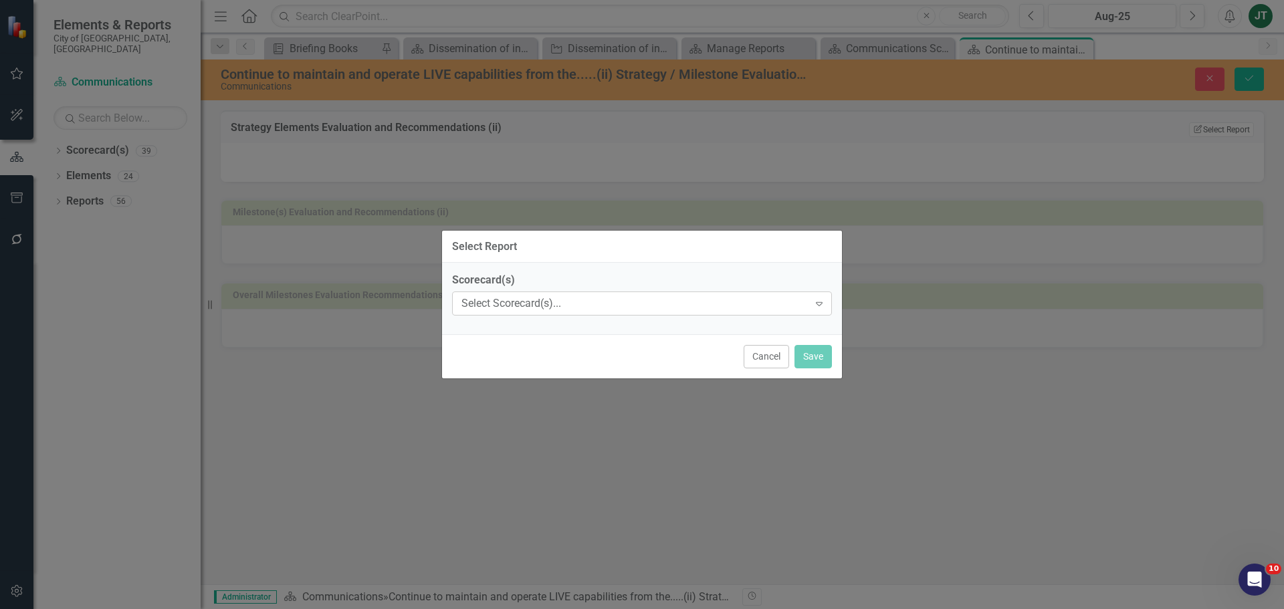
click at [629, 298] on div "Select Scorecard(s)..." at bounding box center [635, 303] width 347 height 15
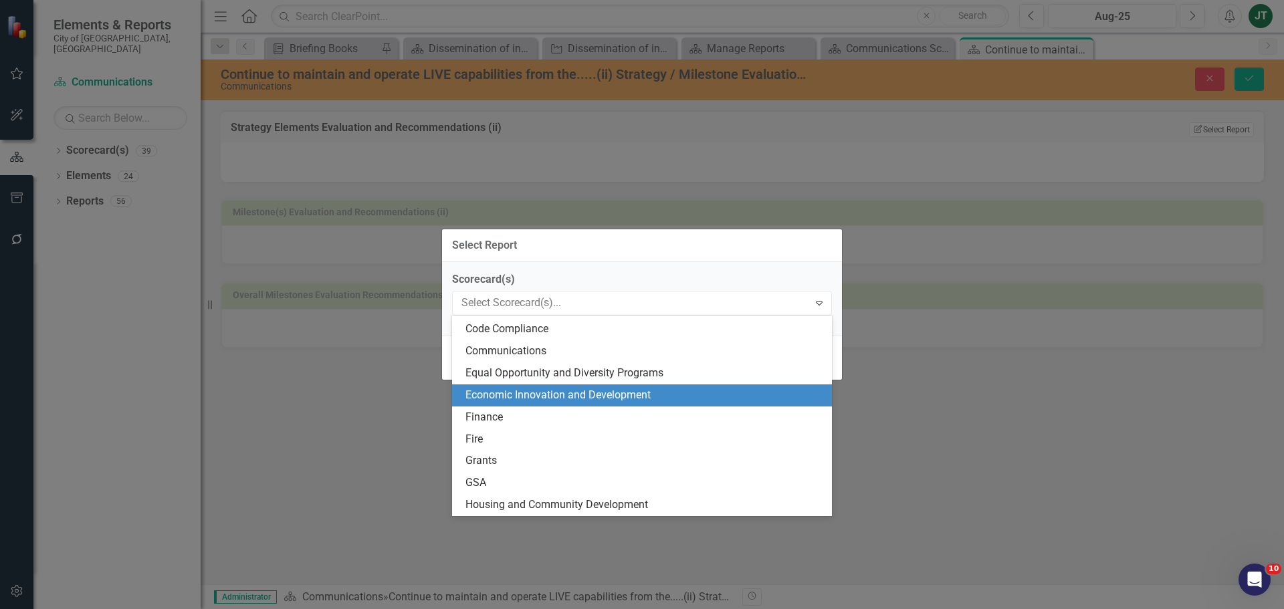
scroll to position [201, 0]
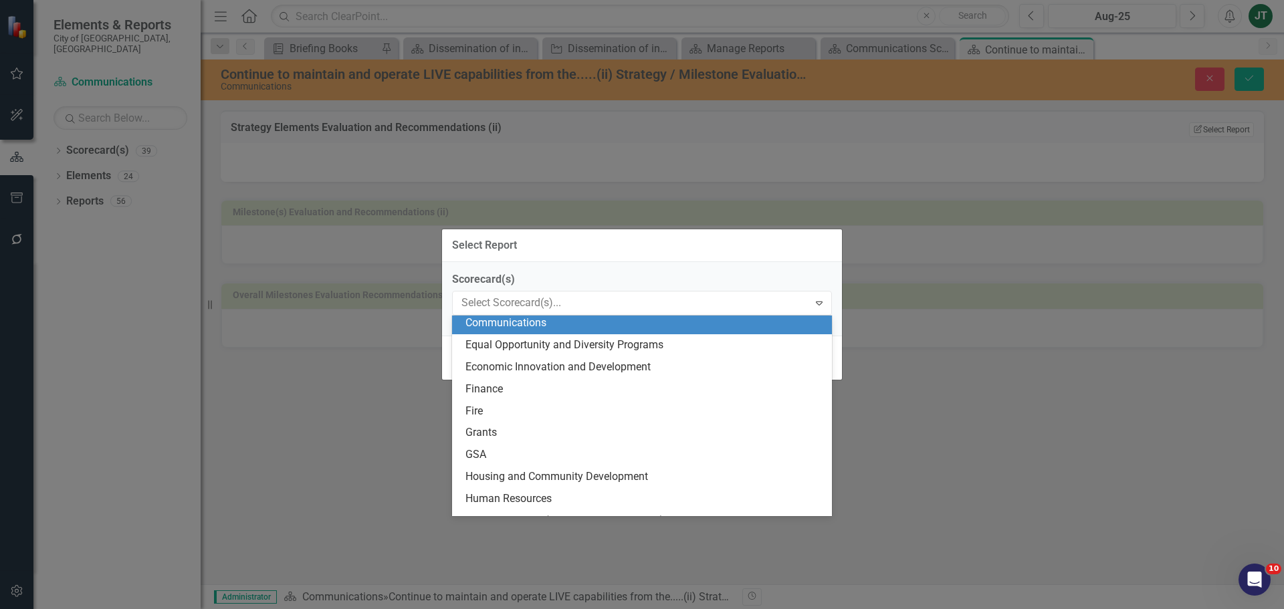
click at [542, 329] on div "Communications" at bounding box center [645, 323] width 359 height 15
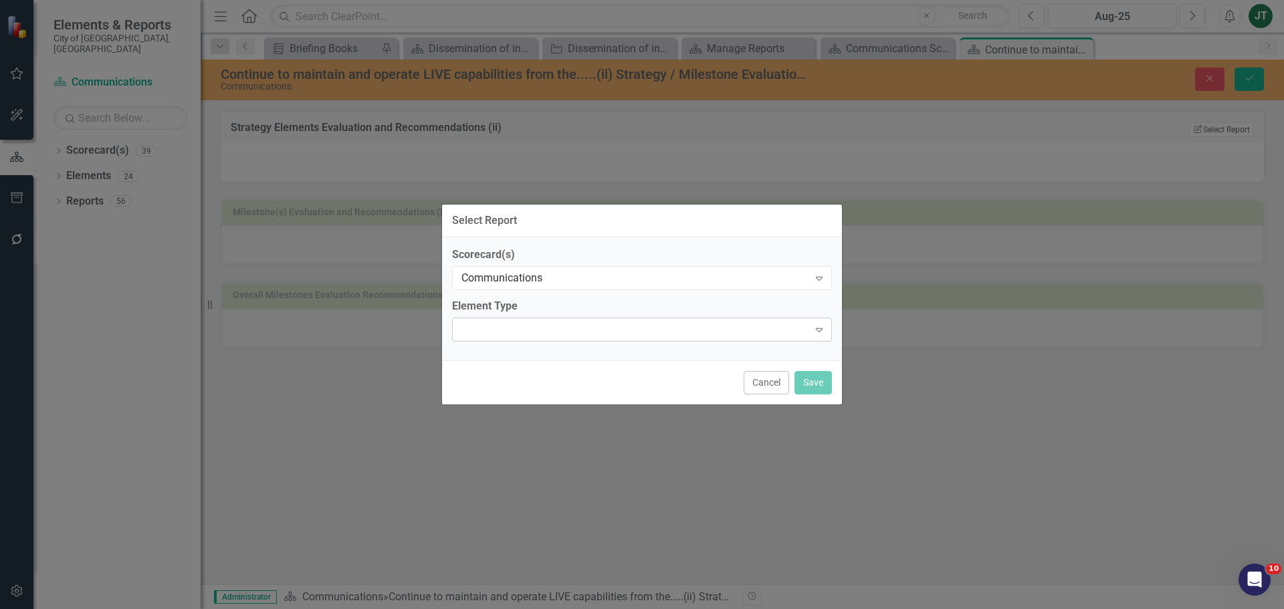
click at [527, 334] on div "Expand" at bounding box center [642, 330] width 380 height 24
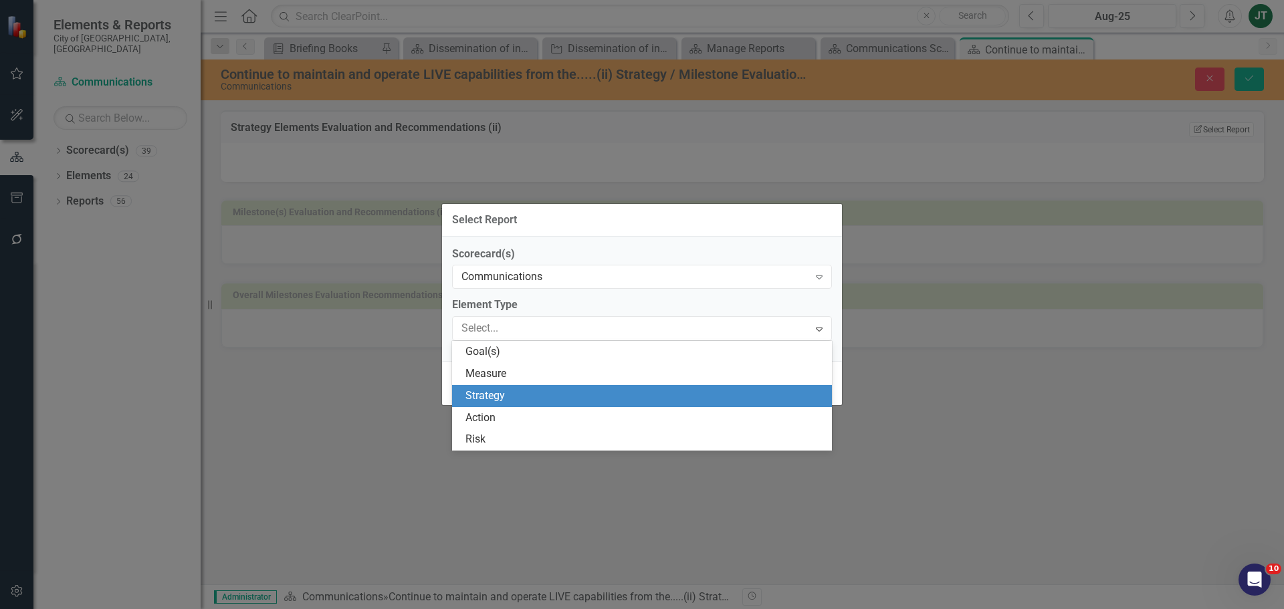
click at [502, 391] on div "Strategy" at bounding box center [645, 396] width 359 height 15
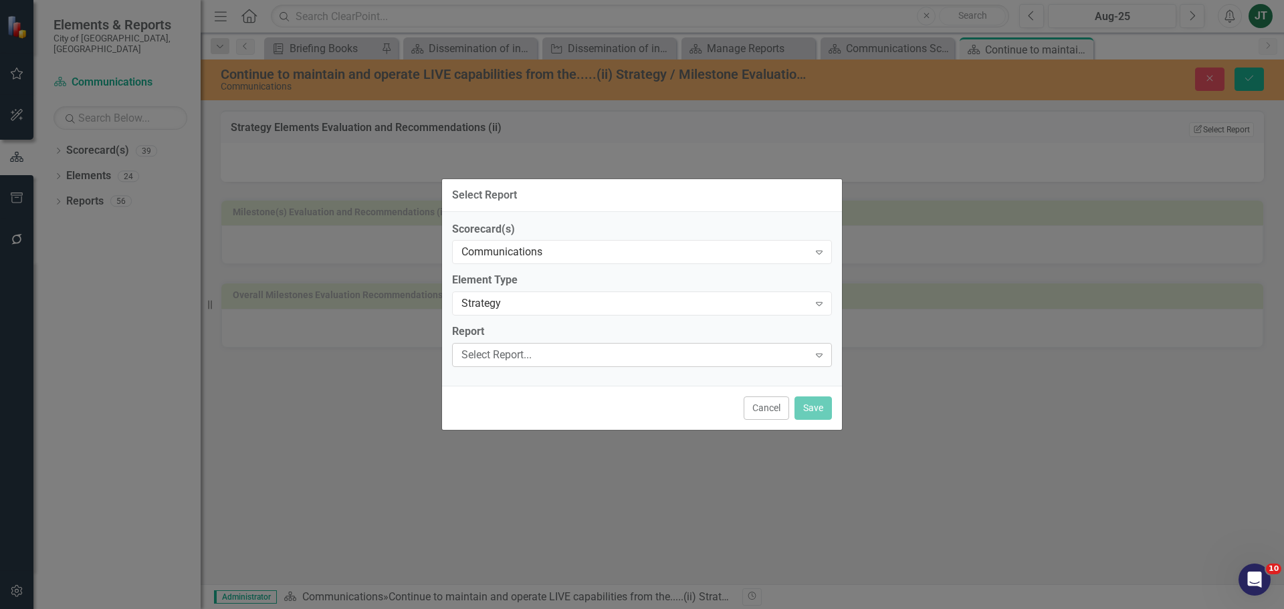
click at [527, 355] on div "Select Report..." at bounding box center [635, 355] width 347 height 15
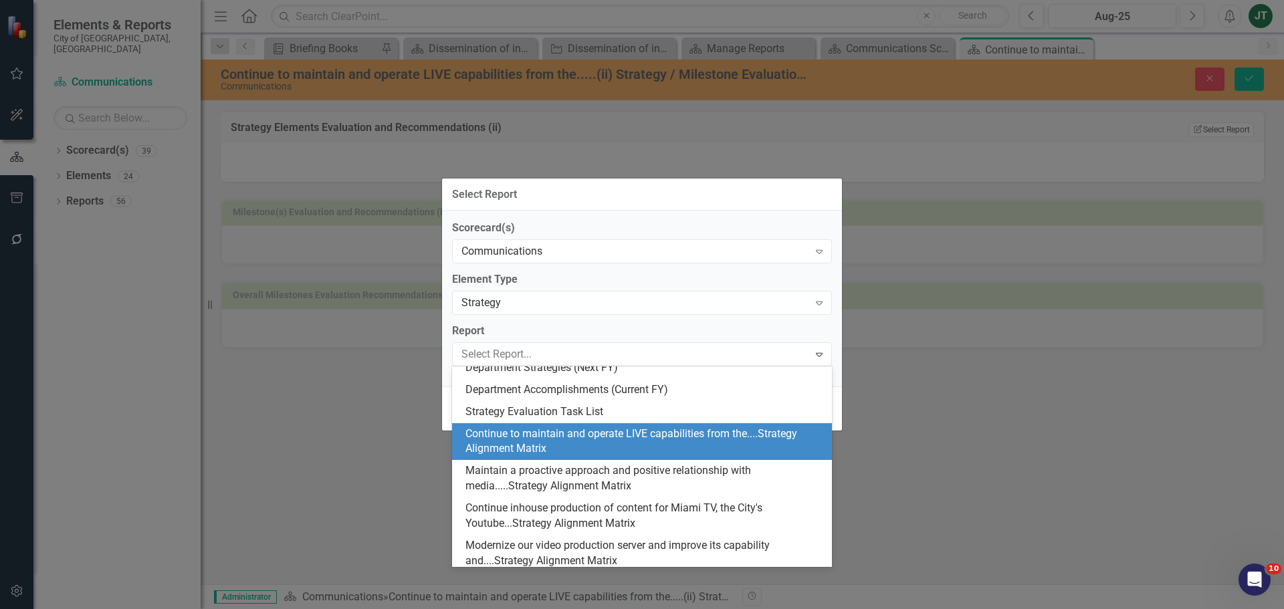
click at [509, 440] on div "Continue to maintain and operate LIVE capabilities from the....Strategy Alignme…" at bounding box center [645, 442] width 359 height 31
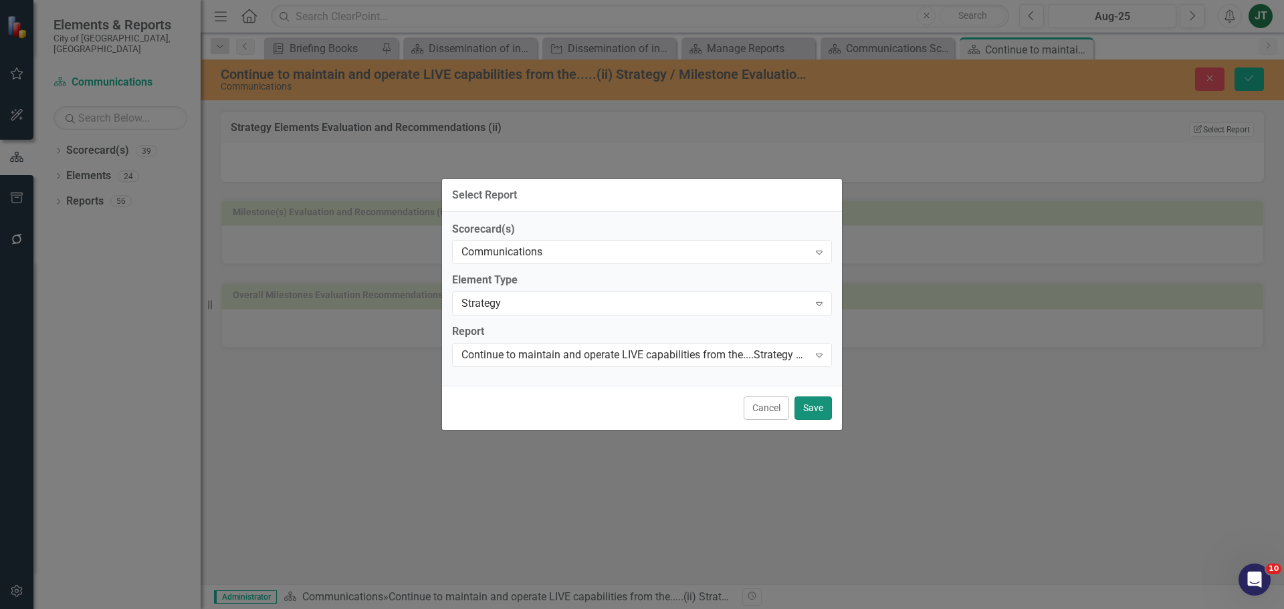
click at [807, 409] on button "Save" at bounding box center [813, 408] width 37 height 23
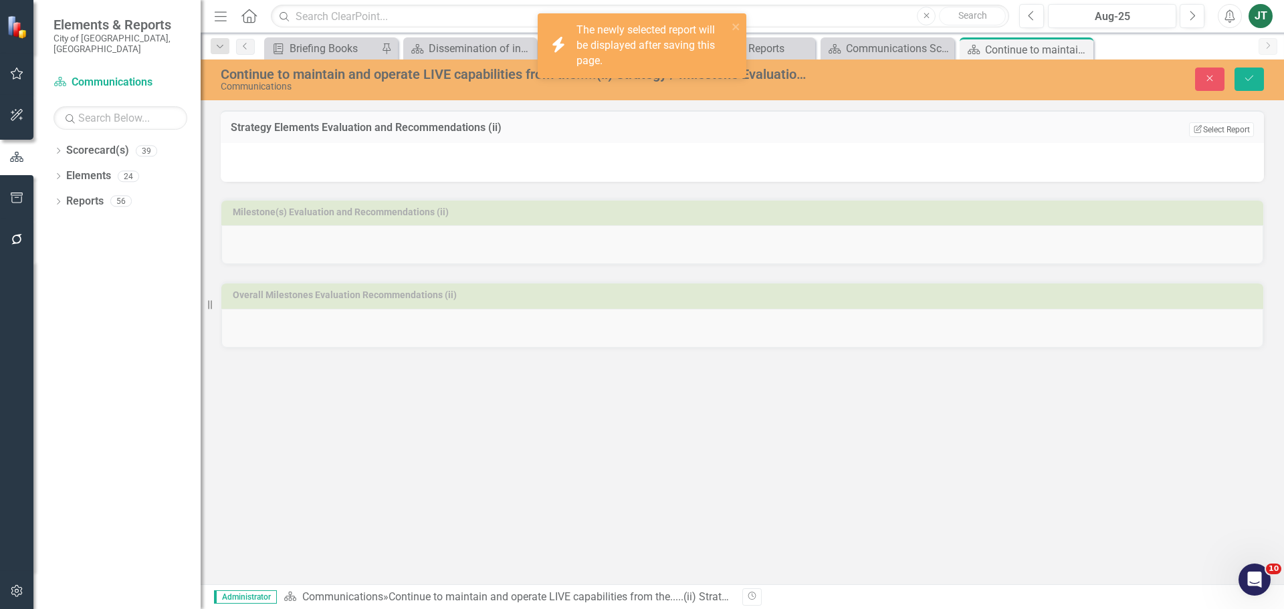
click at [577, 383] on div "Strategy Elements Evaluation and Recommendations (ii) Edit Report Select Report…" at bounding box center [743, 347] width 1084 height 474
click at [1246, 82] on icon "Save" at bounding box center [1250, 78] width 12 height 9
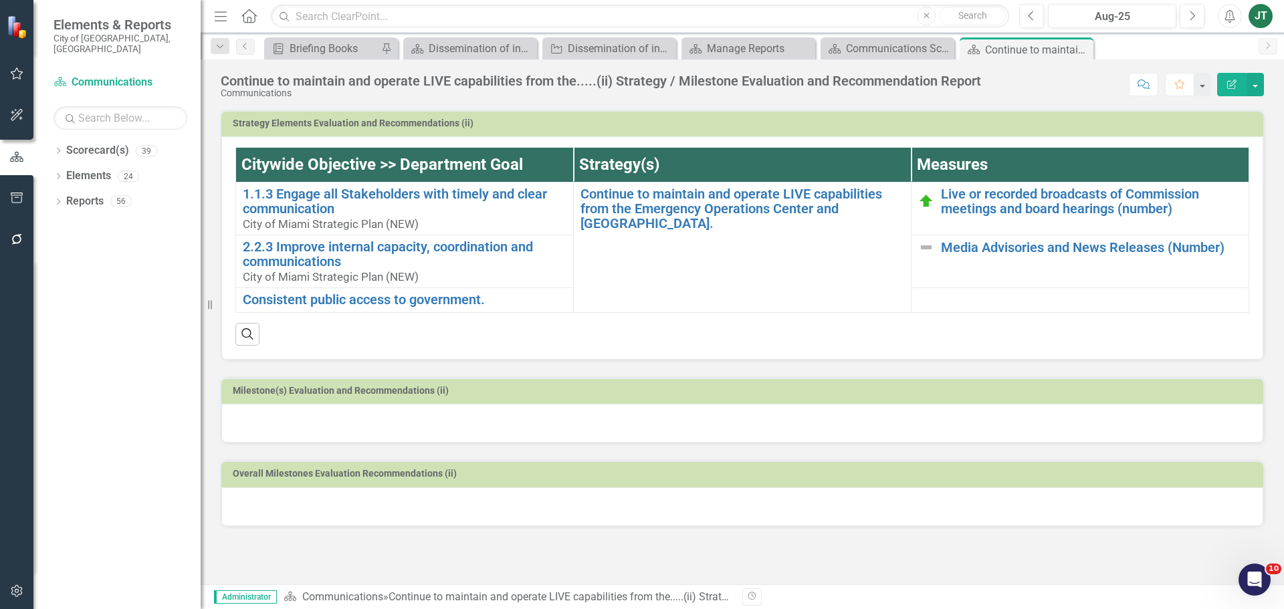
click at [935, 122] on h3 "Strategy Elements Evaluation and Recommendations (ii)" at bounding box center [745, 123] width 1024 height 10
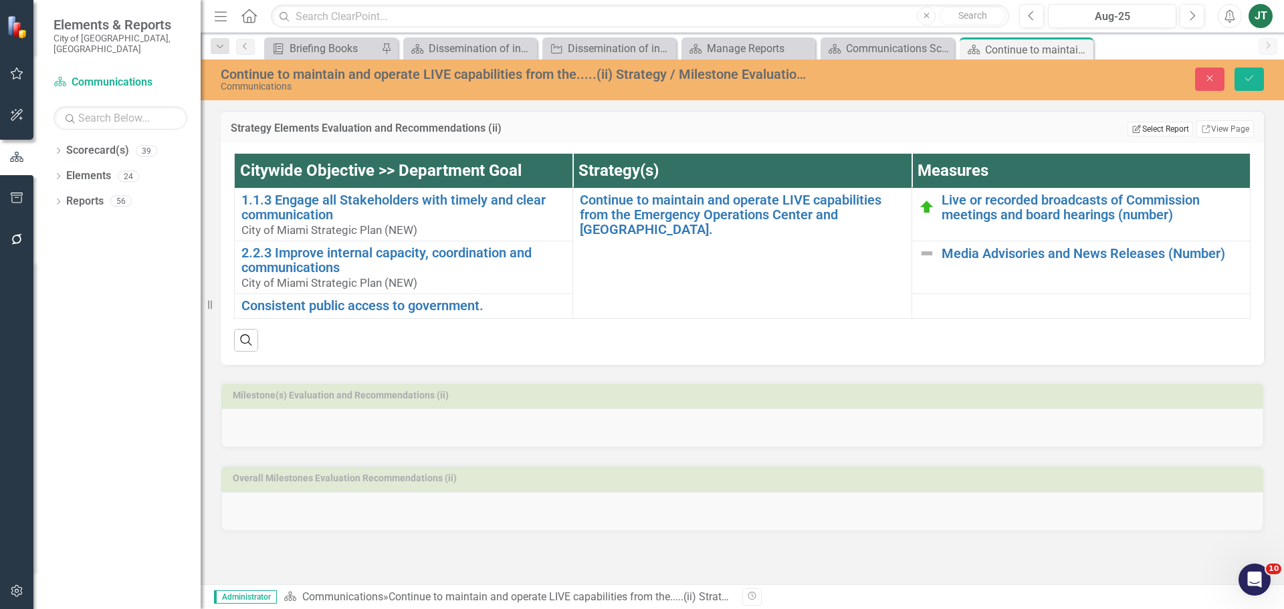
click at [1164, 130] on button "Edit Report Select Report" at bounding box center [1160, 129] width 65 height 15
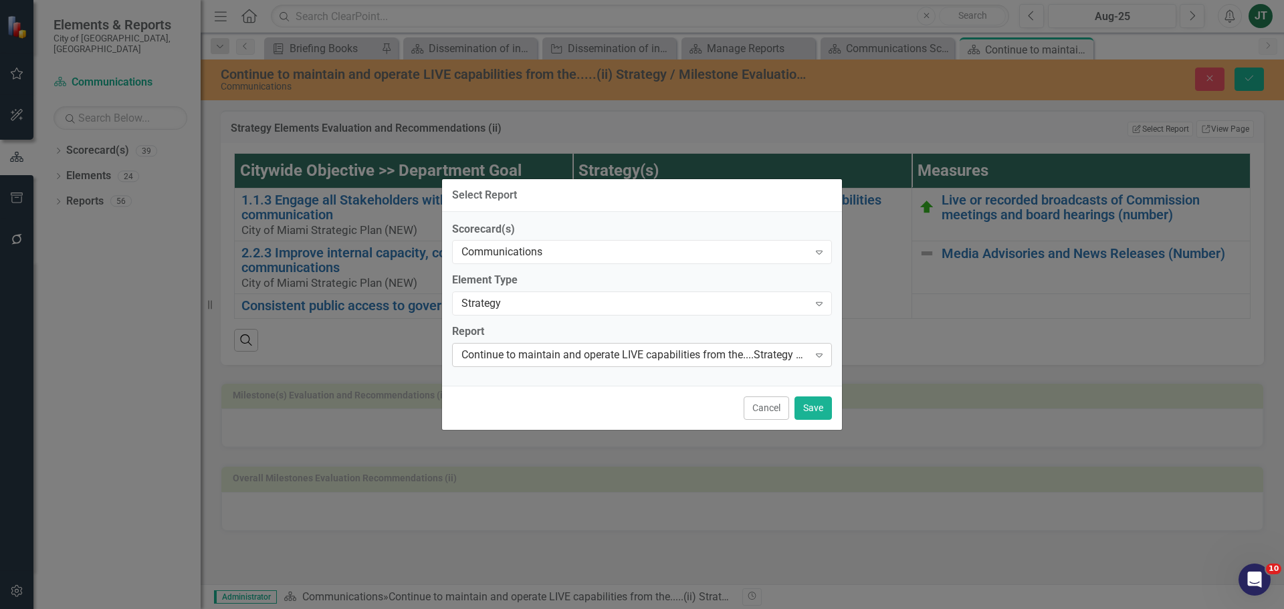
click at [632, 355] on div "Continue to maintain and operate LIVE capabilities from the....Strategy Alignme…" at bounding box center [635, 355] width 347 height 15
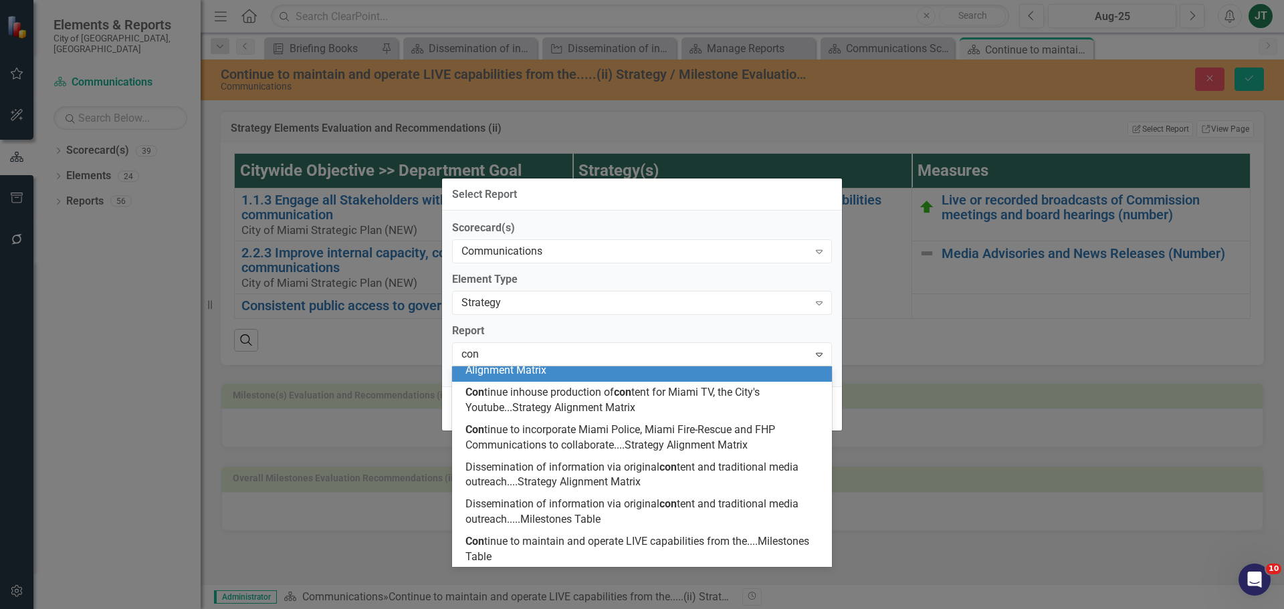
scroll to position [0, 0]
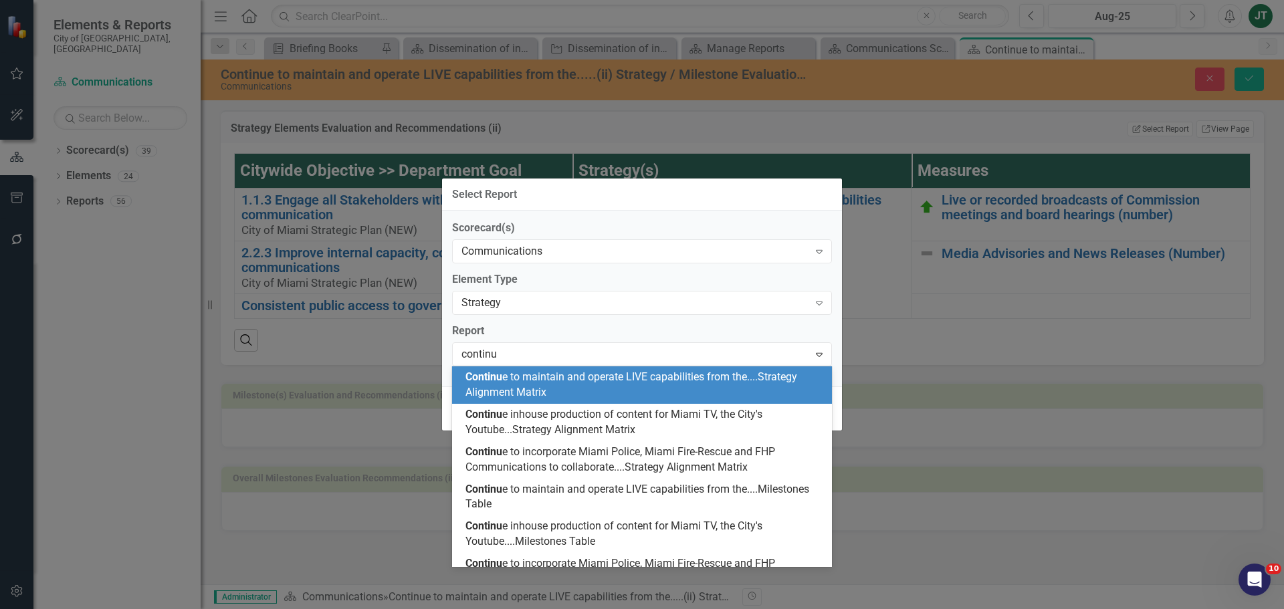
type input "continue"
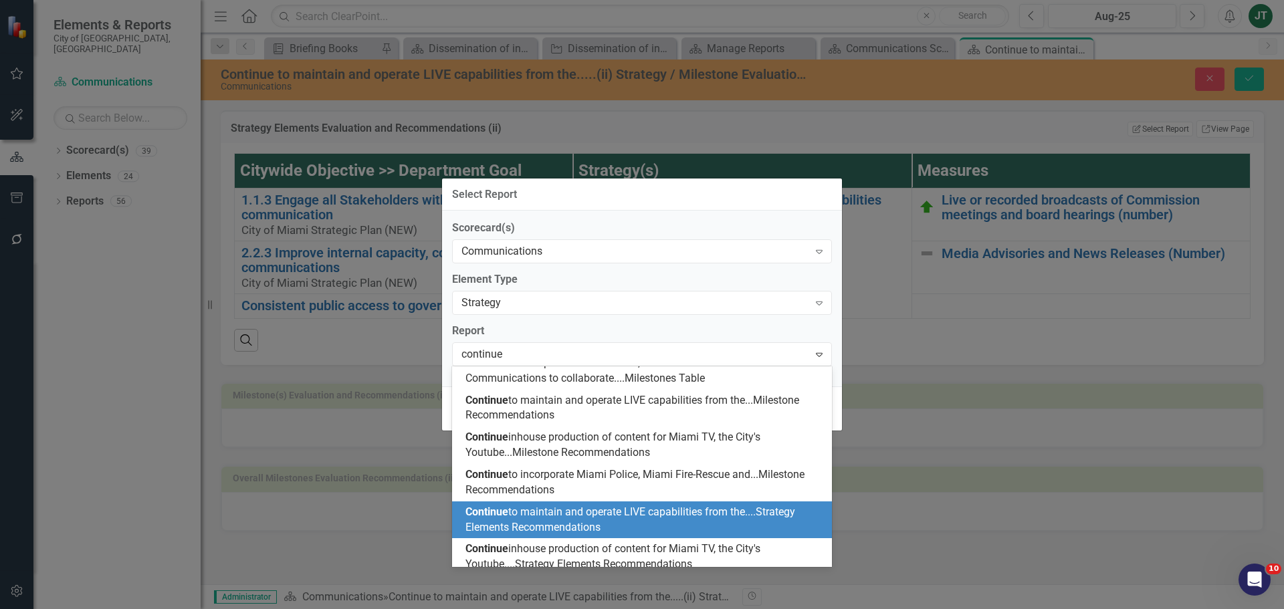
scroll to position [246, 0]
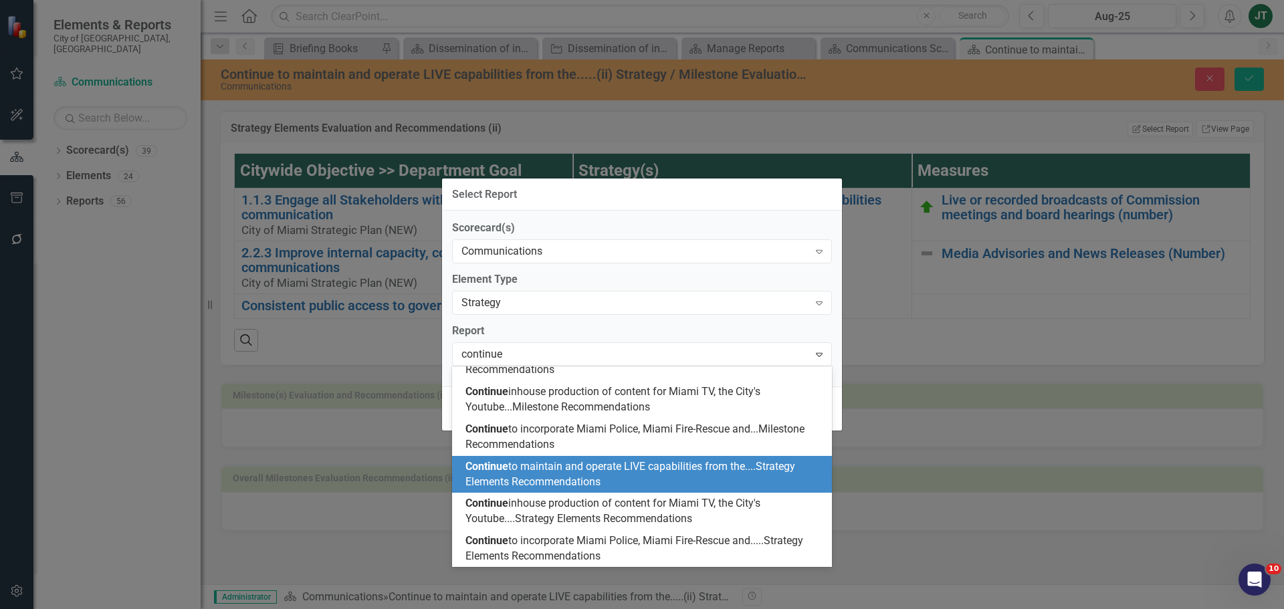
click at [537, 475] on span "Continue to maintain and operate LIVE capabilities from the....Strategy Element…" at bounding box center [631, 474] width 330 height 28
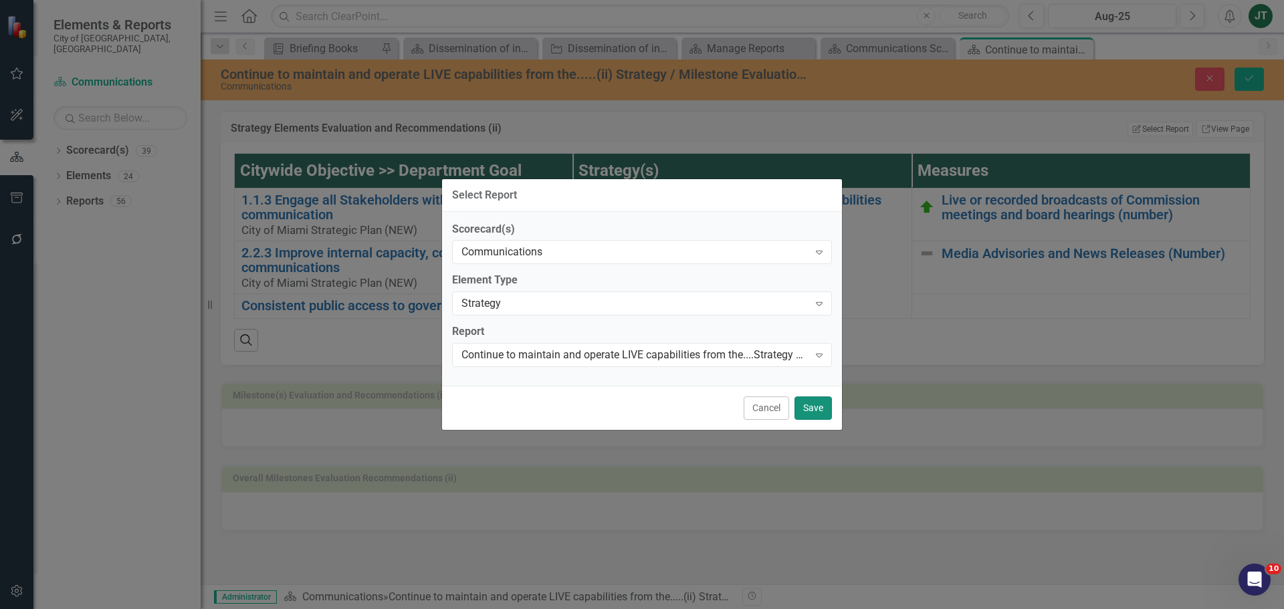
click at [819, 405] on button "Save" at bounding box center [813, 408] width 37 height 23
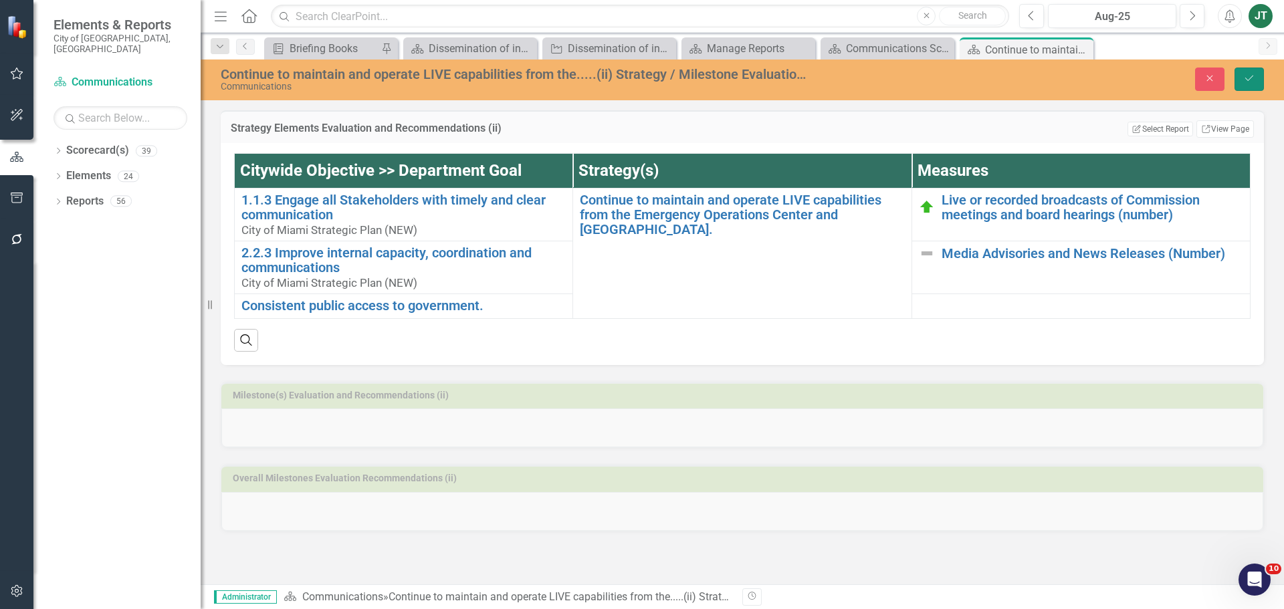
click at [1247, 72] on button "Save" at bounding box center [1249, 79] width 29 height 23
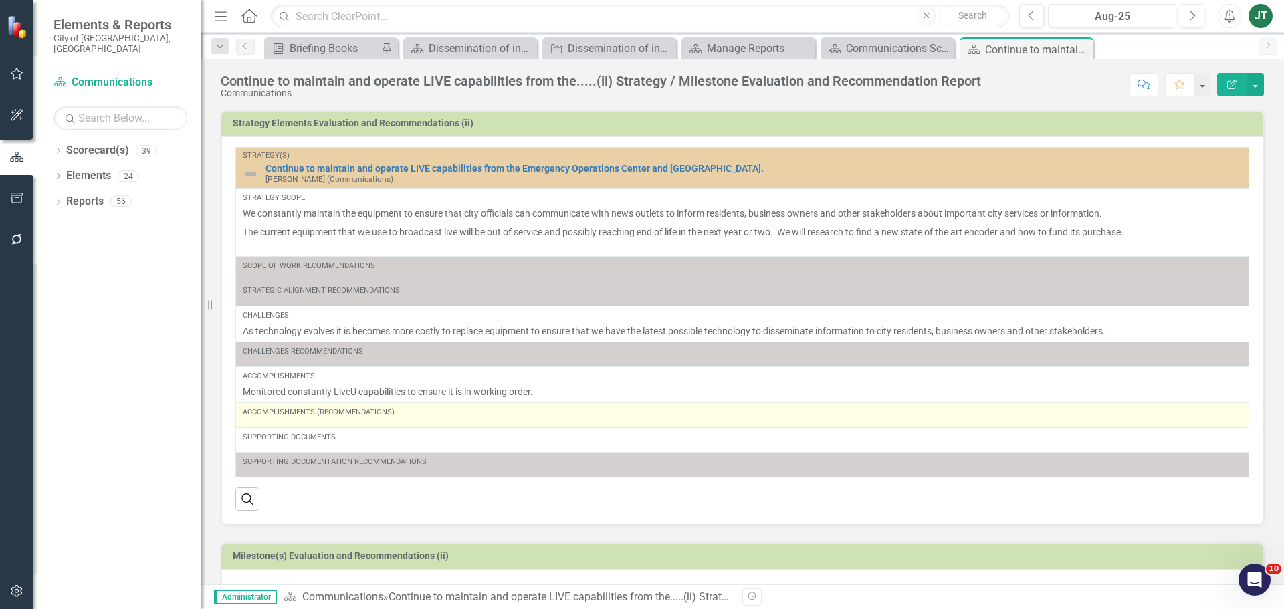
scroll to position [121, 0]
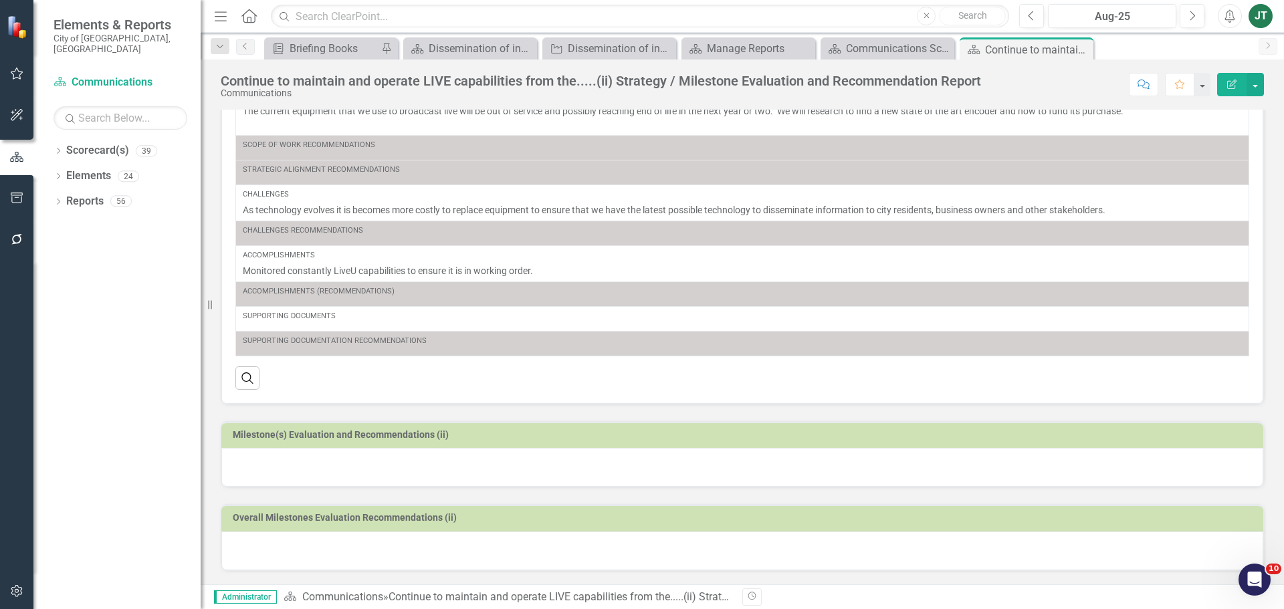
click at [624, 438] on h3 "Milestone(s) Evaluation and Recommendations (ii)" at bounding box center [745, 435] width 1024 height 10
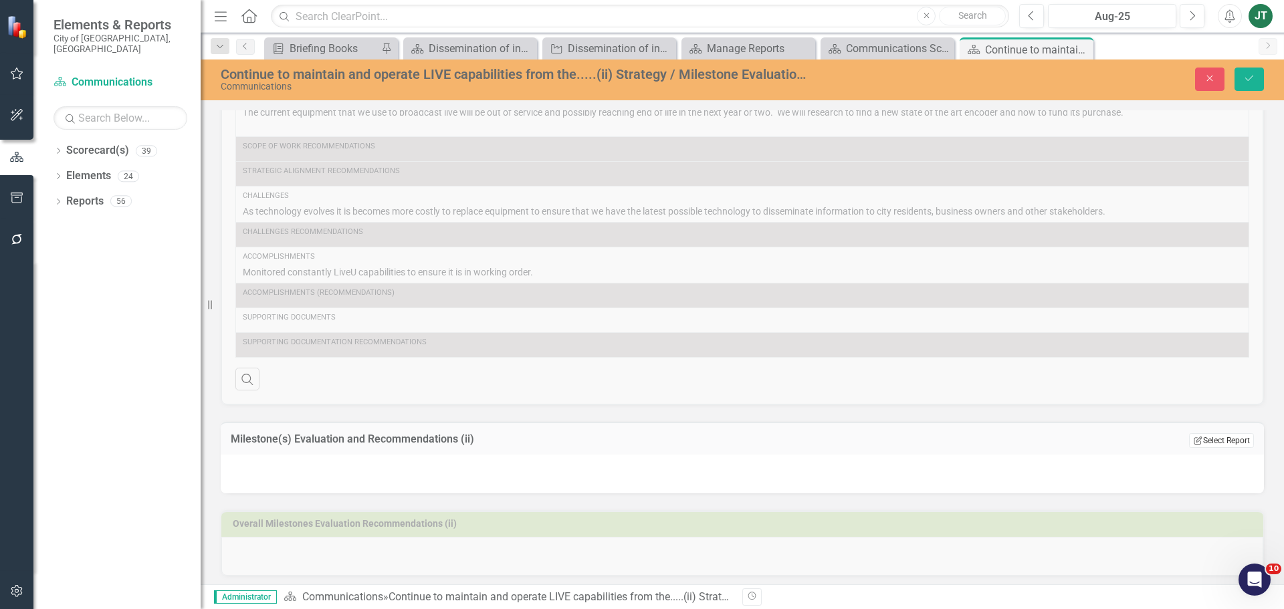
click at [1195, 442] on button "Edit Report Select Report" at bounding box center [1221, 440] width 65 height 15
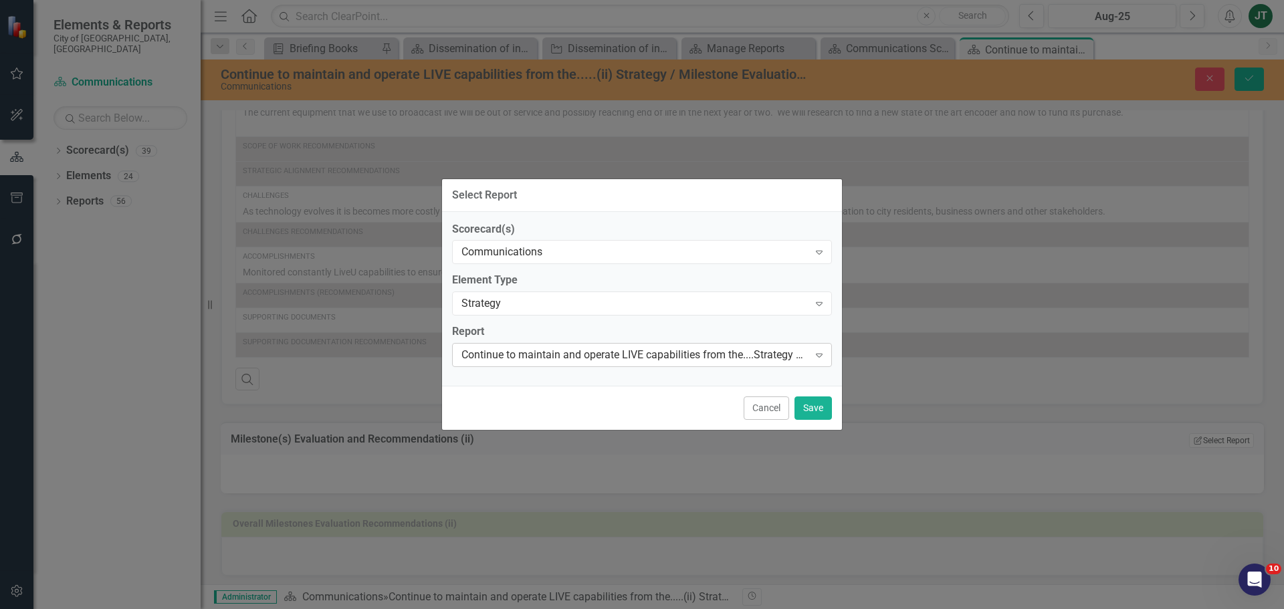
click at [589, 353] on div "Continue to maintain and operate LIVE capabilities from the....Strategy Element…" at bounding box center [635, 355] width 347 height 15
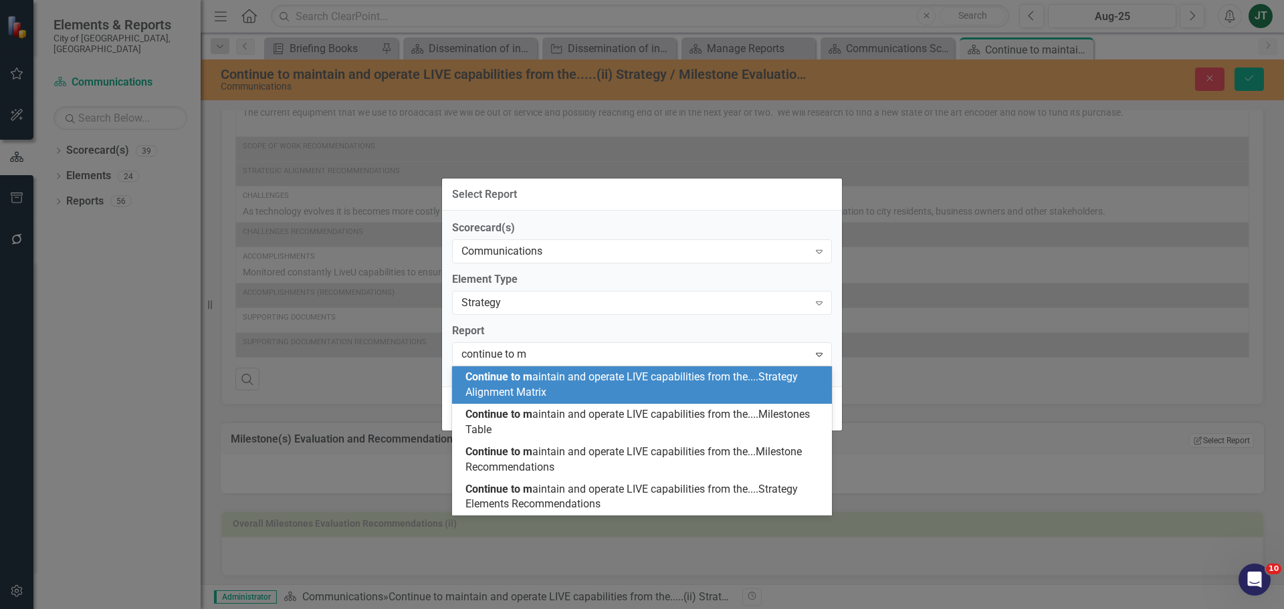
scroll to position [0, 0]
type input "continue to ma"
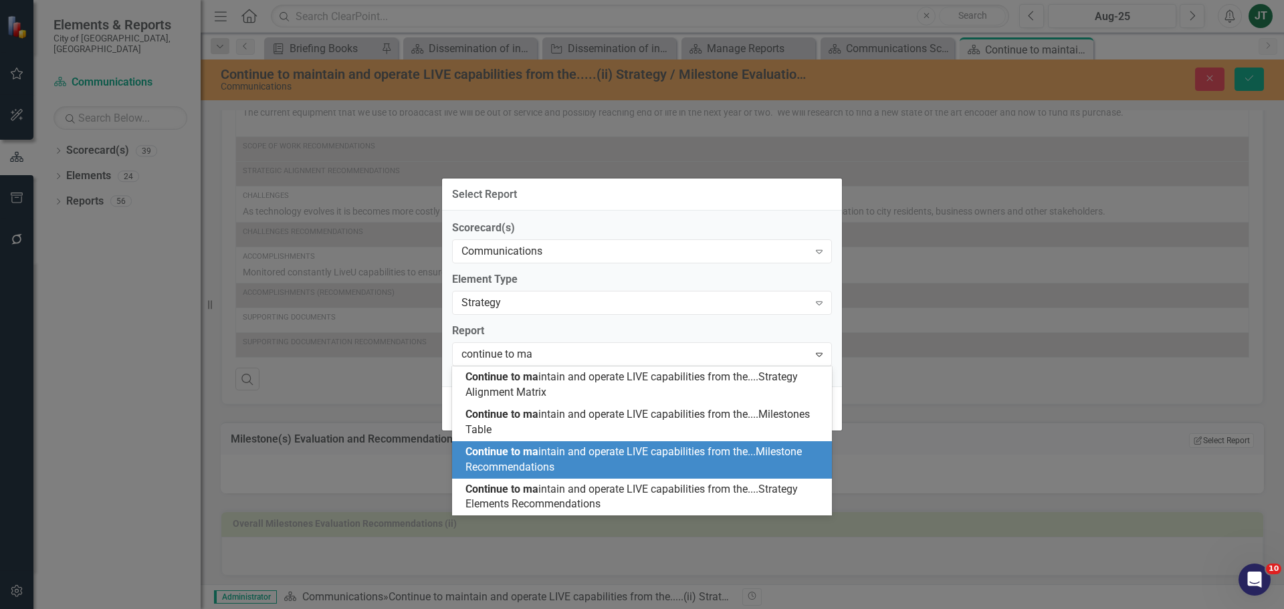
click at [648, 466] on div "Continue to ma intain and operate LIVE capabilities from the...Milestone Recomm…" at bounding box center [645, 460] width 359 height 31
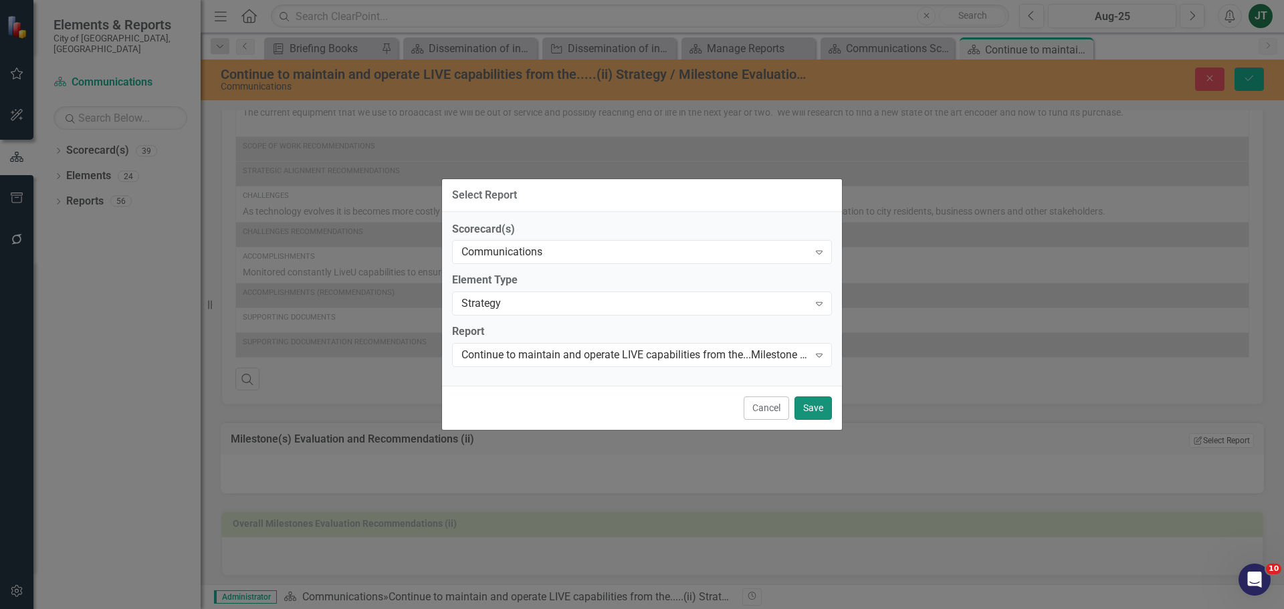
click at [812, 406] on button "Save" at bounding box center [813, 408] width 37 height 23
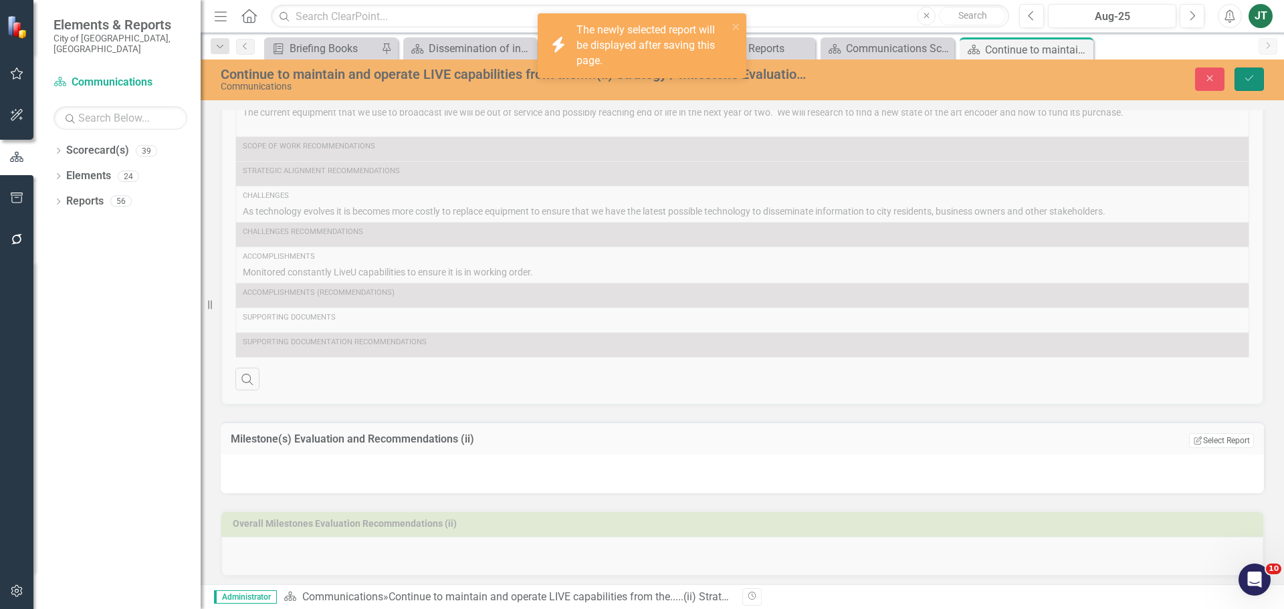
click at [1249, 80] on icon "Save" at bounding box center [1250, 78] width 12 height 9
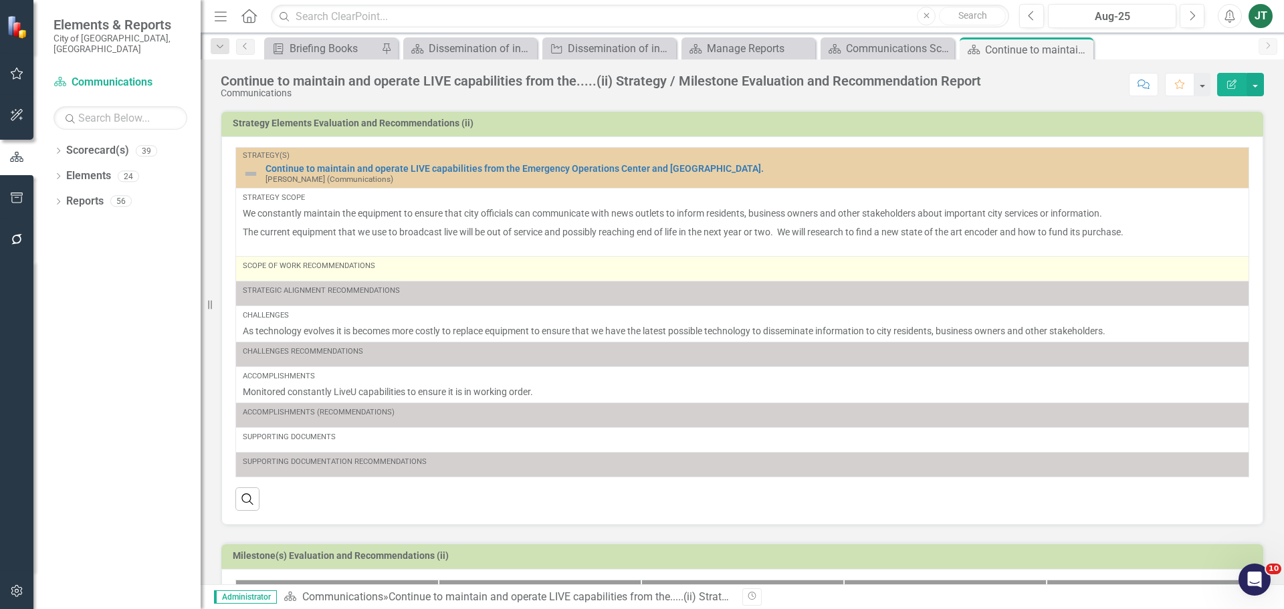
click at [380, 274] on div "Scope of Work Recommendations" at bounding box center [742, 269] width 999 height 16
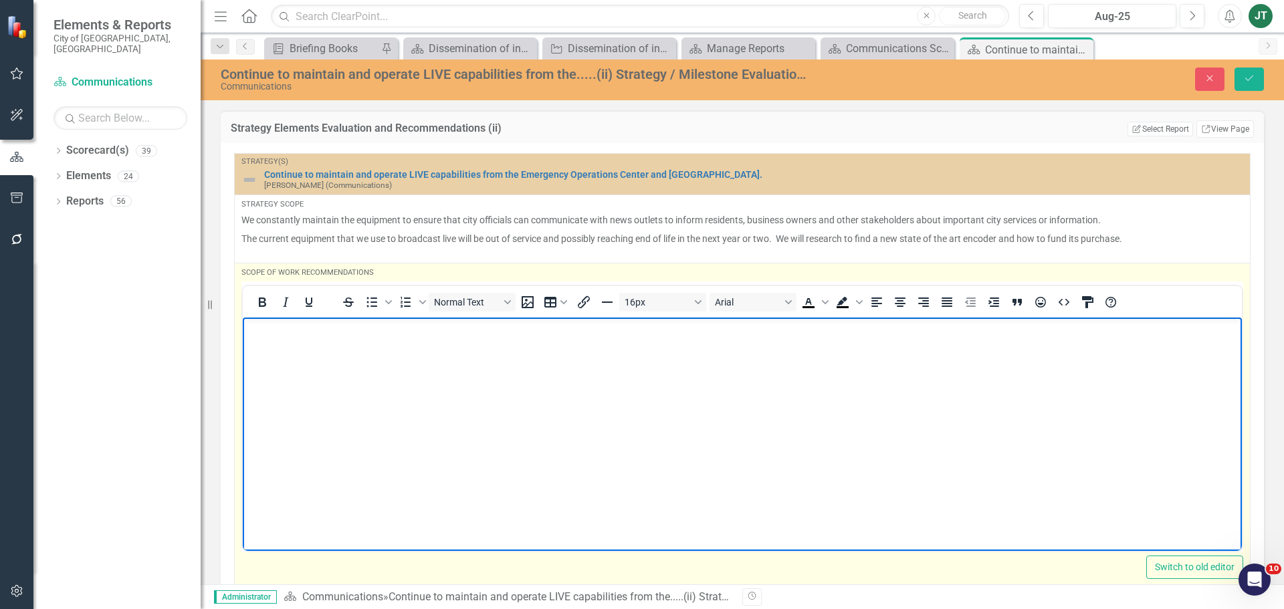
click at [332, 349] on body "Rich Text Area. Press ALT-0 for help." at bounding box center [742, 417] width 999 height 201
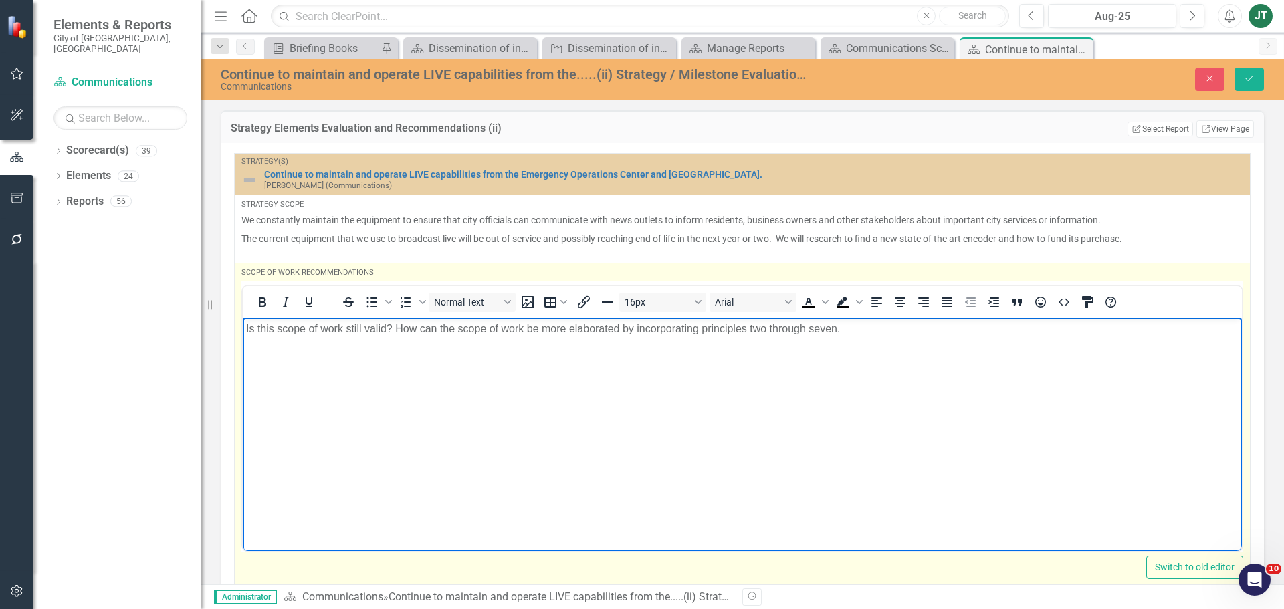
click at [464, 341] on body "Is this scope of work still valid? How can the scope of work be more elaborated…" at bounding box center [742, 417] width 999 height 201
drag, startPoint x: 574, startPoint y: 327, endPoint x: 395, endPoint y: 330, distance: 179.3
click at [395, 330] on p "Is this scope of work still valid? How can the scope of work be more elaborated…" at bounding box center [742, 328] width 993 height 16
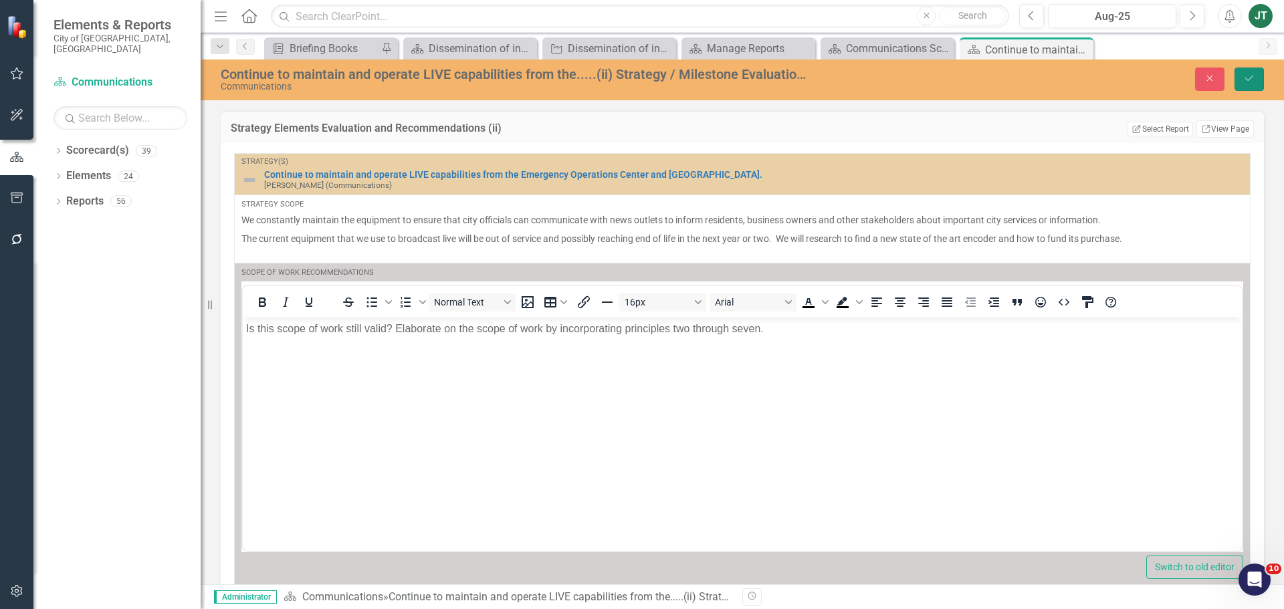
click at [1246, 75] on icon "Save" at bounding box center [1250, 78] width 12 height 9
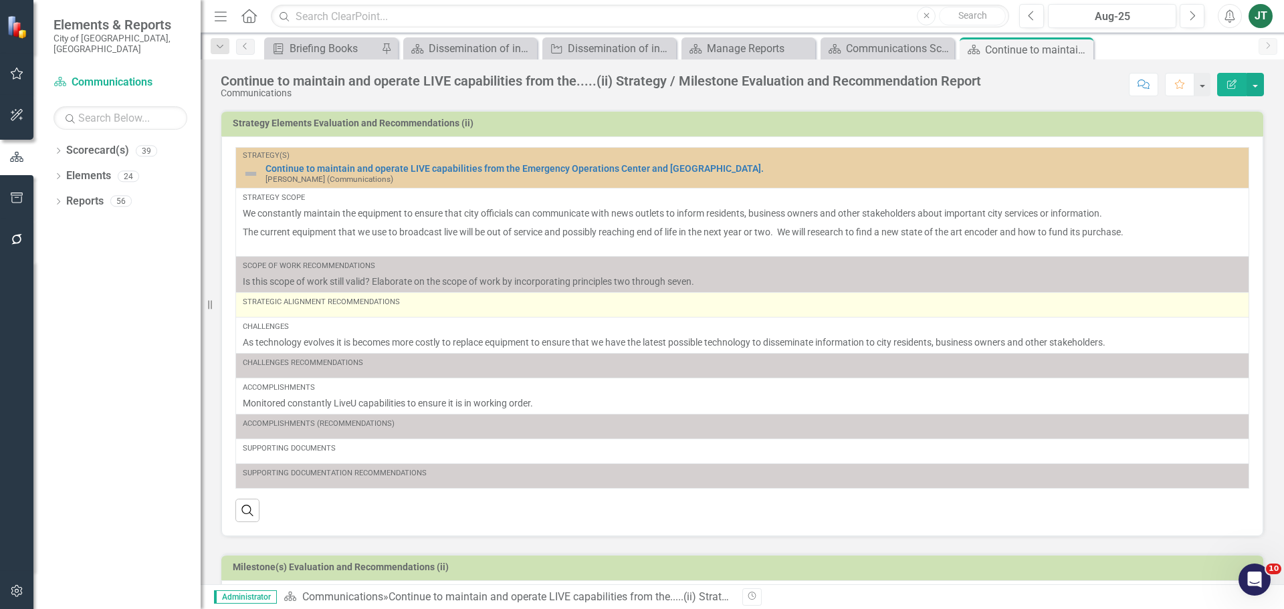
click at [448, 310] on div "Strategic Alignment Recommendations" at bounding box center [742, 305] width 999 height 16
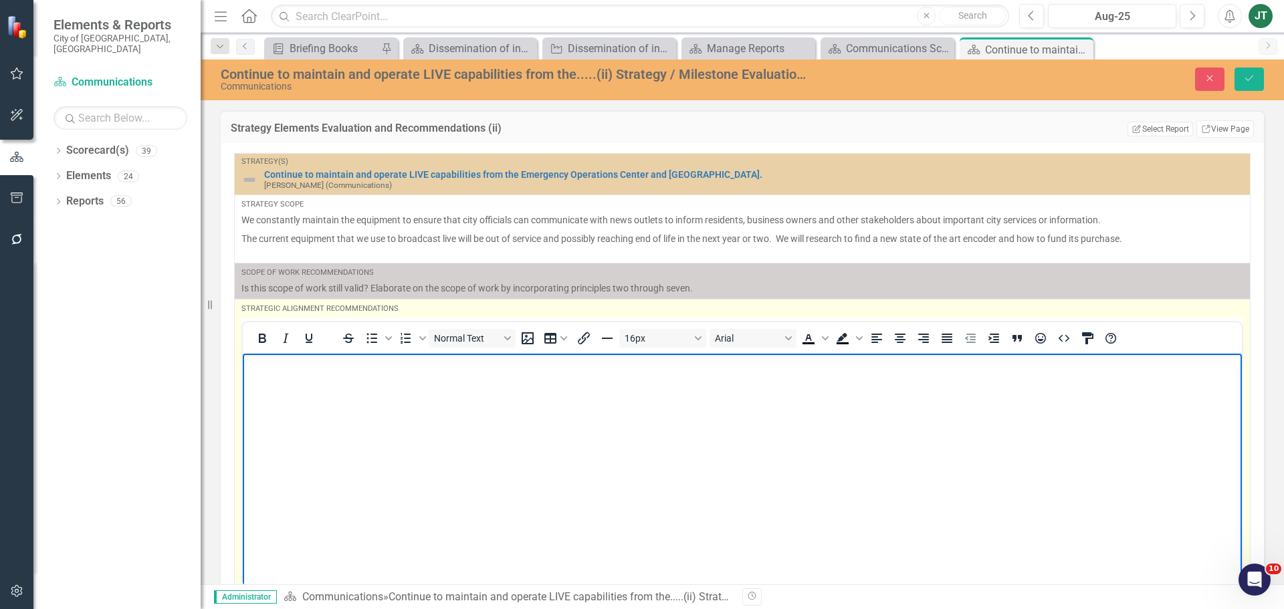
click at [318, 386] on body "Rich Text Area. Press ALT-0 for help." at bounding box center [742, 453] width 999 height 201
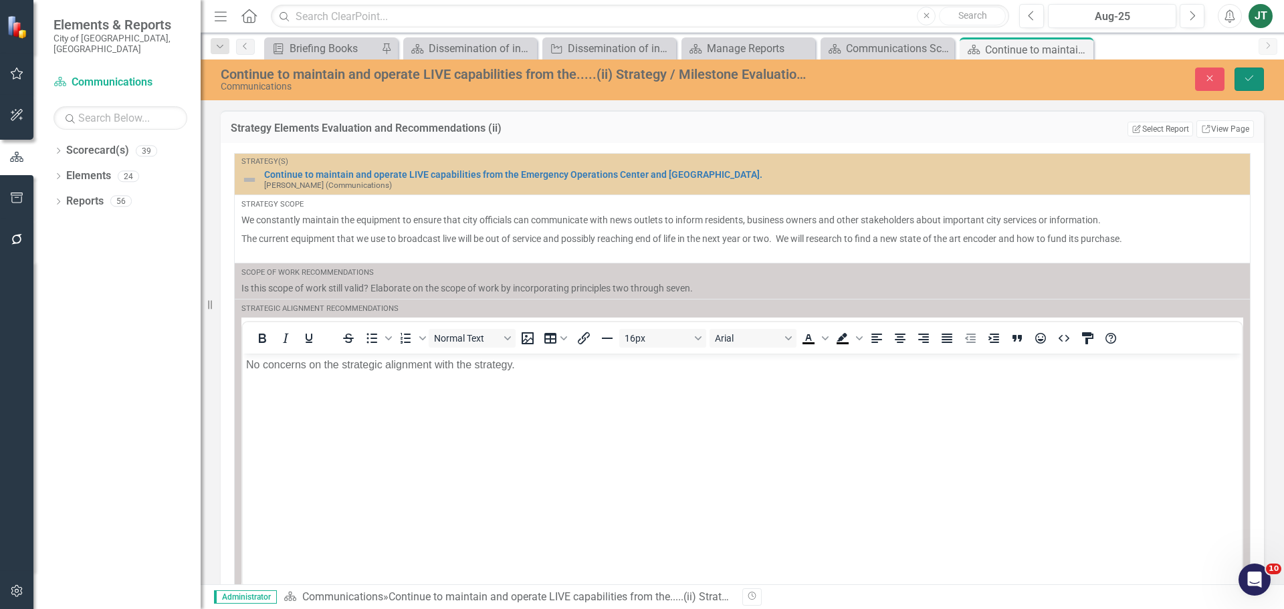
click at [1257, 72] on button "Save" at bounding box center [1249, 79] width 29 height 23
